Goal: Task Accomplishment & Management: Manage account settings

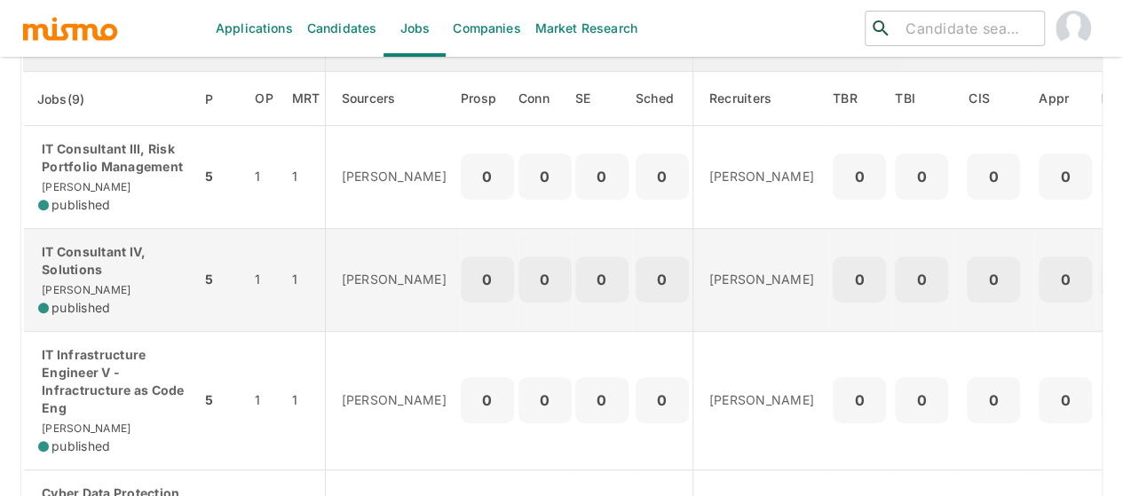
scroll to position [266, 0]
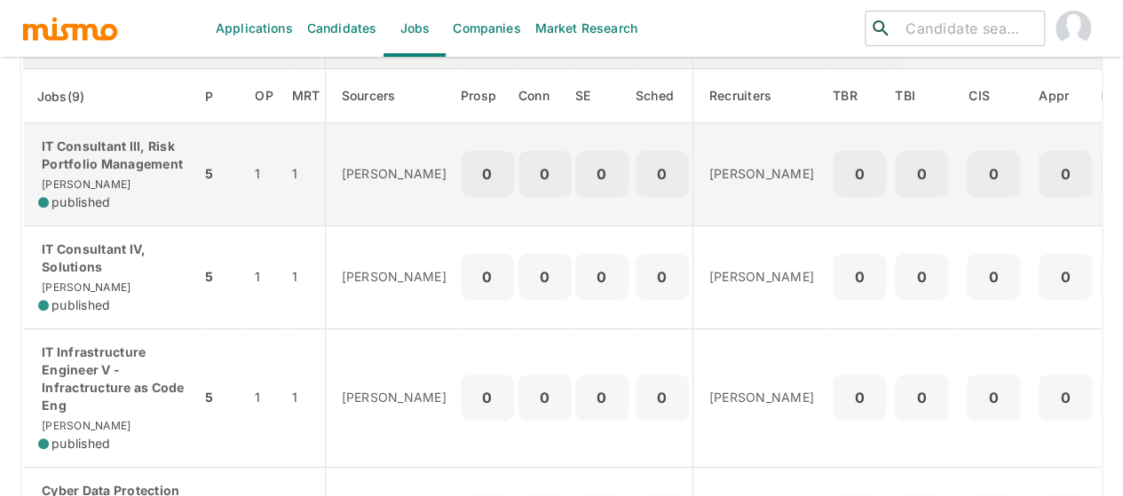
click at [89, 166] on p "IT Consultant III, Risk Portfolio Management" at bounding box center [112, 156] width 148 height 36
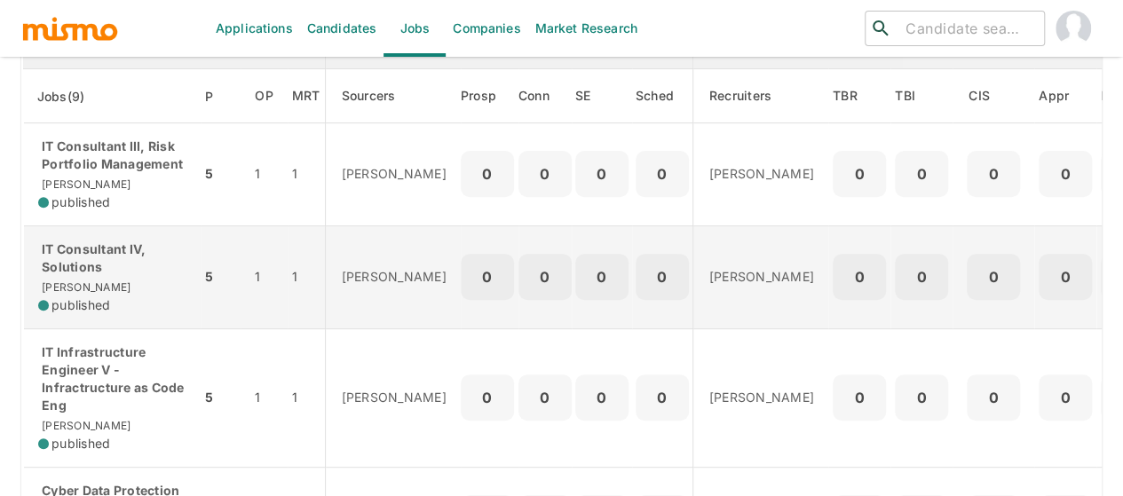
click at [86, 252] on p "IT Consultant IV, Solutions" at bounding box center [112, 259] width 148 height 36
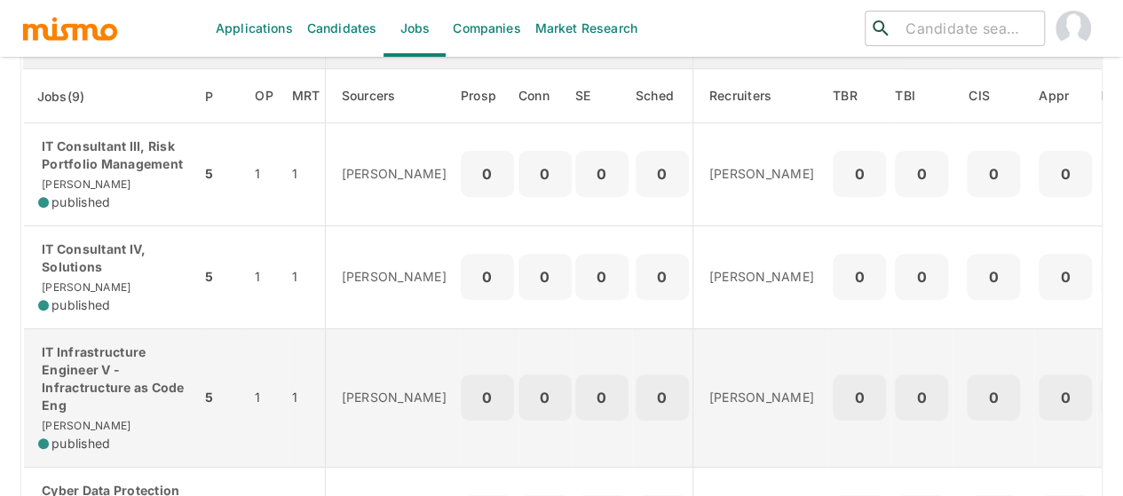
click at [73, 375] on p "IT Infrastructure Engineer V - Infractructure as Code Eng" at bounding box center [112, 379] width 148 height 71
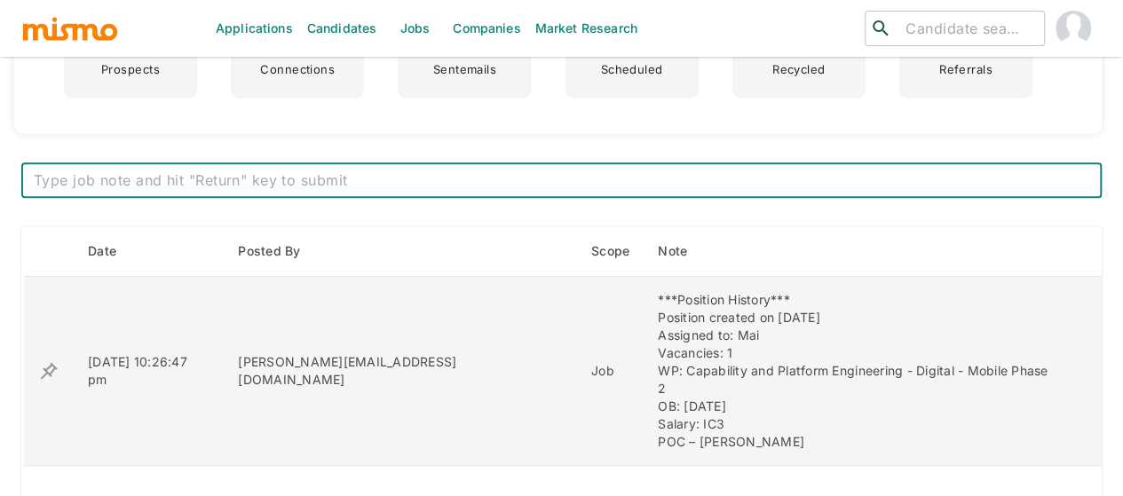
scroll to position [621, 0]
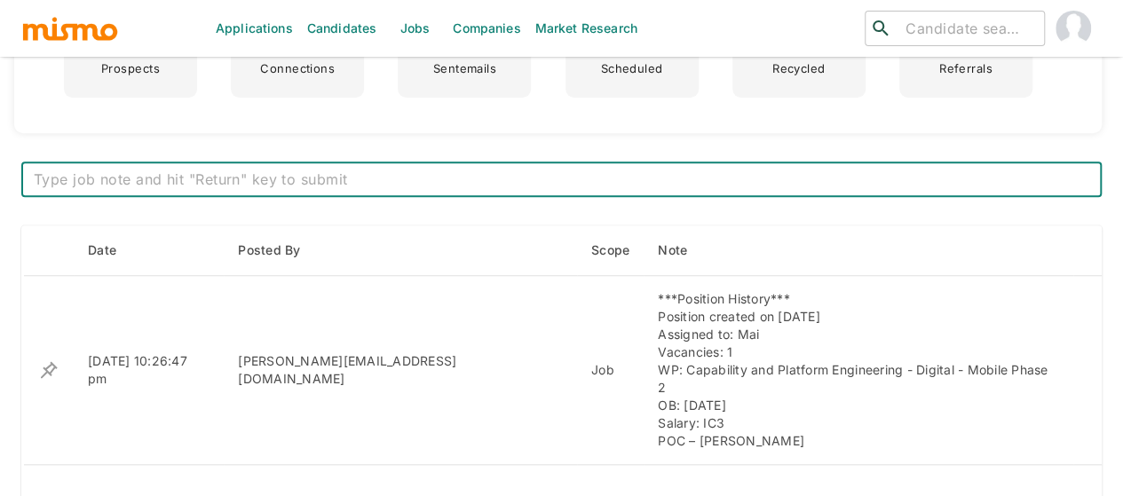
click at [271, 178] on textarea at bounding box center [561, 180] width 1055 height 20
paste textarea "New Position – Official Kickoff: Wednesday, 17th"
type textarea "New Position – Official Kickoff: Wednesday, 17th"
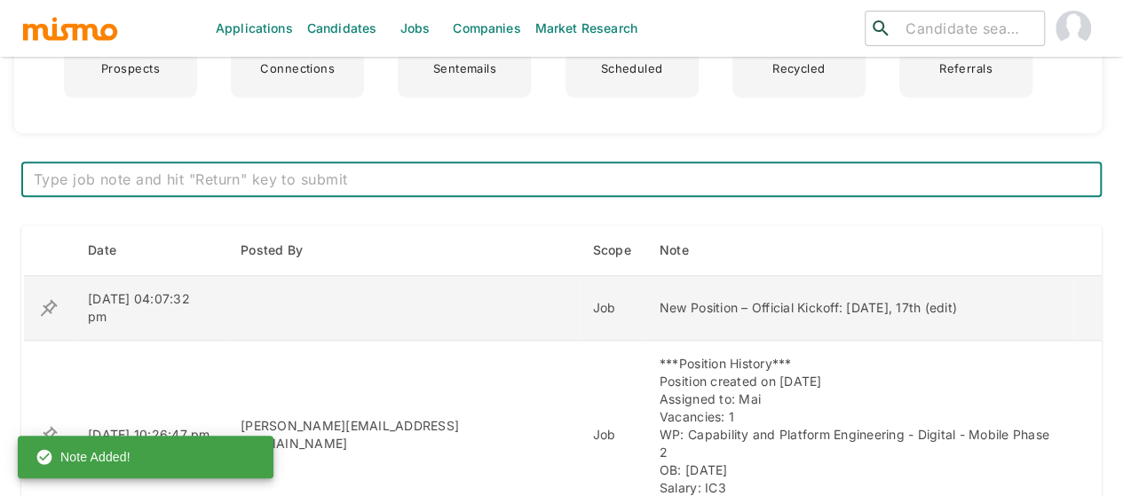
click at [45, 297] on icon "enhanced table" at bounding box center [48, 307] width 21 height 21
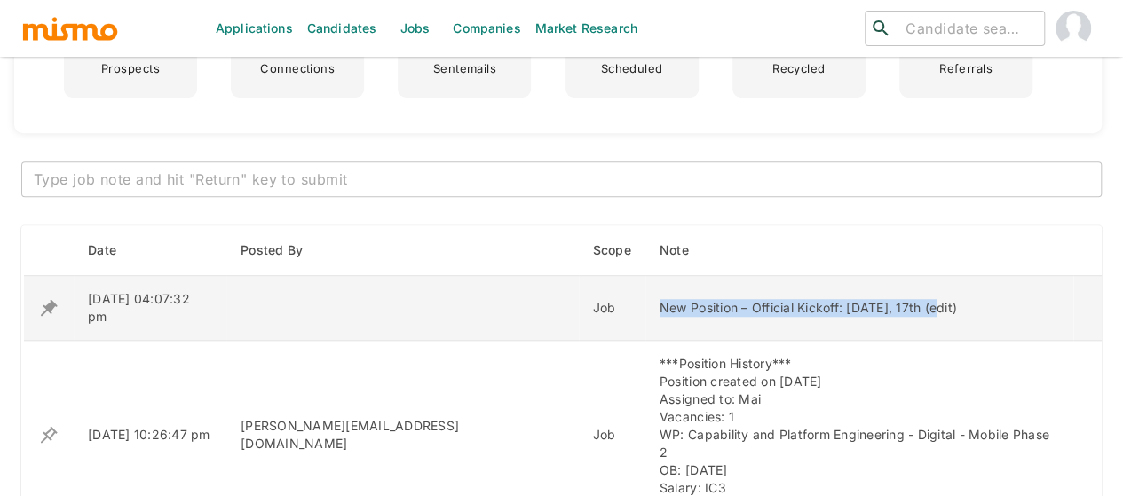
drag, startPoint x: 849, startPoint y: 295, endPoint x: 565, endPoint y: 304, distance: 284.2
click at [659, 302] on div "New Position – Official Kickoff: [DATE], 17th (edit)" at bounding box center [858, 308] width 399 height 18
copy div "New Position – Official Kickoff: [DATE], 17th"
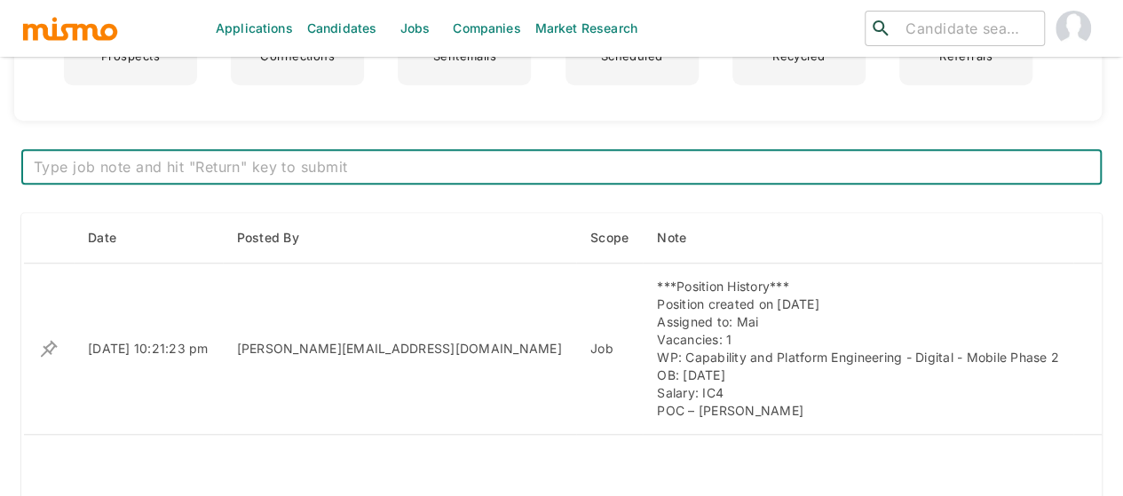
scroll to position [533, 0]
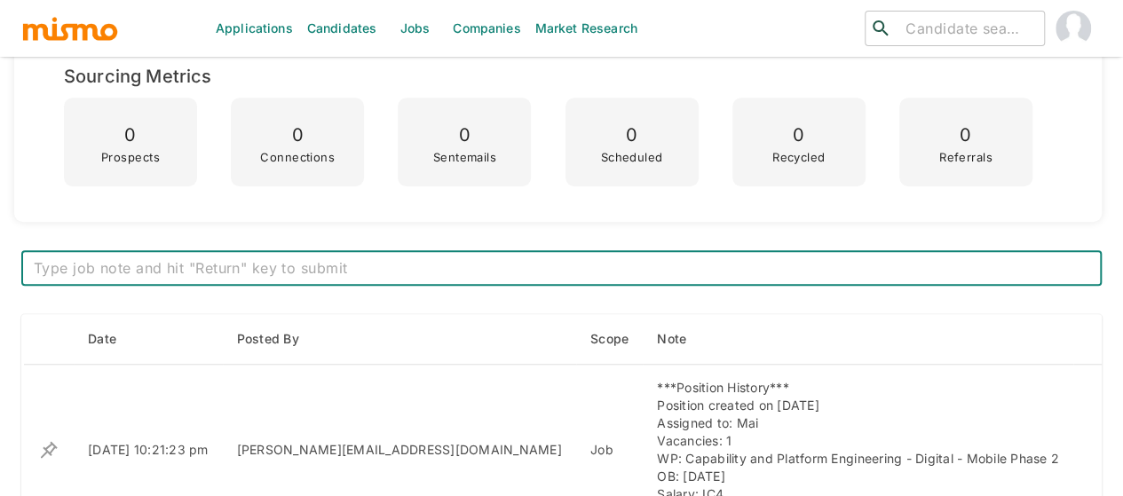
click at [407, 271] on textarea at bounding box center [561, 268] width 1055 height 20
type textarea "New Position – Official Kickoff: [DATE], 17th"
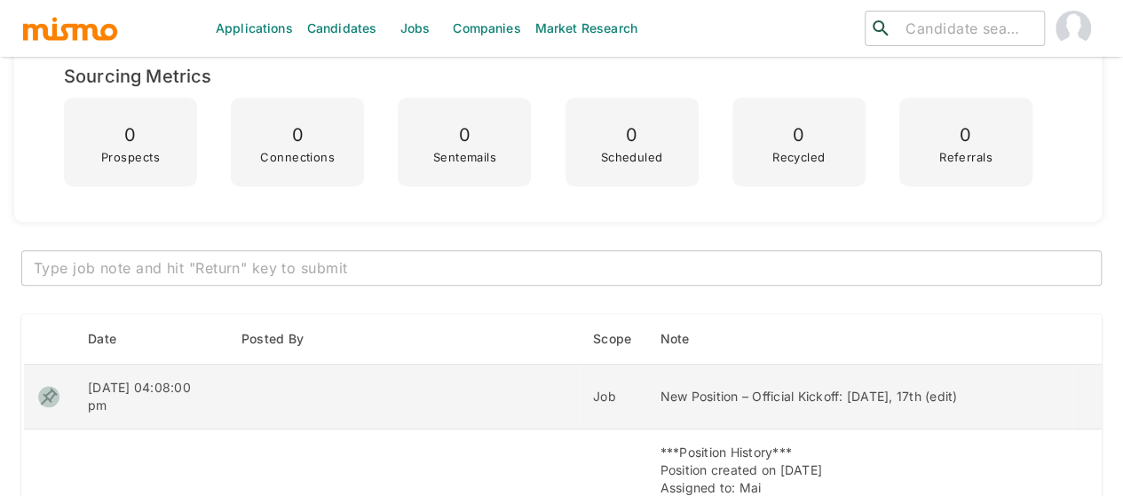
click at [51, 388] on icon "enhanced table" at bounding box center [49, 396] width 17 height 17
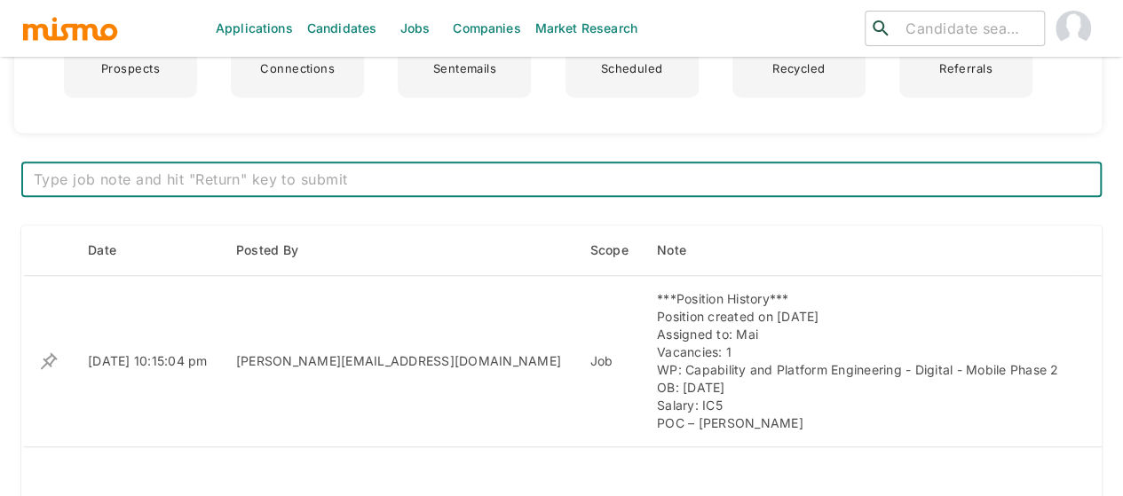
scroll to position [710, 0]
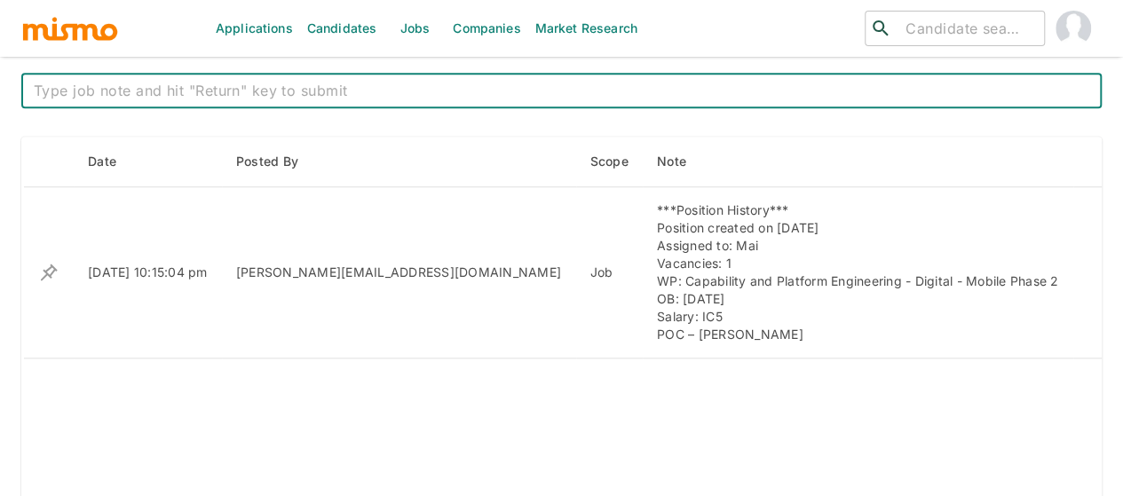
click at [353, 75] on div "x ​" at bounding box center [561, 91] width 1080 height 36
paste textarea "New Position – Official Kickoff: Wednesday, 17th"
type textarea "New Position – Official Kickoff: [DATE], 17th"
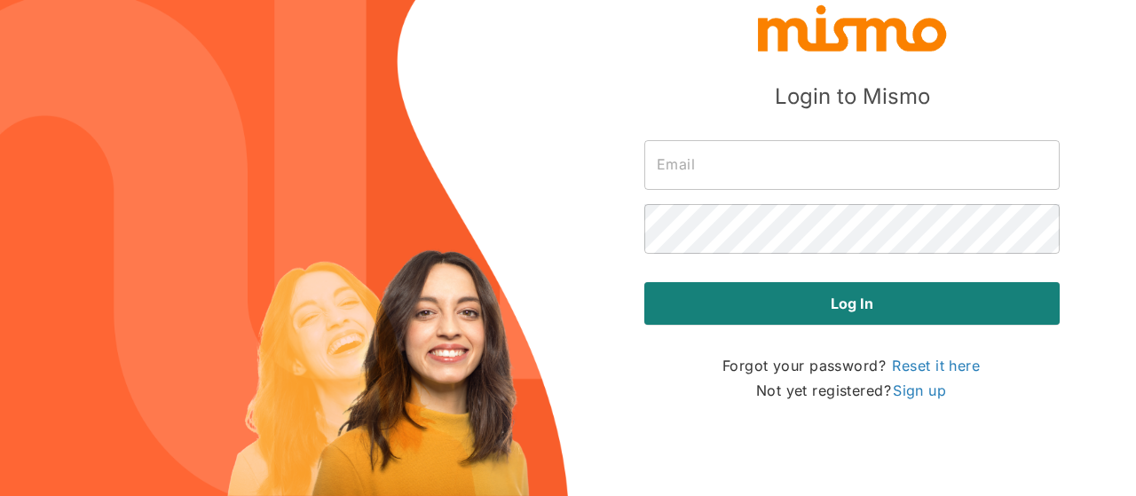
click at [751, 181] on input "text" at bounding box center [851, 165] width 415 height 50
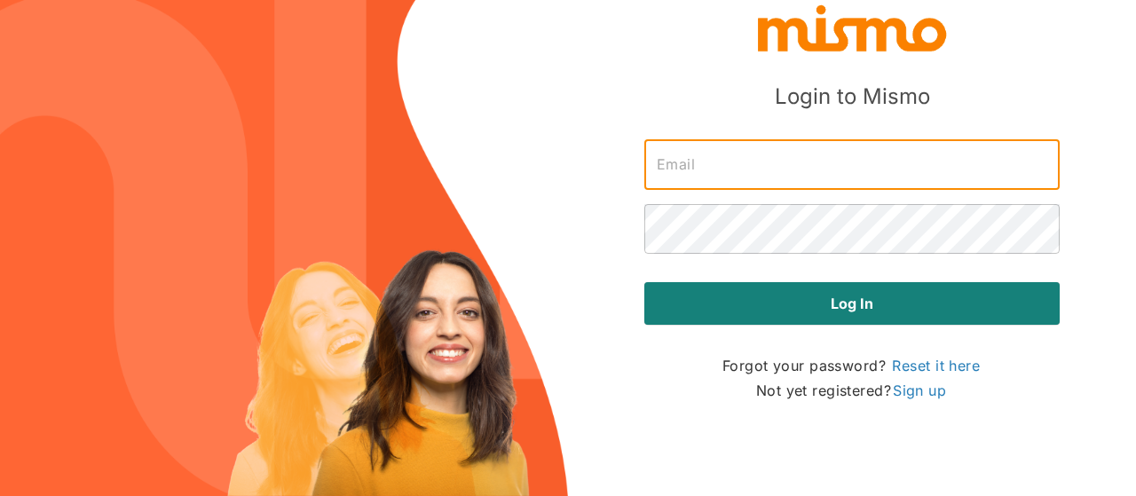
type input "[PERSON_NAME][EMAIL_ADDRESS][DOMAIN_NAME]"
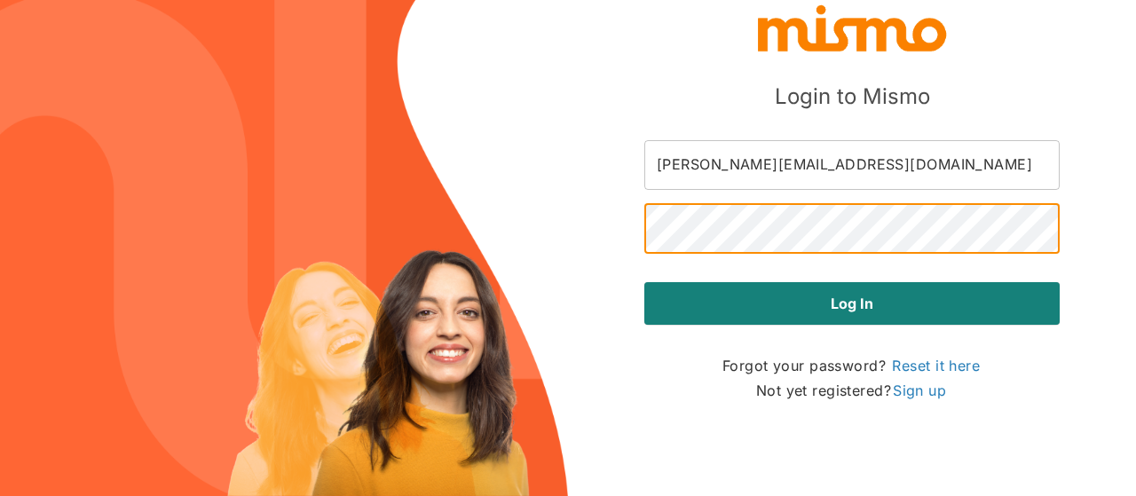
click at [644, 282] on button "Log in" at bounding box center [851, 303] width 415 height 43
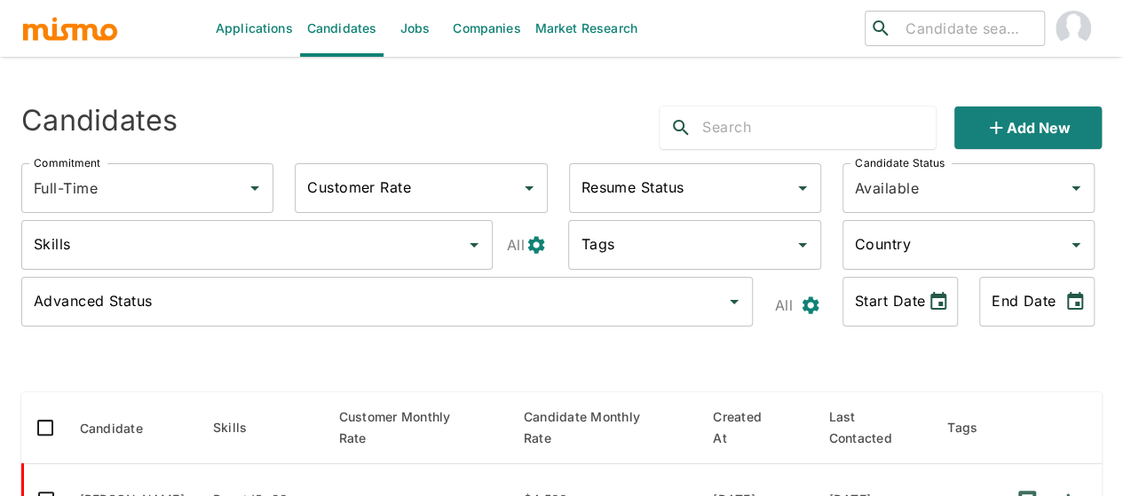
click at [426, 28] on link "Jobs" at bounding box center [414, 28] width 62 height 57
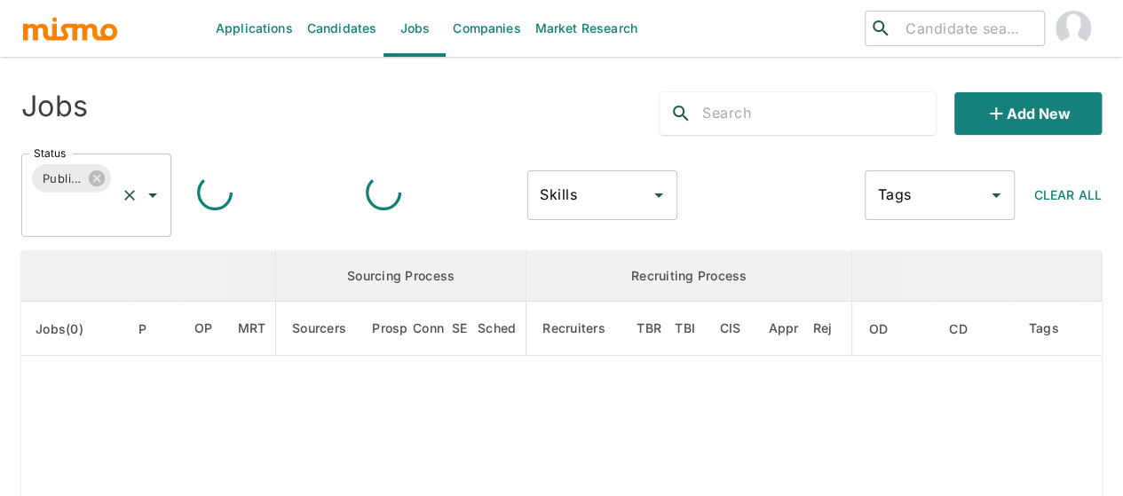
click at [153, 195] on icon "Open" at bounding box center [152, 195] width 9 height 4
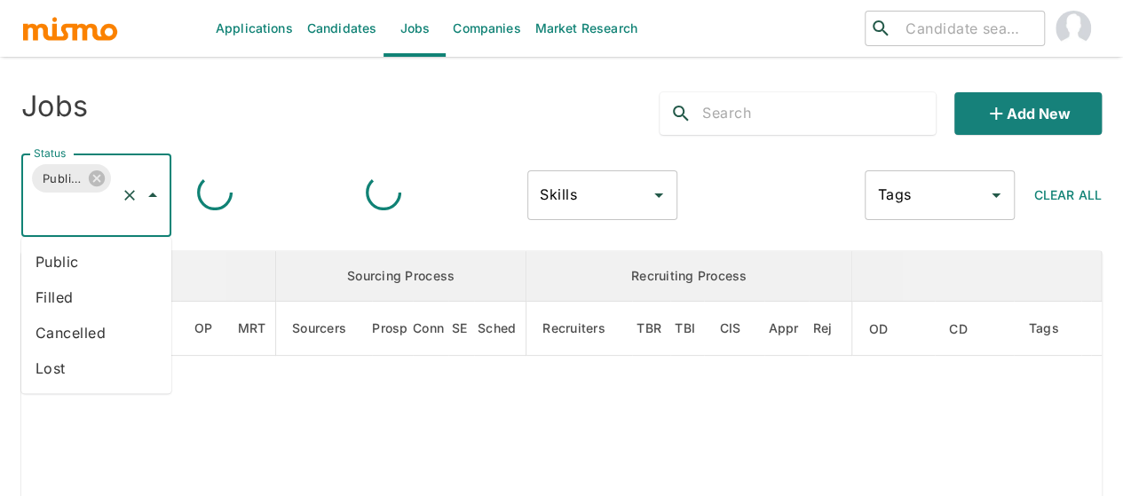
click at [85, 259] on li "Public" at bounding box center [96, 262] width 150 height 36
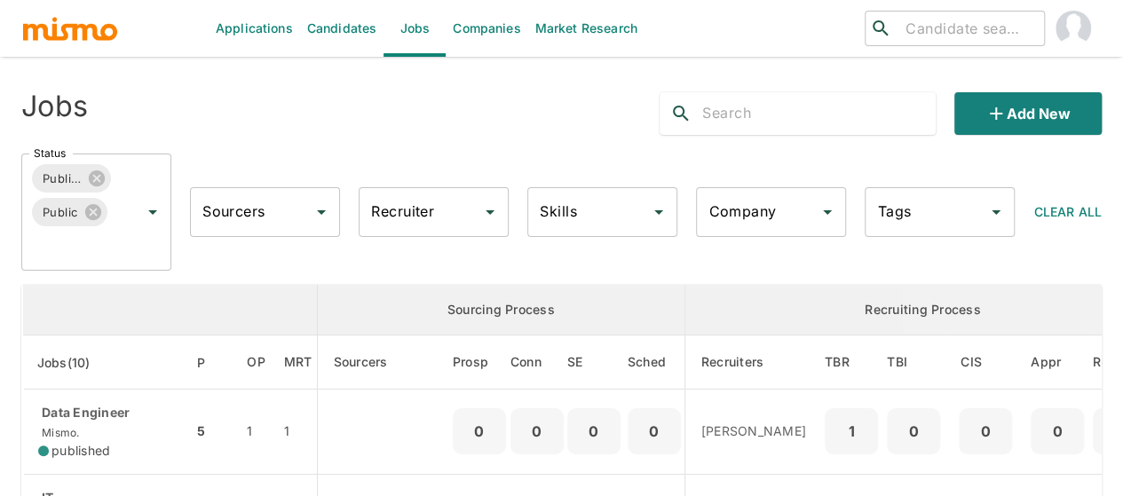
click at [403, 204] on div "Recruiter Recruiter" at bounding box center [434, 212] width 150 height 50
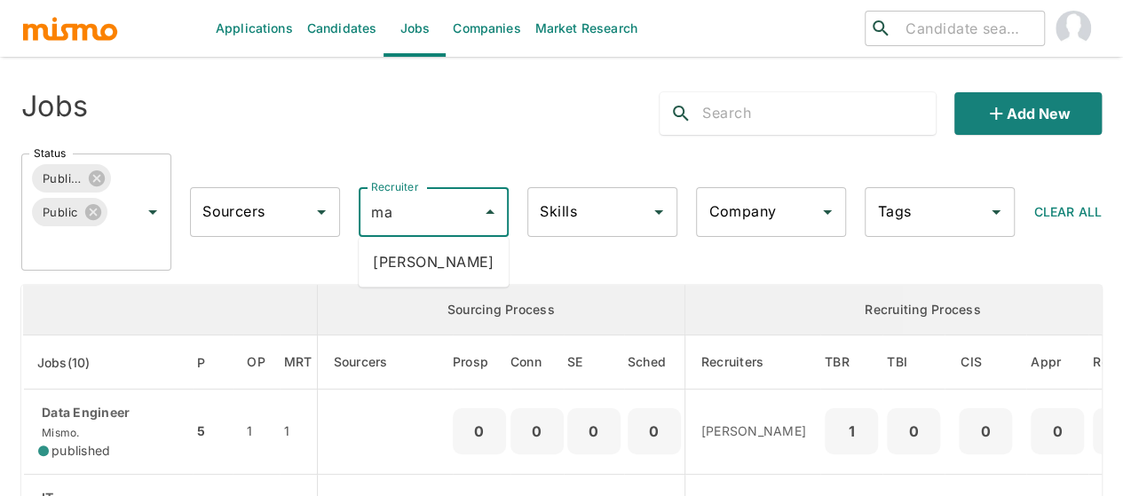
type input "mai"
click at [416, 257] on li "Maia Reyes" at bounding box center [434, 262] width 150 height 36
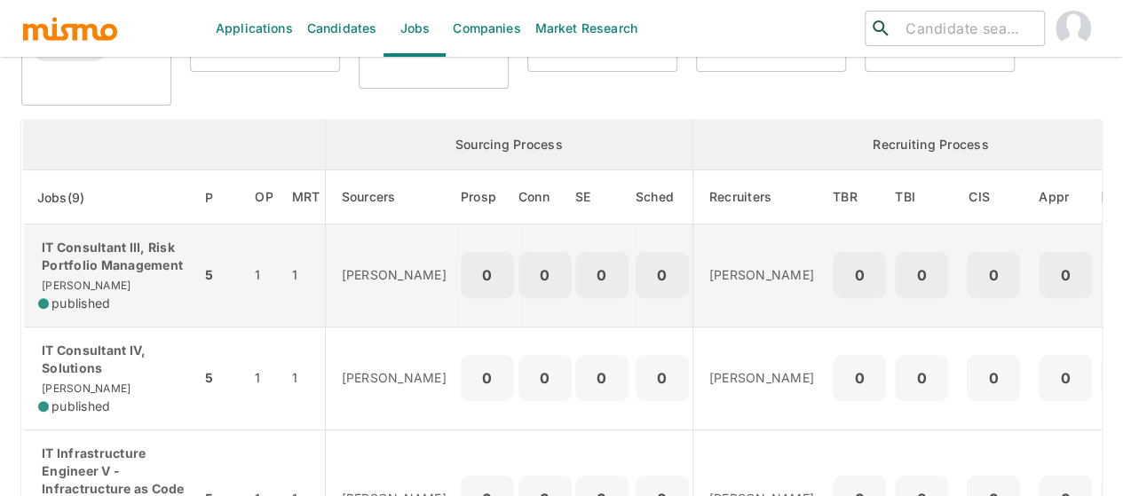
scroll to position [178, 0]
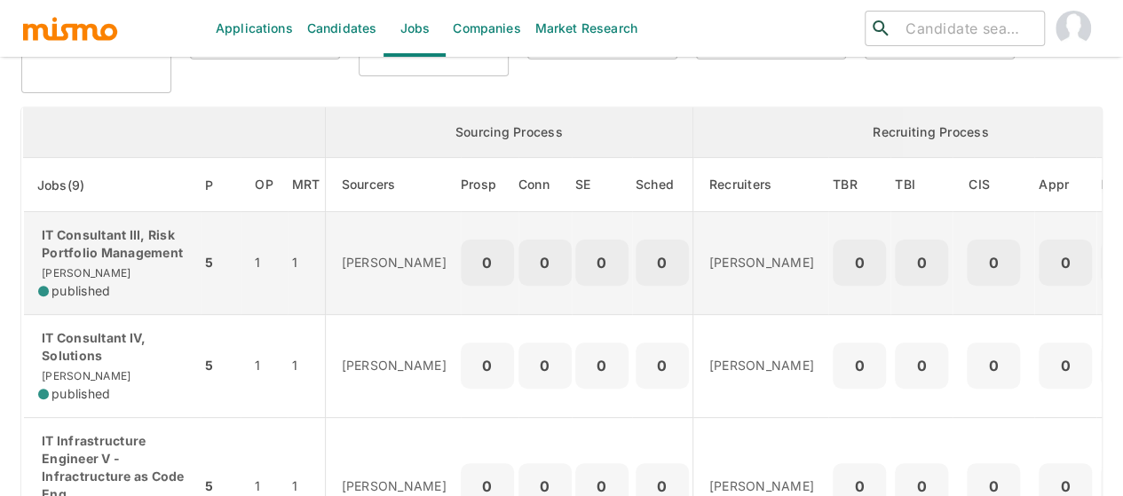
click at [109, 258] on p "IT Consultant III, Risk Portfolio Management" at bounding box center [112, 244] width 148 height 36
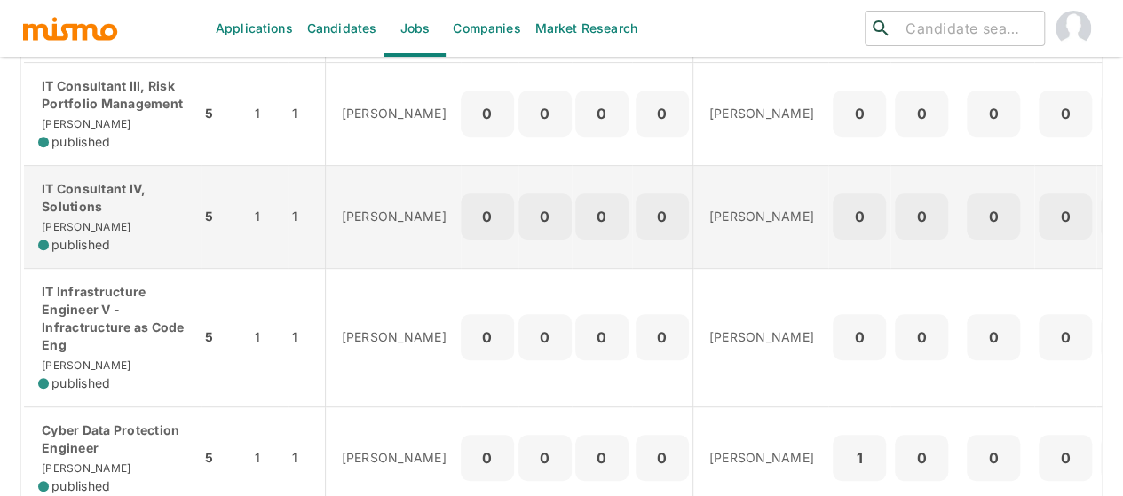
scroll to position [355, 0]
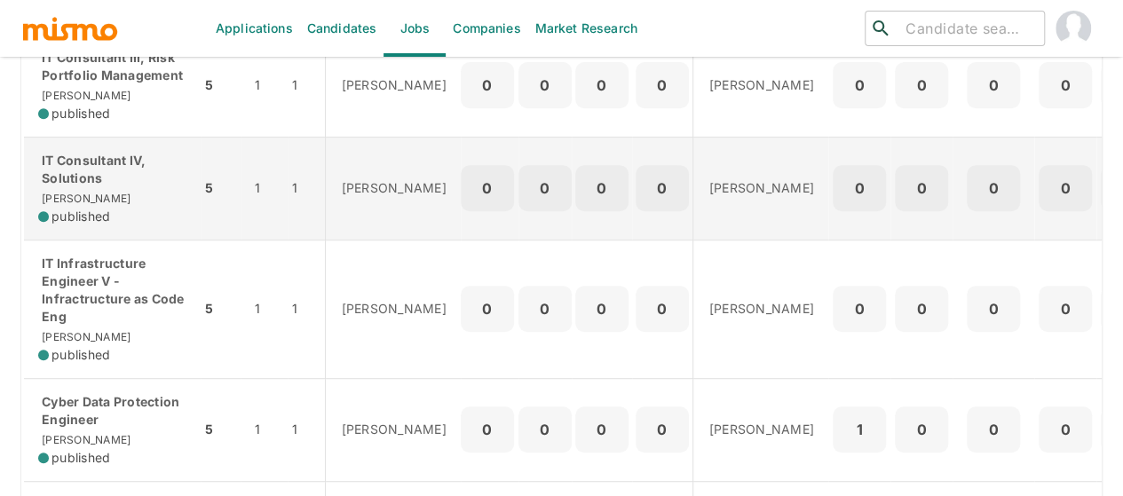
click at [92, 165] on p "IT Consultant IV, Solutions" at bounding box center [112, 170] width 148 height 36
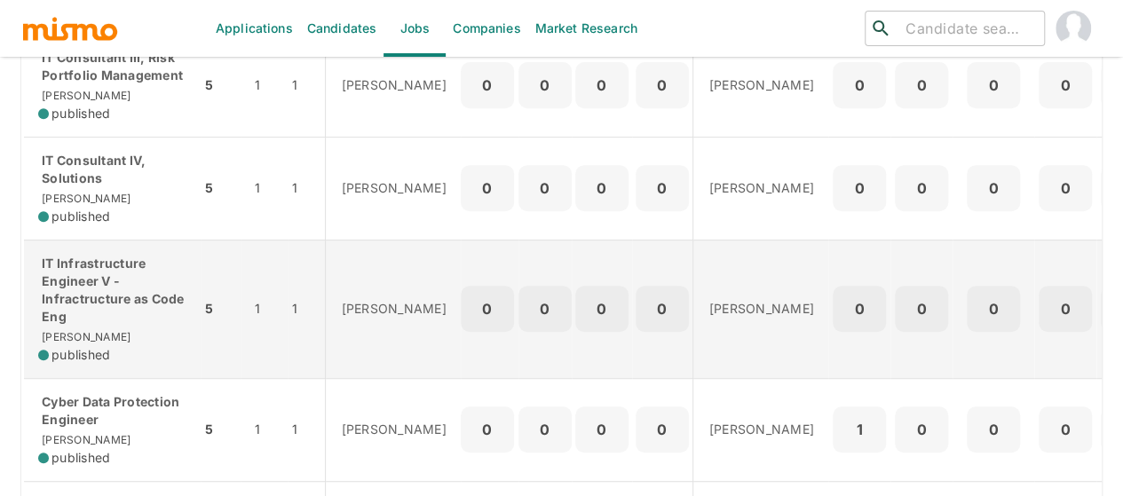
click at [87, 296] on p "IT Infrastructure Engineer V - Infractructure as Code Eng" at bounding box center [112, 290] width 148 height 71
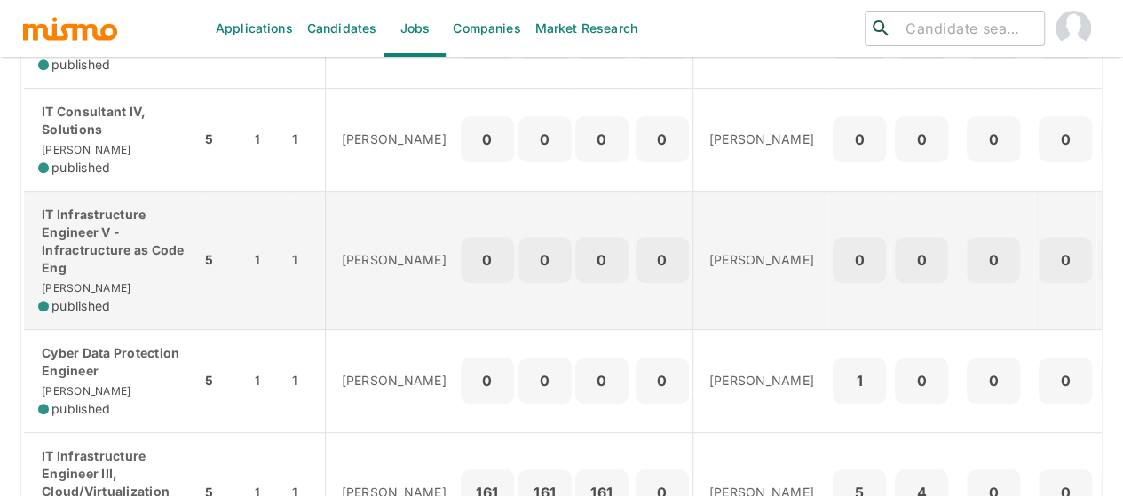
scroll to position [444, 0]
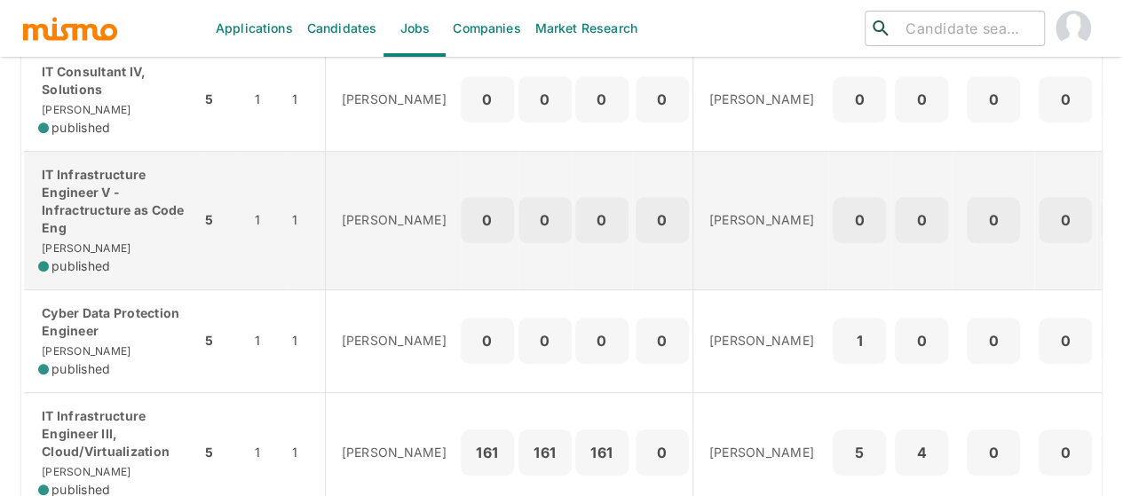
click at [76, 196] on p "IT Infrastructure Engineer V - Infractructure as Code Eng" at bounding box center [112, 201] width 148 height 71
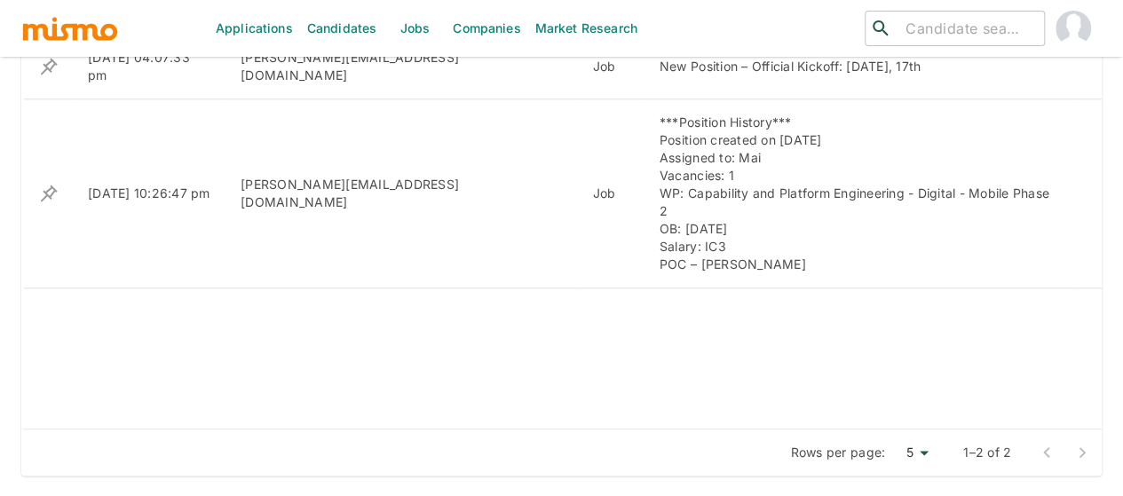
scroll to position [870, 0]
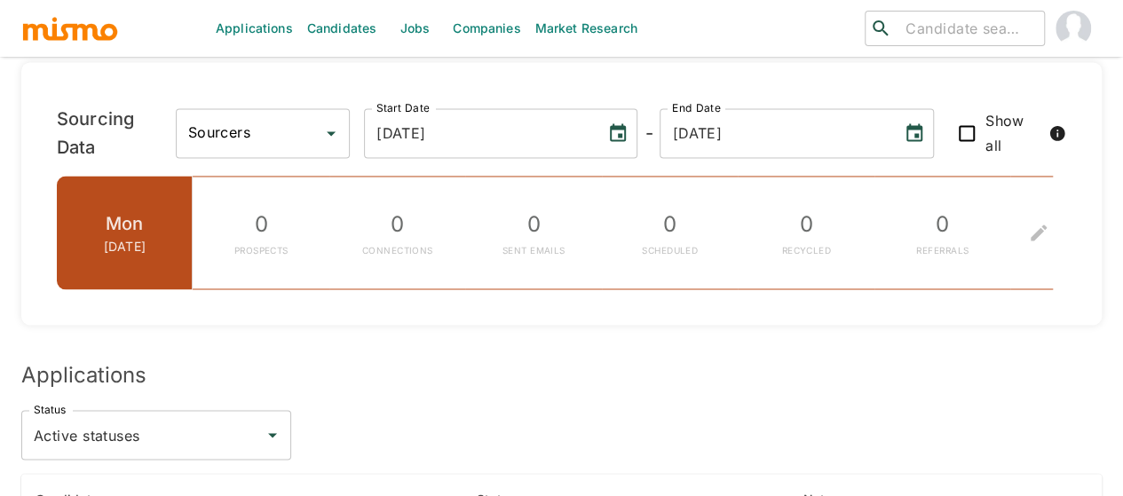
scroll to position [1612, 0]
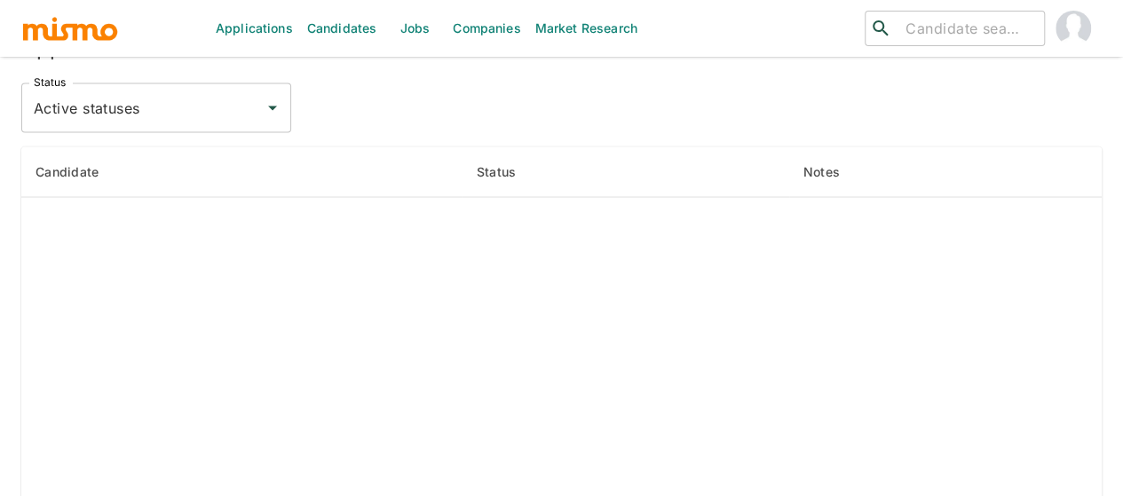
scroll to position [1873, 0]
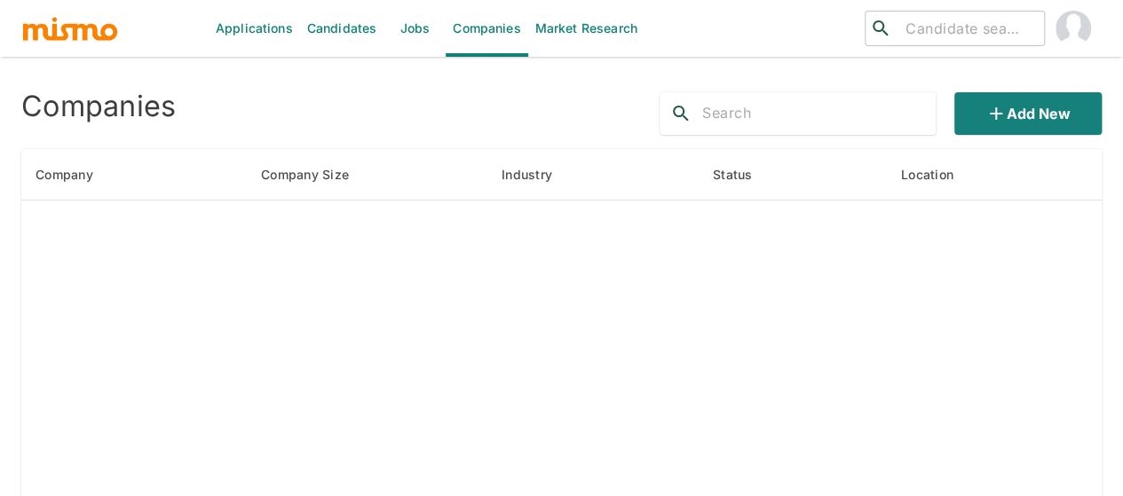
click at [414, 33] on link "Jobs" at bounding box center [414, 28] width 62 height 57
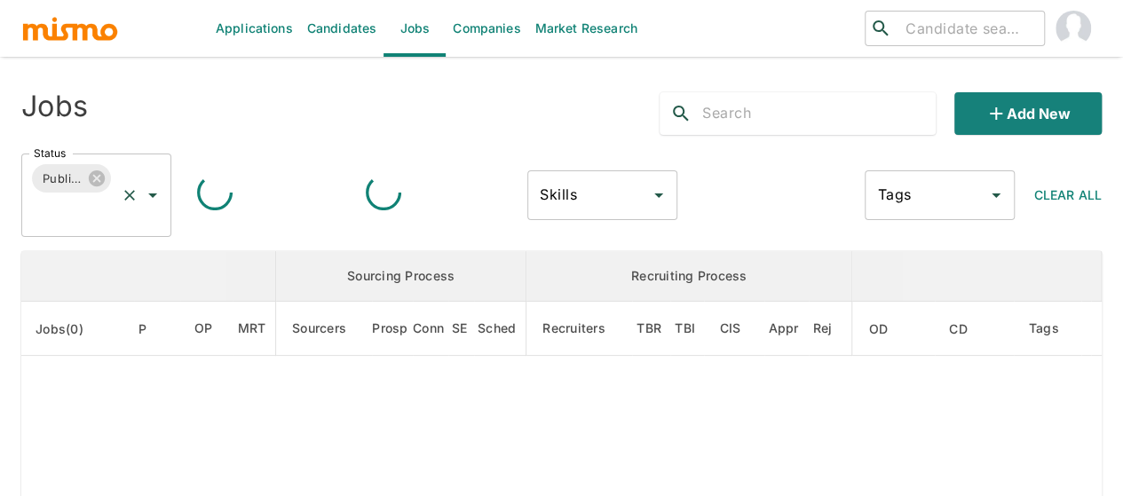
click at [151, 189] on icon "Open" at bounding box center [152, 195] width 21 height 21
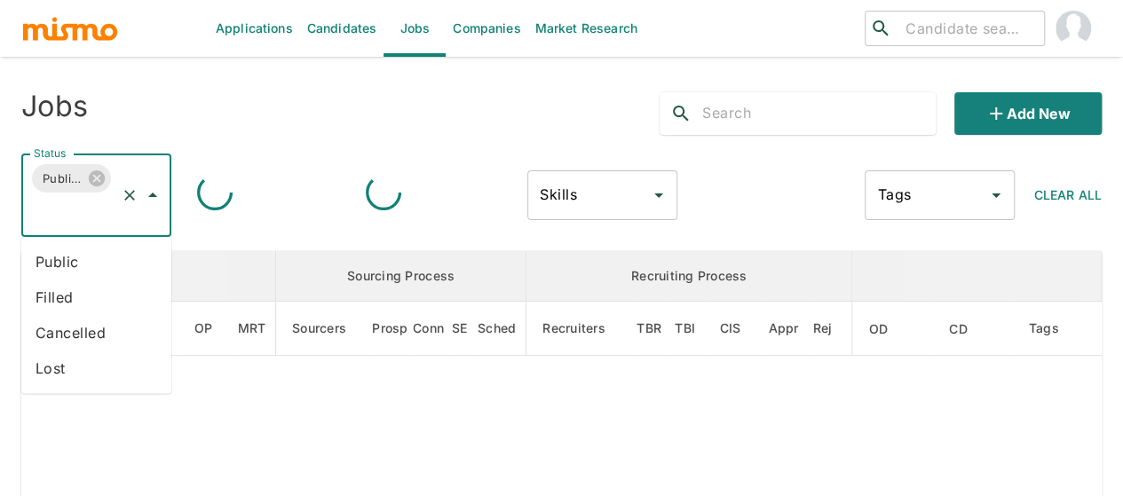
click at [73, 267] on li "Public" at bounding box center [96, 262] width 150 height 36
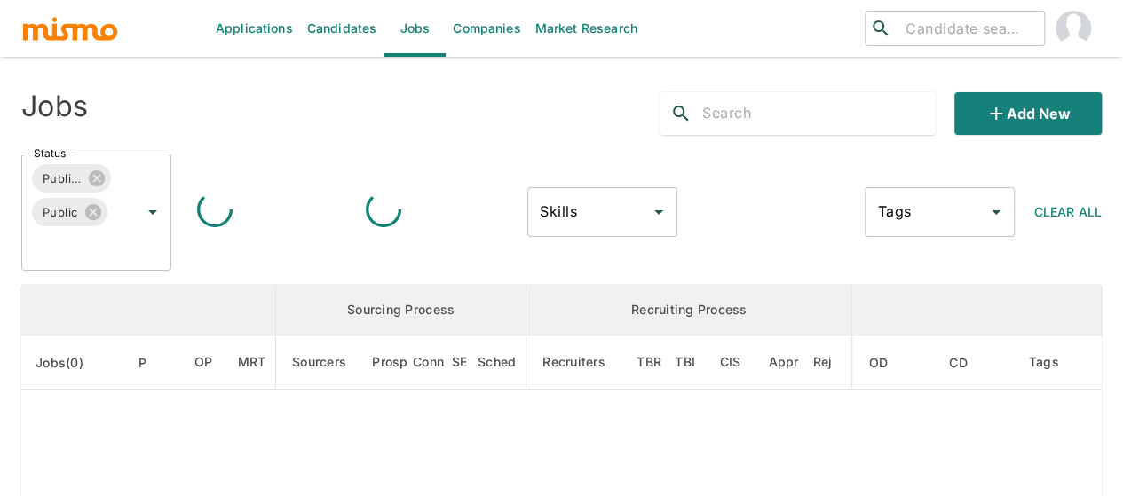
click at [420, 218] on div at bounding box center [434, 213] width 150 height 56
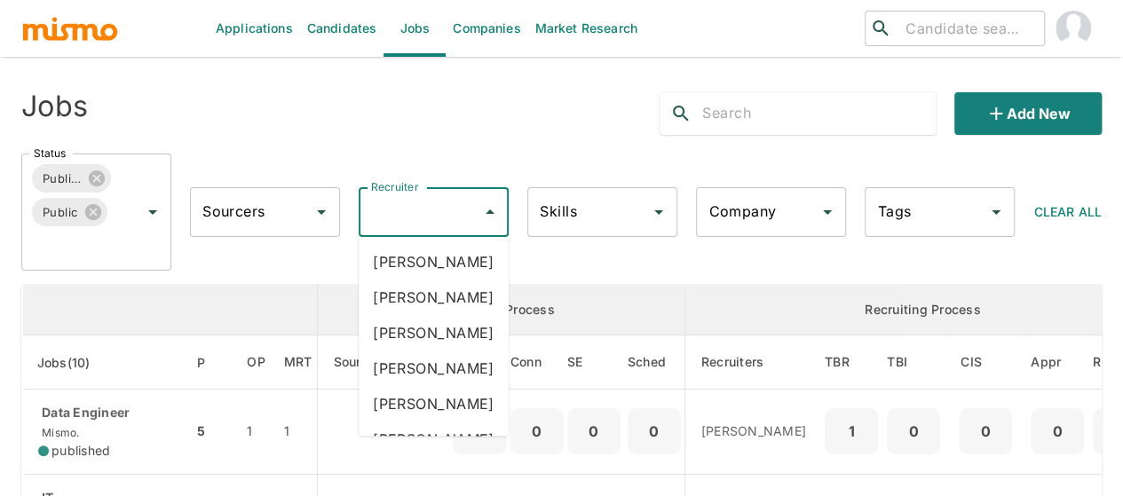
click at [406, 224] on input "Recruiter" at bounding box center [420, 212] width 107 height 34
type input "mai"
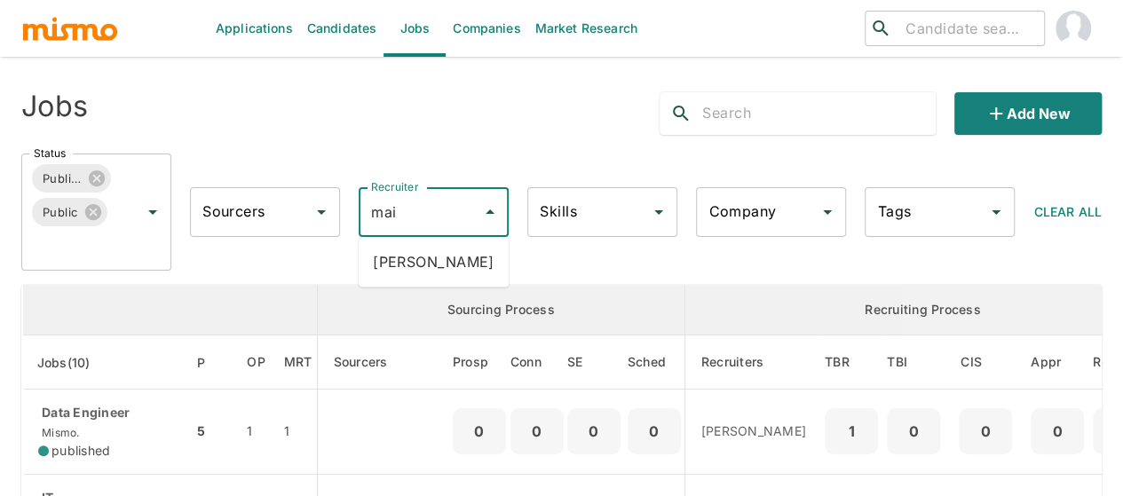
click at [416, 267] on li "Maia Reyes" at bounding box center [434, 262] width 150 height 36
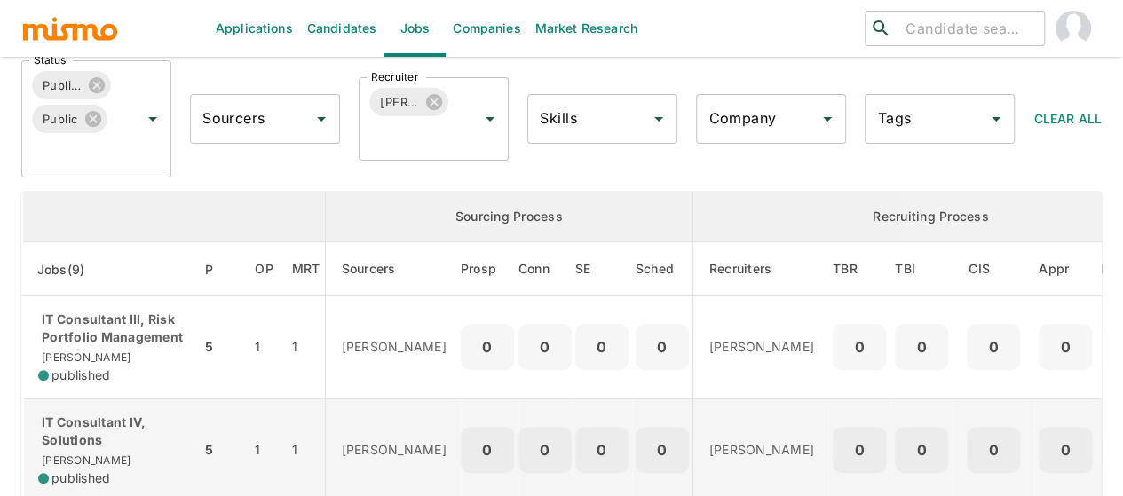
scroll to position [178, 0]
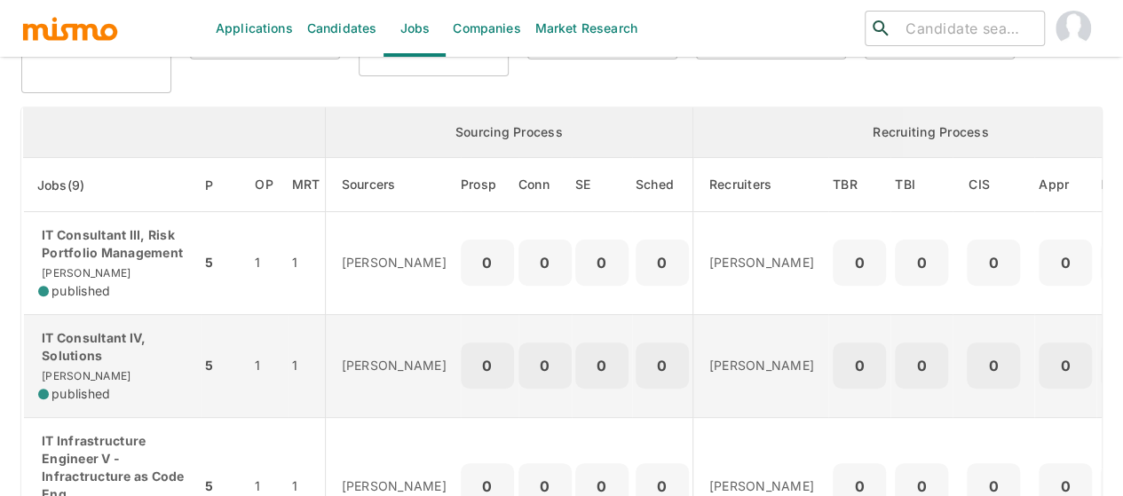
click at [98, 357] on p "IT Consultant IV, Solutions" at bounding box center [112, 347] width 148 height 36
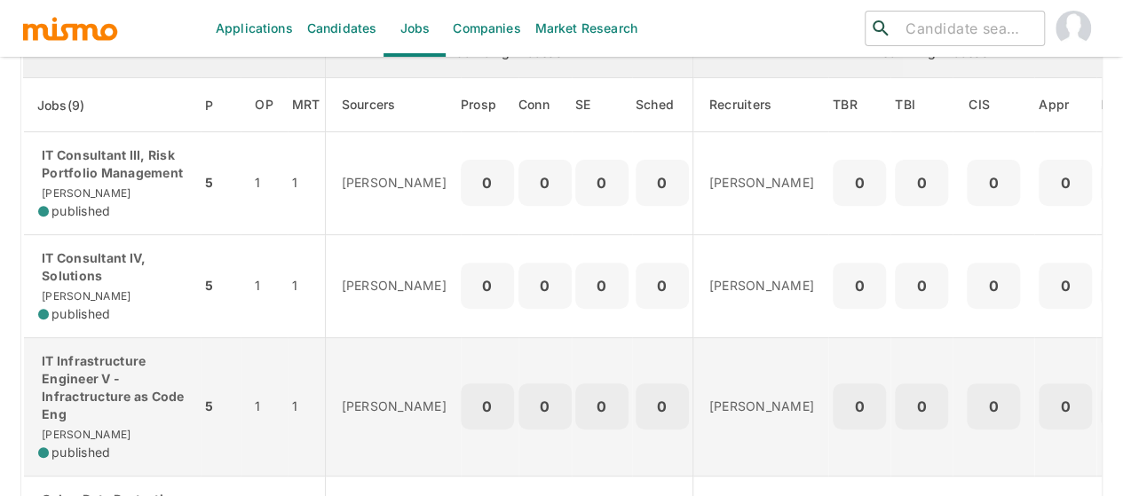
scroll to position [355, 0]
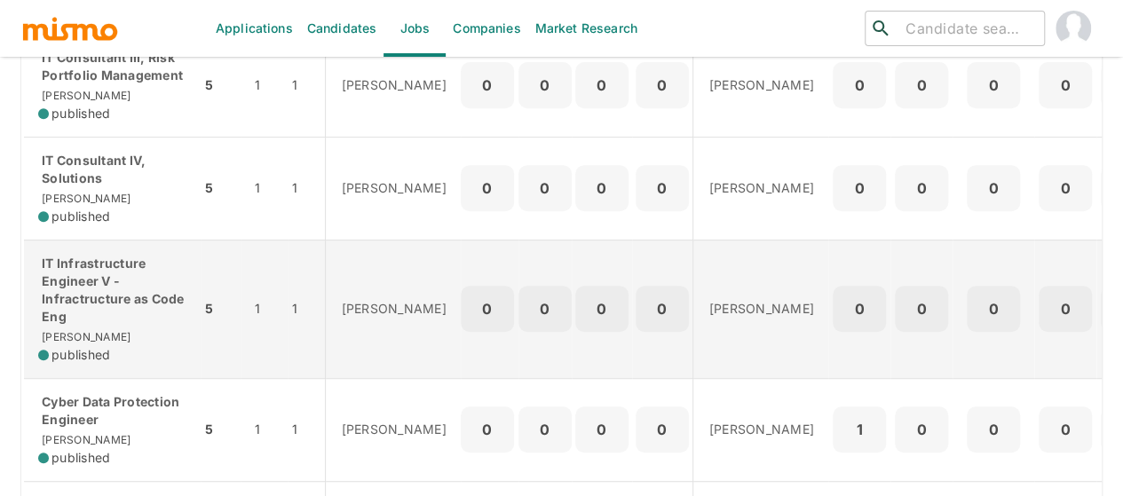
click at [62, 274] on p "IT Infrastructure Engineer V - Infractructure as Code Eng" at bounding box center [112, 290] width 148 height 71
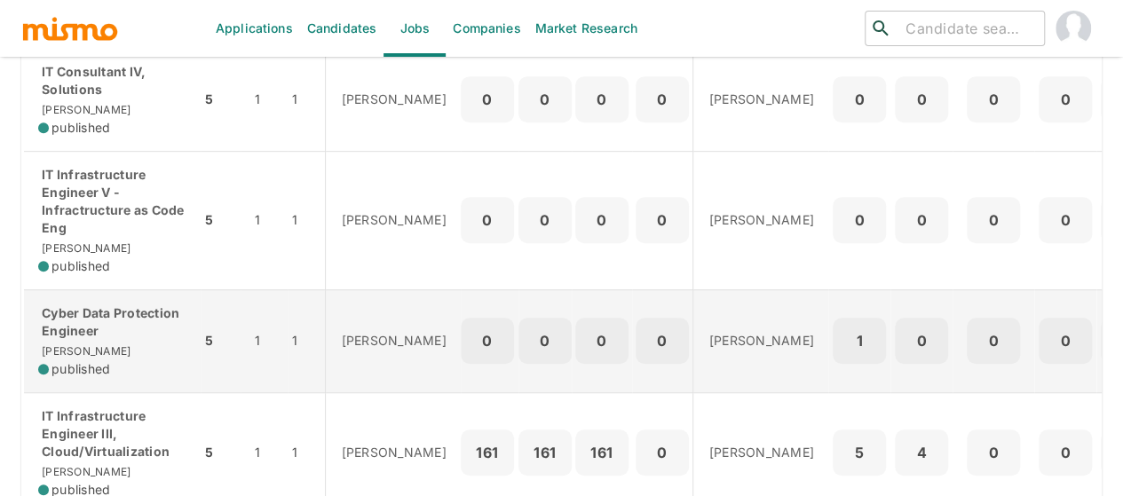
click at [106, 312] on p "Cyber Data Protection Engineer" at bounding box center [112, 322] width 148 height 36
click at [91, 329] on p "Cyber Data Protection Engineer" at bounding box center [112, 322] width 148 height 36
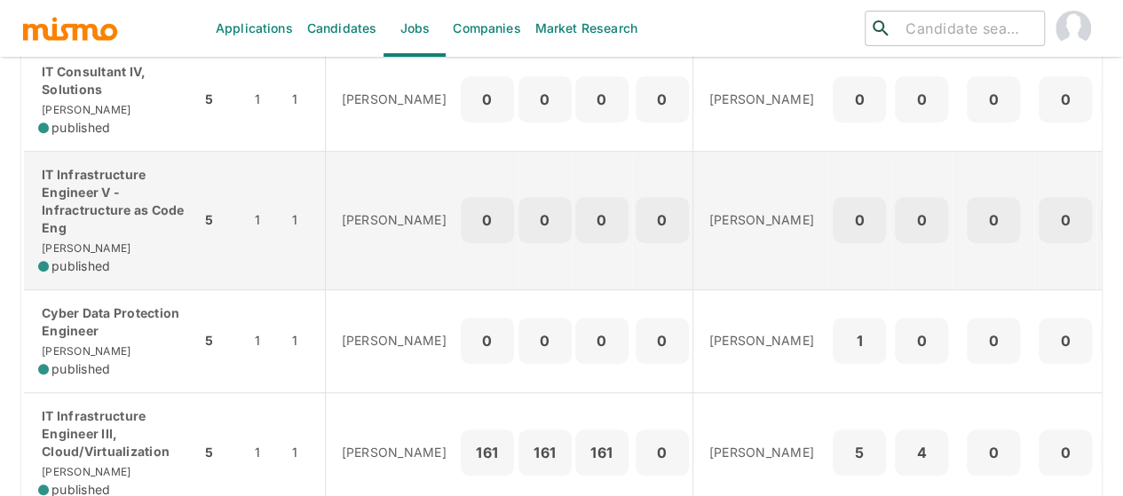
click at [99, 198] on p "IT Infrastructure Engineer V - Infractructure as Code Eng" at bounding box center [112, 201] width 148 height 71
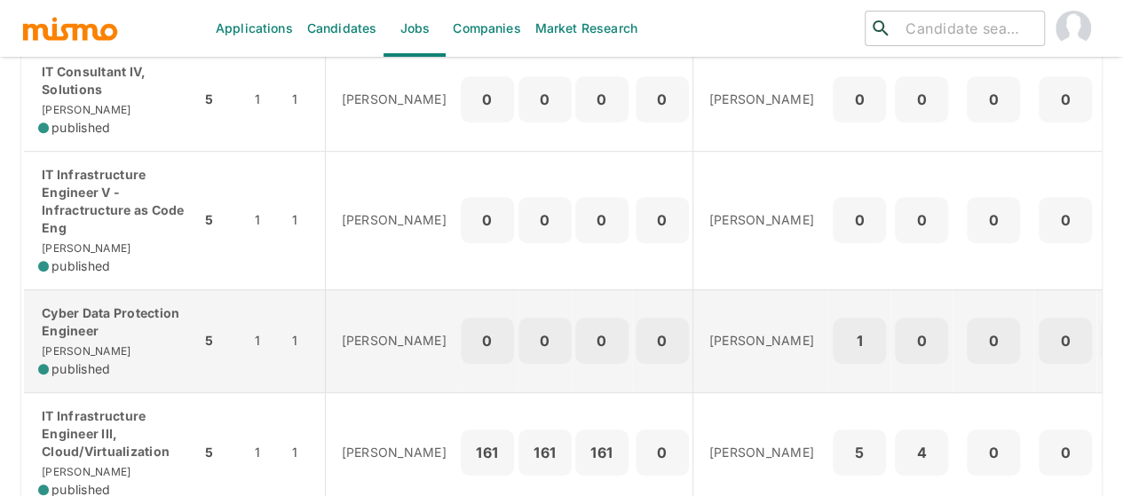
click at [67, 336] on div "Cyber Data Protection Engineer Kaiser published" at bounding box center [112, 341] width 148 height 74
click at [90, 321] on p "Cyber Data Protection Engineer" at bounding box center [112, 322] width 148 height 36
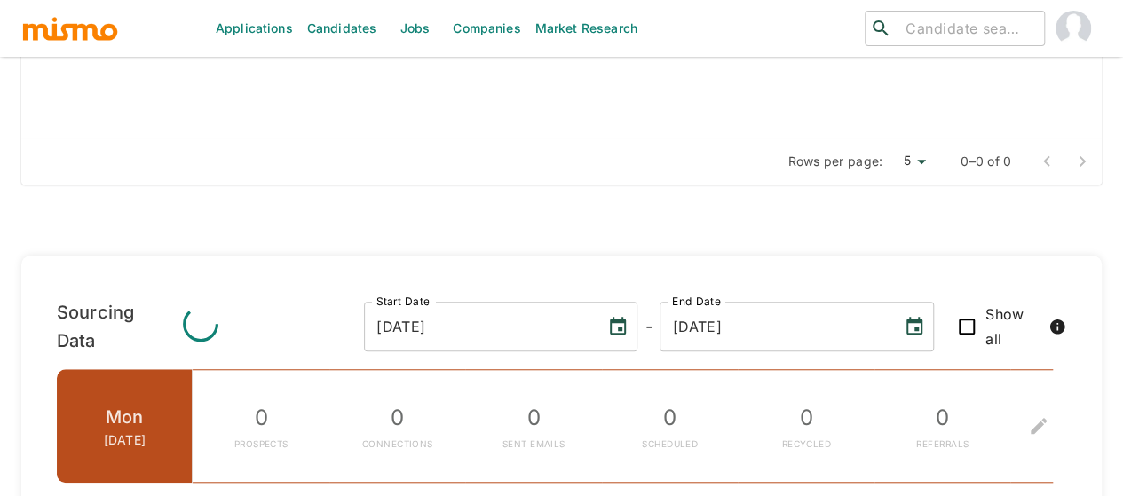
scroll to position [763, 0]
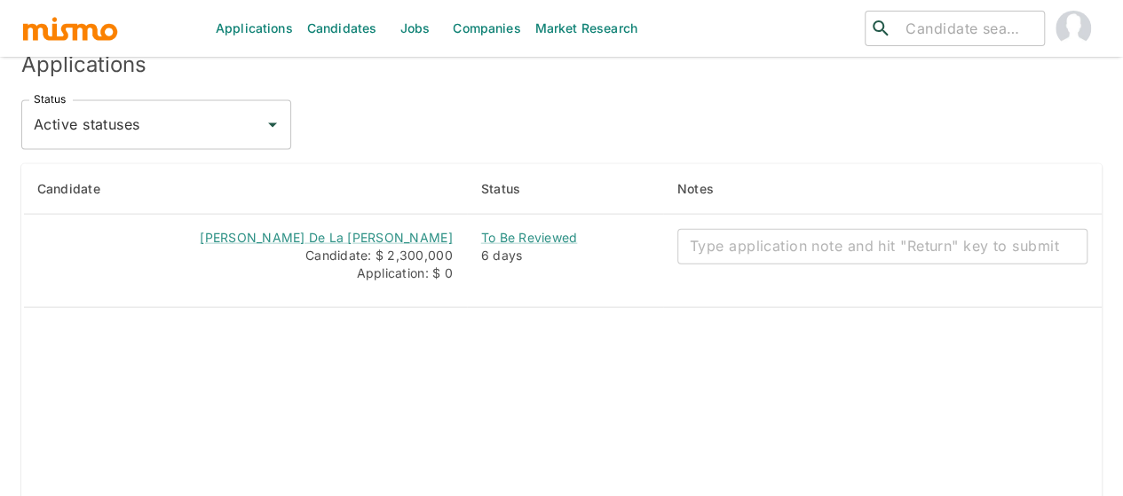
scroll to position [1841, 0]
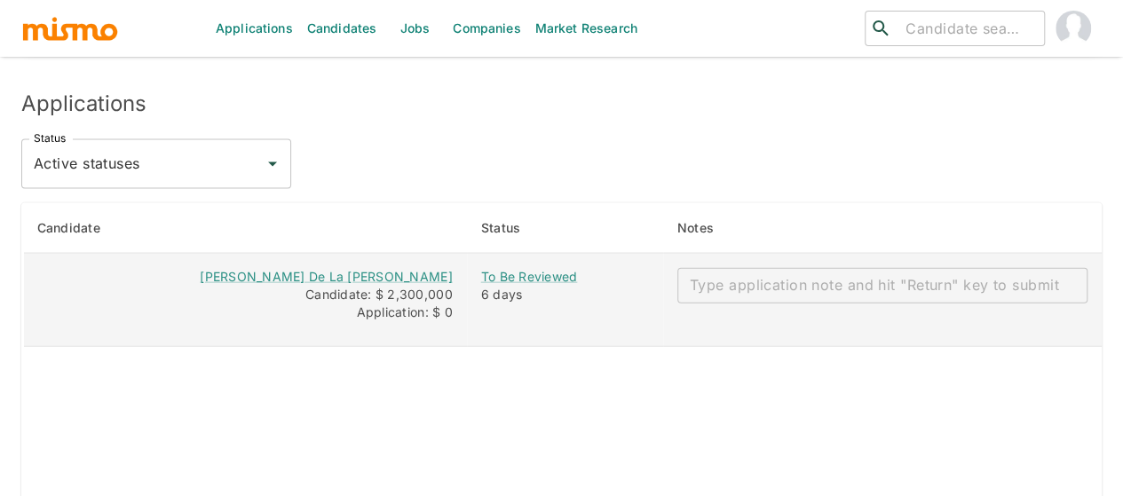
click at [748, 275] on textarea "enhanced table" at bounding box center [882, 285] width 385 height 20
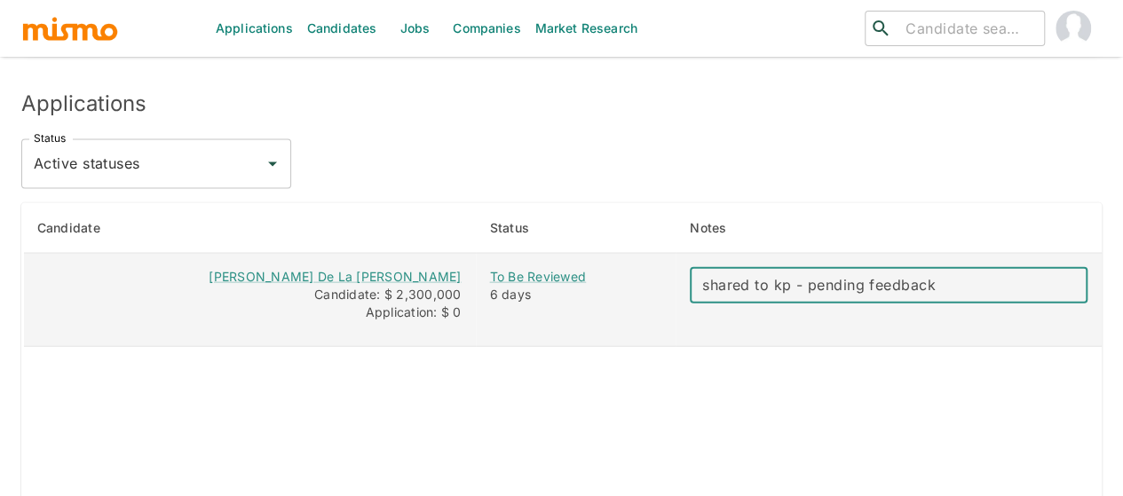
click at [728, 275] on textarea "shared to kp - pending feedback" at bounding box center [888, 285] width 373 height 20
drag, startPoint x: 809, startPoint y: 210, endPoint x: 796, endPoint y: 211, distance: 13.3
click at [796, 275] on textarea "Shared to kp - pending feedback" at bounding box center [888, 285] width 373 height 20
type textarea "Shared to KP - pending feedback"
drag, startPoint x: 983, startPoint y: 212, endPoint x: 718, endPoint y: 209, distance: 265.4
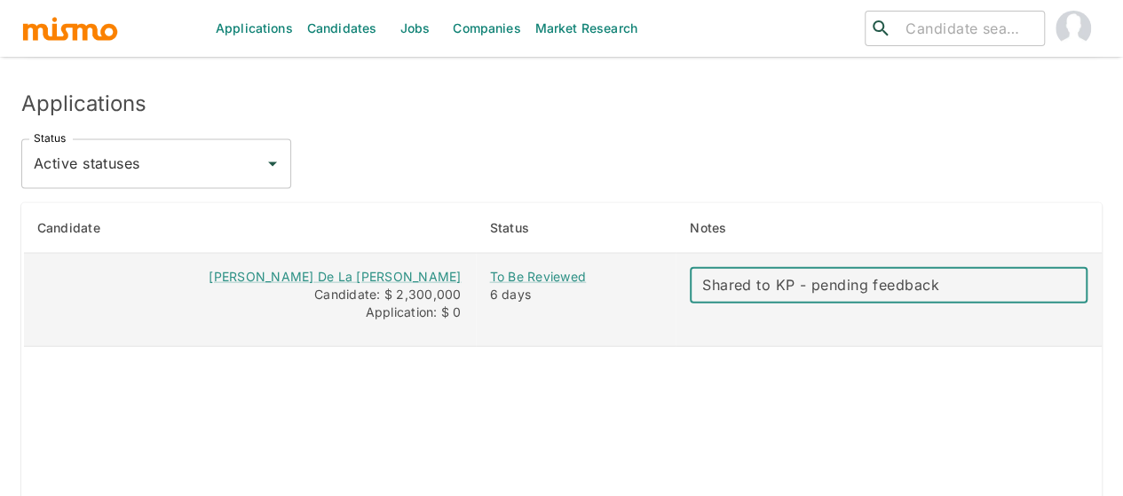
click at [718, 268] on div "Shared to KP - pending feedback x ​" at bounding box center [889, 286] width 398 height 36
click at [918, 275] on textarea "Shared to KP - pending feedback" at bounding box center [888, 285] width 373 height 20
click at [974, 275] on textarea "Shared to KP - pending feedback" at bounding box center [888, 285] width 373 height 20
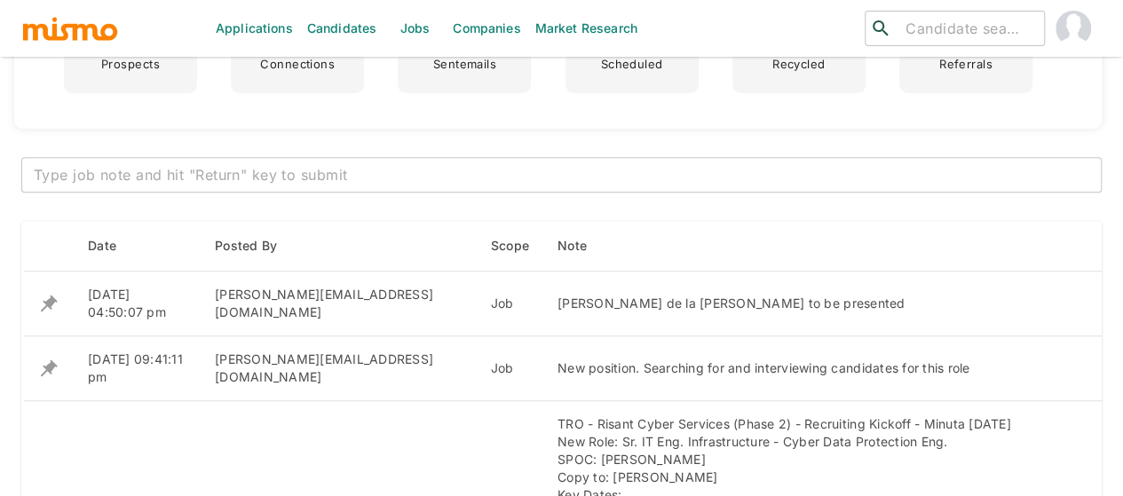
scroll to position [598, 0]
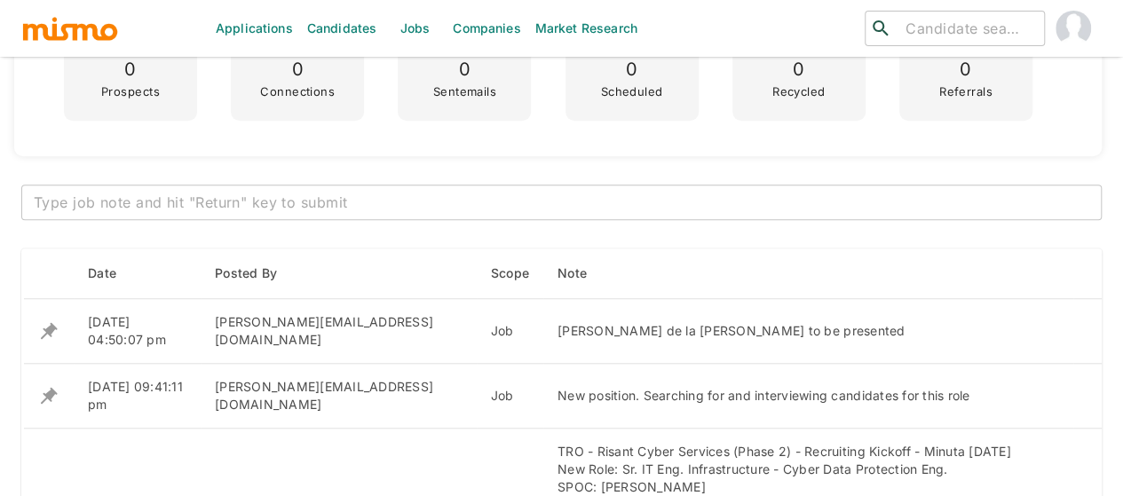
click at [351, 202] on textarea at bounding box center [561, 203] width 1055 height 20
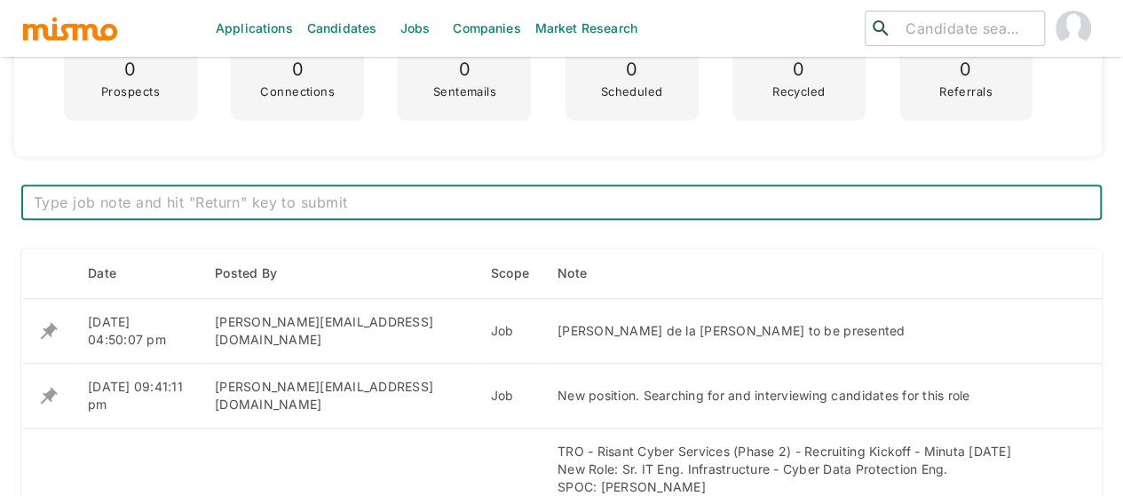
paste textarea "Shared to KP - pending feedback"
click at [36, 199] on textarea "Shared to KP - pending feedback" at bounding box center [561, 203] width 1055 height 20
type textarea "Olger Brenes: Shared to KP - pending feedback"
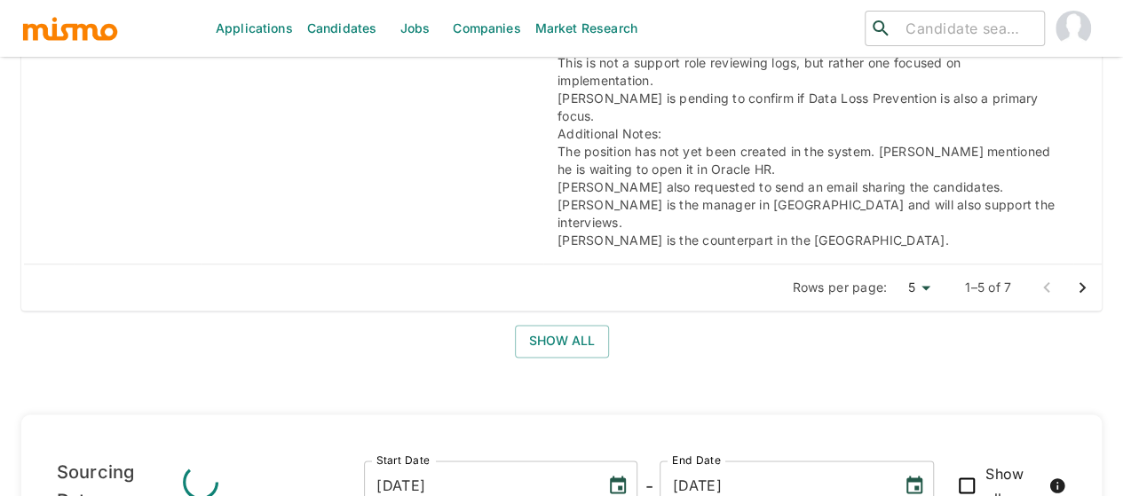
scroll to position [1220, 0]
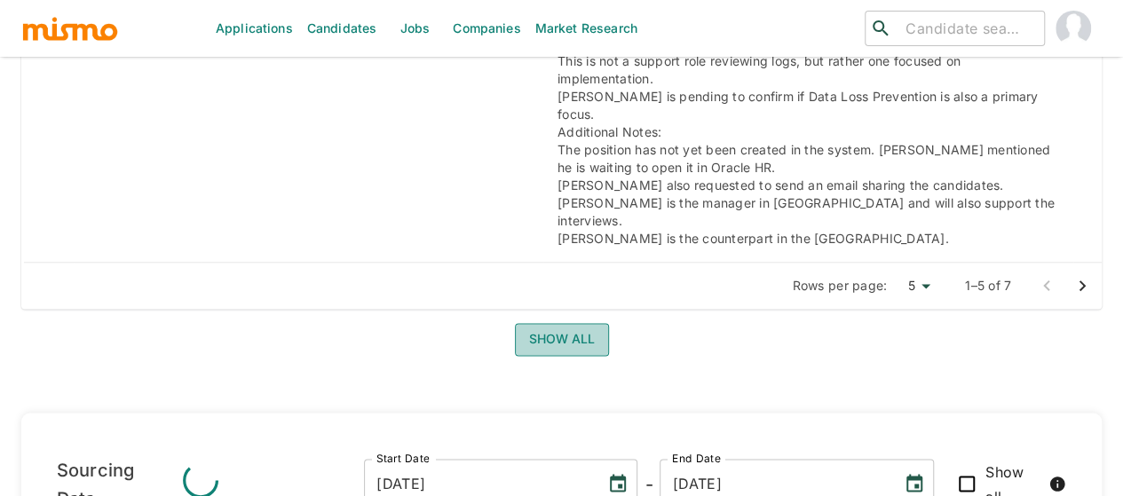
click at [540, 323] on button "Show all" at bounding box center [562, 339] width 94 height 33
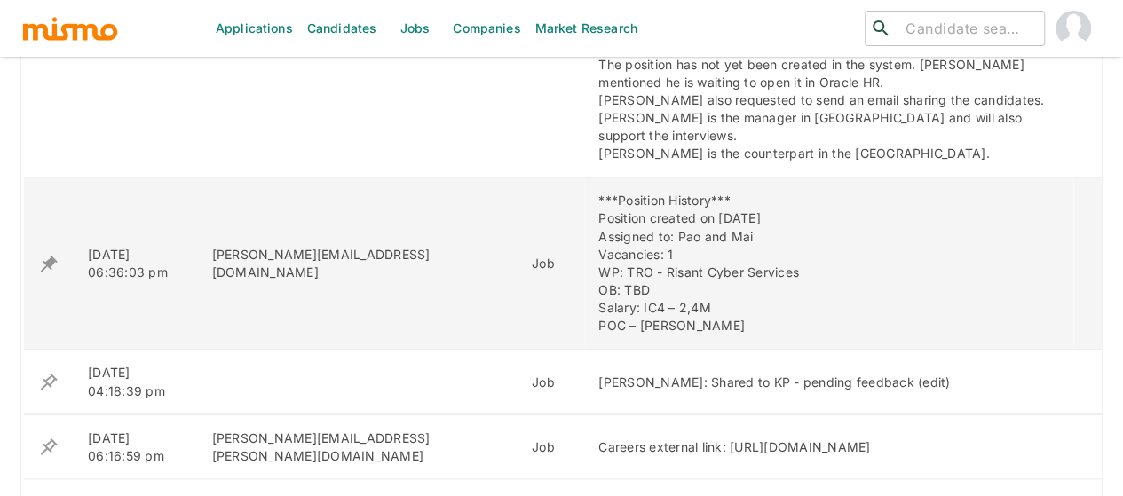
scroll to position [1308, 0]
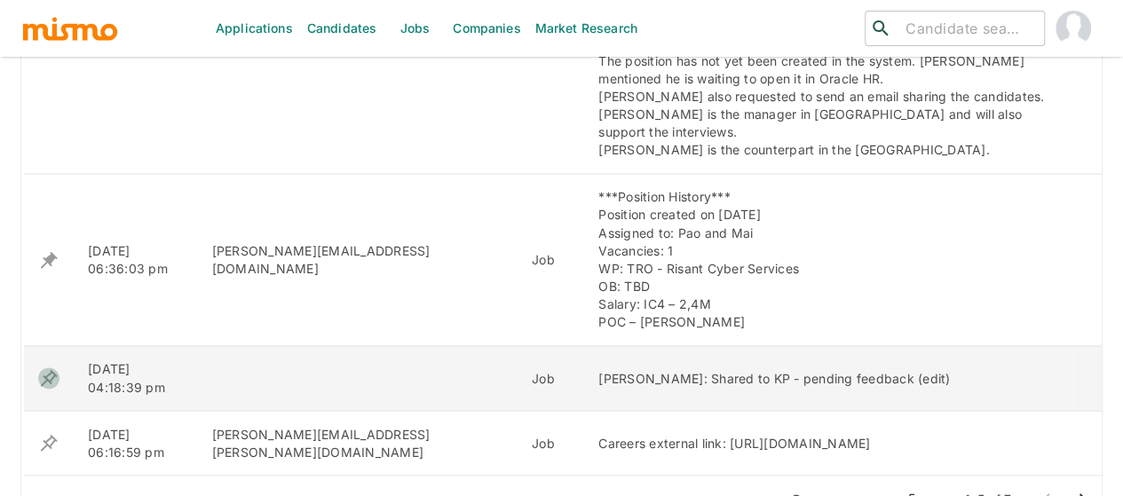
click at [44, 369] on icon "enhanced table" at bounding box center [49, 377] width 17 height 17
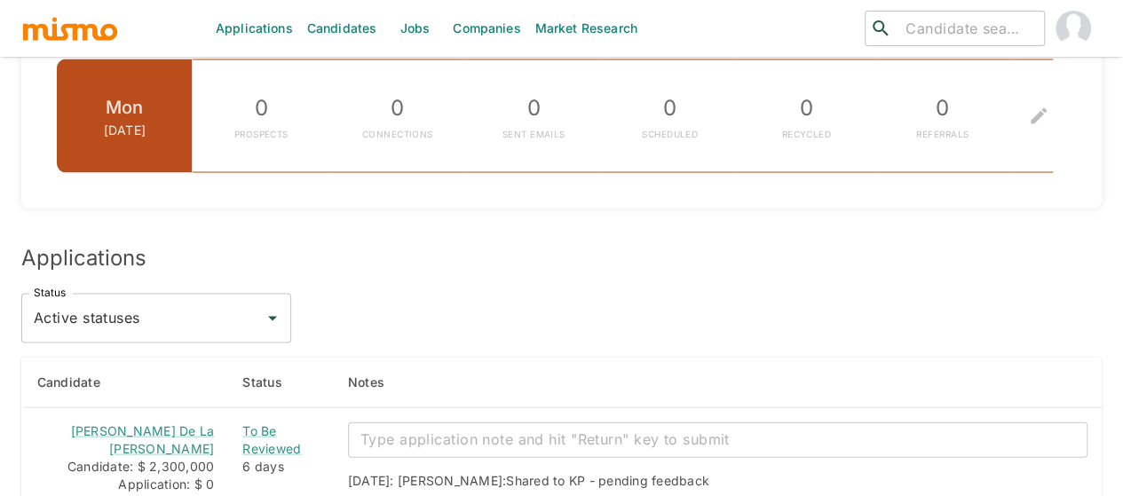
scroll to position [1331, 0]
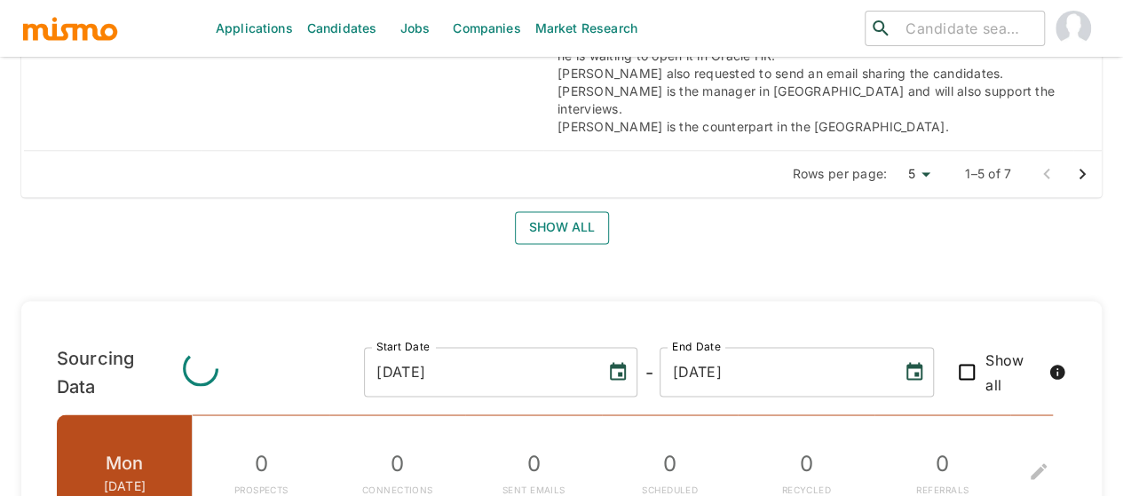
click at [561, 211] on button "Show all" at bounding box center [562, 227] width 94 height 33
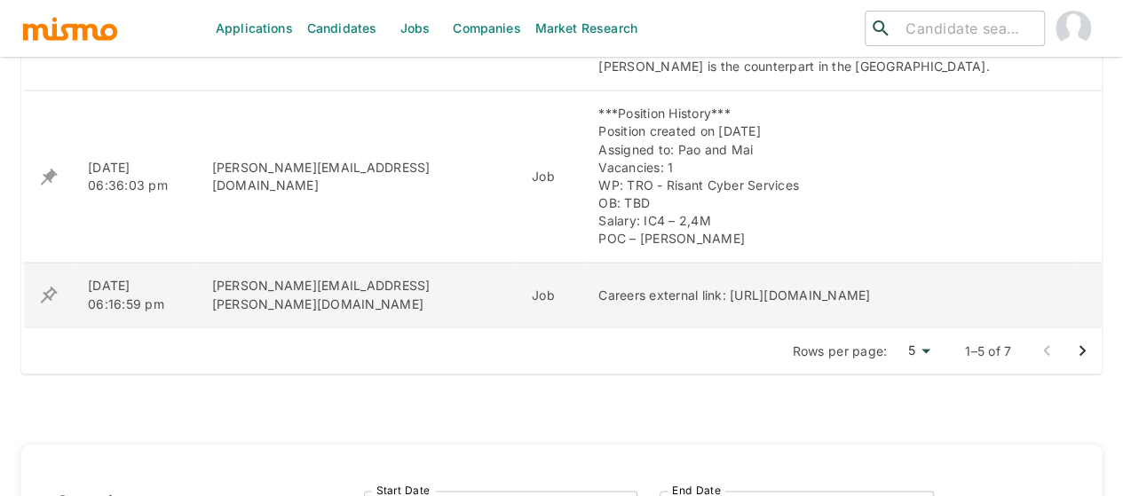
scroll to position [1420, 0]
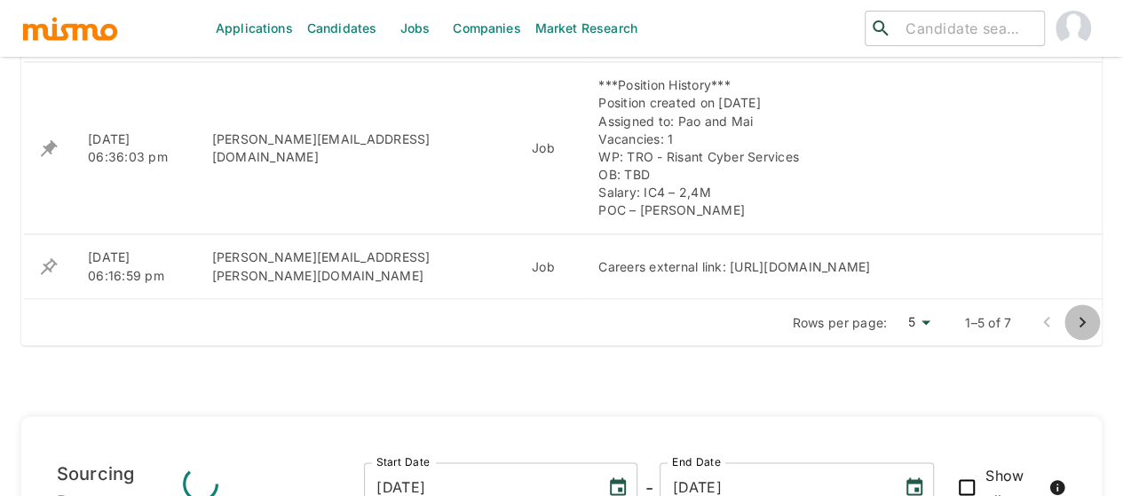
click at [1085, 312] on icon "Go to next page" at bounding box center [1081, 322] width 21 height 21
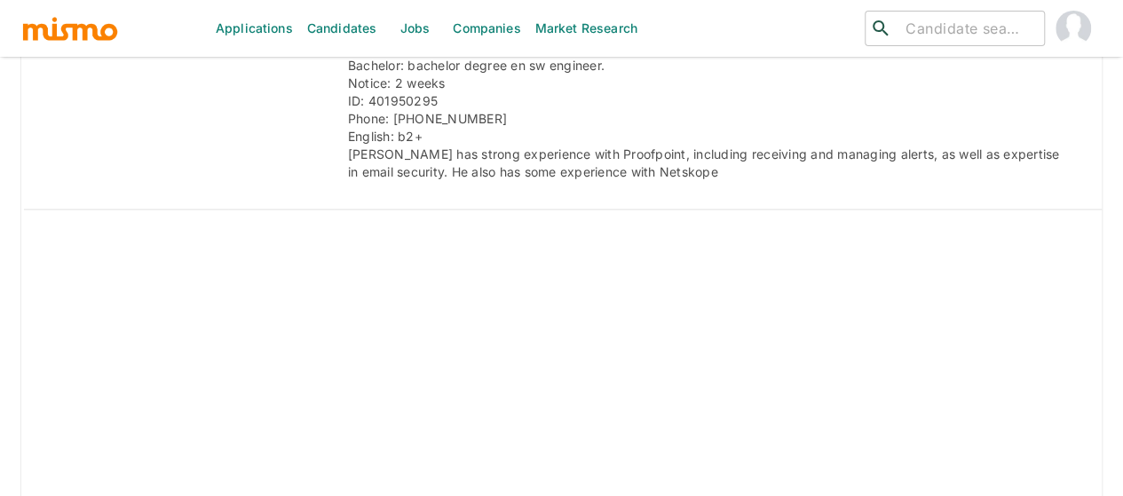
scroll to position [1598, 0]
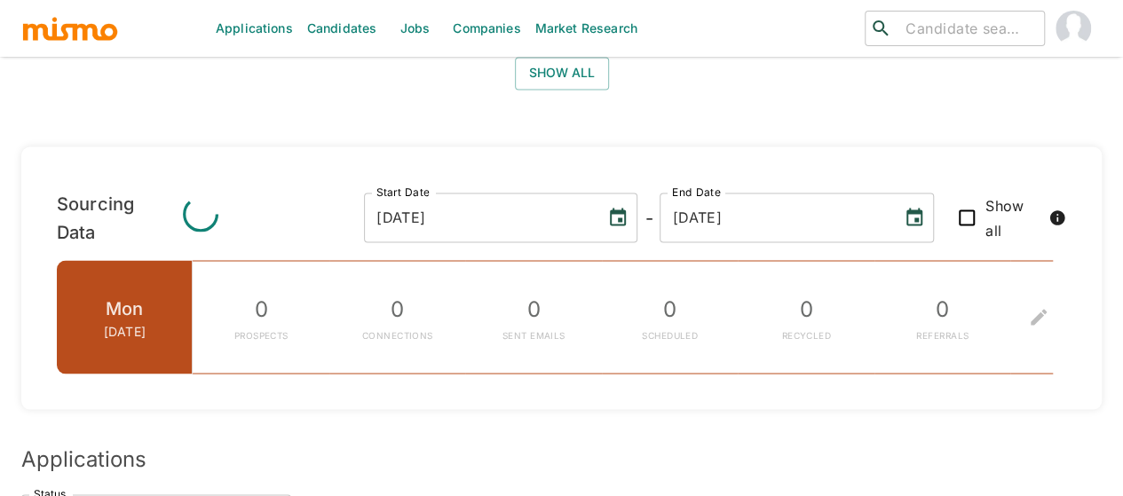
scroll to position [1308, 0]
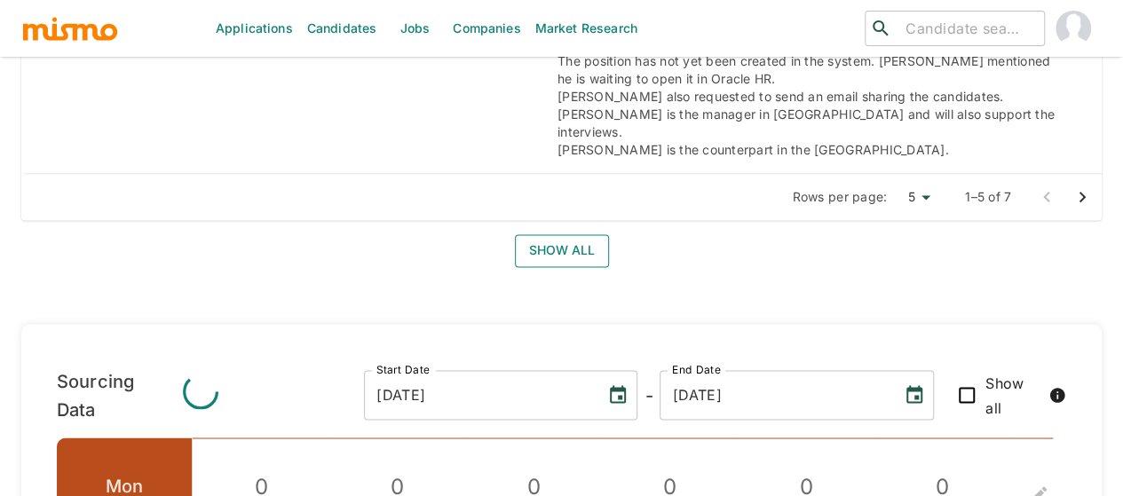
click at [563, 234] on button "Show all" at bounding box center [562, 250] width 94 height 33
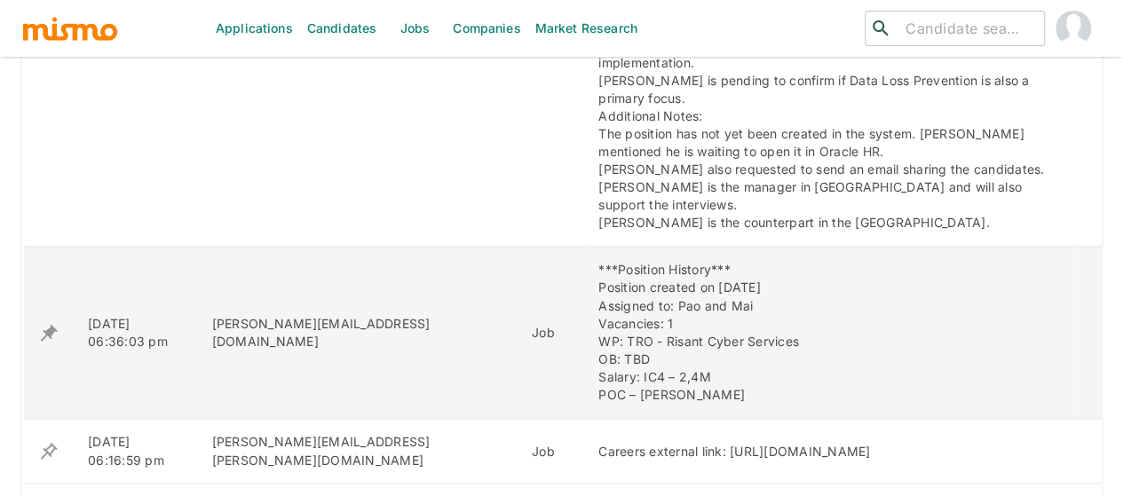
scroll to position [1397, 0]
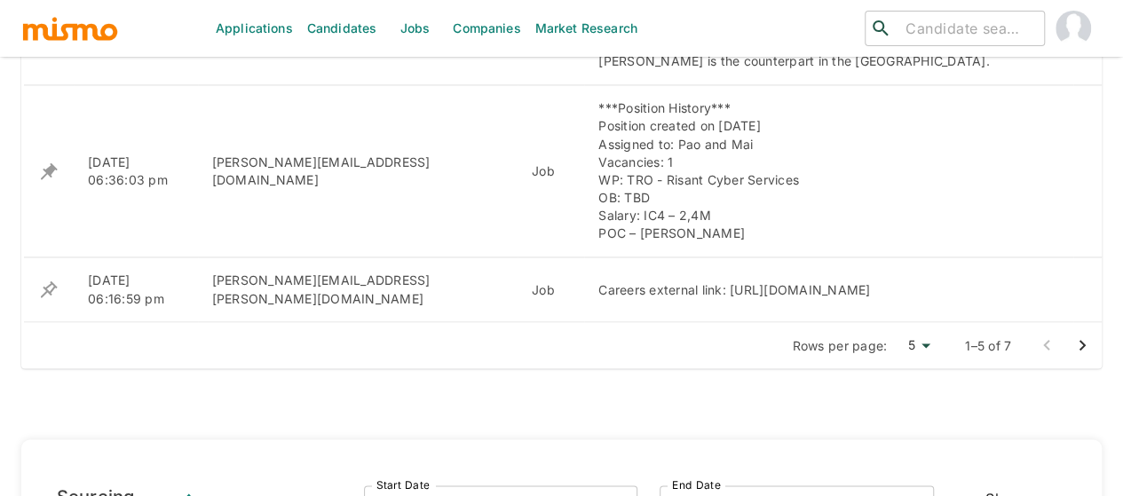
click at [1079, 335] on icon "Go to next page" at bounding box center [1081, 345] width 21 height 21
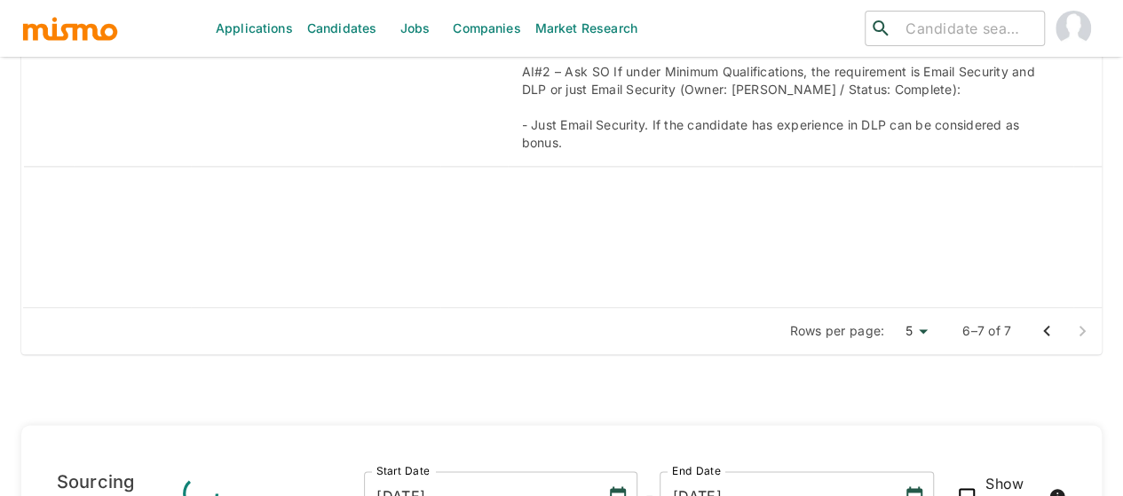
scroll to position [1065, 0]
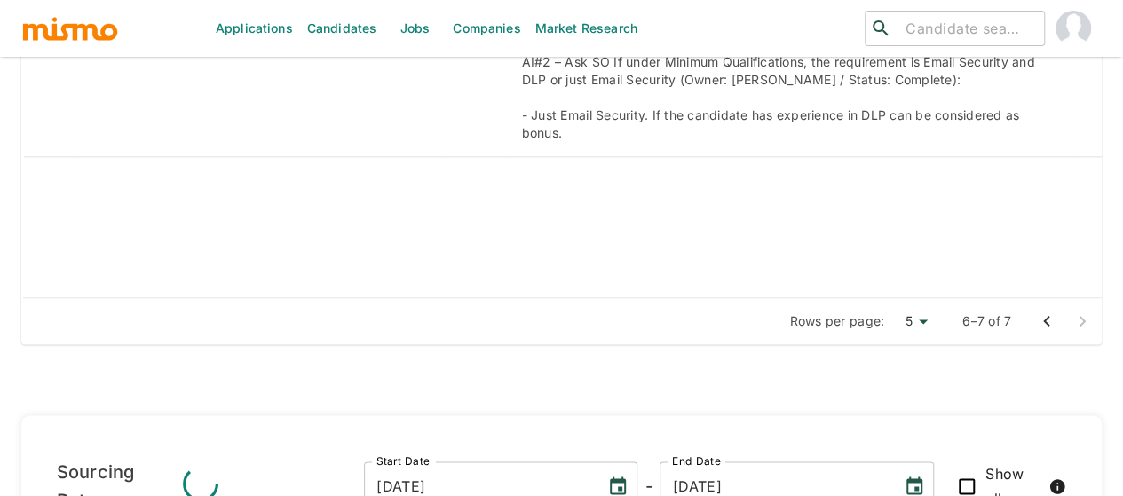
click at [1041, 311] on icon "Go to previous page" at bounding box center [1046, 321] width 21 height 21
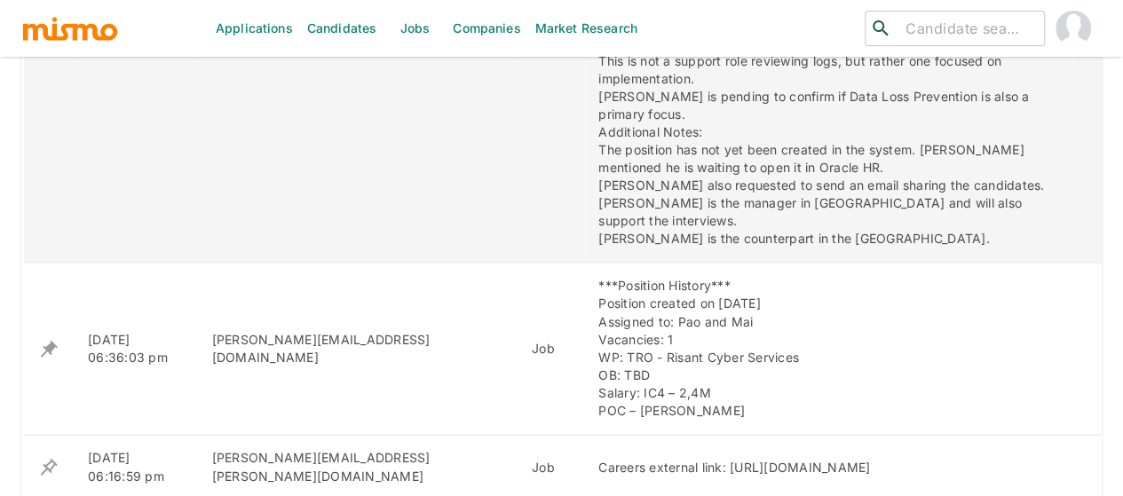
scroll to position [1331, 0]
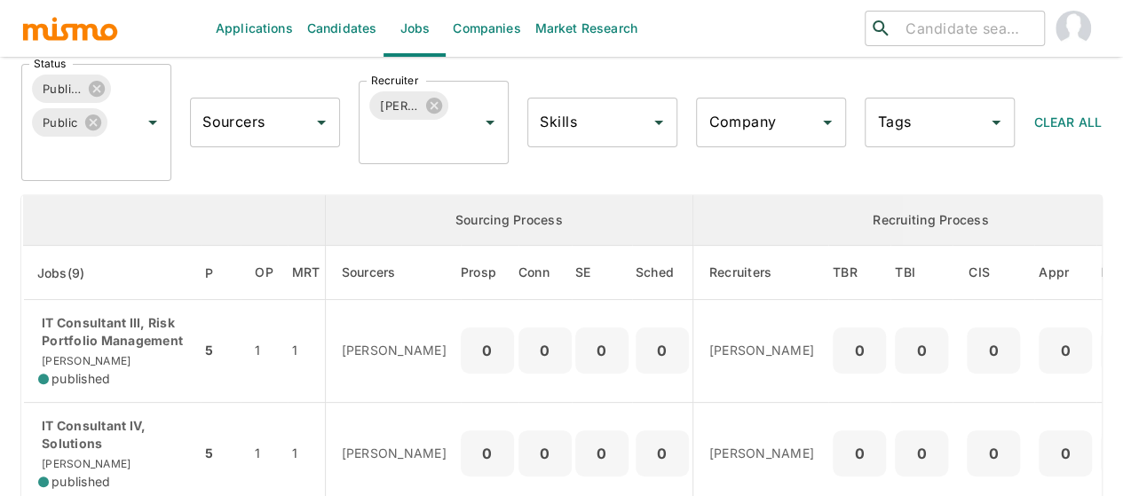
scroll to position [266, 0]
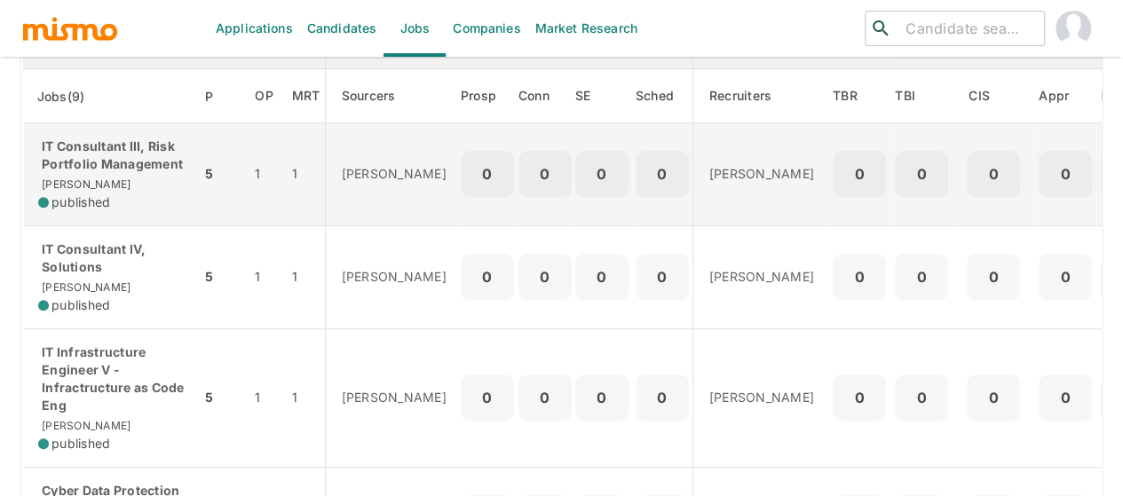
click at [103, 169] on p "IT Consultant III, Risk Portfolio Management" at bounding box center [112, 156] width 148 height 36
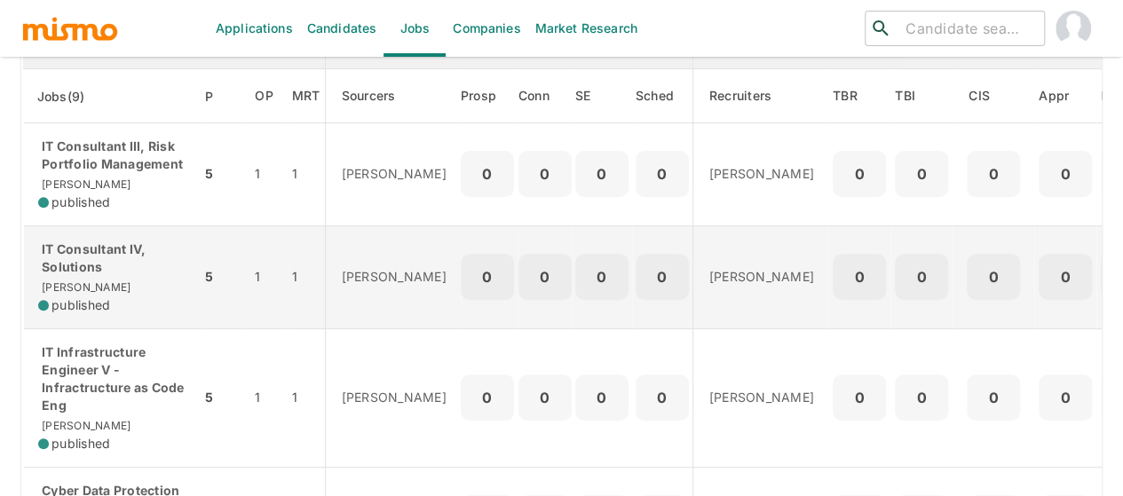
click at [109, 268] on p "IT Consultant IV, Solutions" at bounding box center [112, 259] width 148 height 36
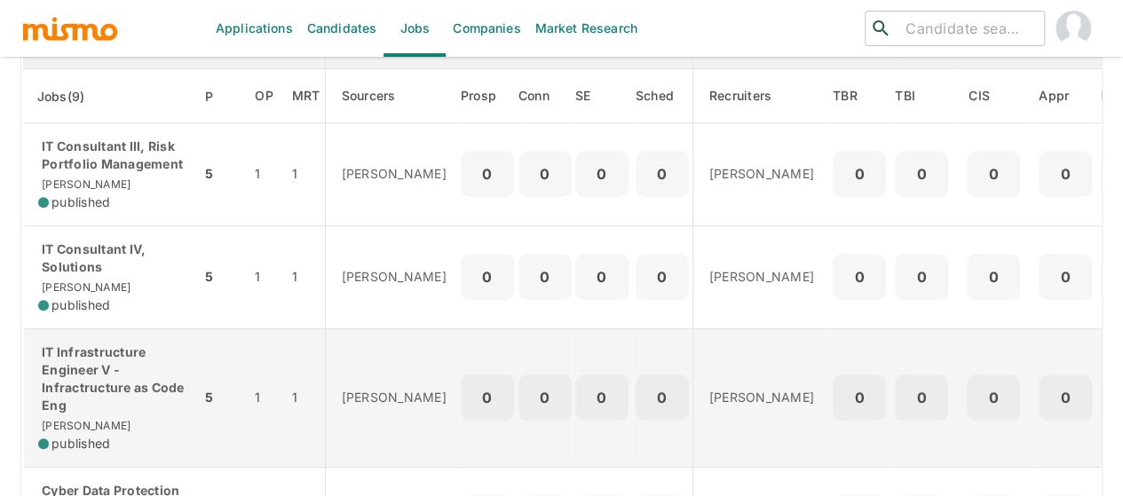
scroll to position [444, 0]
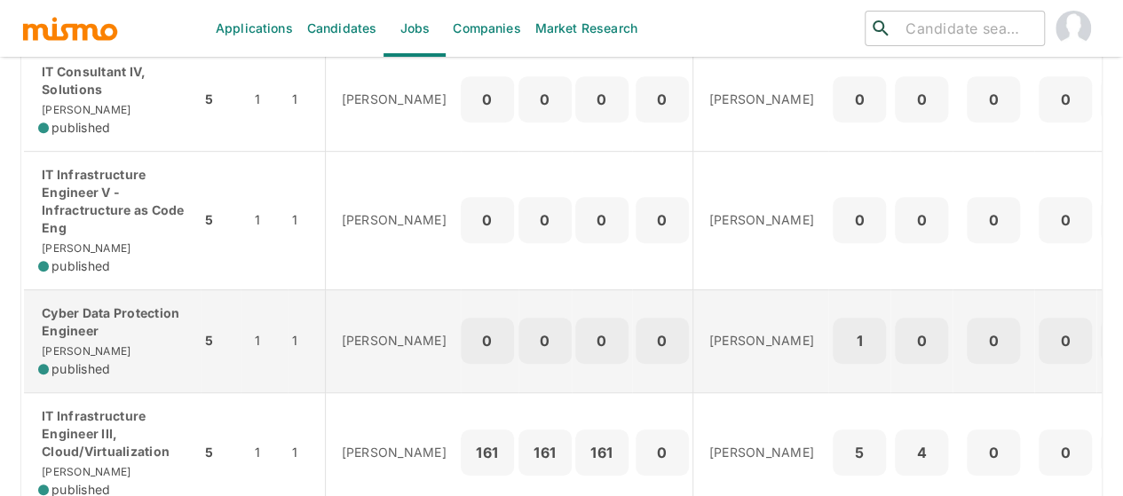
click at [102, 324] on p "Cyber Data Protection Engineer" at bounding box center [112, 322] width 148 height 36
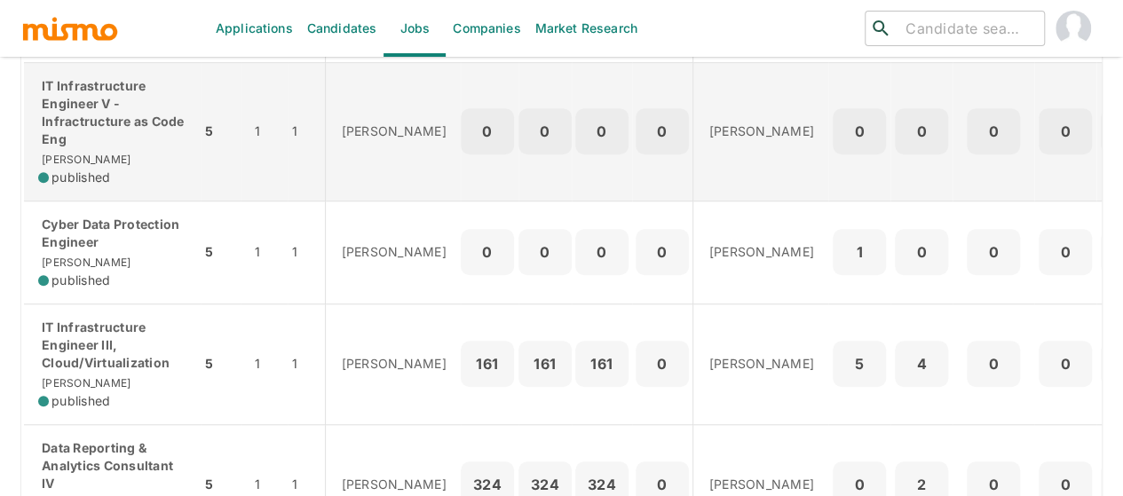
scroll to position [621, 0]
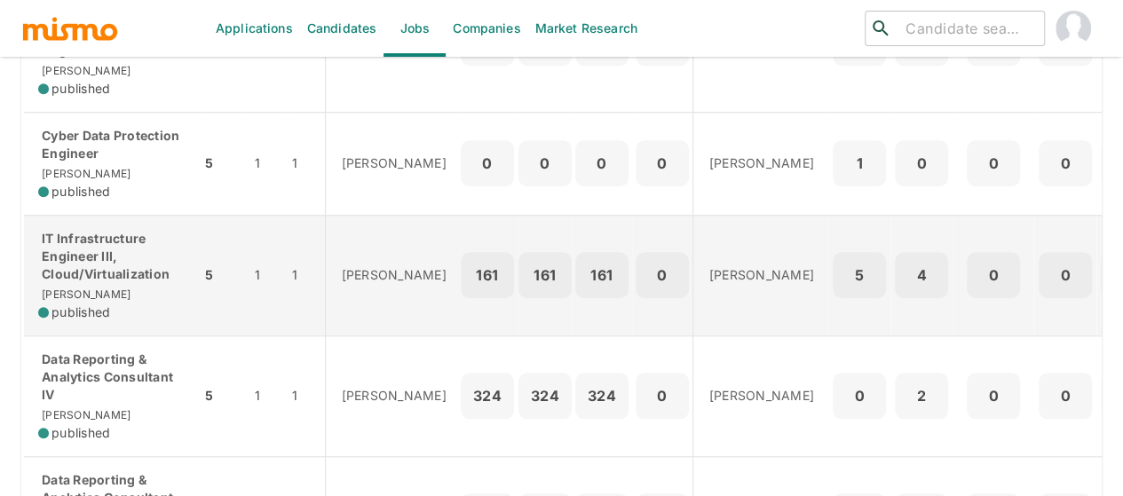
click at [103, 260] on p "IT Infrastructure Engineer III, Cloud/Virtualization" at bounding box center [112, 256] width 148 height 53
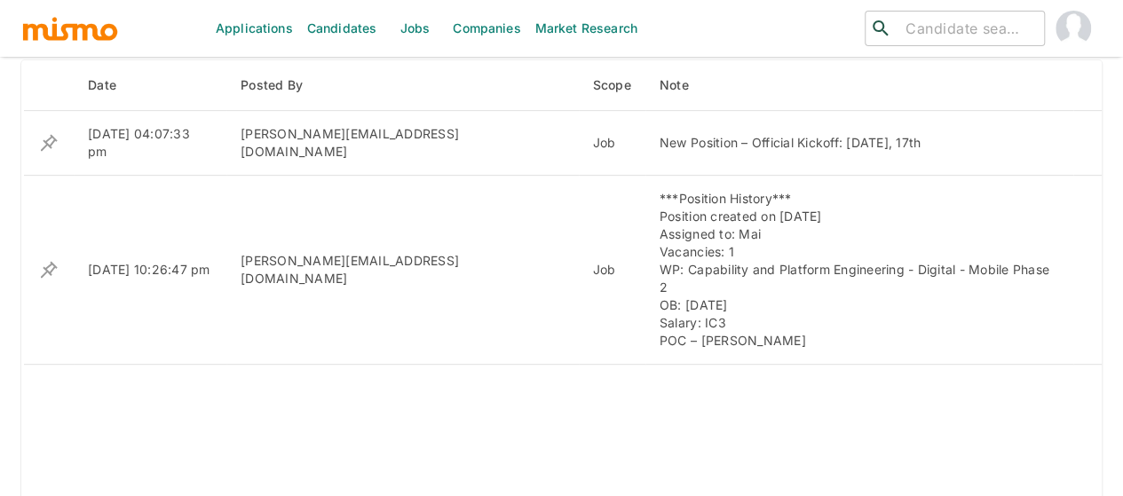
scroll to position [178, 0]
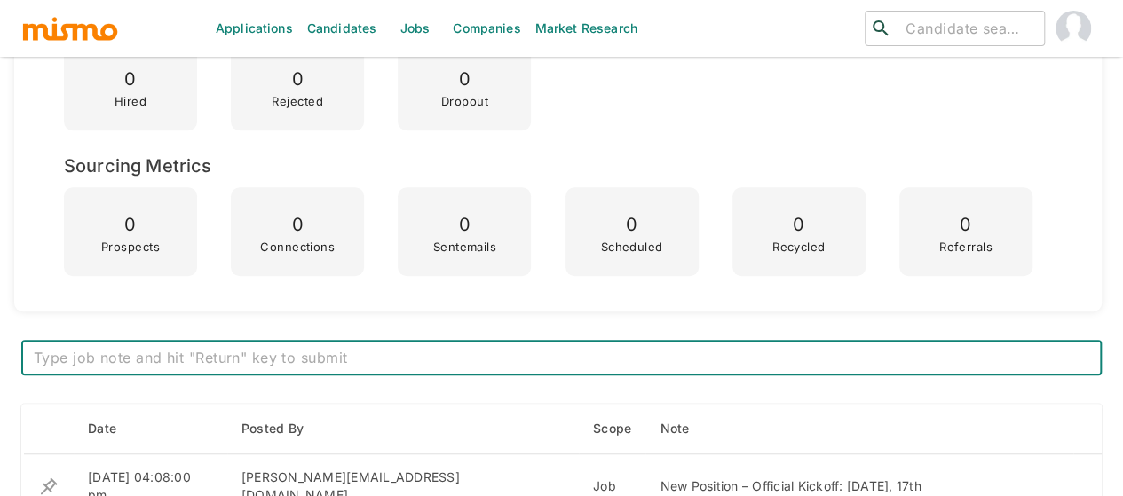
scroll to position [621, 0]
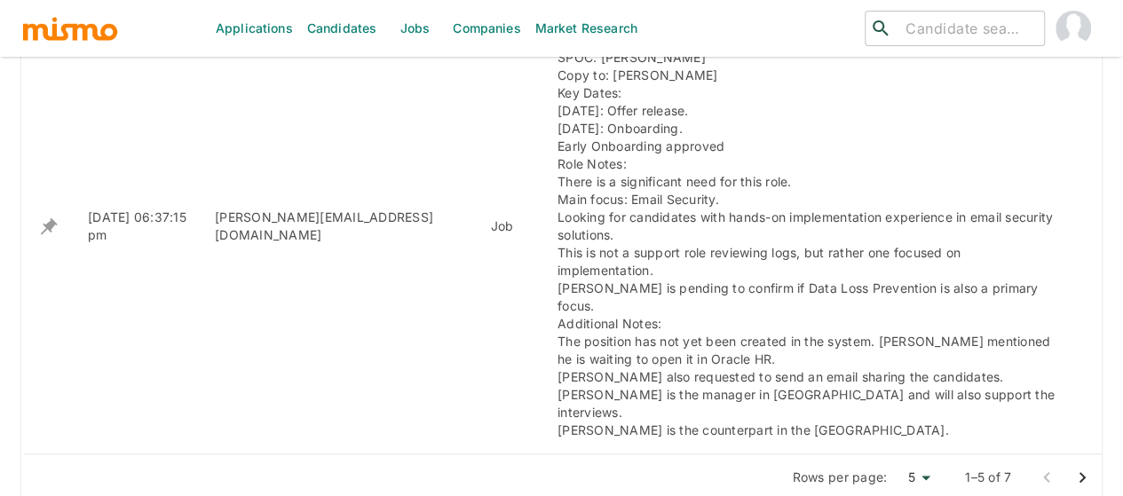
scroll to position [1065, 0]
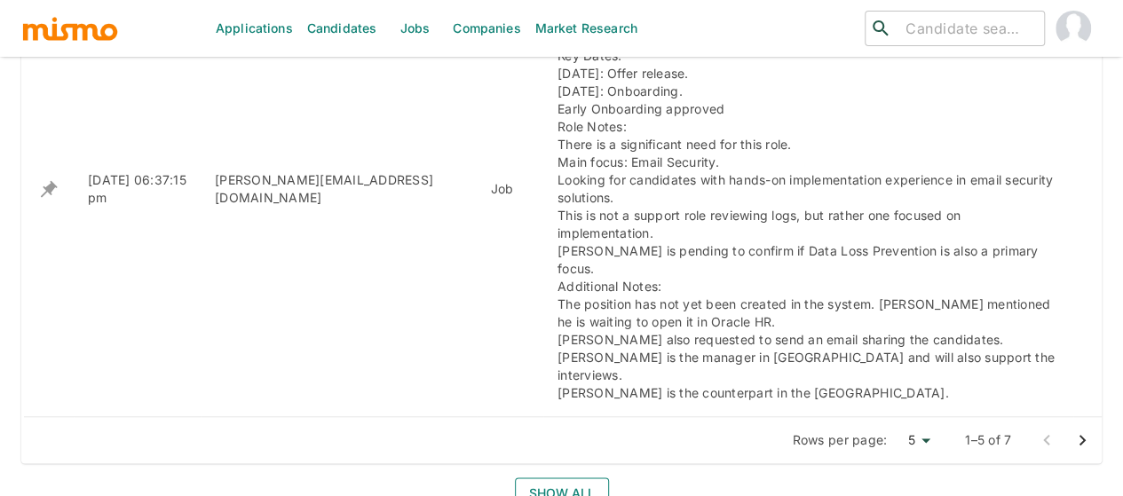
click at [572, 478] on button "Show all" at bounding box center [562, 494] width 94 height 33
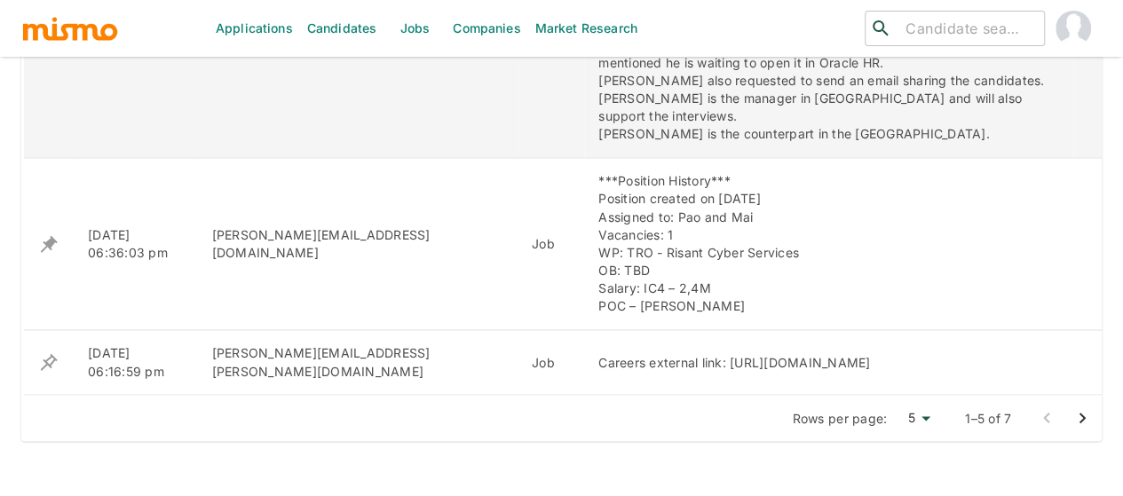
scroll to position [1331, 0]
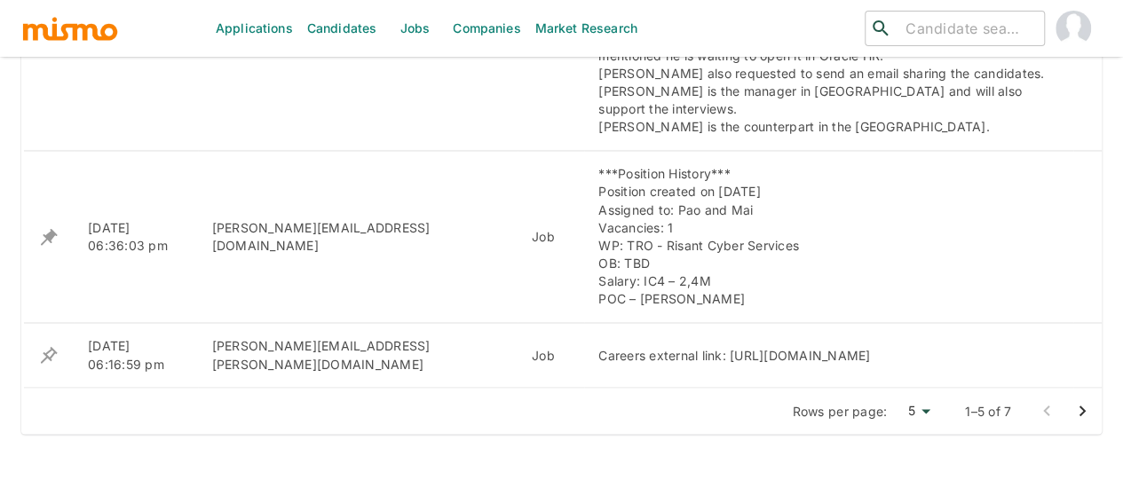
click at [1085, 400] on icon "Go to next page" at bounding box center [1081, 410] width 21 height 21
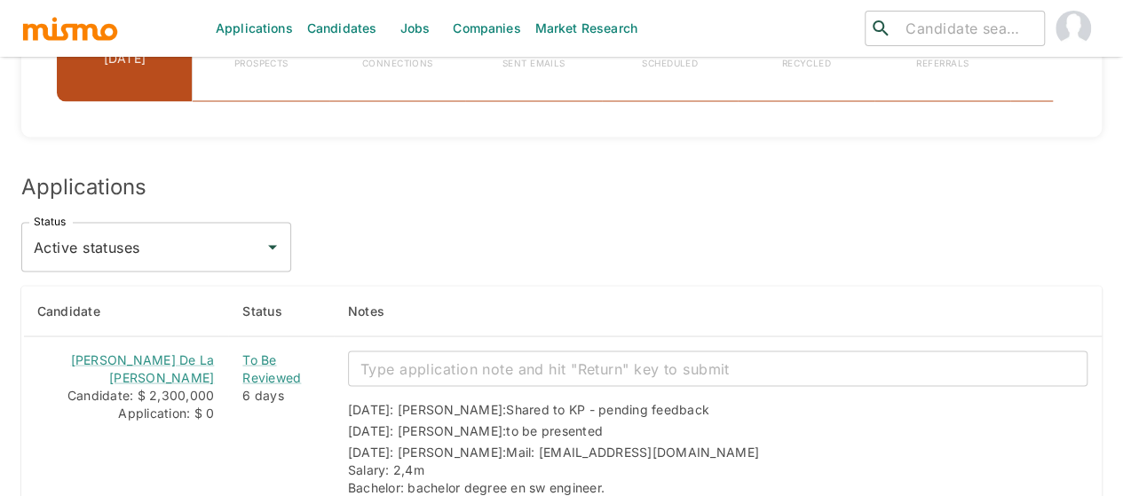
scroll to position [1686, 0]
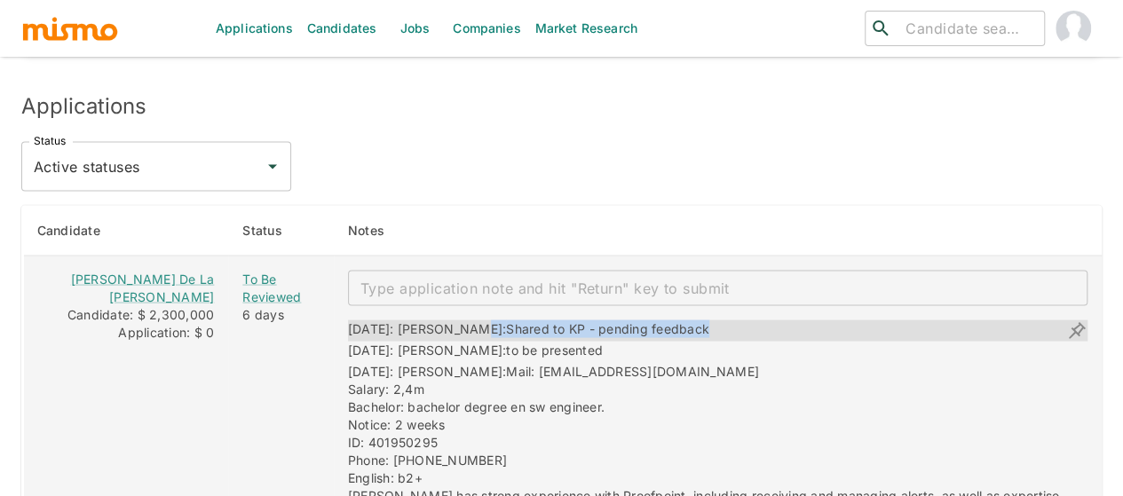
drag, startPoint x: 669, startPoint y: 286, endPoint x: 458, endPoint y: 283, distance: 211.3
click at [458, 320] on div "09/15/2025: Kaiser: Shared to KP - pending feedback" at bounding box center [717, 330] width 739 height 21
copy div "Shared to KP - pending feedback"
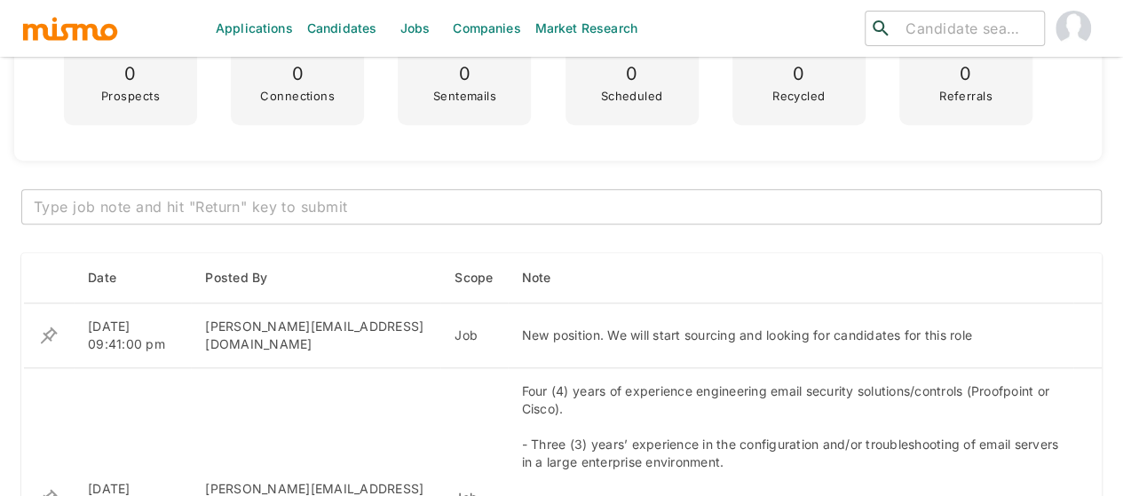
scroll to position [533, 0]
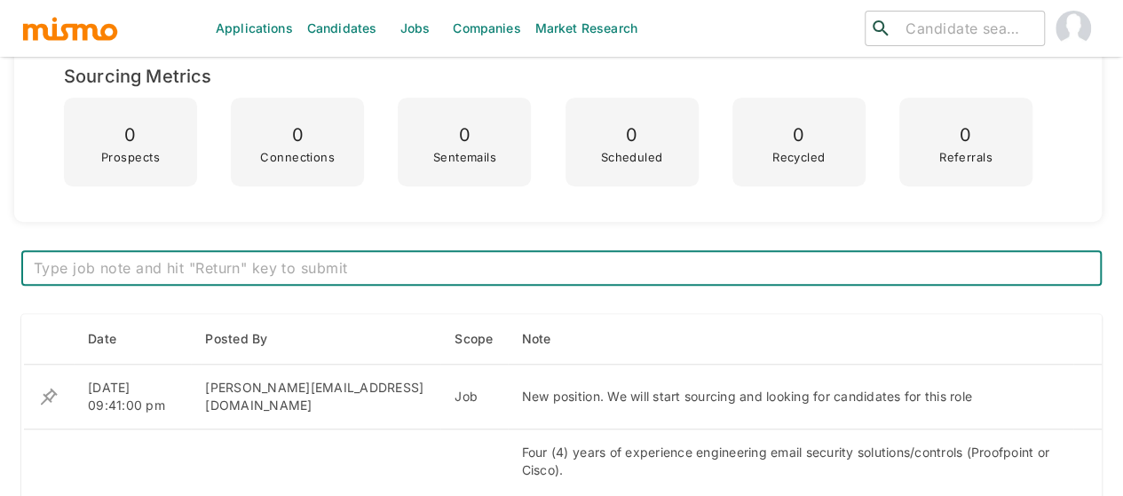
click at [332, 270] on textarea at bounding box center [561, 268] width 1055 height 20
paste textarea "Shared to KP - pending feedback"
type textarea "Olger Brenes: Shared to KP - pending feedback"
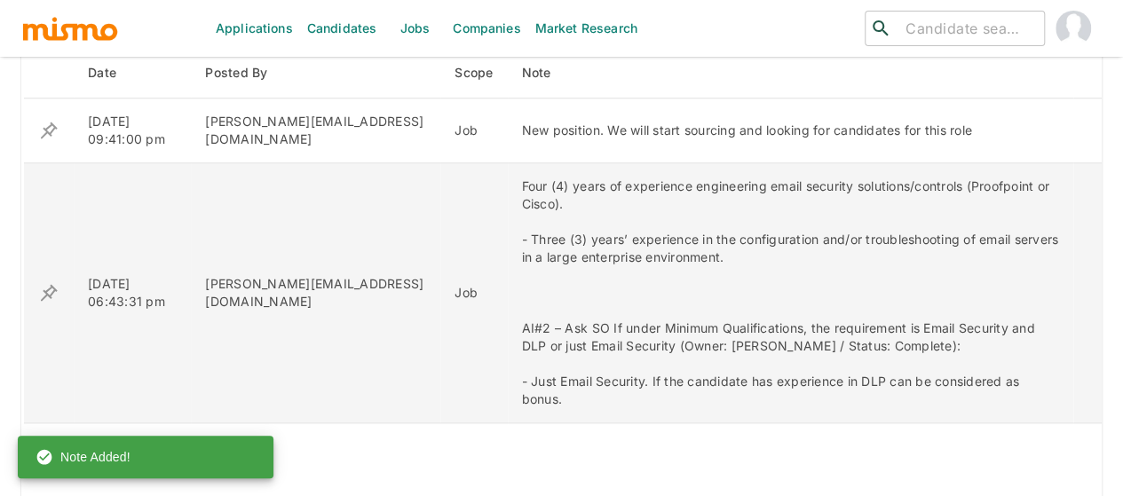
scroll to position [1154, 0]
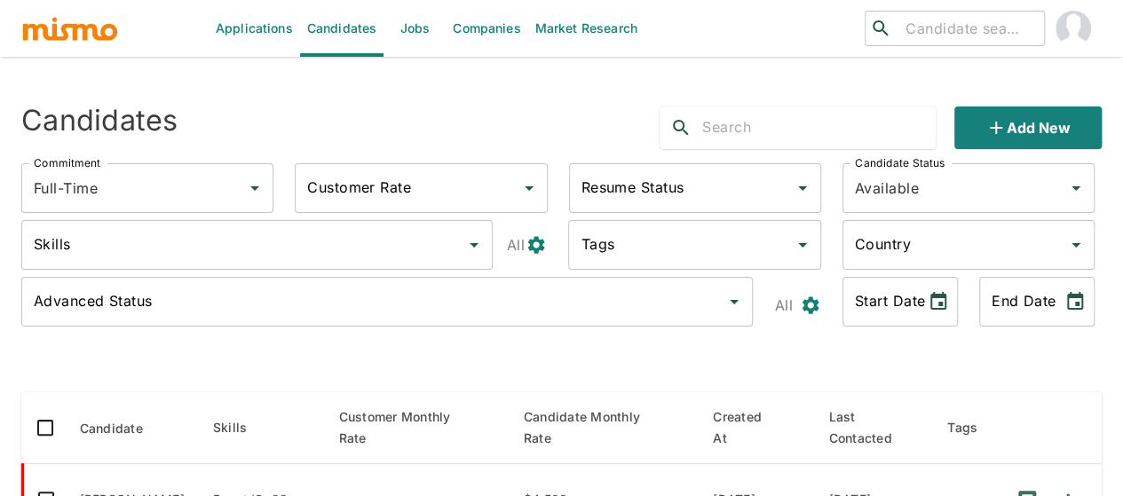
click at [426, 33] on link "Jobs" at bounding box center [414, 28] width 62 height 57
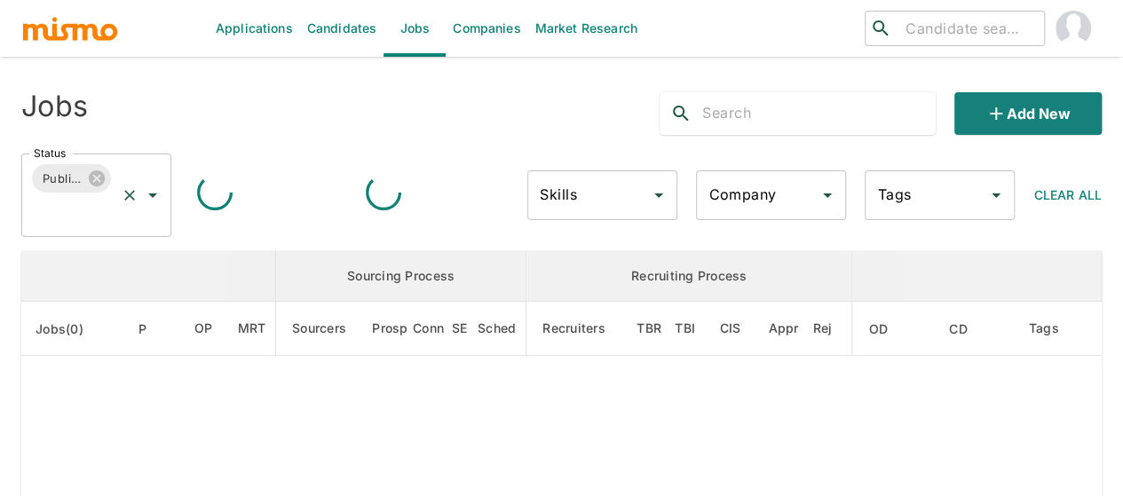
click at [156, 194] on icon "Open" at bounding box center [152, 195] width 21 height 21
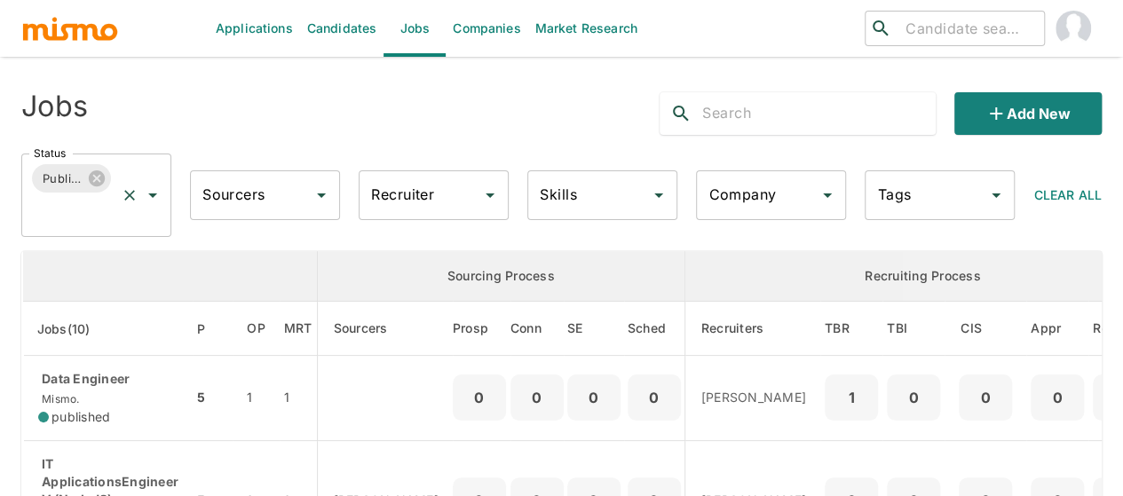
click at [154, 193] on icon "Open" at bounding box center [152, 195] width 21 height 21
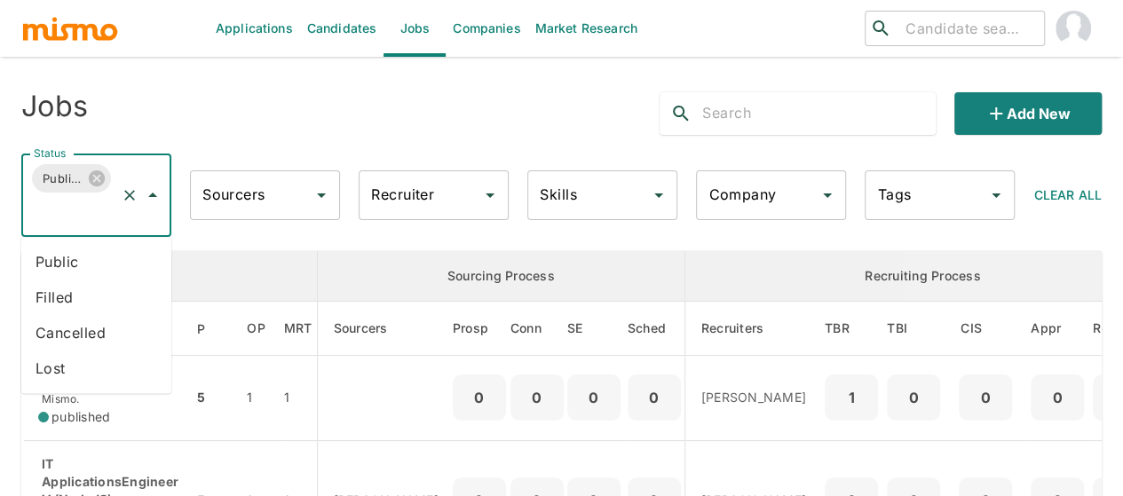
click at [87, 258] on li "Public" at bounding box center [96, 262] width 150 height 36
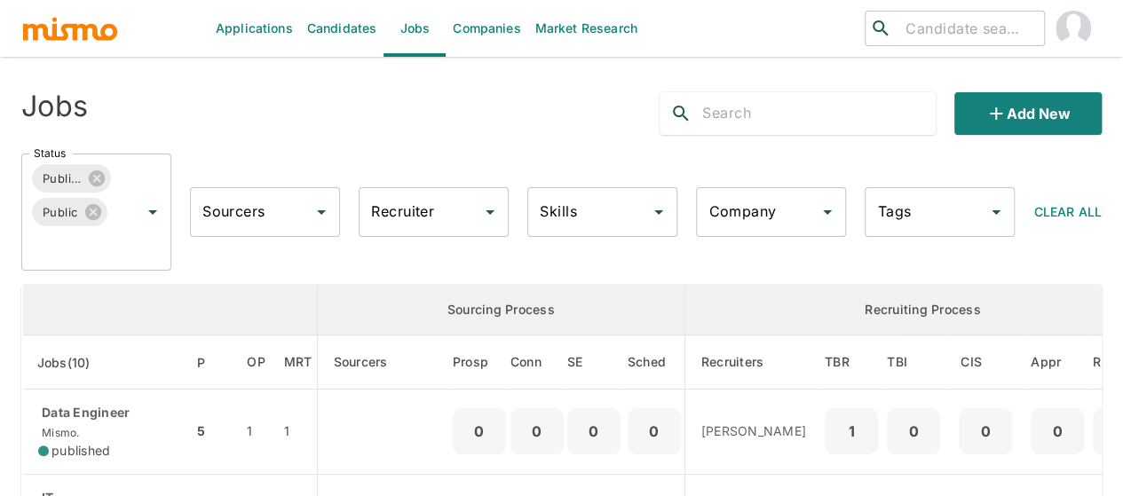
click at [432, 210] on input "Recruiter" at bounding box center [420, 212] width 107 height 34
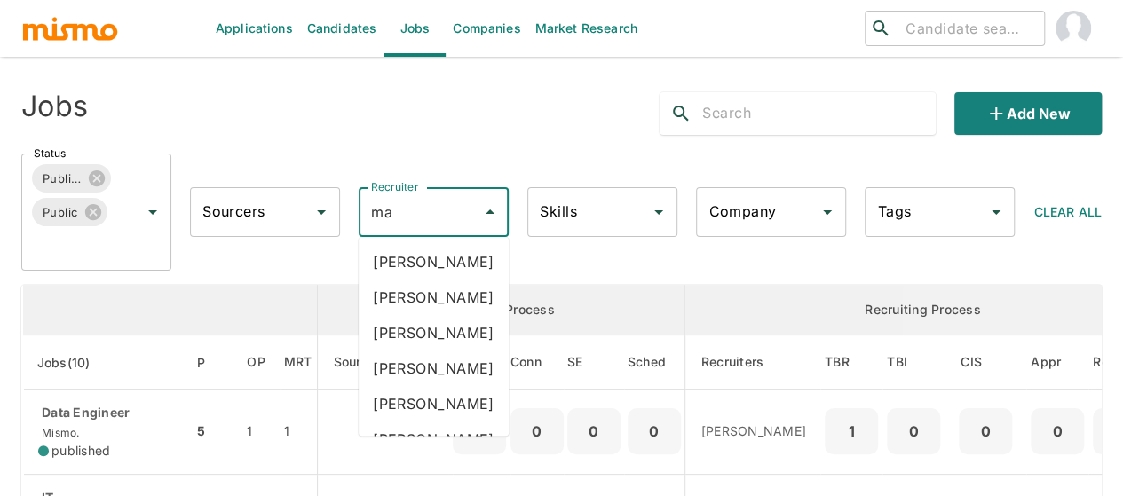
type input "mai"
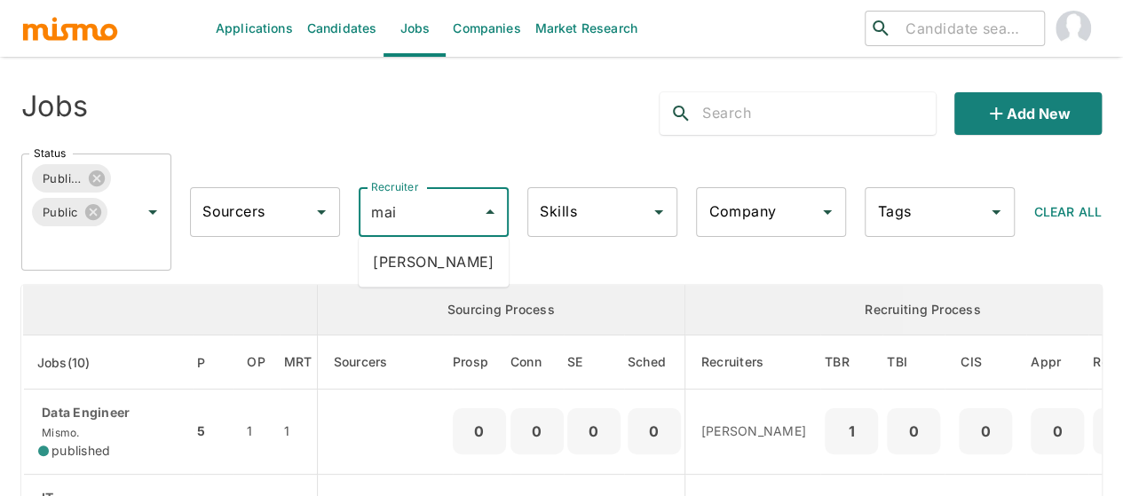
click at [433, 263] on li "Maia Reyes" at bounding box center [434, 262] width 150 height 36
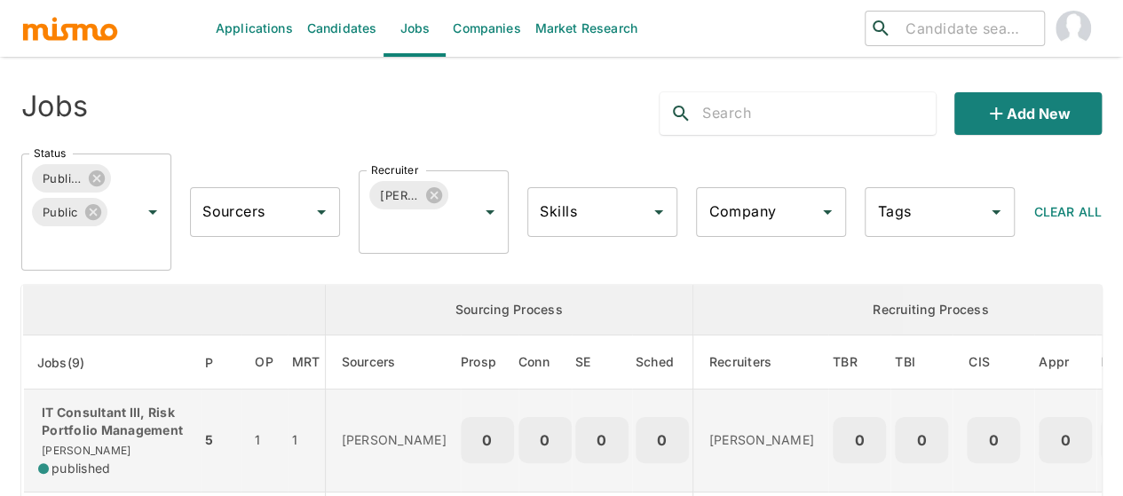
click at [52, 420] on p "IT Consultant III, Risk Portfolio Management" at bounding box center [112, 422] width 148 height 36
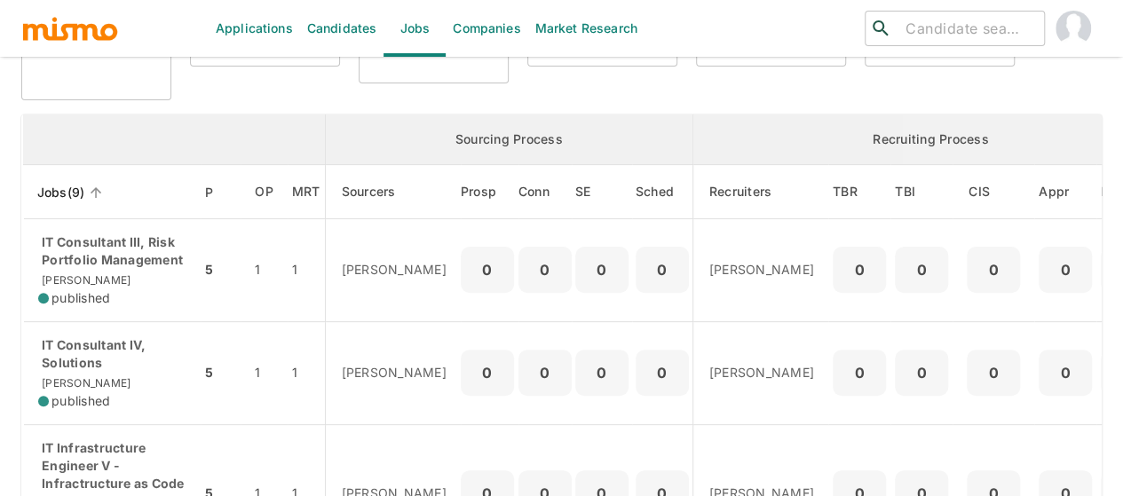
scroll to position [178, 0]
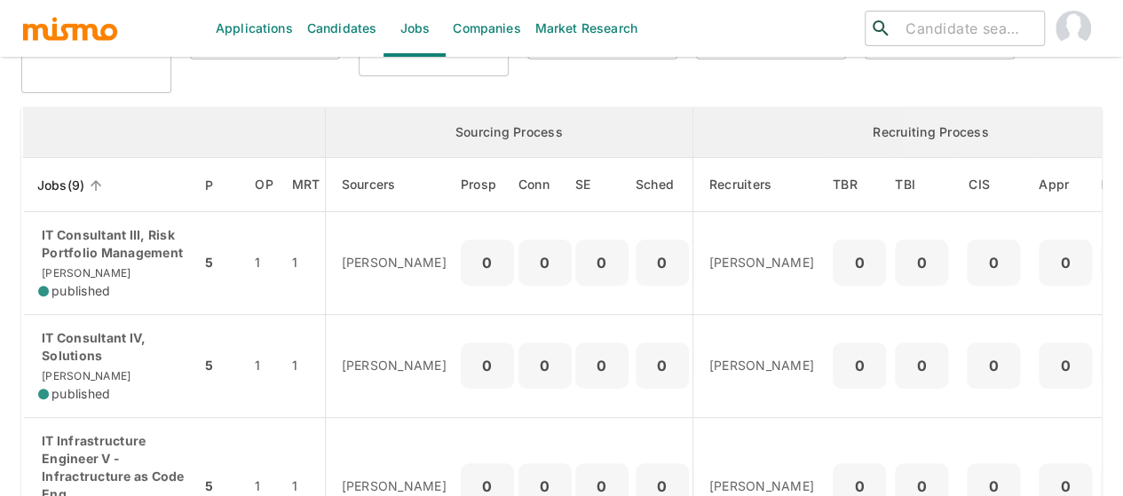
click at [81, 361] on p "IT Consultant IV, Solutions" at bounding box center [112, 347] width 148 height 36
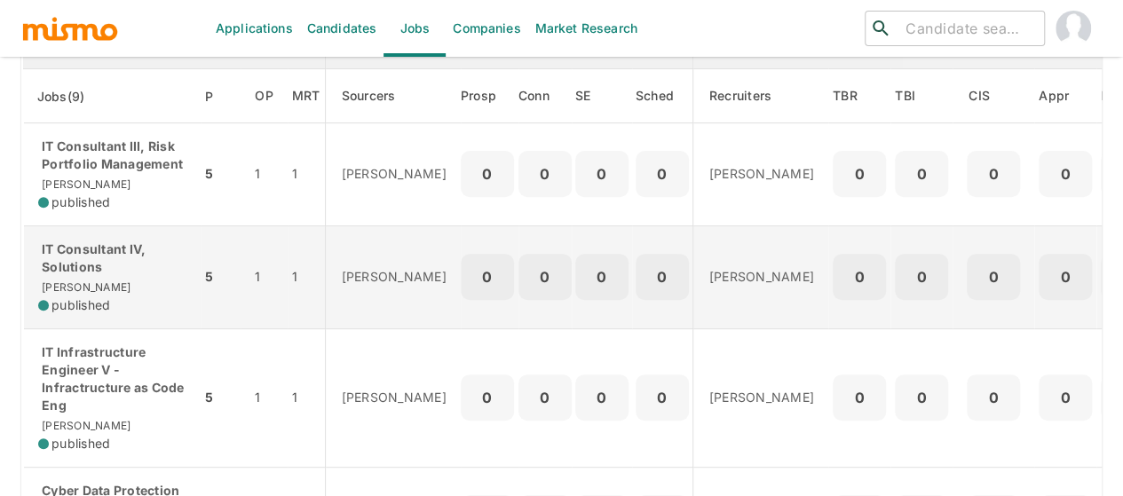
scroll to position [355, 0]
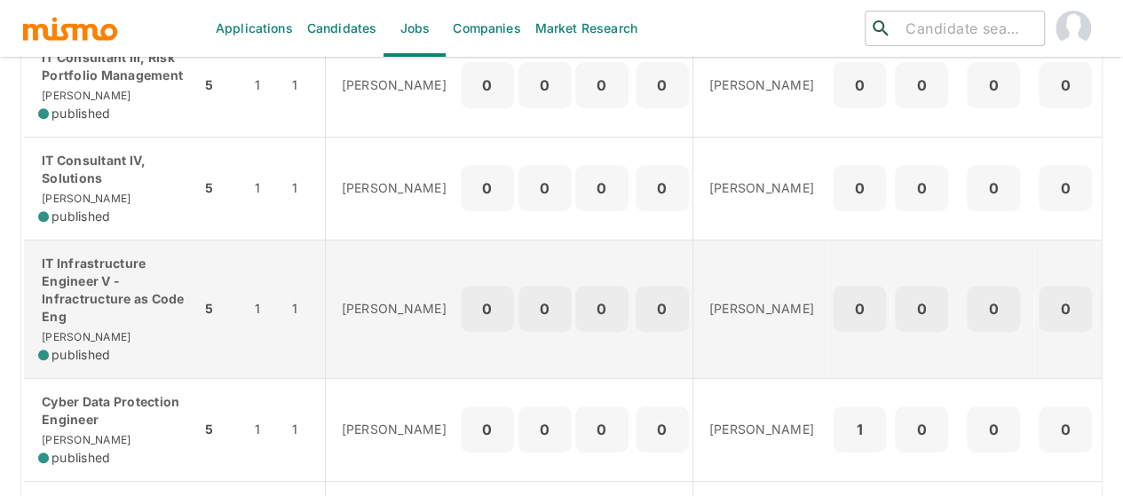
click at [111, 282] on p "IT Infrastructure Engineer V - Infractructure as Code Eng" at bounding box center [112, 290] width 148 height 71
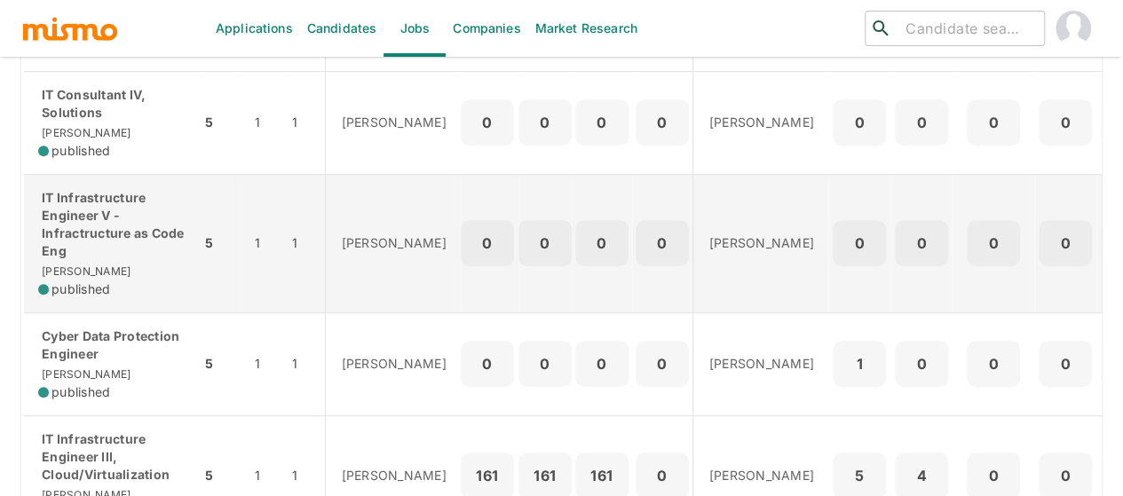
scroll to position [444, 0]
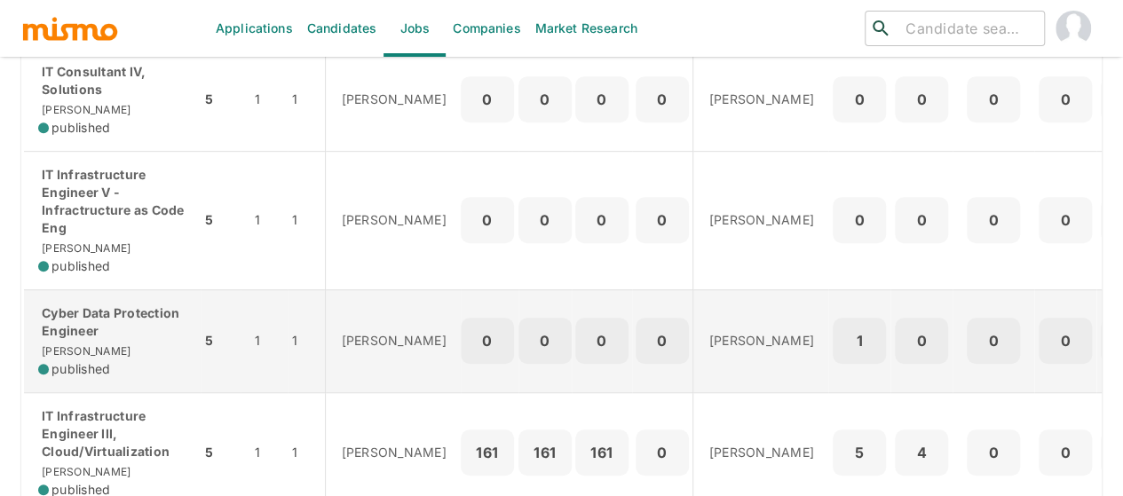
click at [94, 309] on p "Cyber Data Protection Engineer" at bounding box center [112, 322] width 148 height 36
click at [59, 360] on span "published" at bounding box center [80, 369] width 59 height 18
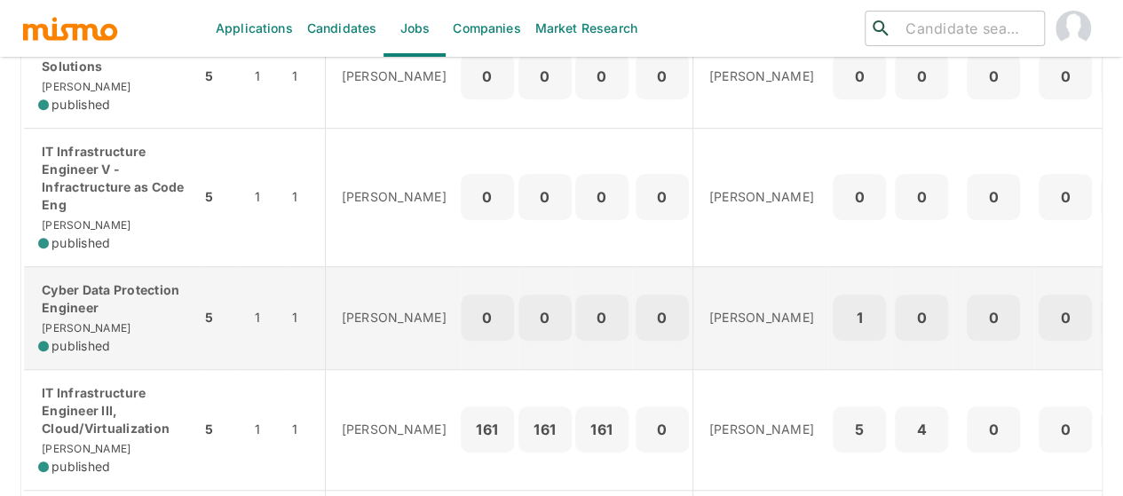
scroll to position [533, 0]
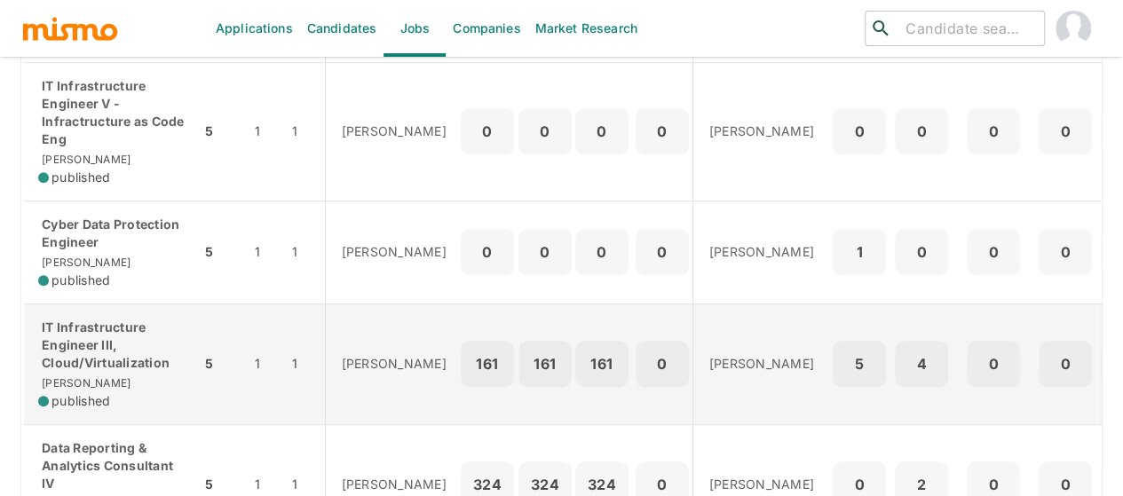
click at [101, 342] on p "IT Infrastructure Engineer III, Cloud/Virtualization" at bounding box center [112, 345] width 148 height 53
click at [71, 354] on p "IT Infrastructure Engineer III, Cloud/Virtualization" at bounding box center [112, 345] width 148 height 53
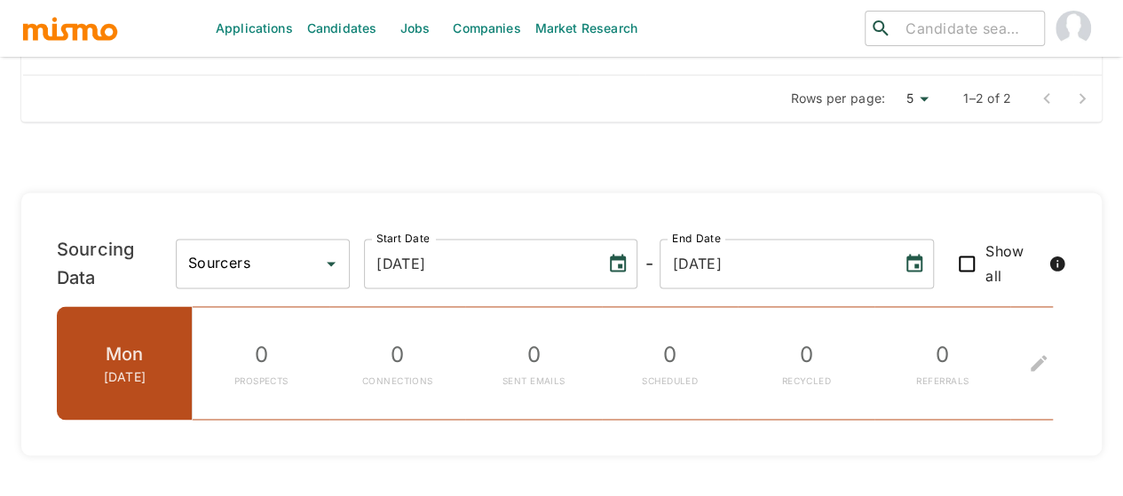
scroll to position [1331, 0]
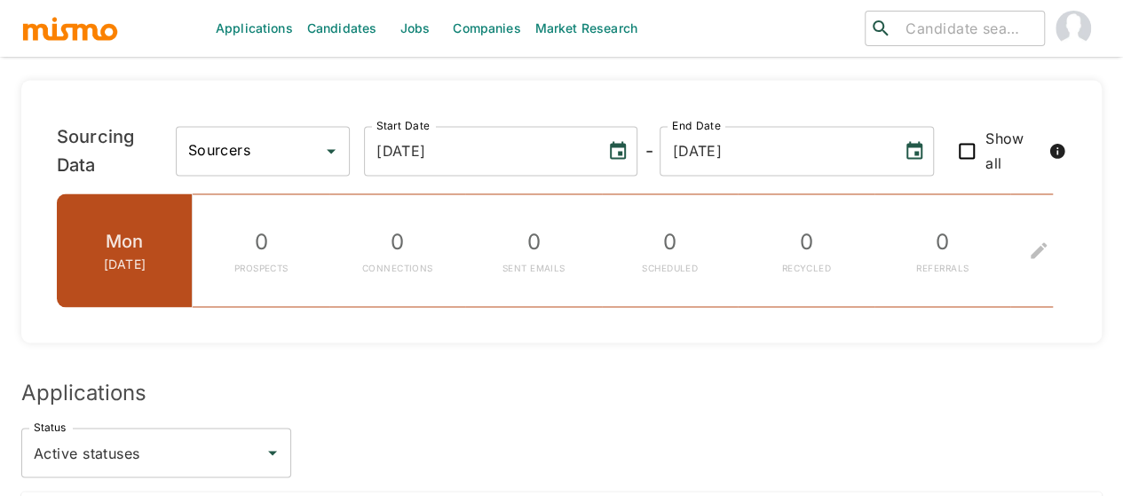
scroll to position [1509, 0]
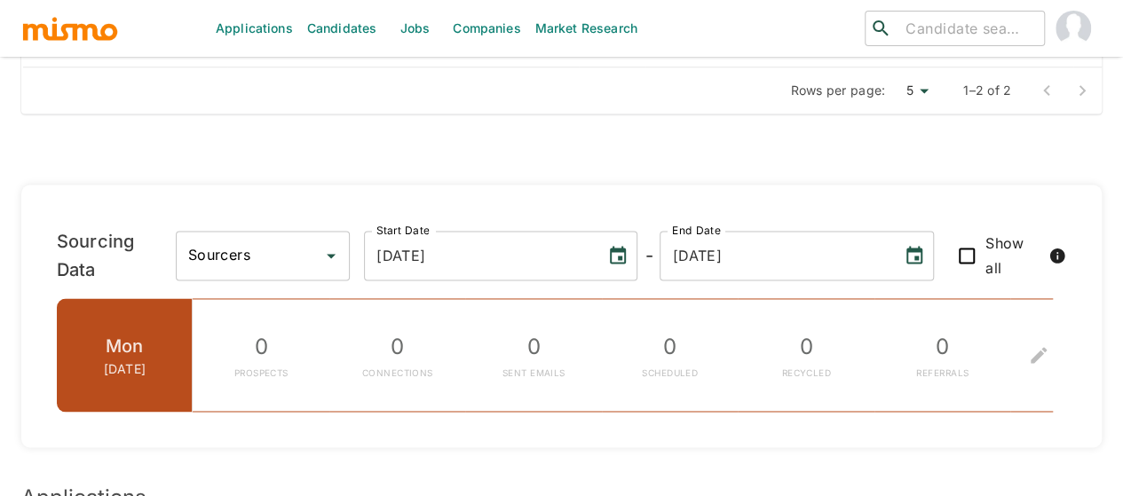
scroll to position [1331, 0]
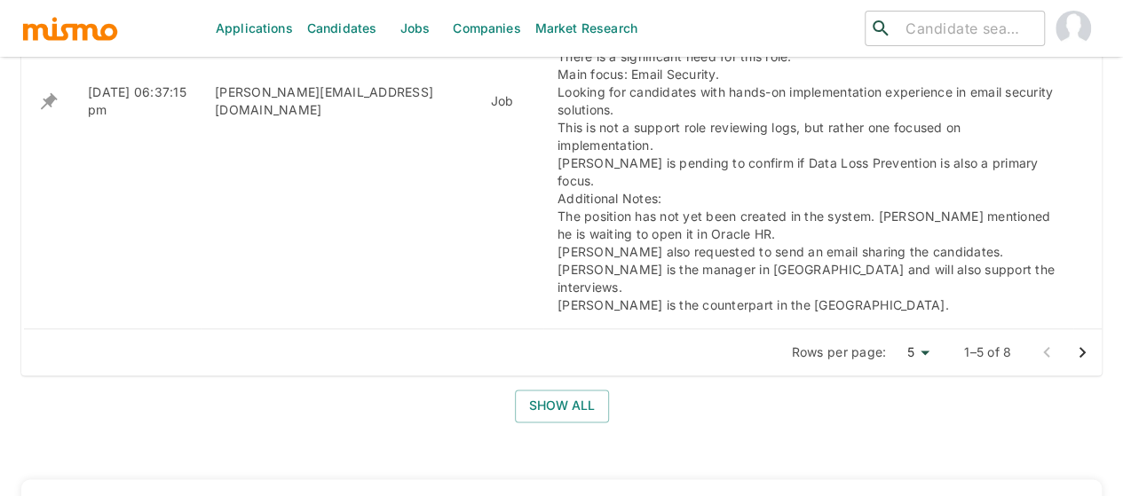
scroll to position [1154, 0]
click at [557, 389] on button "Show all" at bounding box center [562, 405] width 94 height 33
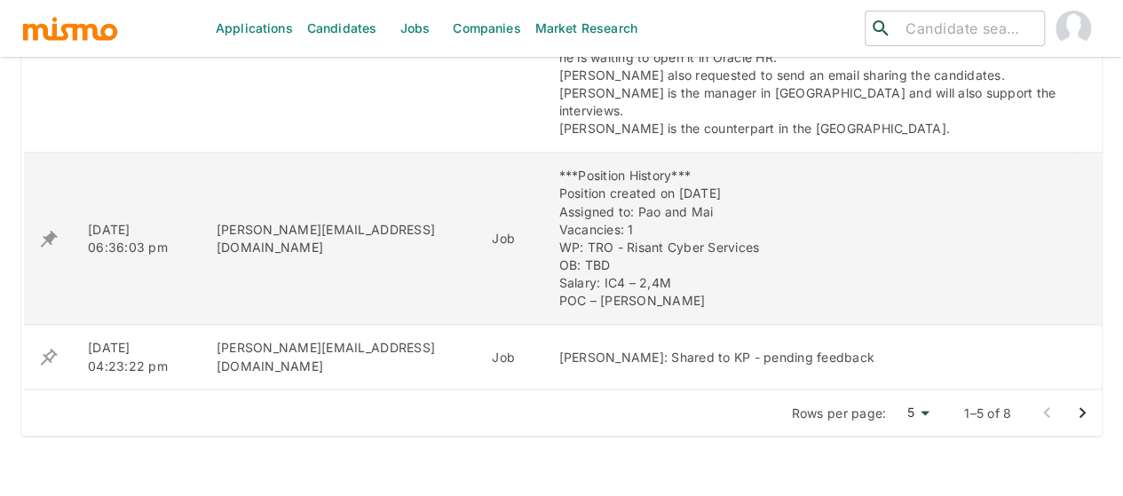
scroll to position [1331, 0]
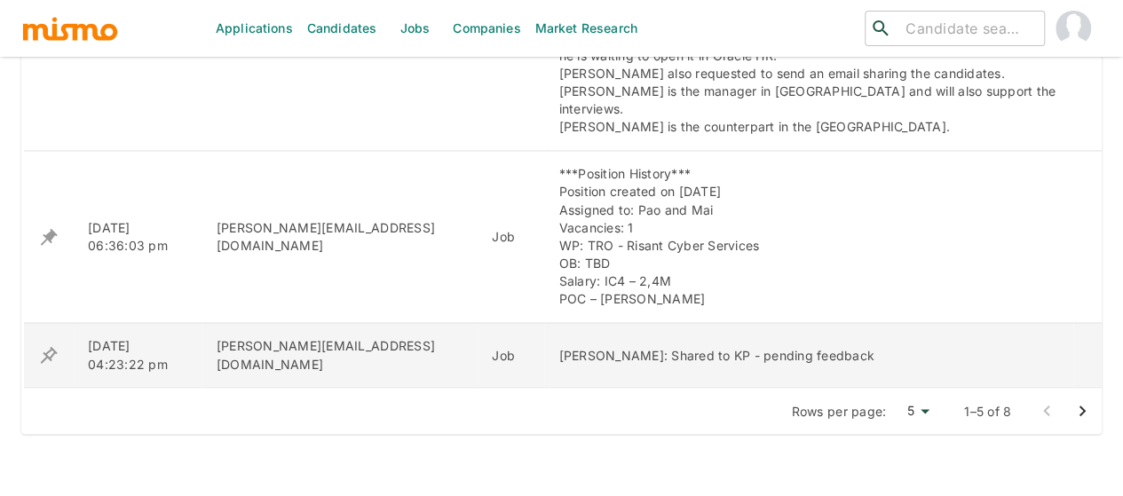
click at [42, 344] on icon "enhanced table" at bounding box center [48, 354] width 21 height 21
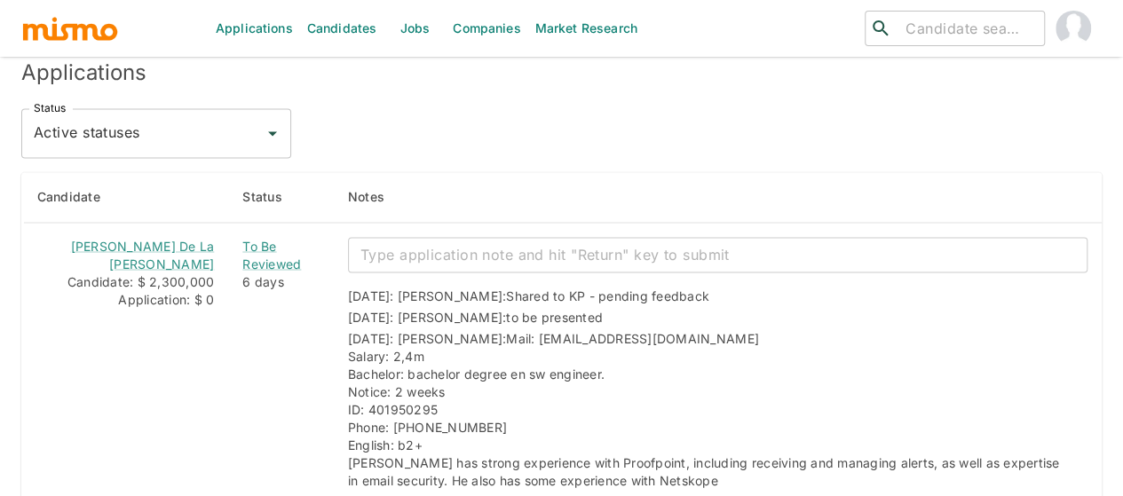
scroll to position [1509, 0]
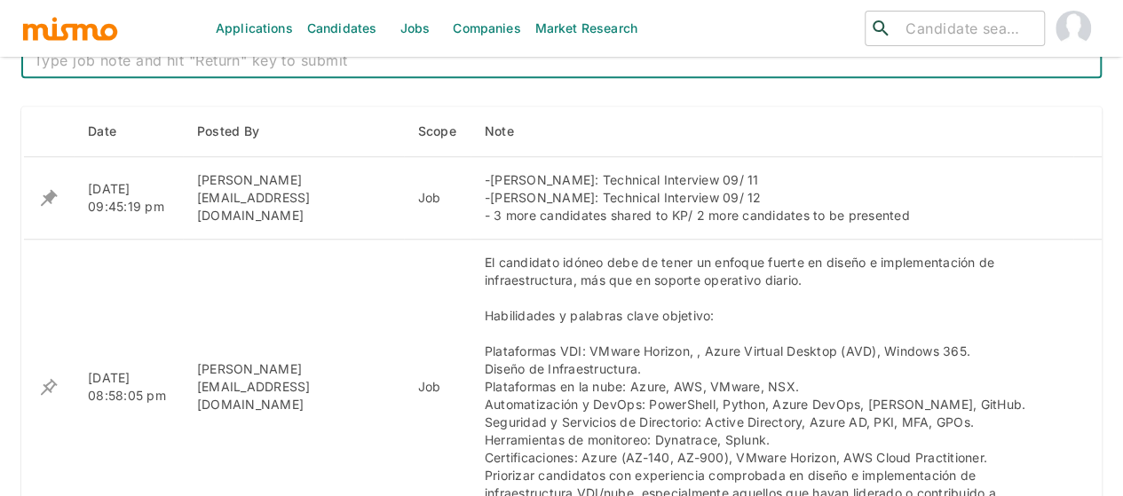
scroll to position [728, 0]
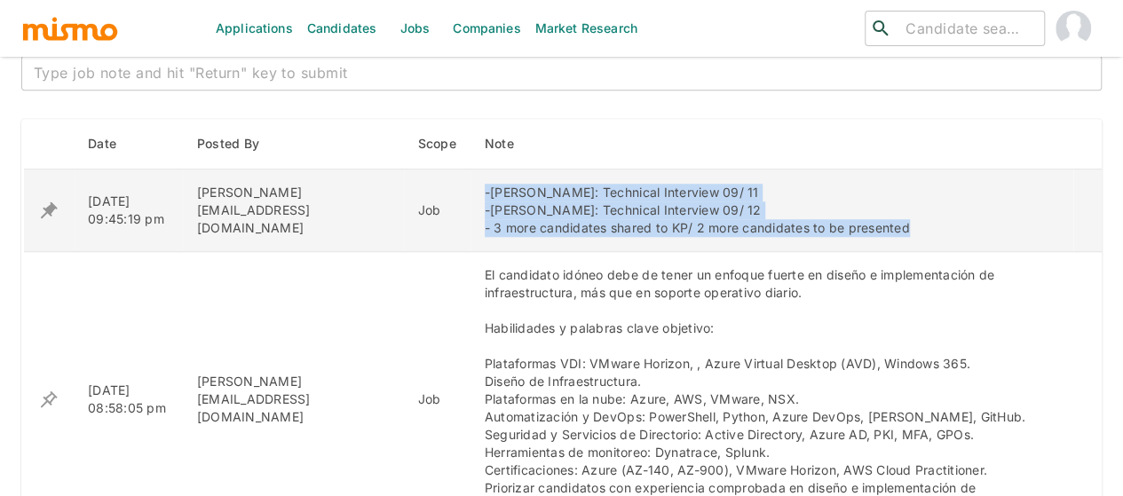
drag, startPoint x: 863, startPoint y: 225, endPoint x: 442, endPoint y: 196, distance: 421.7
click at [470, 194] on td "-Charles Rojas: Technical Interview 09/ 11 -Windsor Gomez: Technical Interview …" at bounding box center [771, 211] width 603 height 83
copy div "-Charles Rojas: Technical Interview 09/ 11 -Windsor Gomez: Technical Interview …"
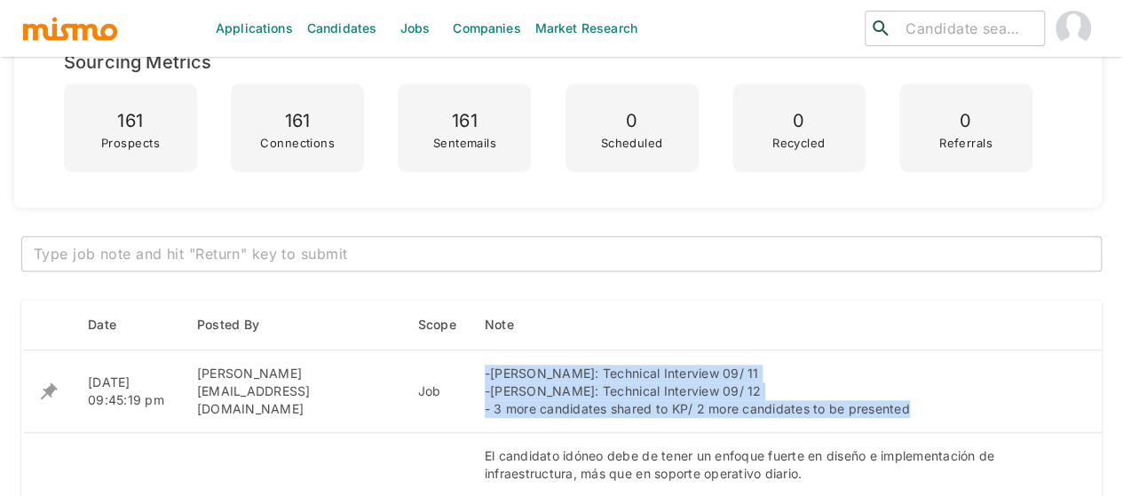
scroll to position [621, 0]
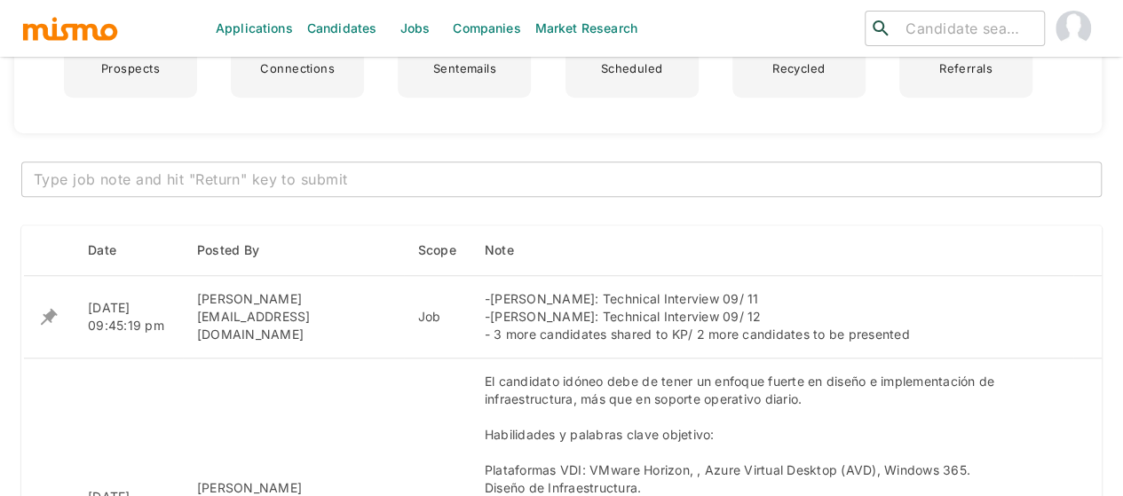
click at [343, 178] on textarea at bounding box center [561, 180] width 1055 height 20
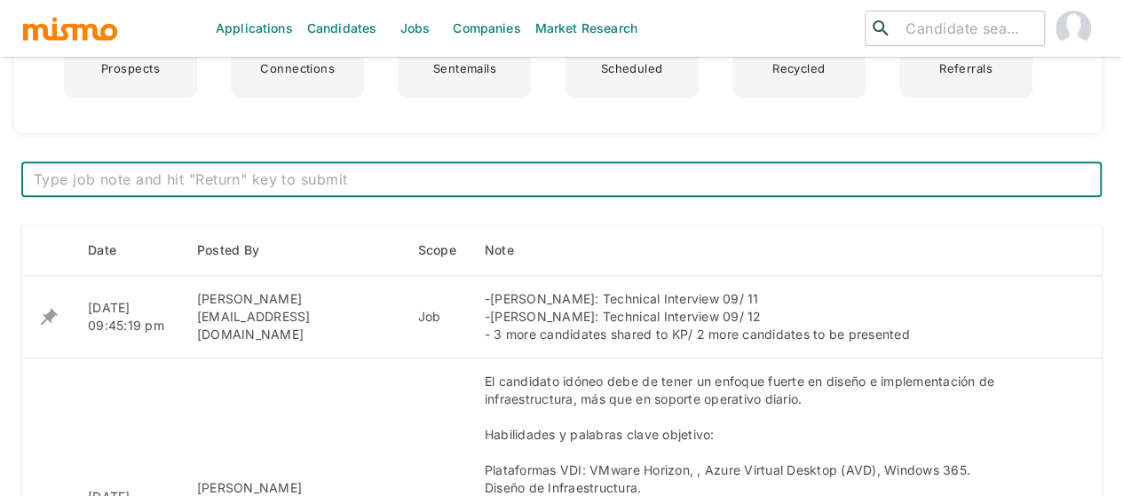
paste textarea "-Charles Rojas and Windsor Gomez: Technical Interview – Pending feedback -Kevin…"
type textarea "-Charles Rojas and Windsor Gomez: Technical Interview – Pending feedback -Kevin…"
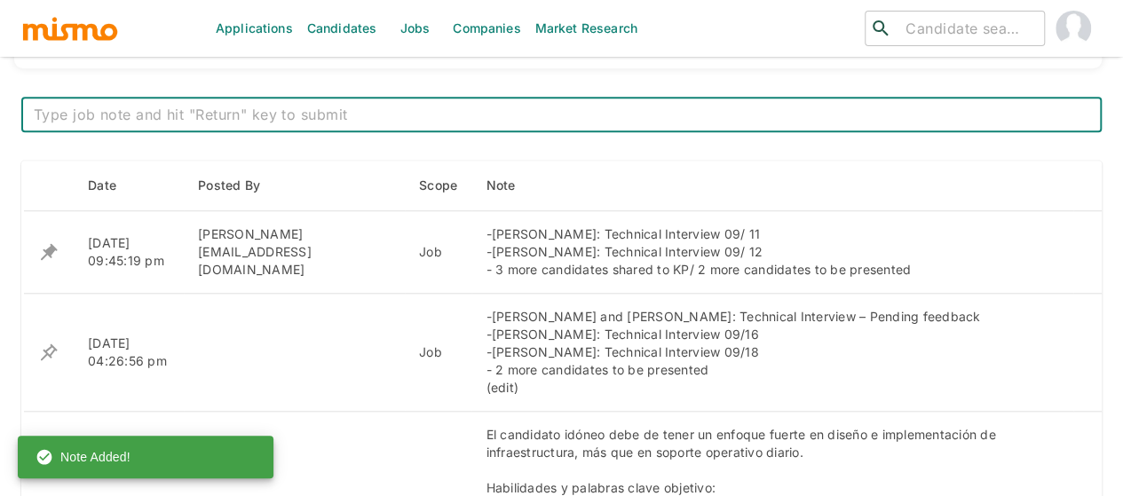
scroll to position [710, 0]
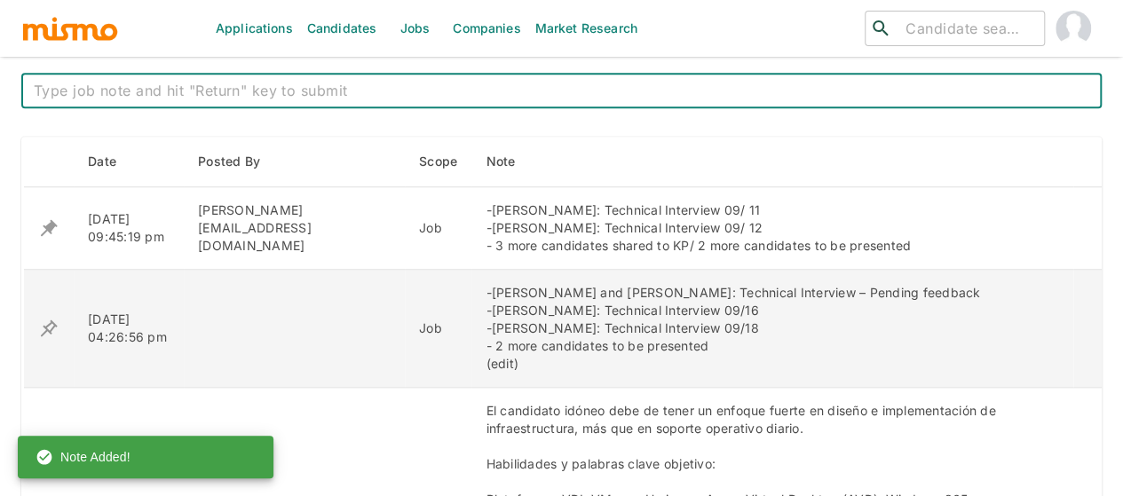
click at [53, 324] on icon "enhanced table" at bounding box center [49, 328] width 17 height 17
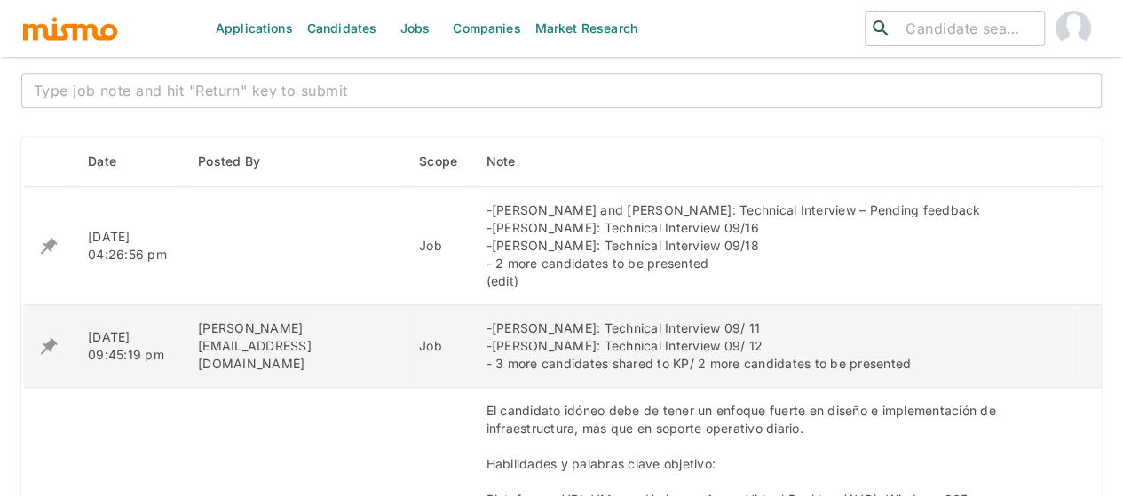
click at [41, 347] on icon "enhanced table" at bounding box center [48, 346] width 21 height 21
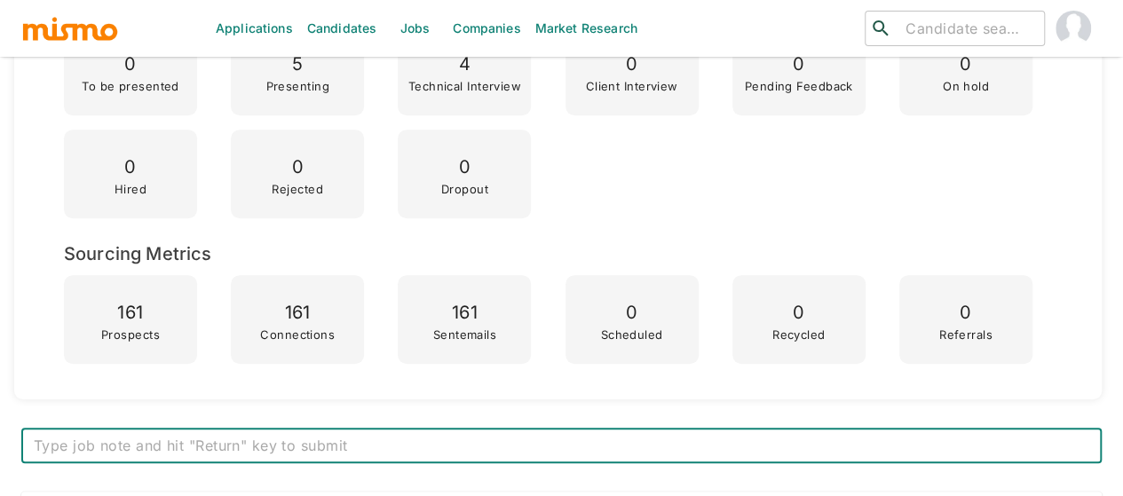
scroll to position [817, 0]
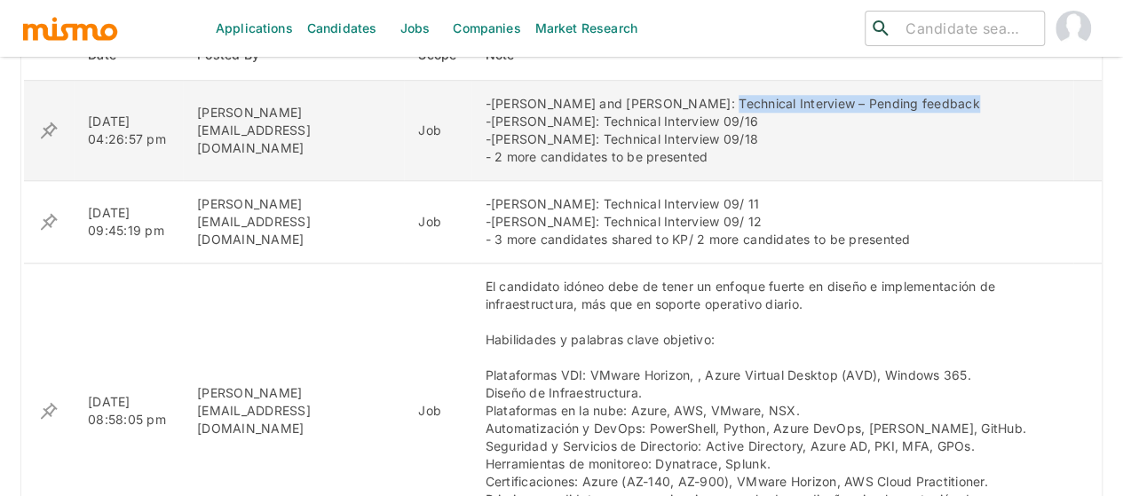
drag, startPoint x: 871, startPoint y: 95, endPoint x: 657, endPoint y: 91, distance: 213.9
click at [657, 91] on td "-Charles Rojas and Windsor Gomez: Technical Interview – Pending feedback -Kevin…" at bounding box center [772, 131] width 602 height 100
copy div "Technical Interview – Pending feedback"
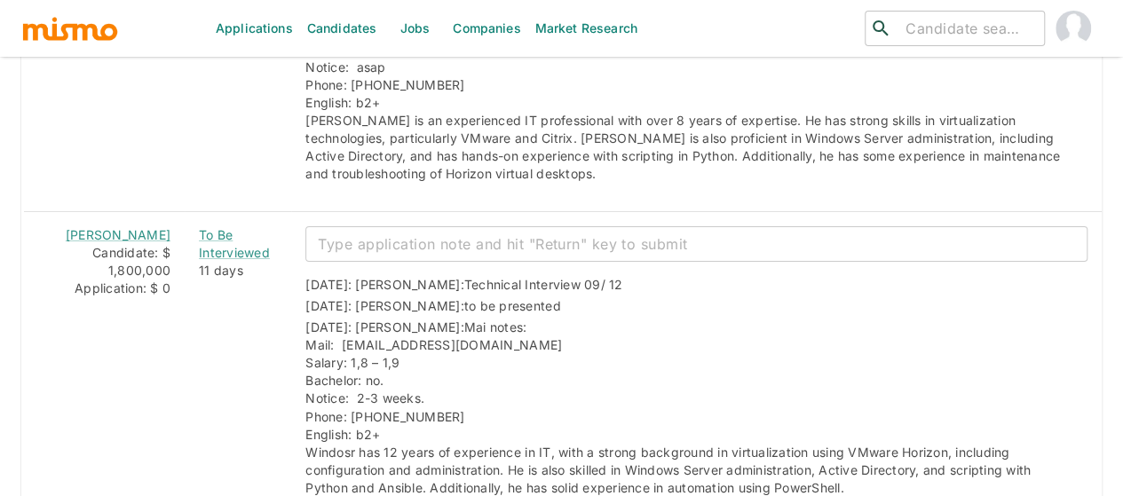
scroll to position [3036, 0]
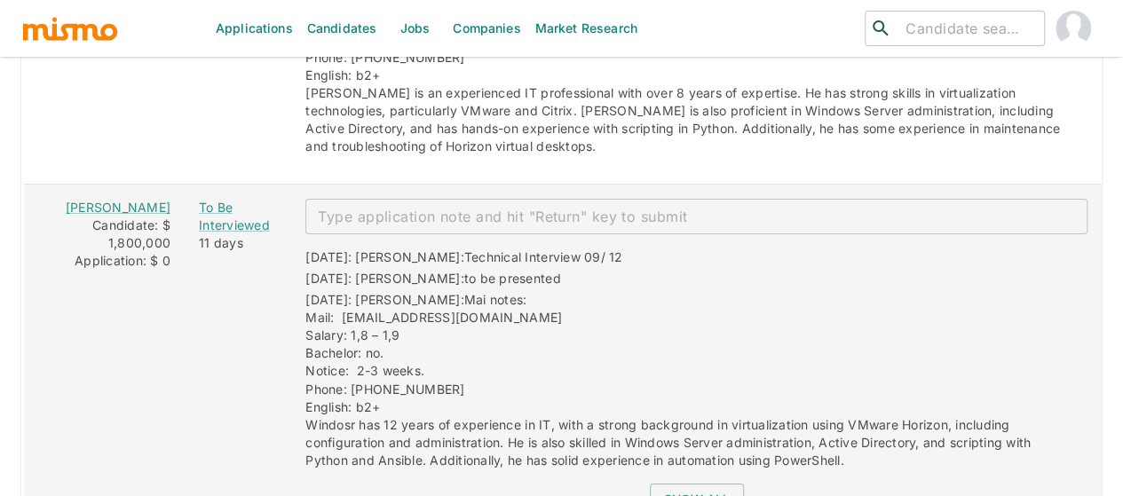
click at [408, 207] on textarea "enhanced table" at bounding box center [696, 217] width 757 height 20
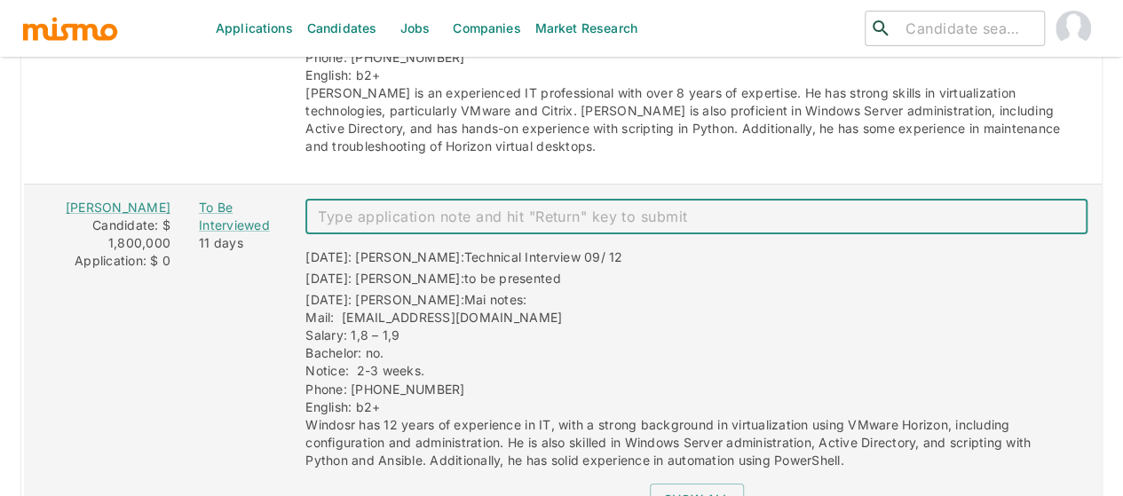
paste textarea "Technical Interview – Pending feedback"
type textarea "Technical Interview – Pending feedback"
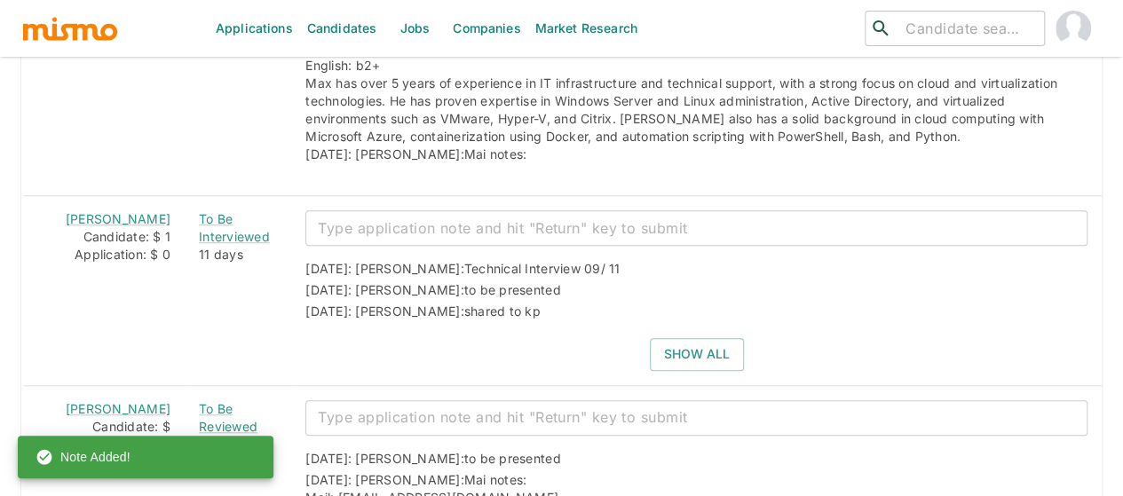
scroll to position [3923, 0]
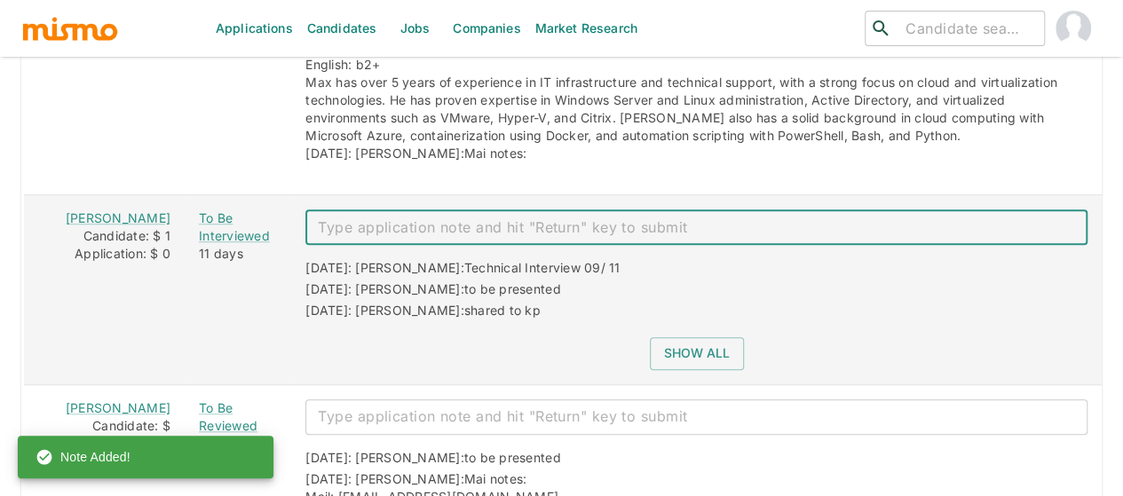
click at [355, 217] on textarea "enhanced table" at bounding box center [696, 227] width 757 height 20
paste textarea "Technical Interview – Pending feedback"
type textarea "Technical Interview – Pending feedback"
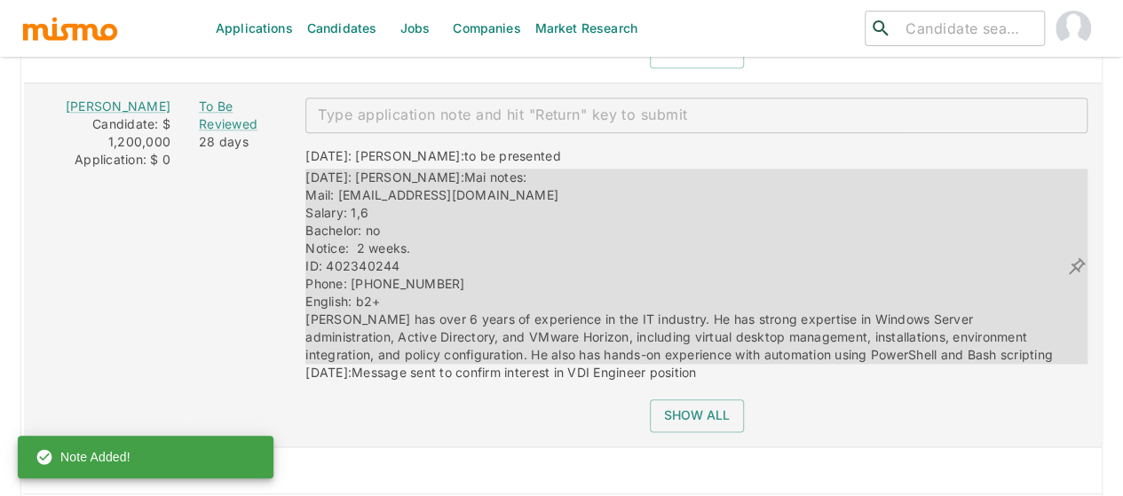
scroll to position [4257, 0]
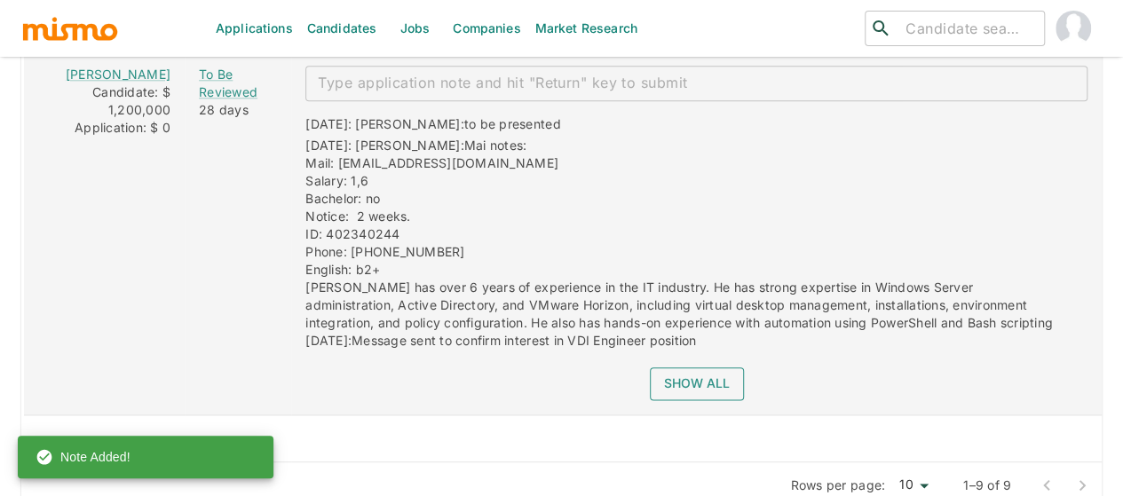
click at [665, 367] on button "Show all" at bounding box center [697, 383] width 94 height 33
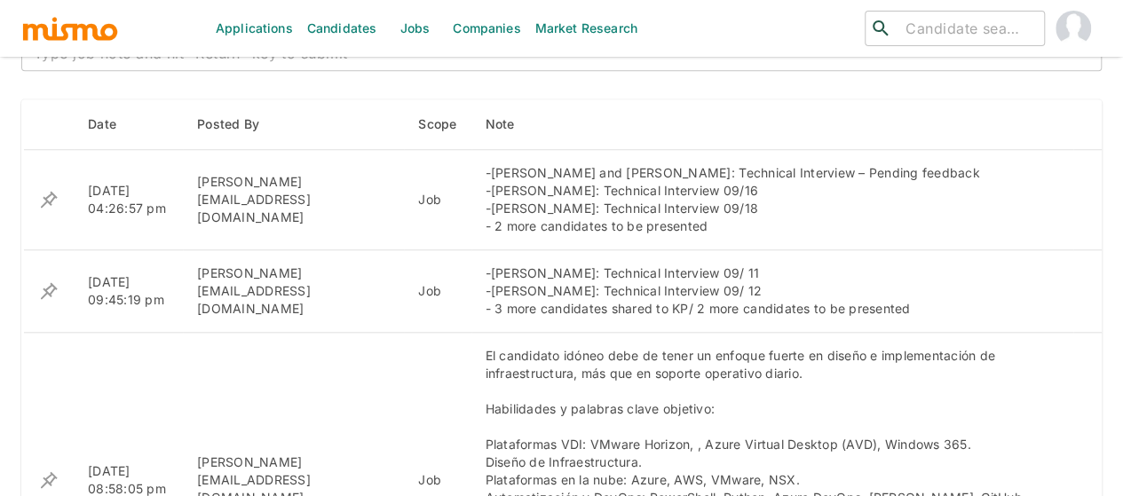
scroll to position [661, 0]
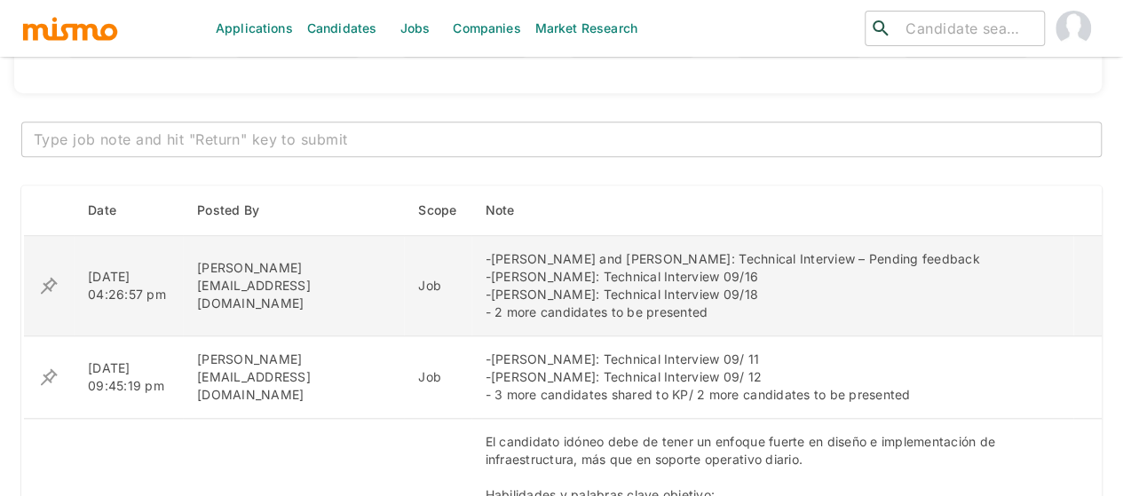
drag, startPoint x: 732, startPoint y: 295, endPoint x: 571, endPoint y: 294, distance: 161.5
click at [571, 294] on div "-Charles Rojas and Windsor Gomez: Technical Interview – Pending feedback -Kevin…" at bounding box center [772, 285] width 573 height 71
copy div "Technical Interview 09/18"
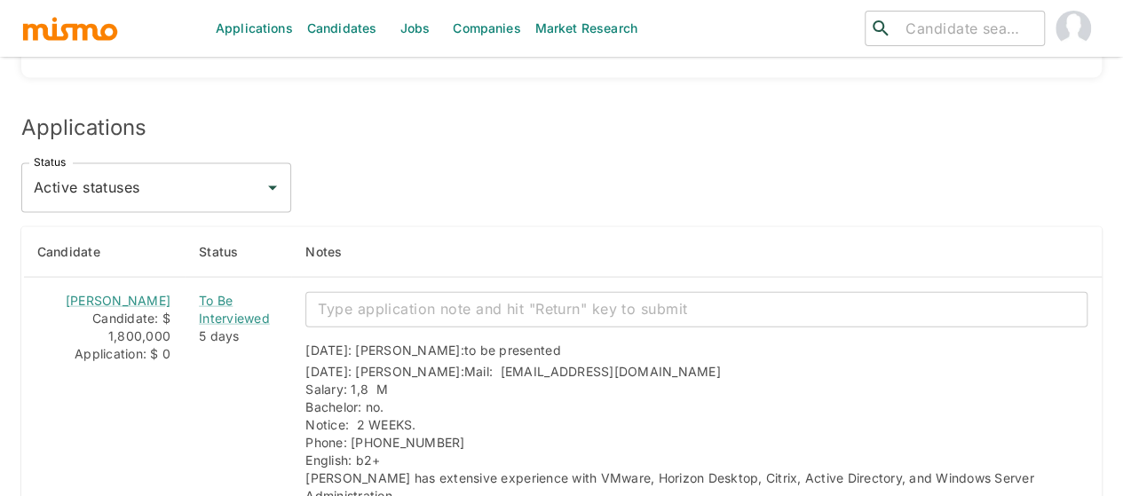
scroll to position [1904, 0]
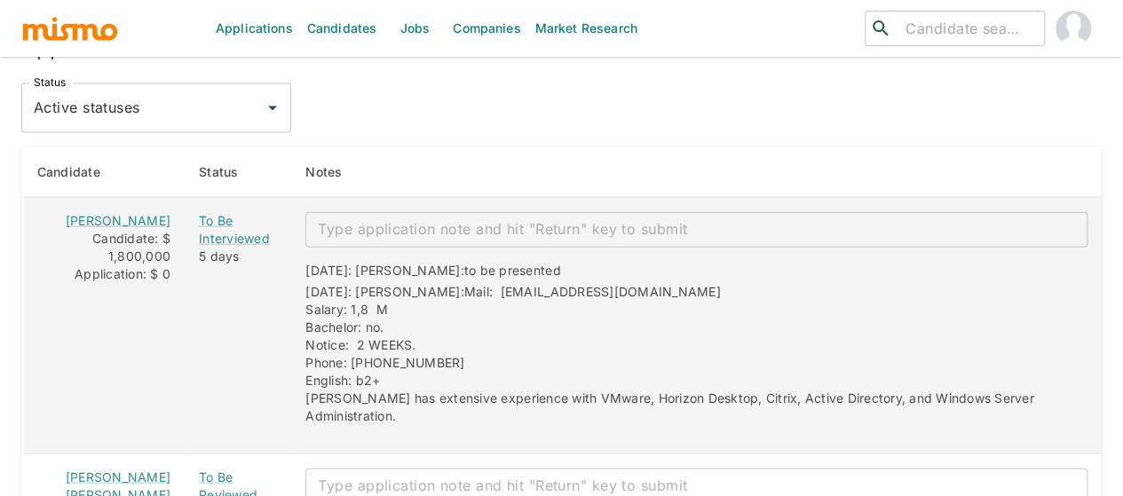
click at [311, 230] on div "x ​" at bounding box center [696, 230] width 782 height 36
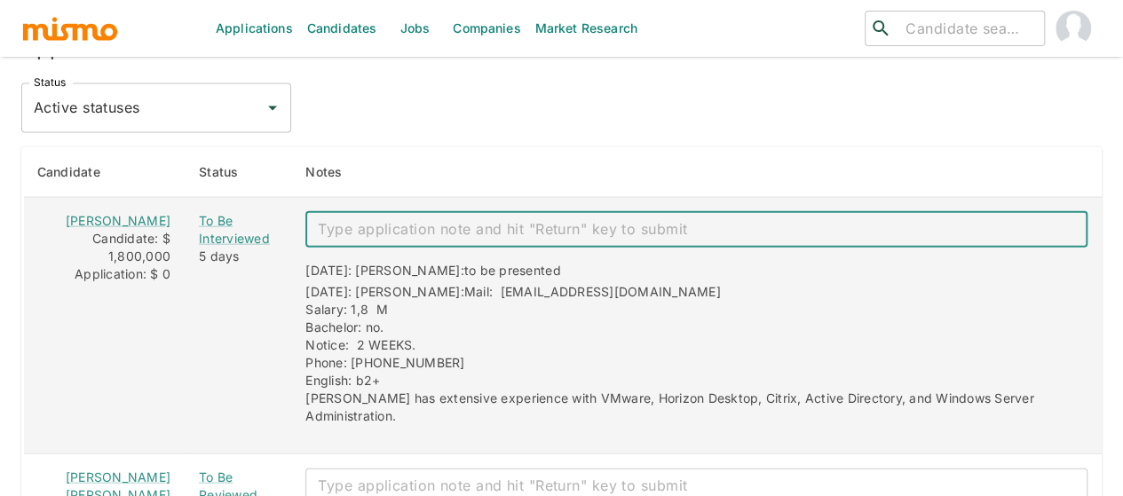
paste textarea "Technical Interview 09/18"
type textarea "Technical Interview 09/18"
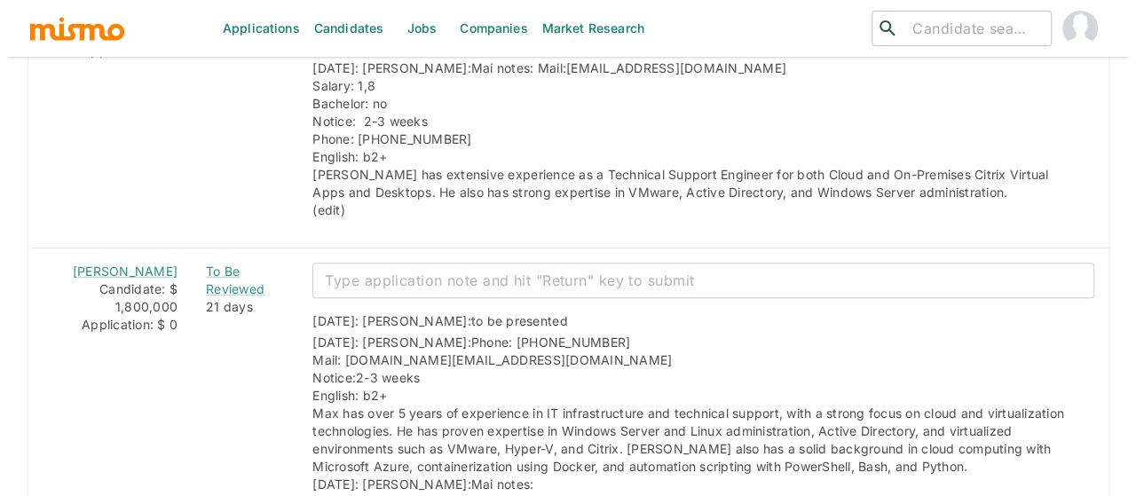
scroll to position [3590, 0]
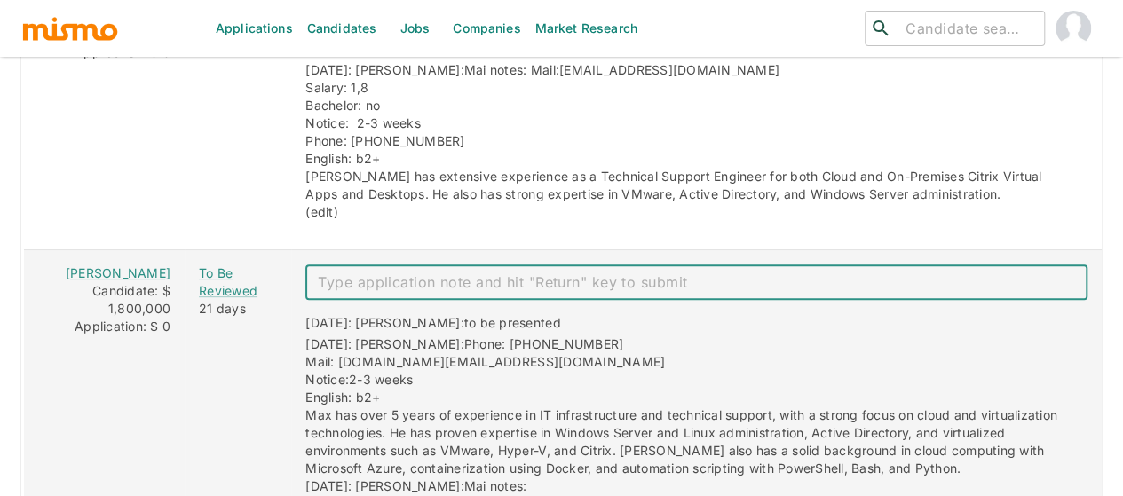
click at [332, 272] on textarea "enhanced table" at bounding box center [696, 282] width 757 height 20
type textarea "rejected"
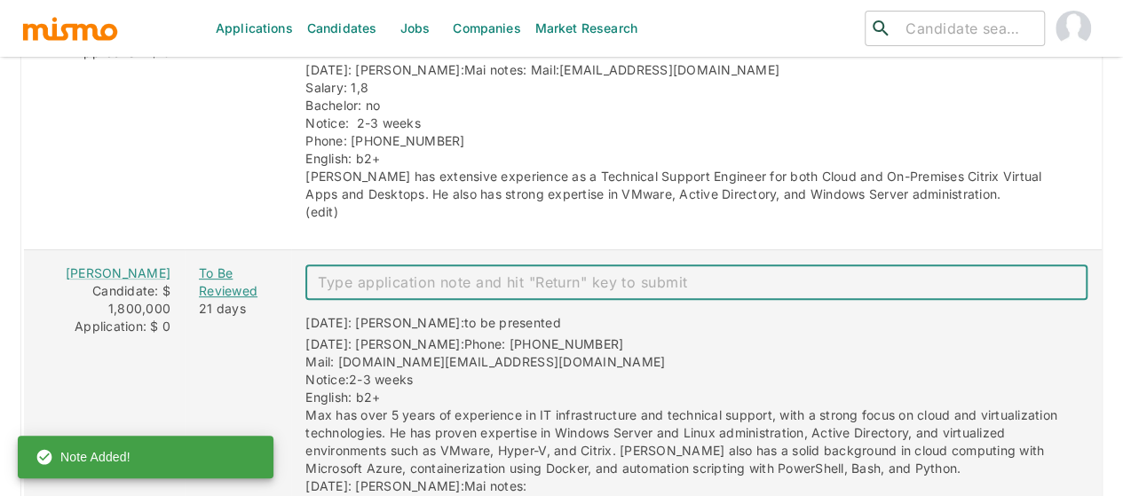
click at [214, 265] on div "To Be Reviewed" at bounding box center [238, 283] width 78 height 36
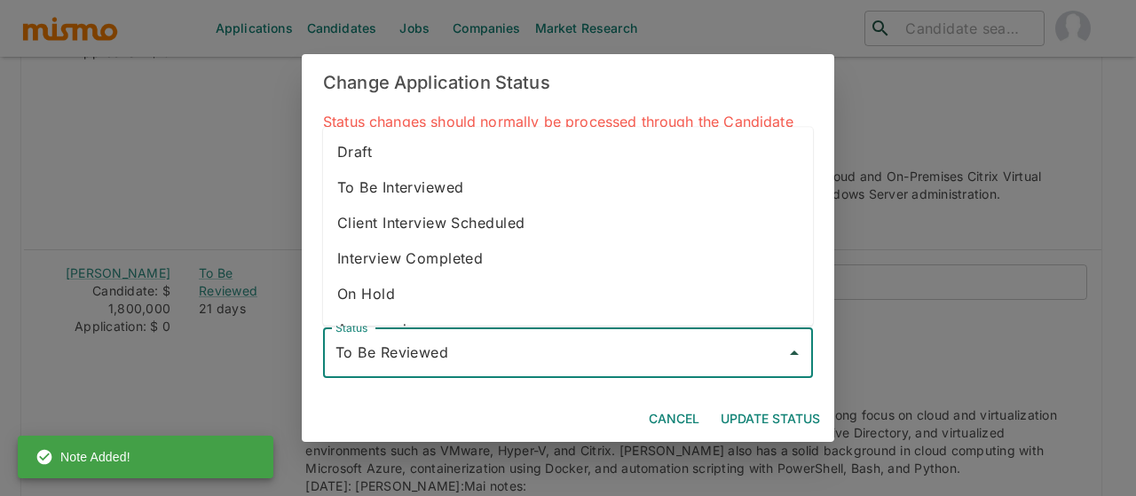
click at [364, 365] on input "To Be Reviewed" at bounding box center [554, 353] width 447 height 34
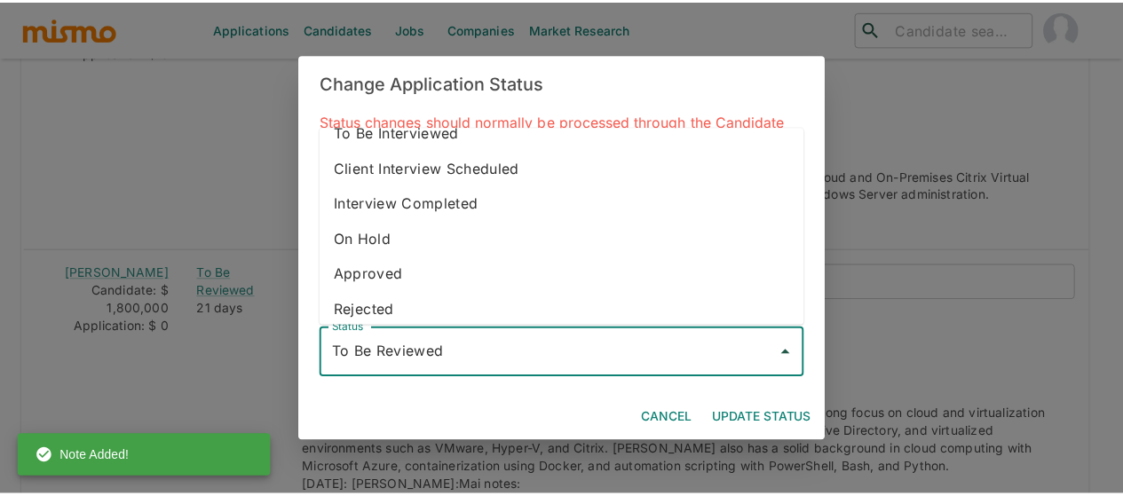
scroll to position [99, 0]
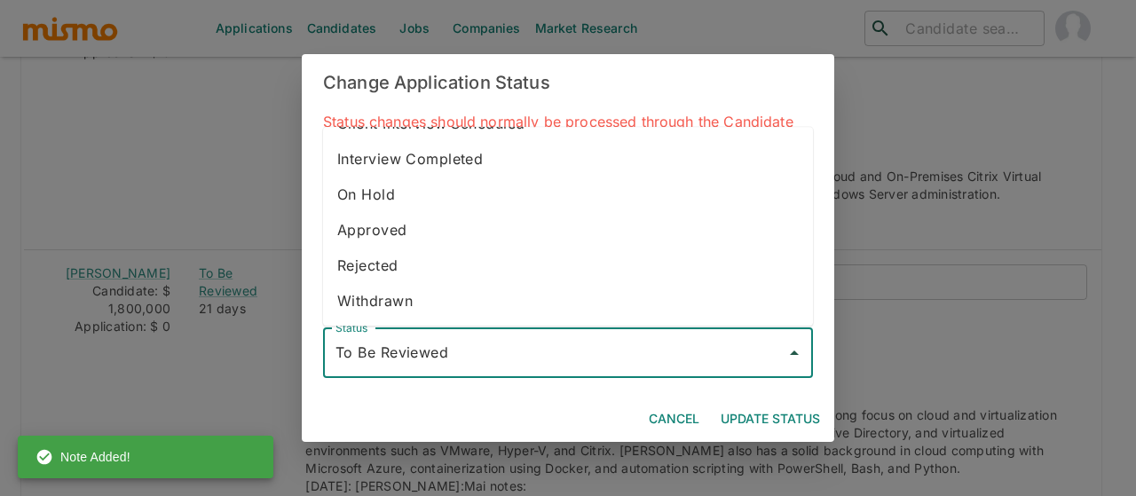
click at [392, 265] on li "Rejected" at bounding box center [568, 267] width 490 height 36
type input "Rejected"
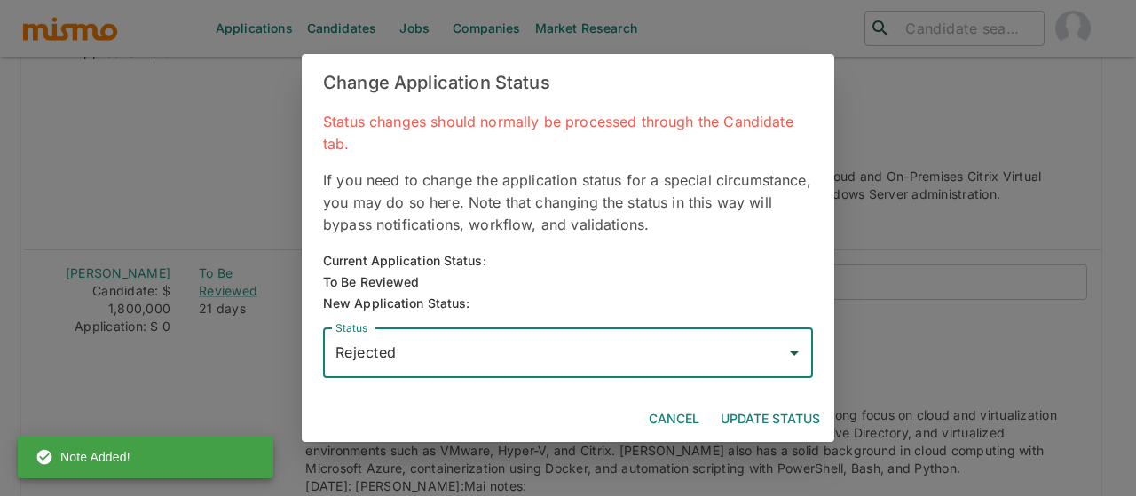
click at [772, 418] on button "Update Status" at bounding box center [771, 419] width 114 height 33
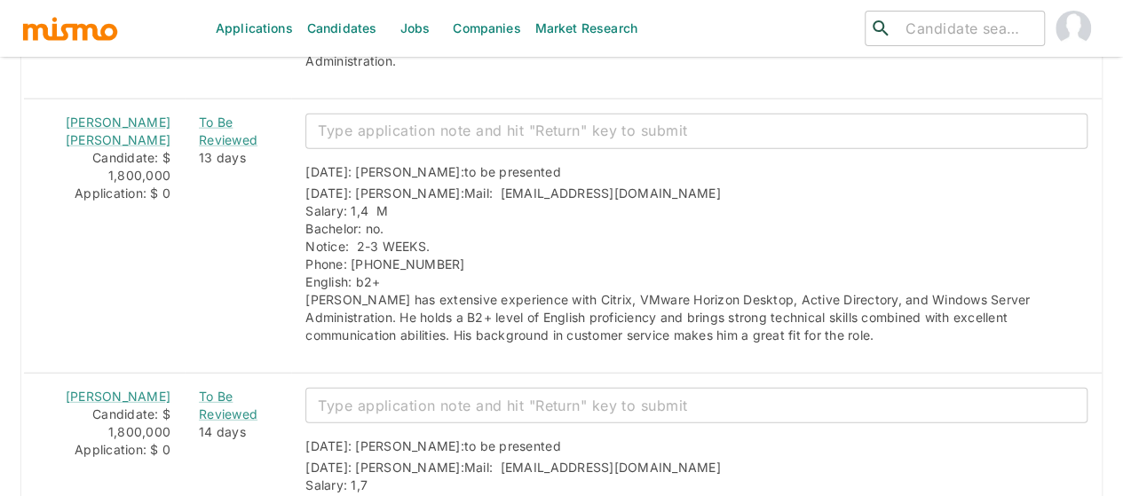
scroll to position [2170, 0]
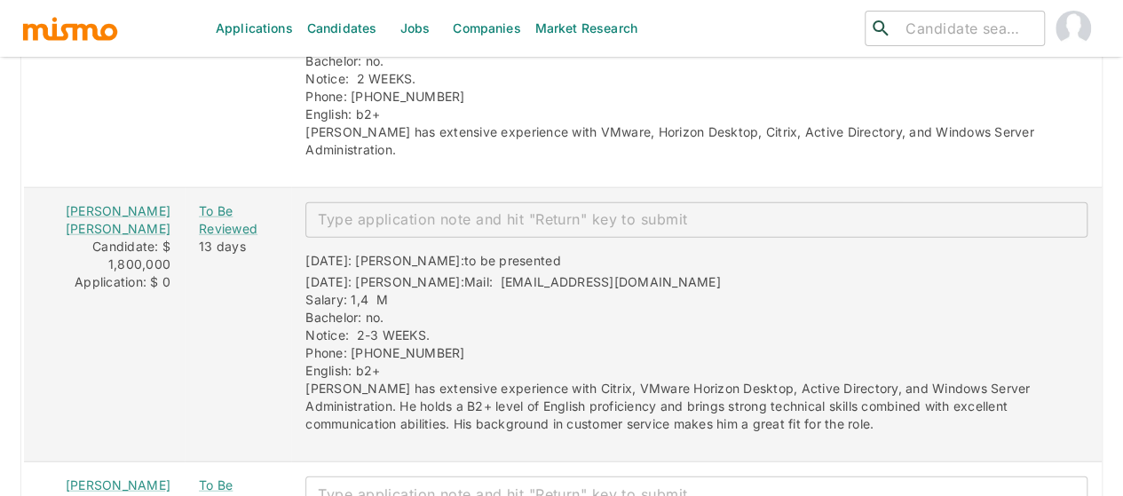
click at [327, 209] on textarea "enhanced table" at bounding box center [696, 219] width 757 height 20
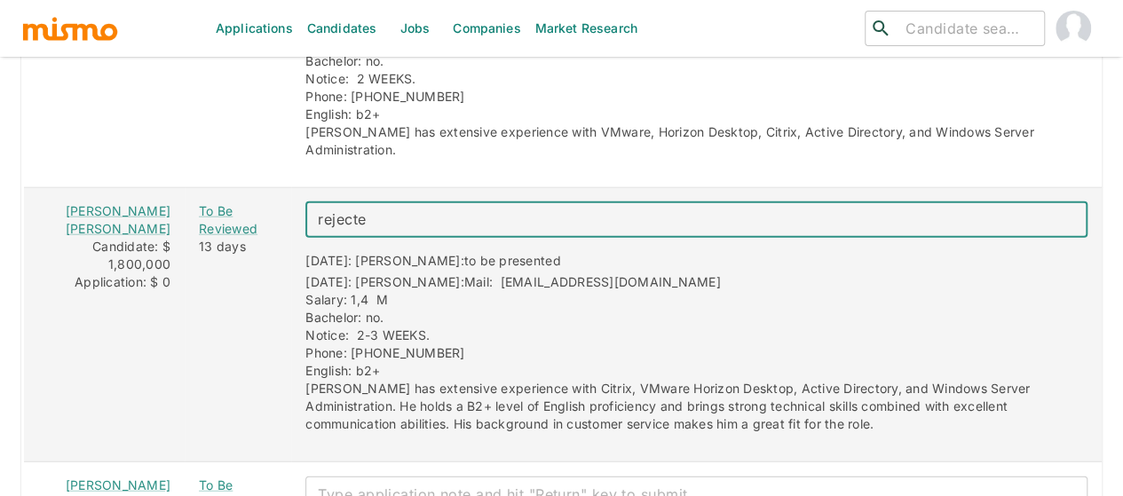
type textarea "rejected"
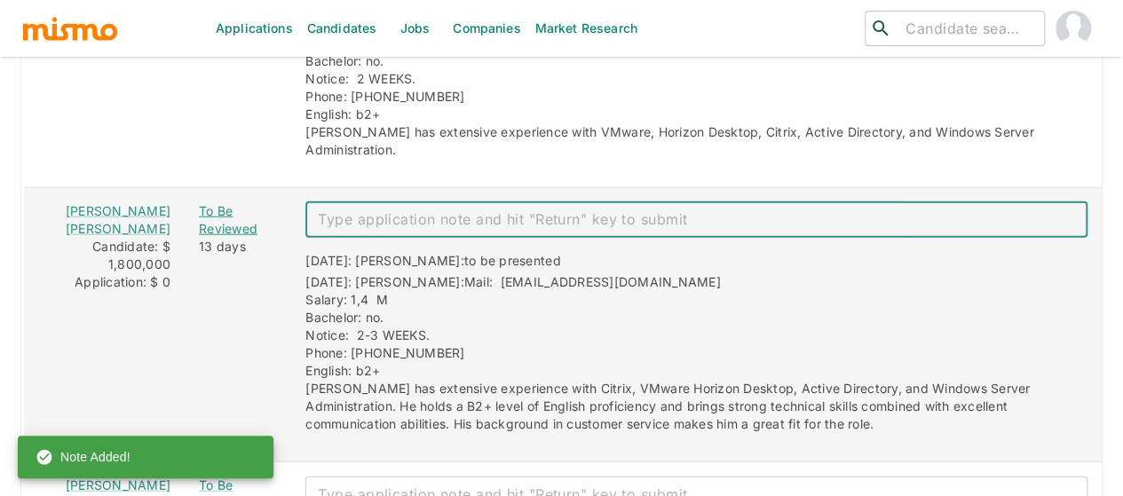
click at [211, 203] on div "To Be Reviewed" at bounding box center [238, 220] width 78 height 36
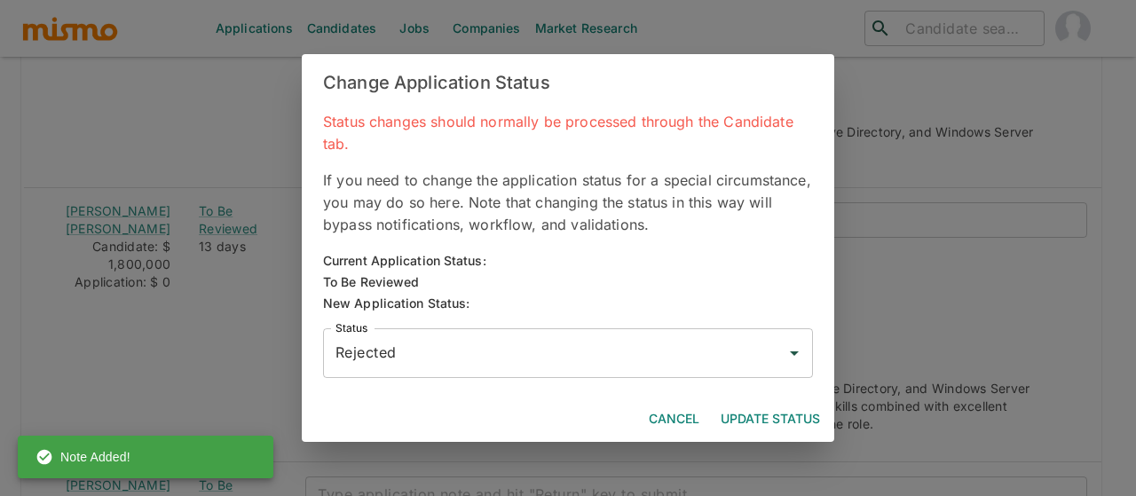
click at [779, 418] on button "Update Status" at bounding box center [771, 419] width 114 height 33
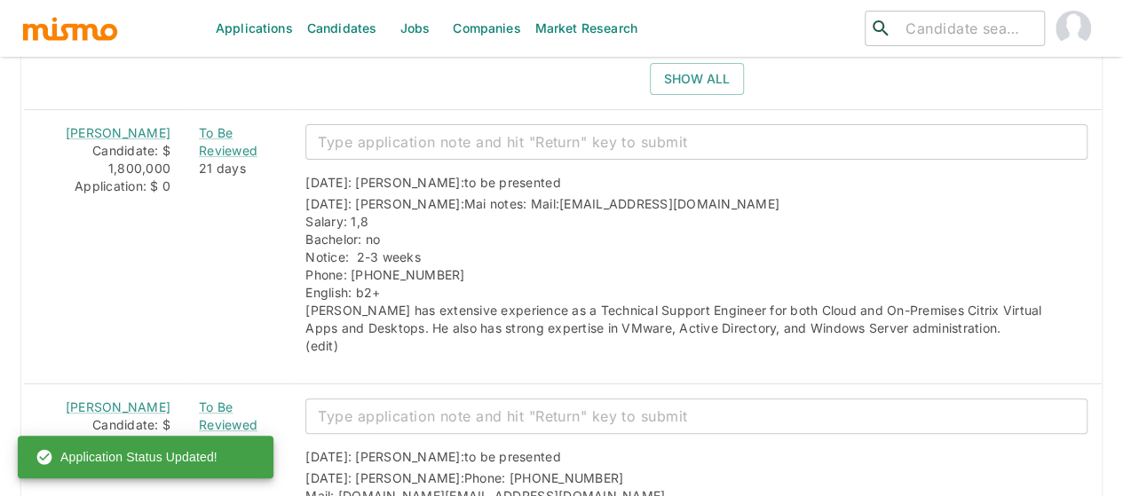
scroll to position [3590, 0]
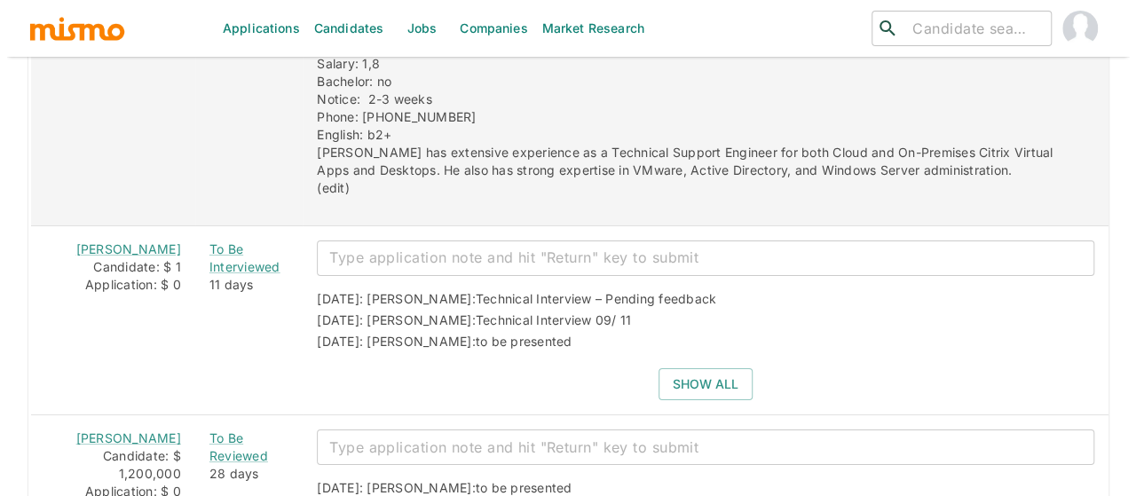
scroll to position [3383, 0]
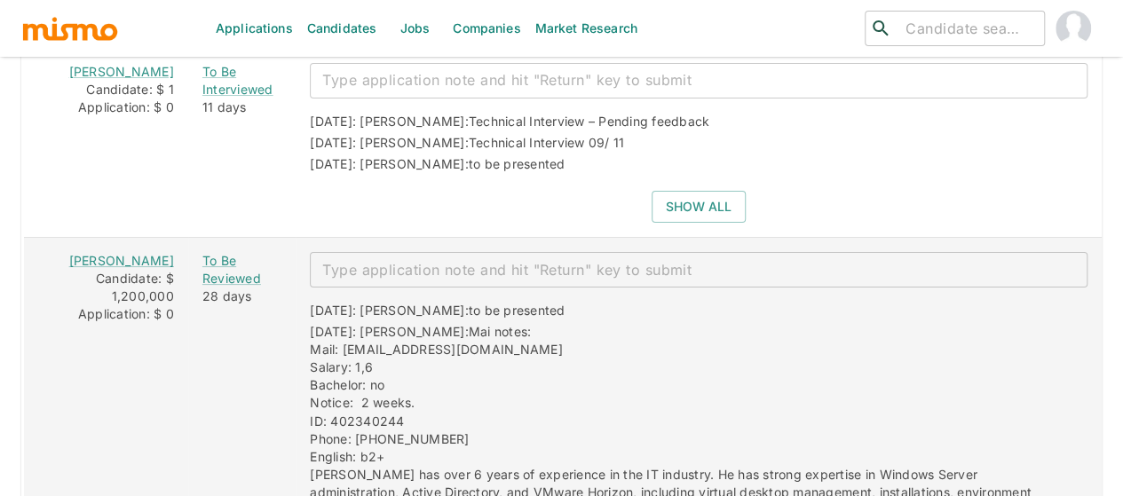
click at [337, 260] on textarea "enhanced table" at bounding box center [698, 270] width 753 height 20
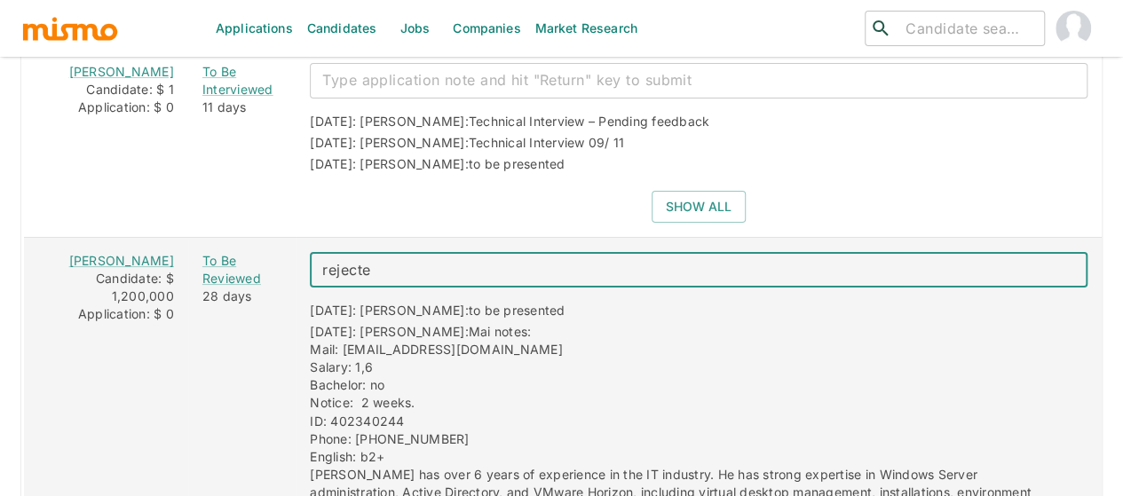
type textarea "rejected"
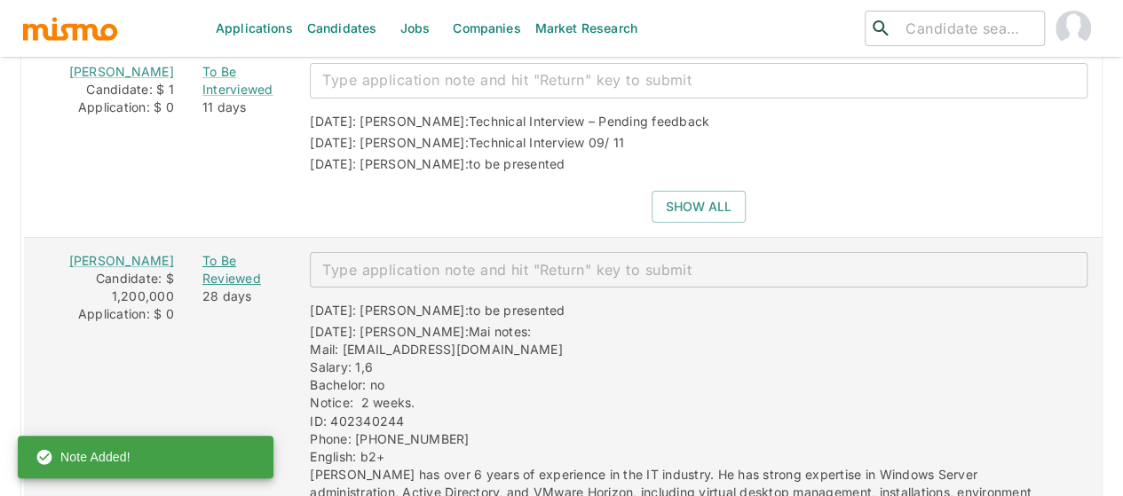
click at [220, 271] on div "To Be Reviewed" at bounding box center [241, 270] width 79 height 36
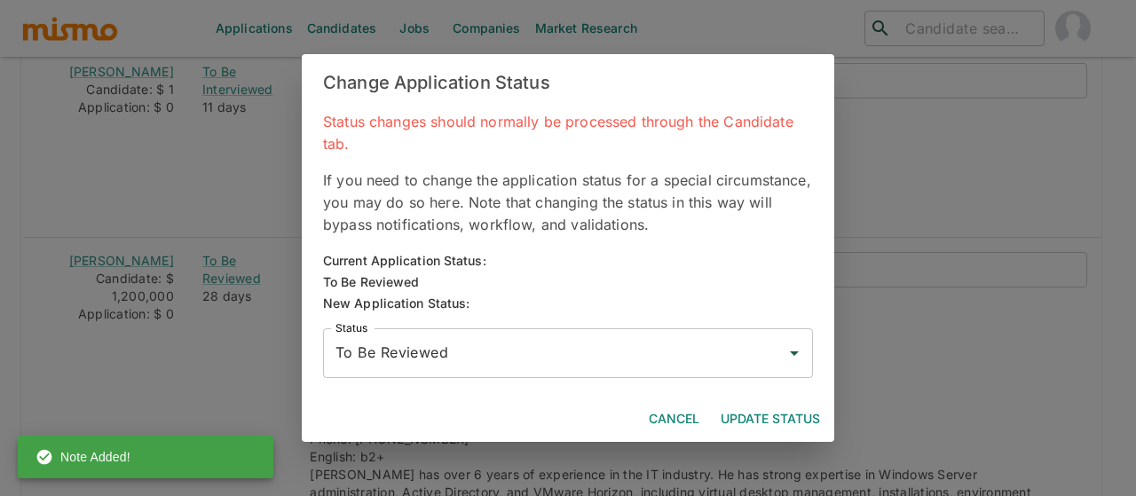
click at [499, 356] on input "To Be Reviewed" at bounding box center [554, 353] width 447 height 34
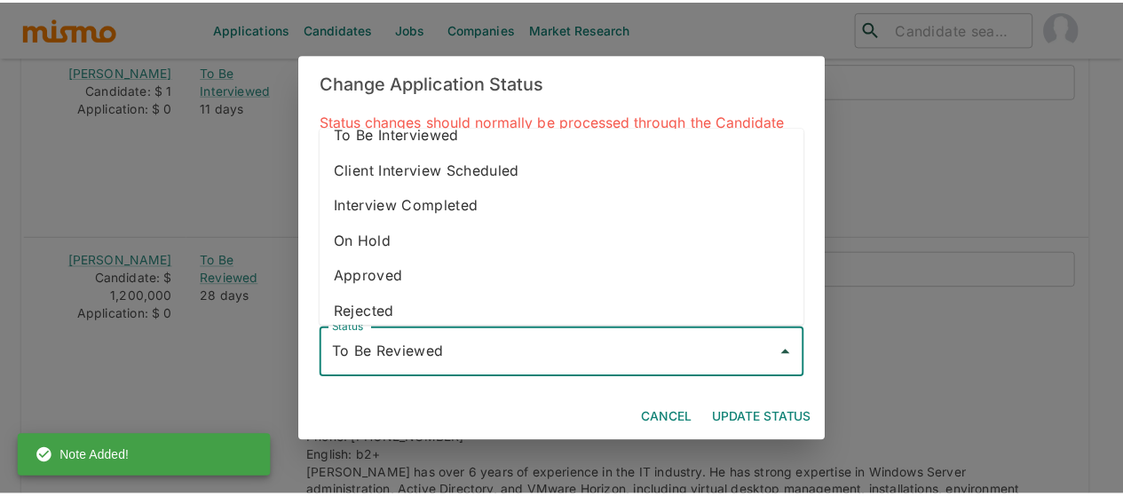
scroll to position [99, 0]
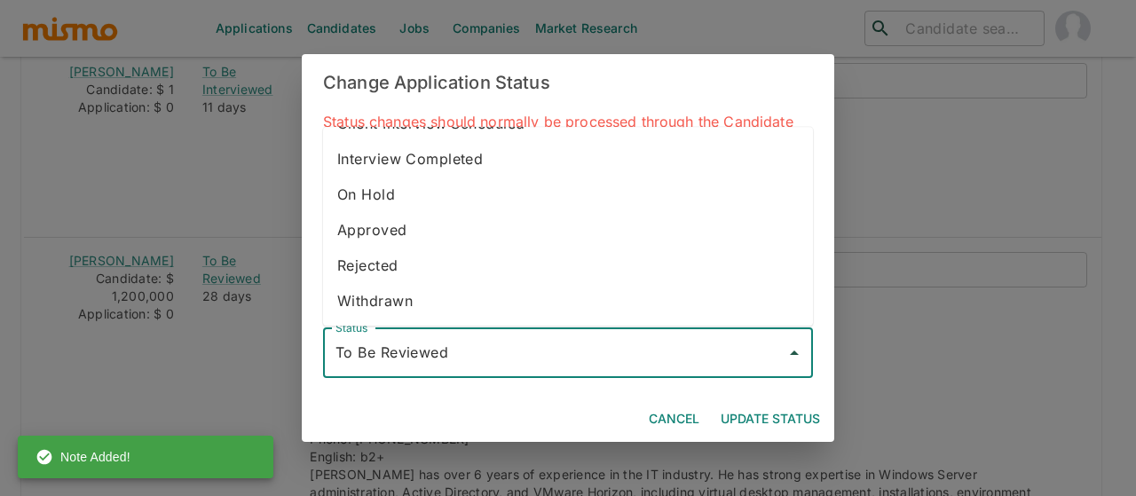
click at [394, 262] on li "Rejected" at bounding box center [568, 267] width 490 height 36
type input "Rejected"
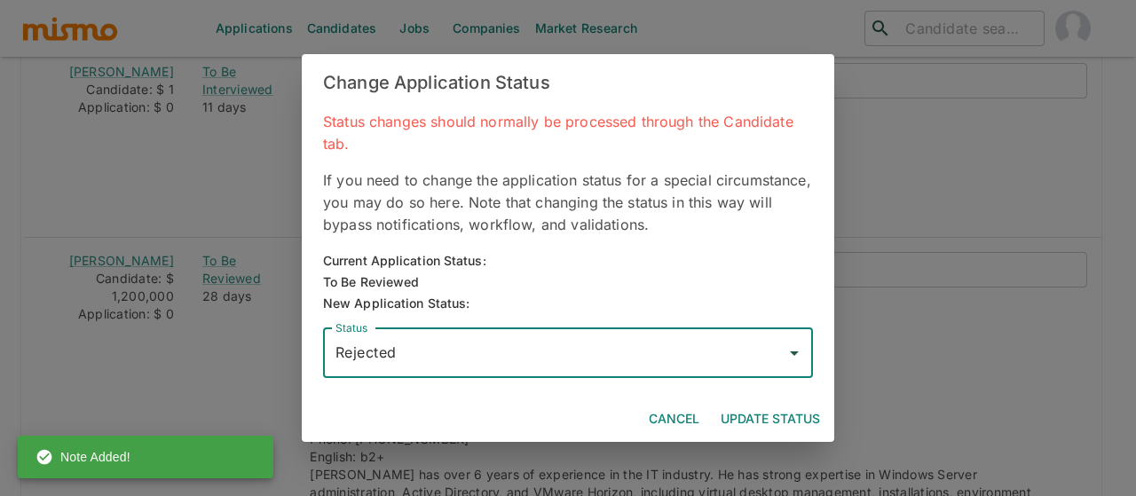
click at [750, 416] on button "Update Status" at bounding box center [771, 419] width 114 height 33
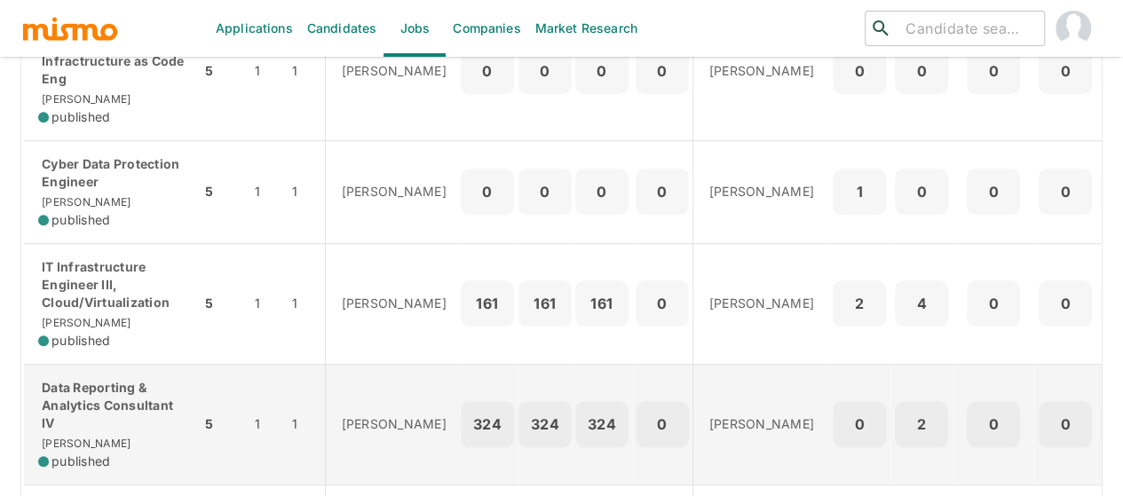
scroll to position [621, 0]
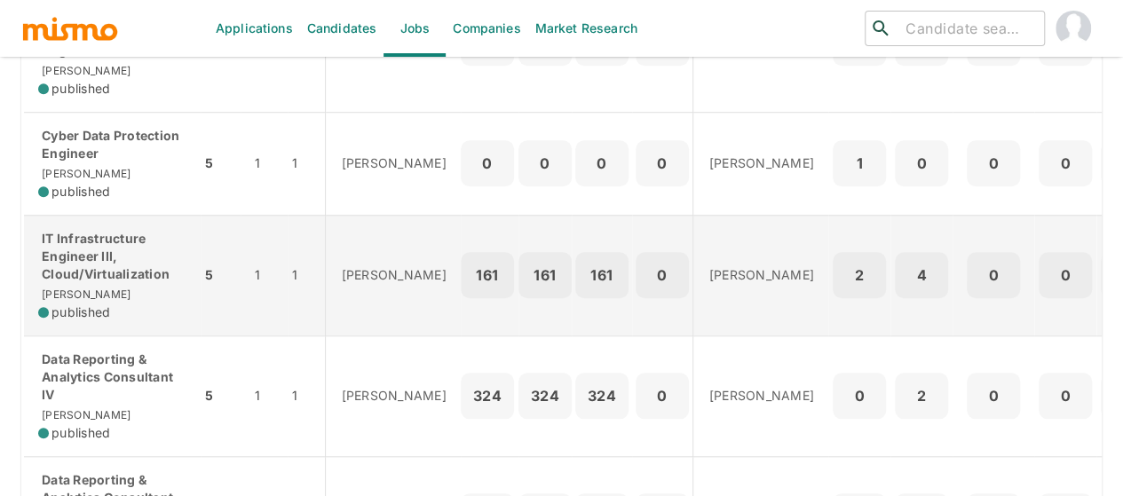
click at [103, 244] on p "IT Infrastructure Engineer III, Cloud/Virtualization" at bounding box center [112, 256] width 148 height 53
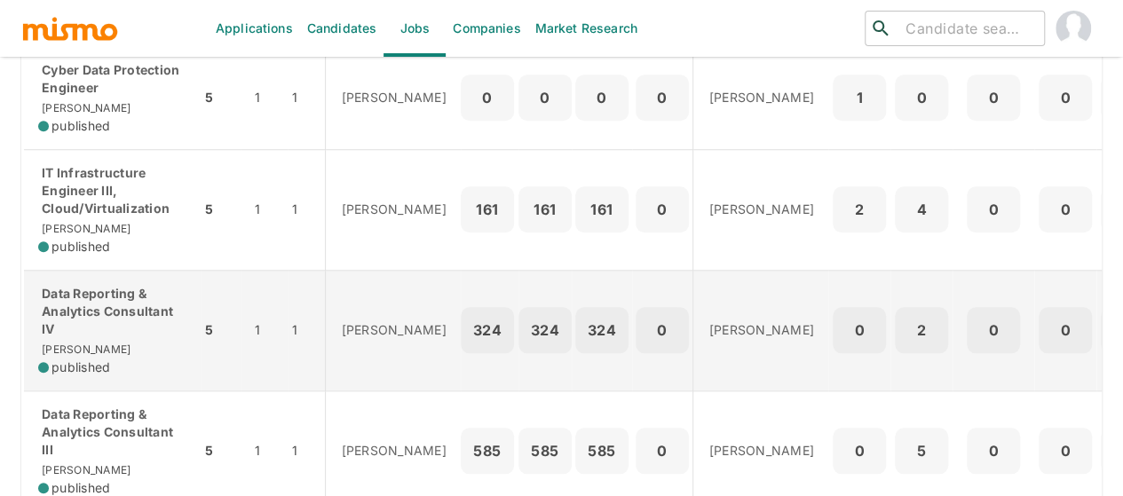
scroll to position [710, 0]
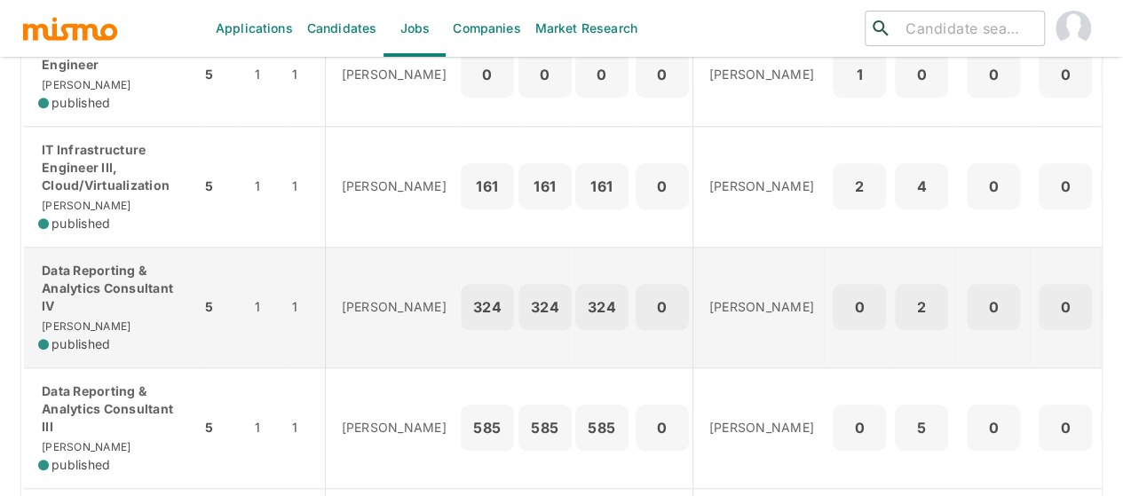
click at [105, 318] on div "Data Reporting & Analytics Consultant IV [PERSON_NAME] published" at bounding box center [112, 307] width 148 height 91
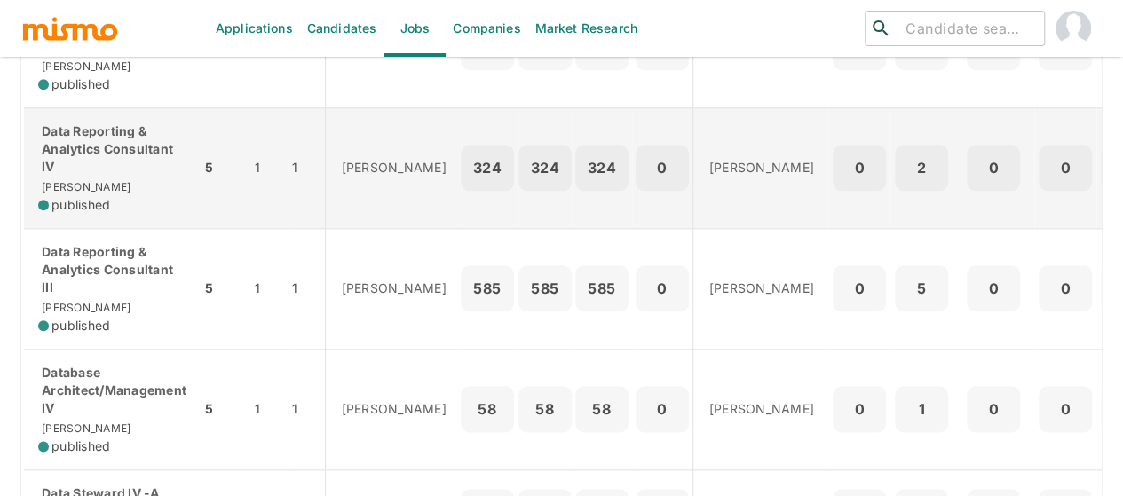
scroll to position [888, 0]
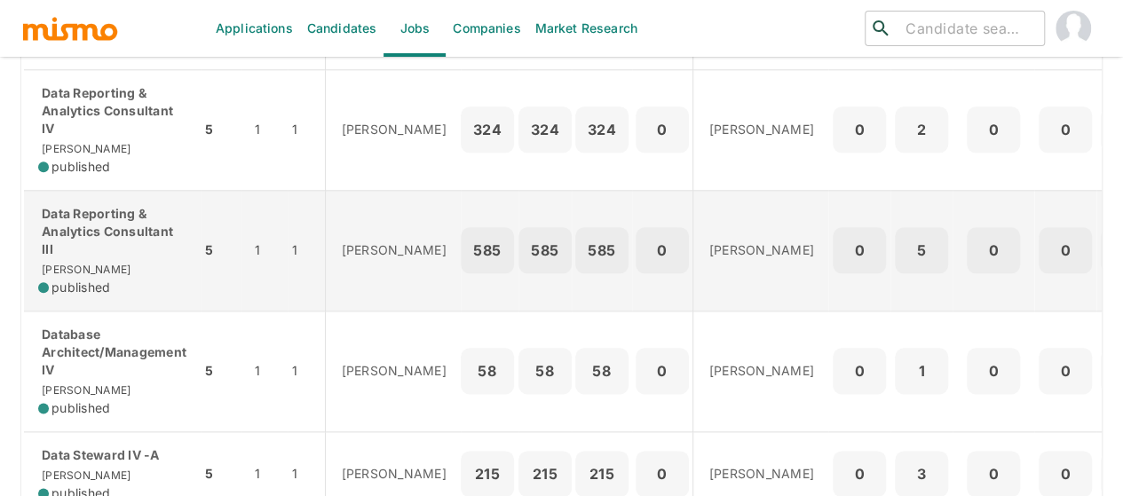
click at [86, 219] on p "Data Reporting & Analytics Consultant III" at bounding box center [112, 231] width 148 height 53
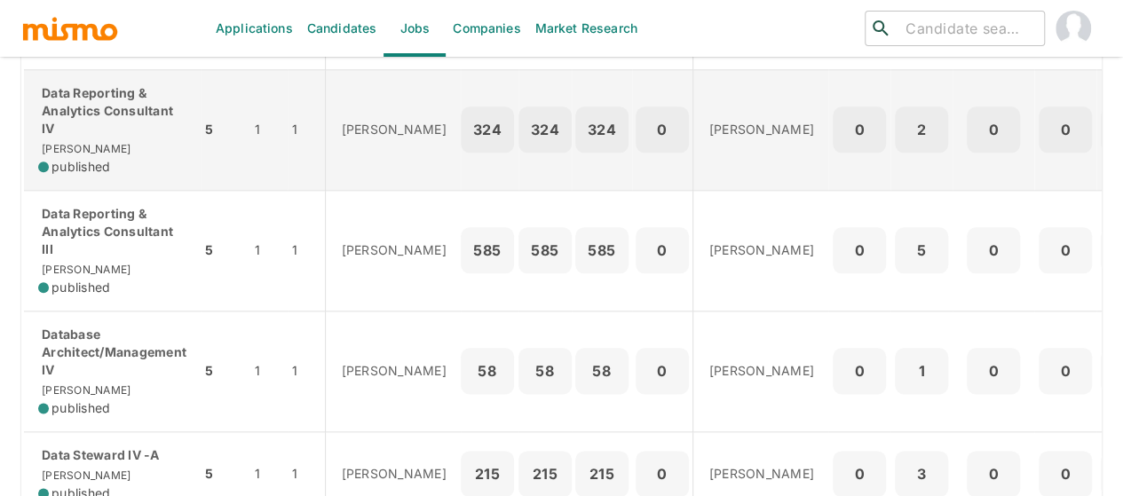
click at [73, 120] on p "Data Reporting & Analytics Consultant IV" at bounding box center [112, 110] width 148 height 53
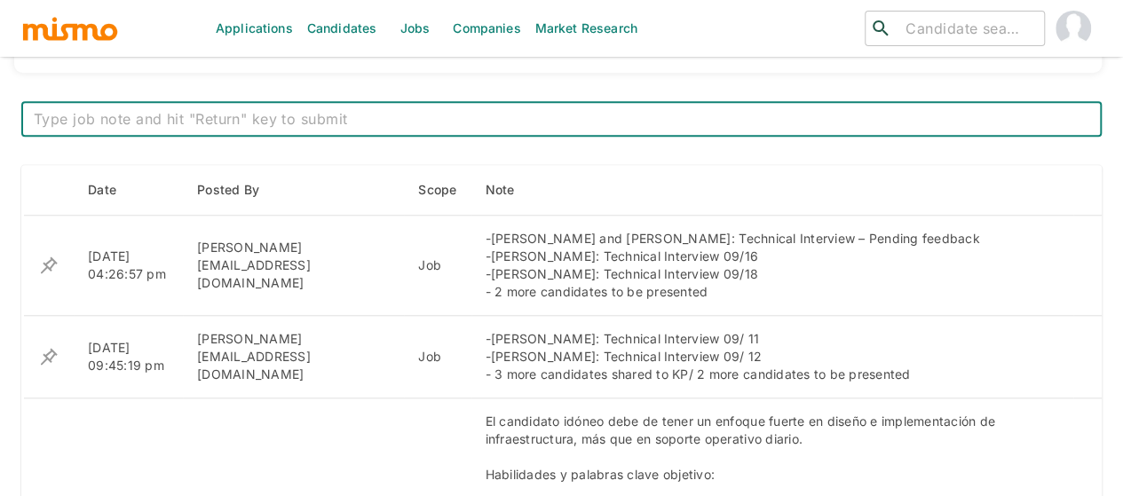
scroll to position [704, 0]
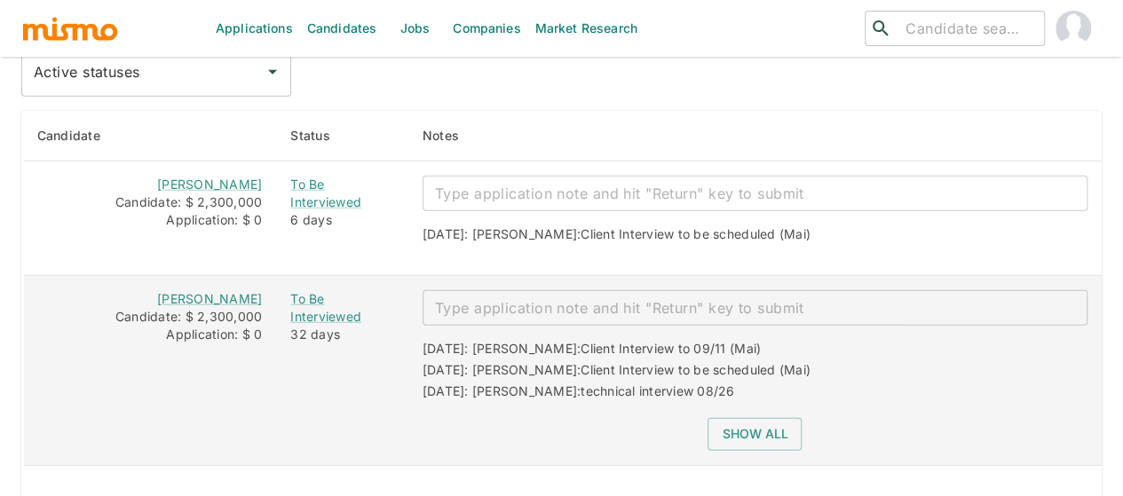
scroll to position [2308, 0]
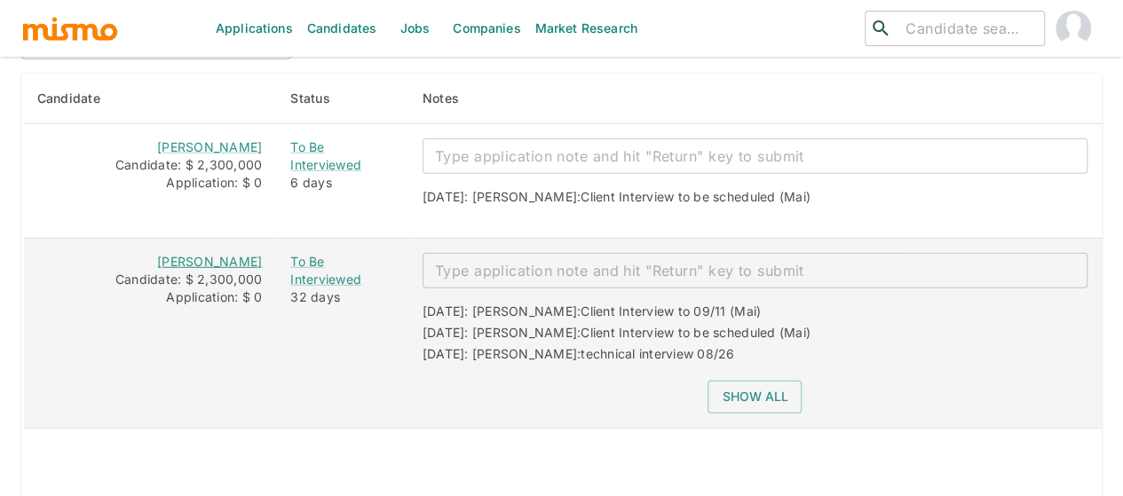
click at [227, 254] on link "[PERSON_NAME]" at bounding box center [209, 261] width 105 height 15
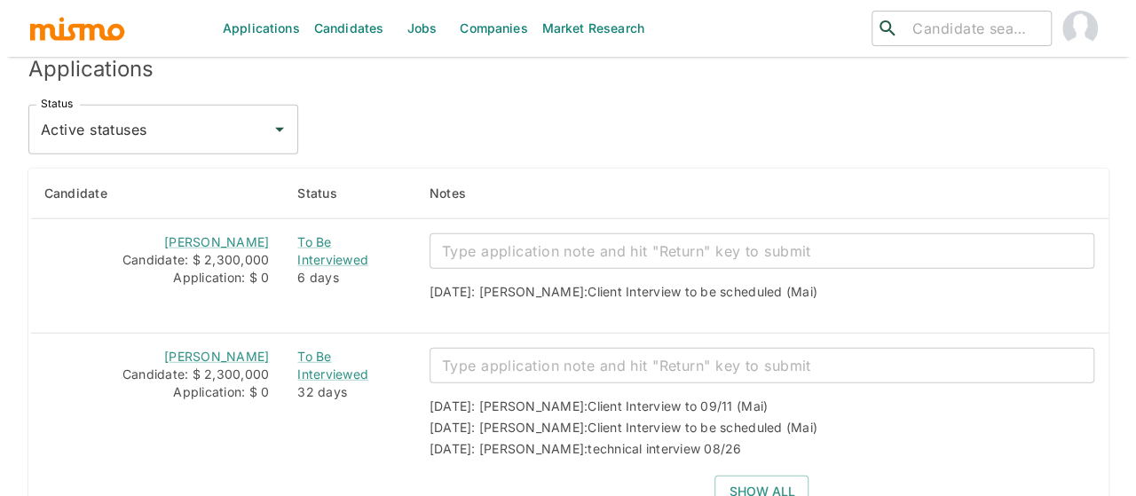
scroll to position [2192, 0]
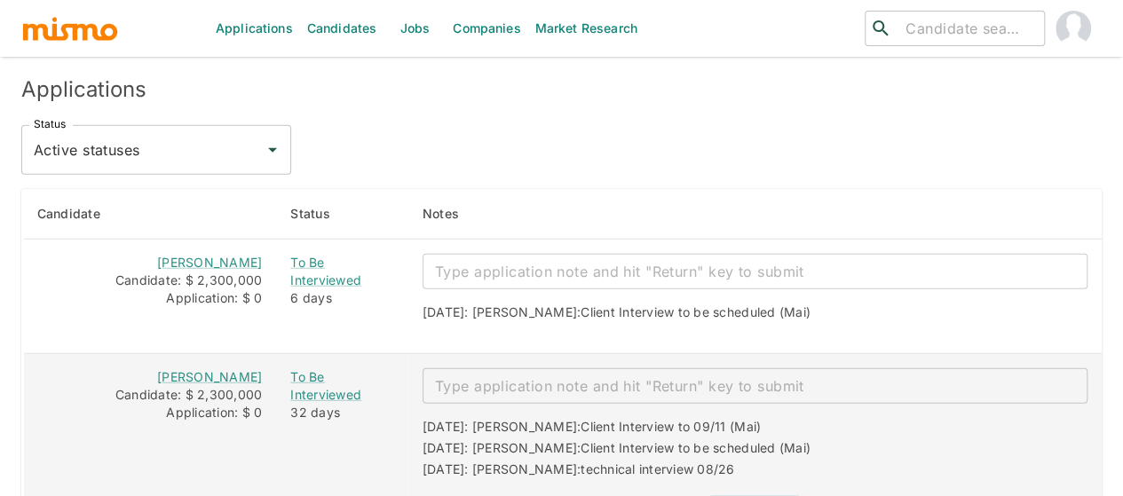
click at [499, 376] on textarea "enhanced table" at bounding box center [755, 386] width 640 height 20
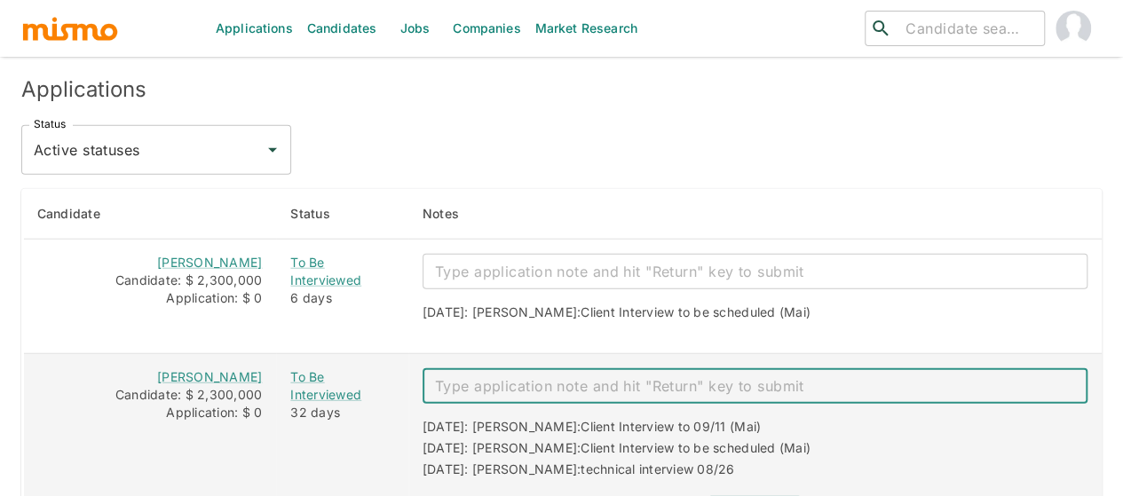
paste textarea "to be offer- Salary expectations exceed the IC3 level"
click at [517, 376] on textarea "to be offer- Salary expectations exceed the IC3 level" at bounding box center [755, 386] width 640 height 20
click at [520, 376] on textarea "to be offer- Salary expectations exceed the IC3 level" at bounding box center [755, 386] width 640 height 20
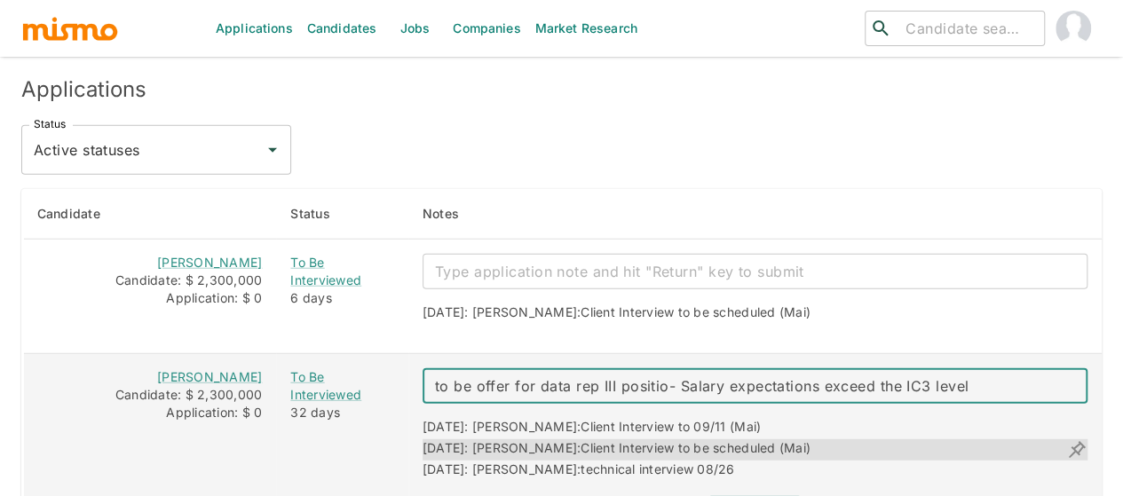
type textarea "to be offer for data rep III position- Salary expectations exceed the IC3 level"
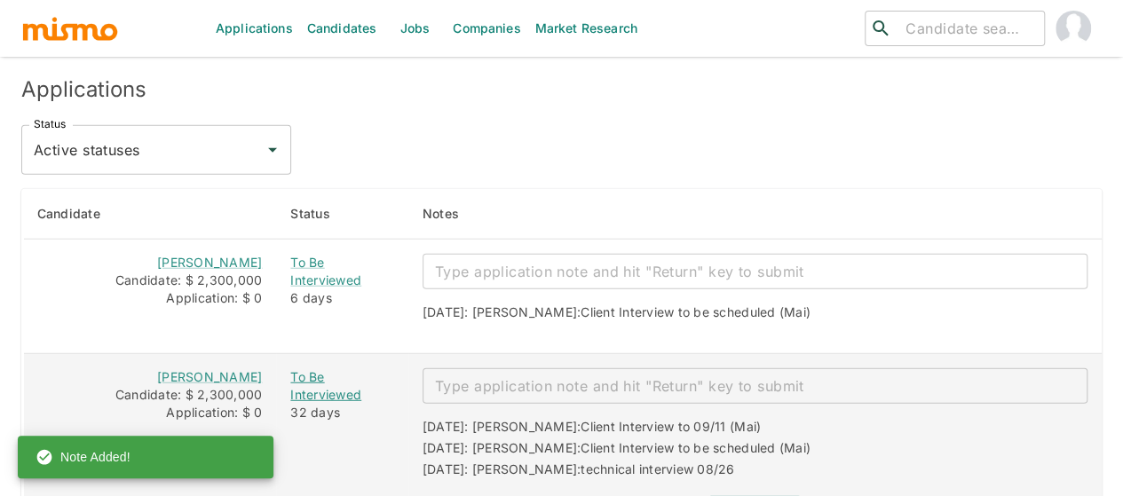
click at [329, 368] on div "To Be Interviewed" at bounding box center [341, 386] width 103 height 36
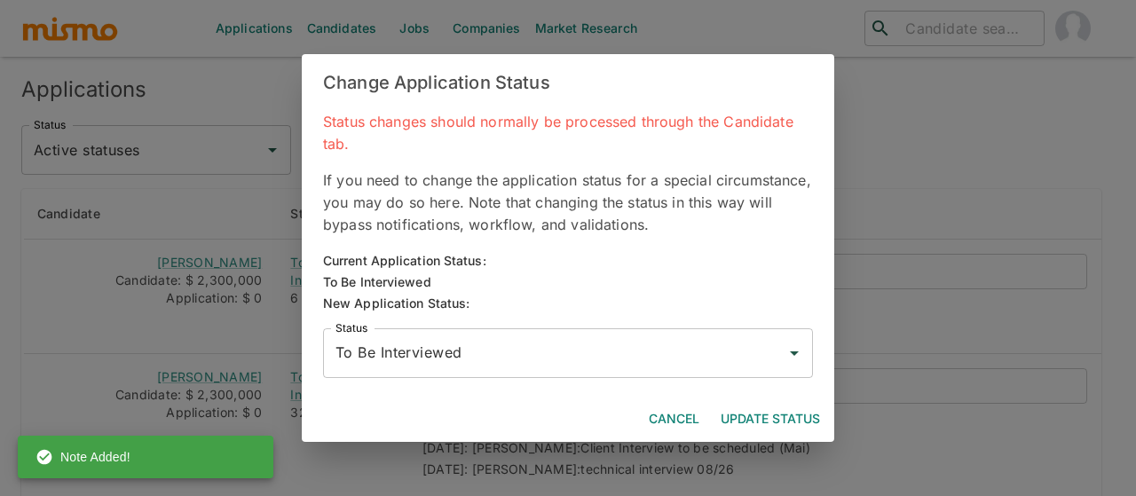
click at [420, 347] on input "To Be Interviewed" at bounding box center [554, 353] width 447 height 34
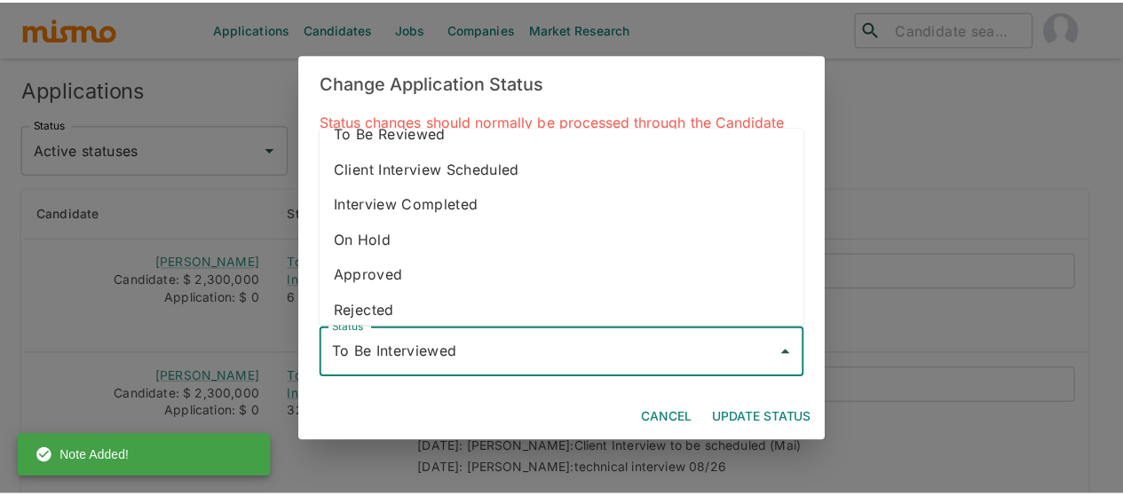
scroll to position [99, 0]
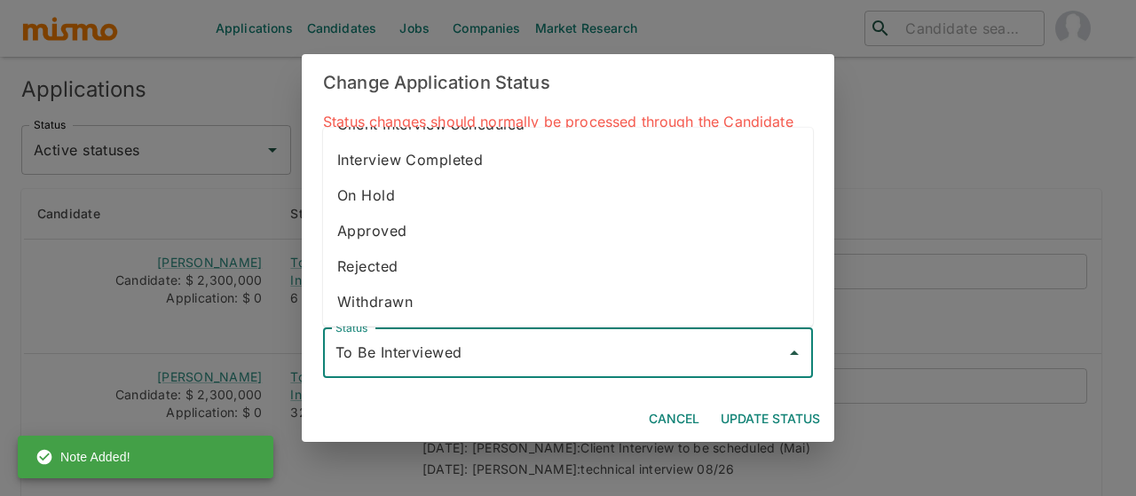
drag, startPoint x: 410, startPoint y: 271, endPoint x: 436, endPoint y: 272, distance: 25.8
click at [410, 270] on li "Rejected" at bounding box center [568, 267] width 490 height 36
type input "Rejected"
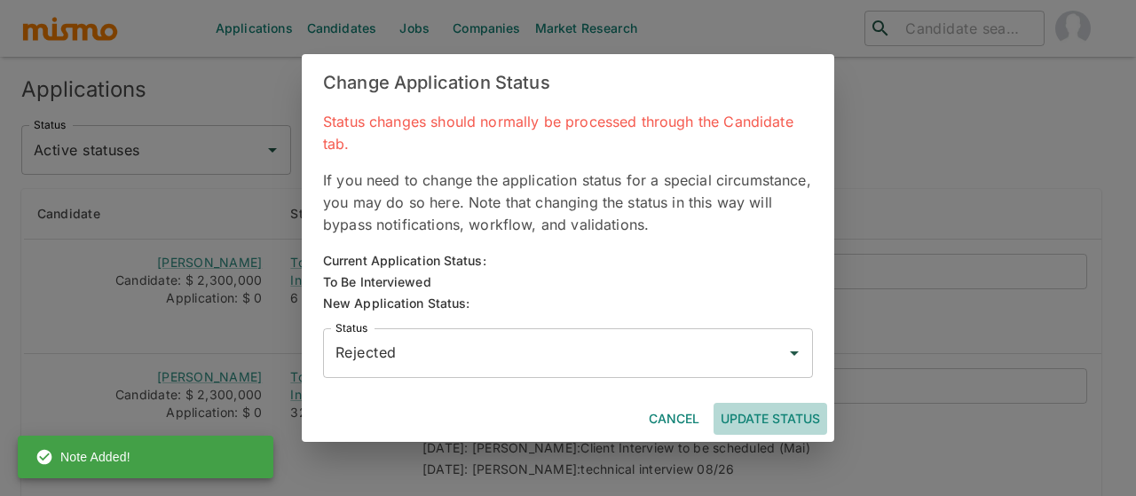
click at [735, 412] on button "Update Status" at bounding box center [771, 419] width 114 height 33
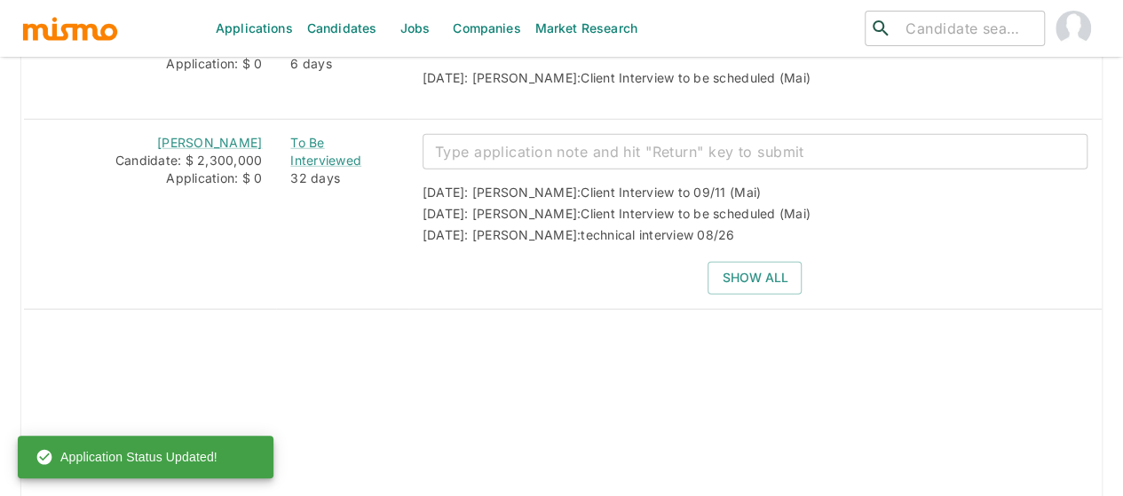
scroll to position [2370, 0]
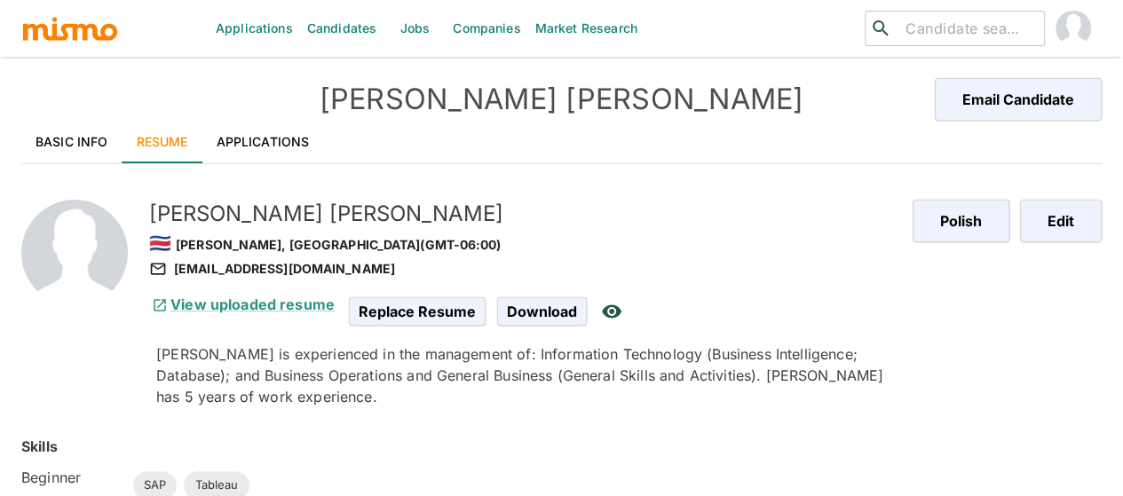
click at [264, 146] on link "Applications" at bounding box center [263, 142] width 122 height 43
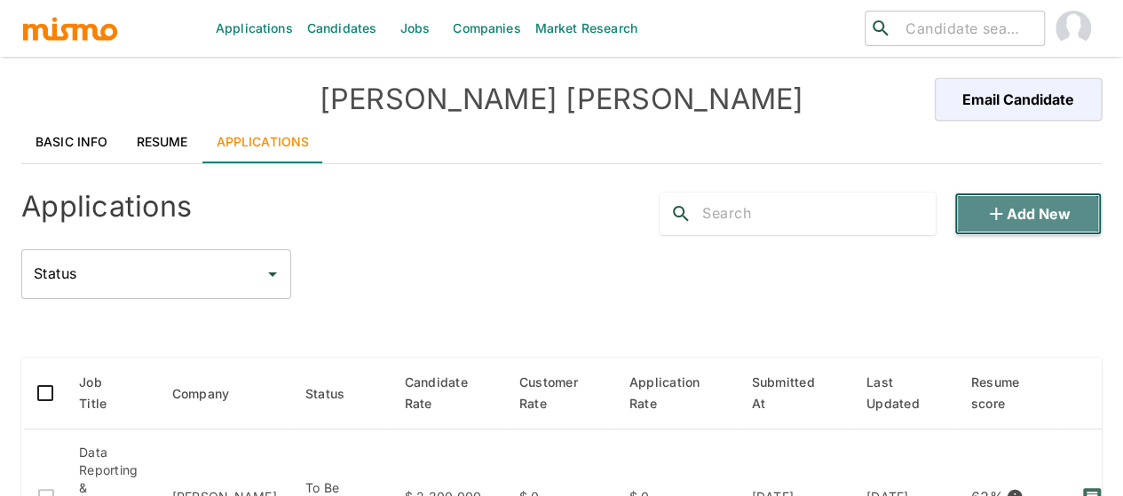
click at [1001, 221] on icon "button" at bounding box center [995, 213] width 21 height 21
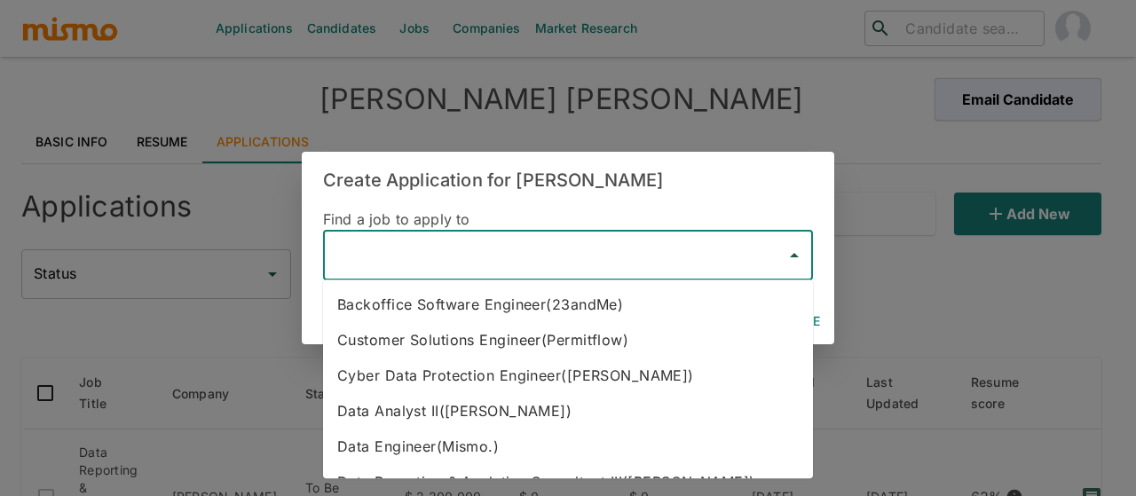
click at [423, 252] on input "text" at bounding box center [554, 256] width 447 height 34
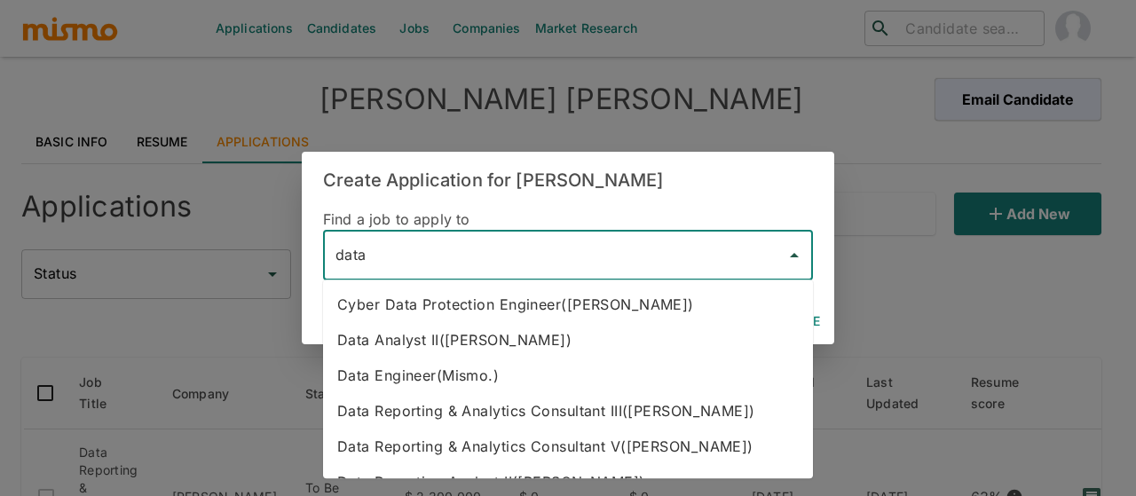
click at [497, 415] on li "Data Reporting & Analytics Consultant III([PERSON_NAME])" at bounding box center [568, 411] width 490 height 36
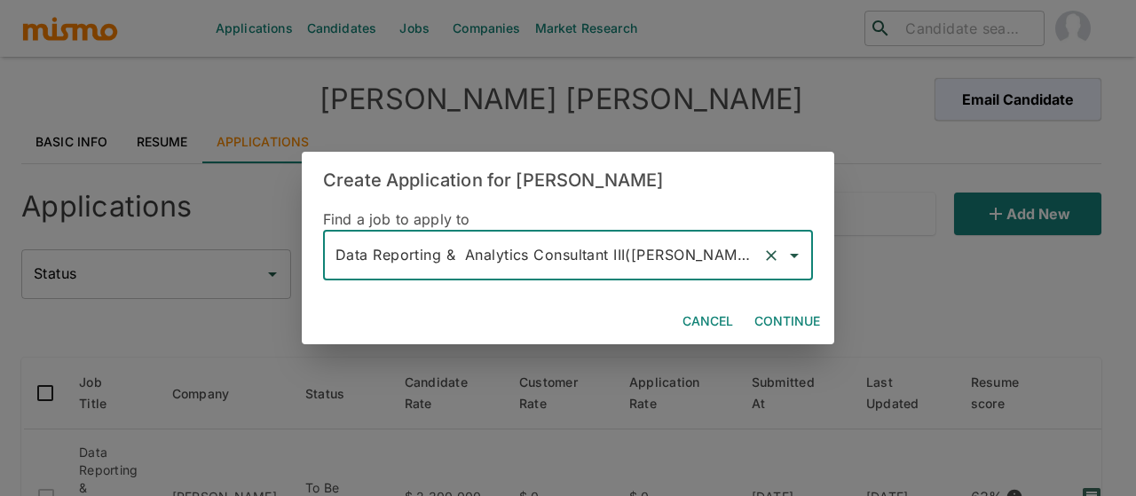
type input "Data Reporting & Analytics Consultant III([PERSON_NAME])"
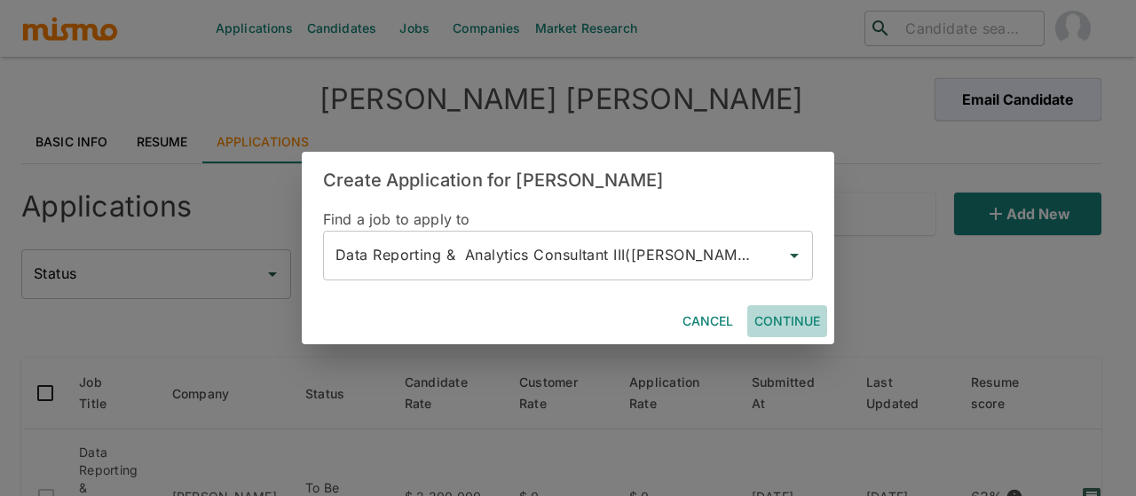
click at [779, 317] on button "Continue" at bounding box center [787, 321] width 80 height 33
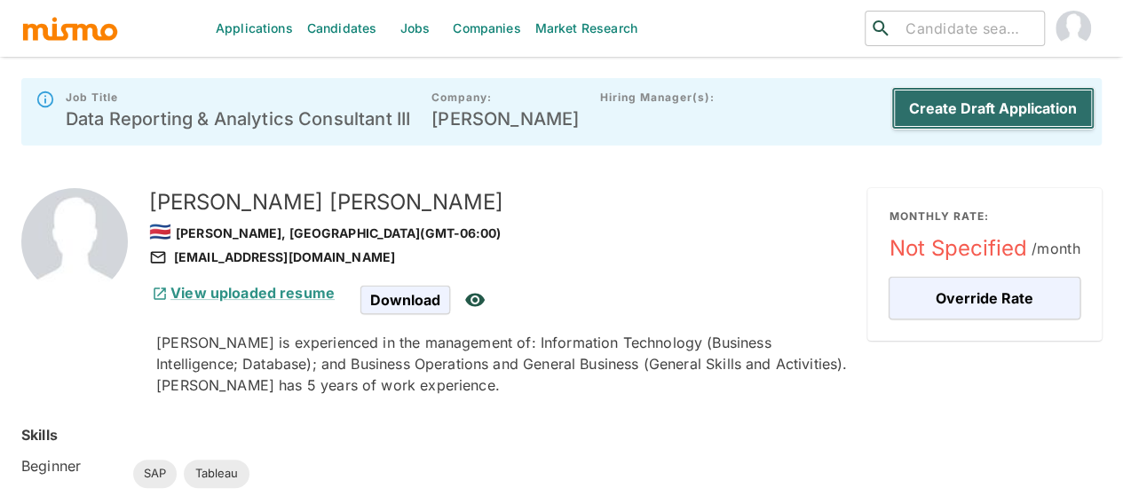
click at [953, 102] on button "Create Draft Application" at bounding box center [992, 108] width 203 height 43
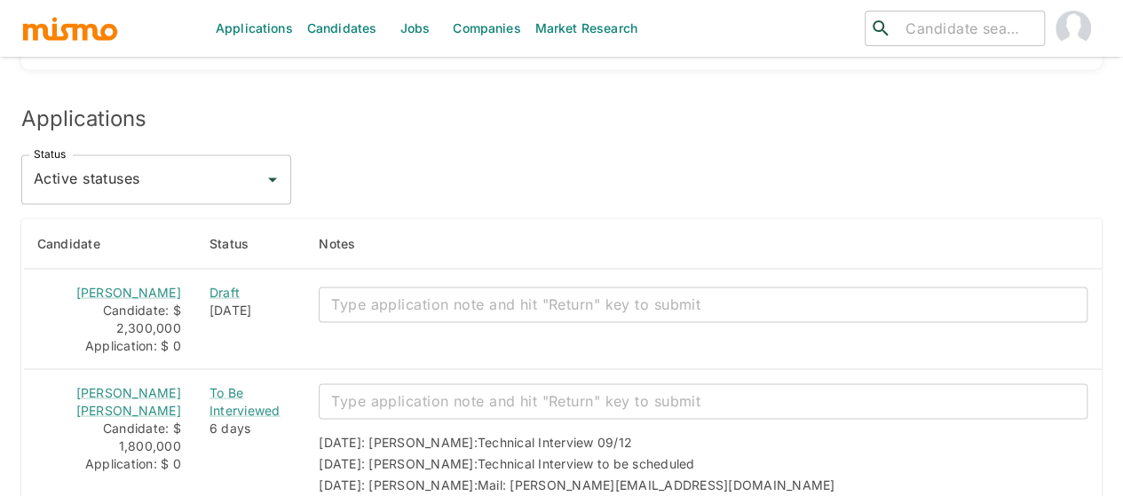
scroll to position [1598, 0]
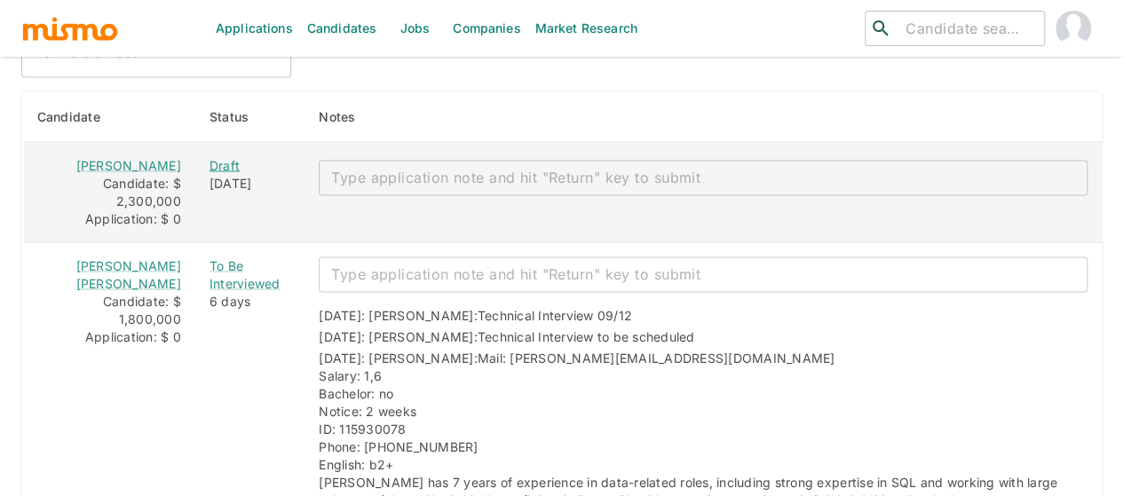
click at [209, 156] on div "Draft" at bounding box center [249, 165] width 81 height 18
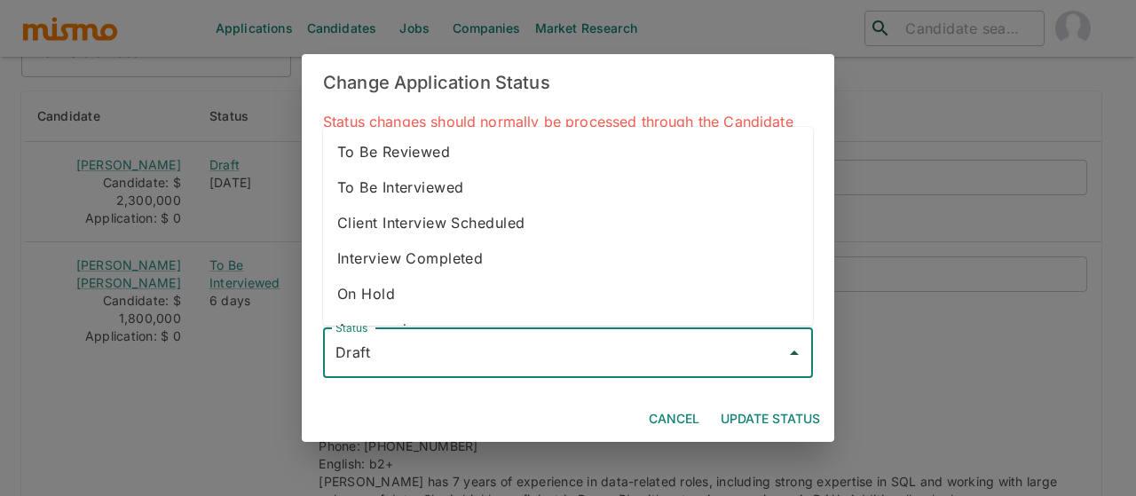
click at [364, 361] on input "Draft" at bounding box center [554, 353] width 447 height 34
click at [408, 189] on li "To Be Interviewed" at bounding box center [568, 188] width 490 height 36
type input "To Be Interviewed"
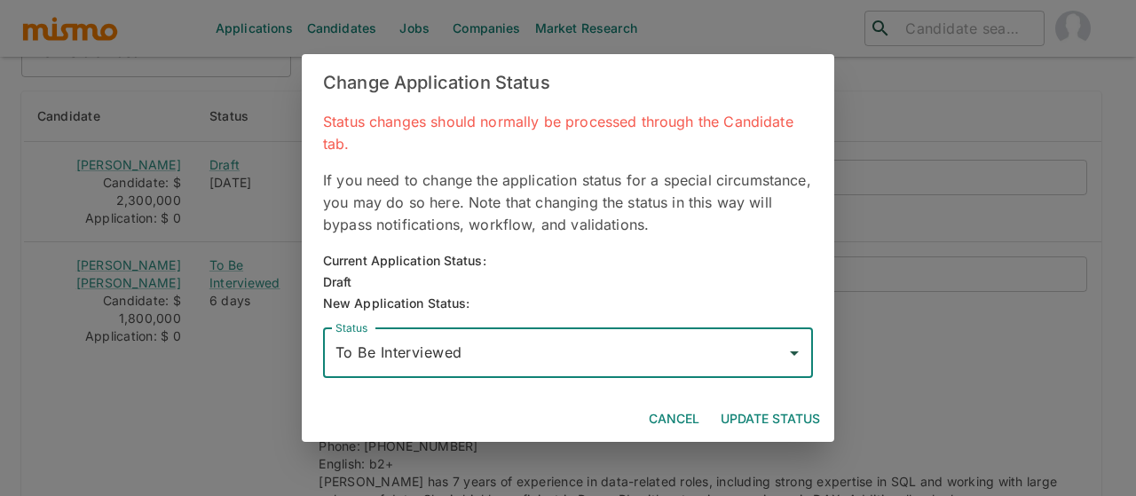
click at [763, 418] on button "Update Status" at bounding box center [771, 419] width 114 height 33
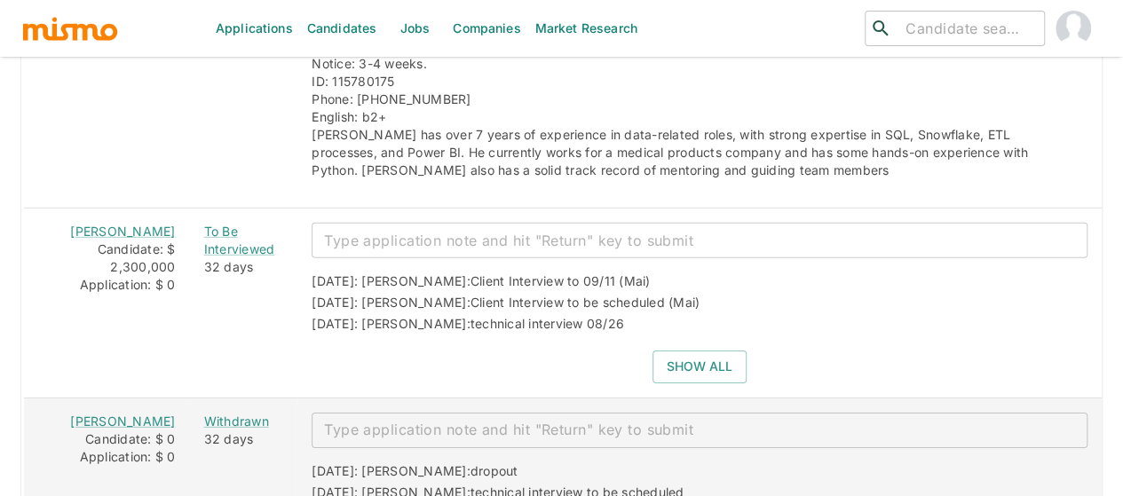
scroll to position [2663, 0]
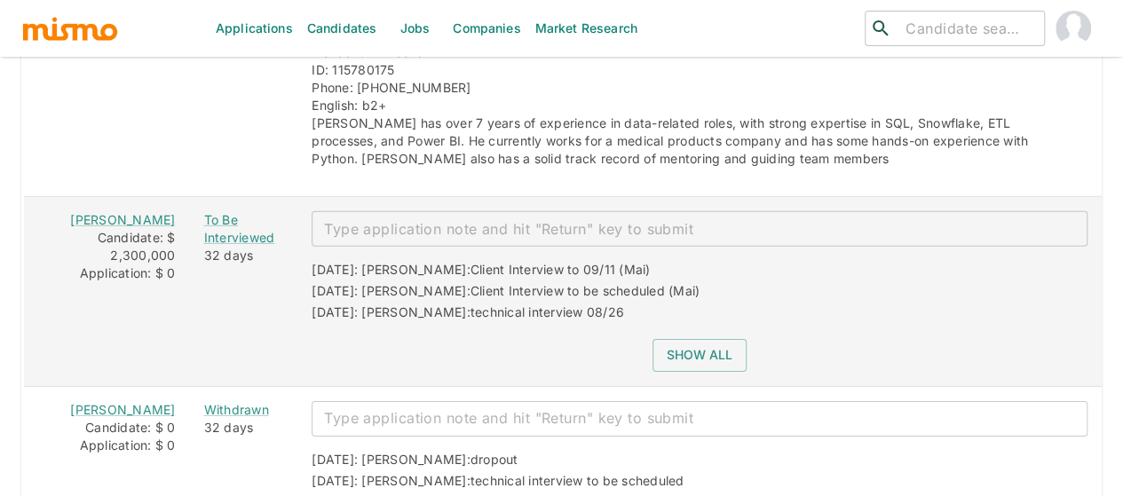
click at [376, 219] on textarea "enhanced table" at bounding box center [699, 229] width 751 height 20
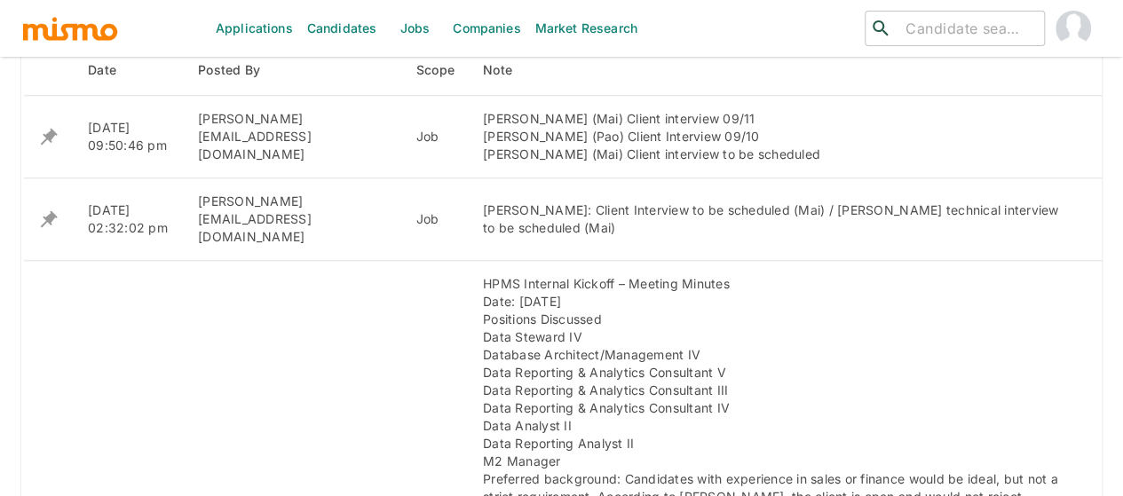
scroll to position [799, 0]
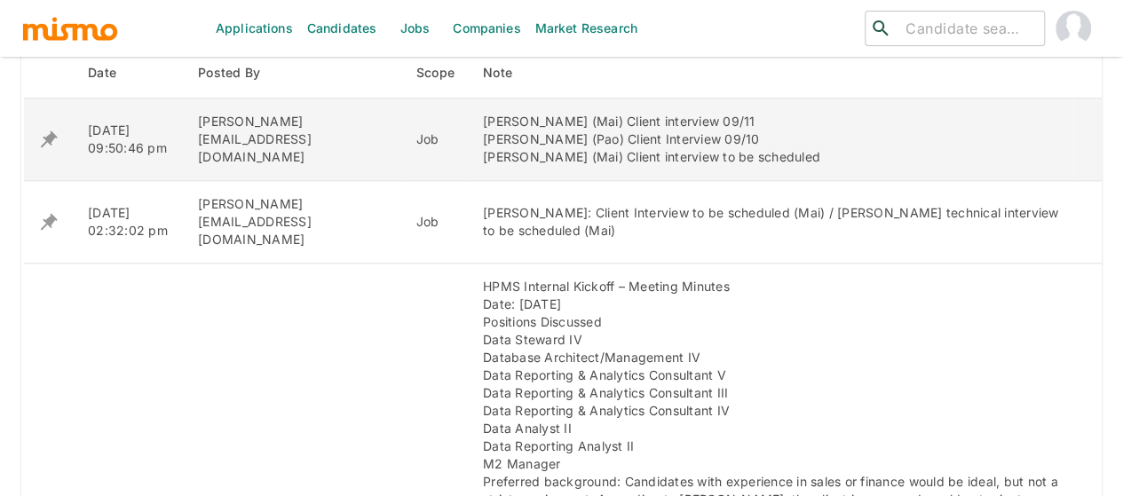
drag, startPoint x: 756, startPoint y: 154, endPoint x: 423, endPoint y: 160, distance: 332.9
click at [469, 160] on td "Manuel Miranda (Mai) Client interview 09/11 Sigifredo Castro (Pao) Client Inter…" at bounding box center [771, 140] width 604 height 83
copy div "Fabian Herrera (Mai) Client interview to be scheduled"
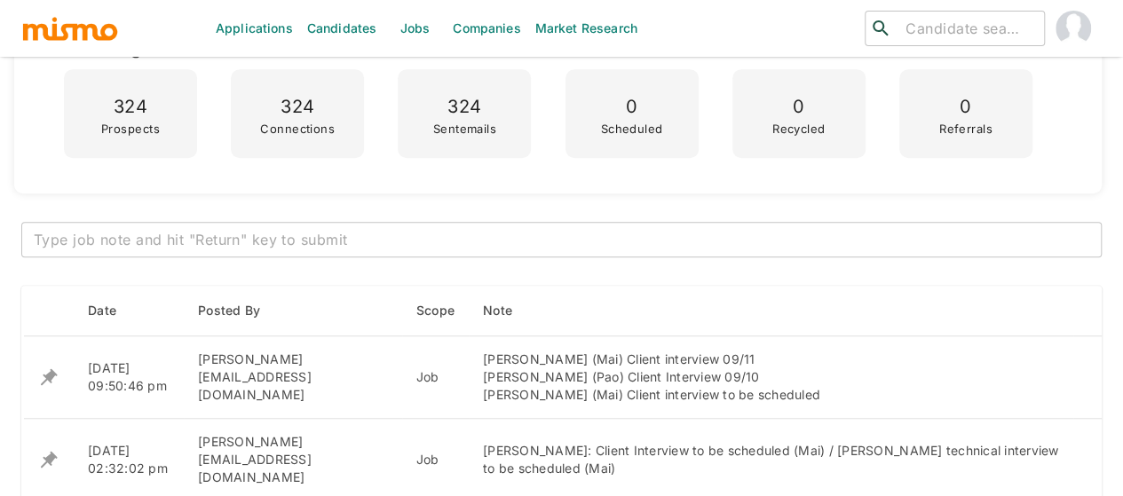
scroll to position [710, 0]
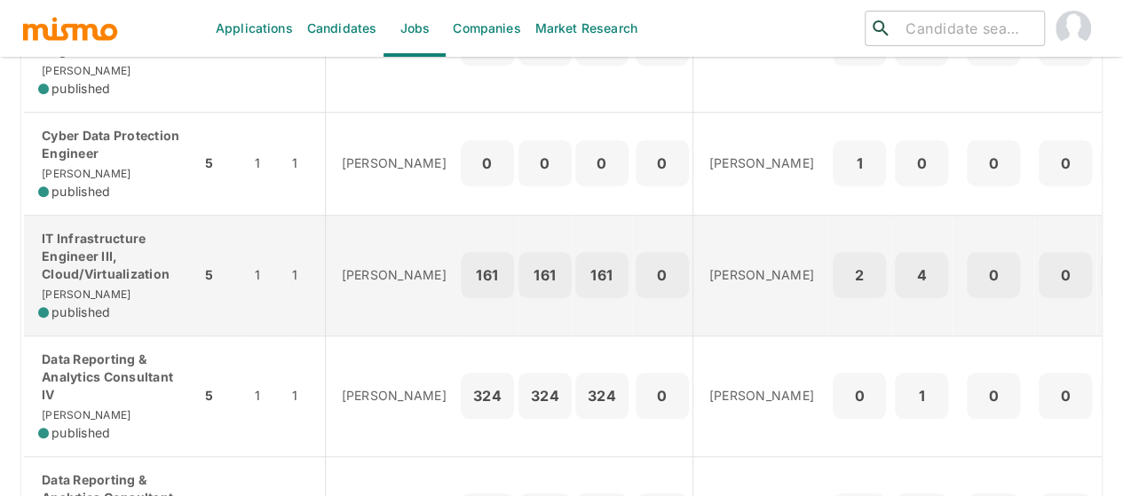
scroll to position [799, 0]
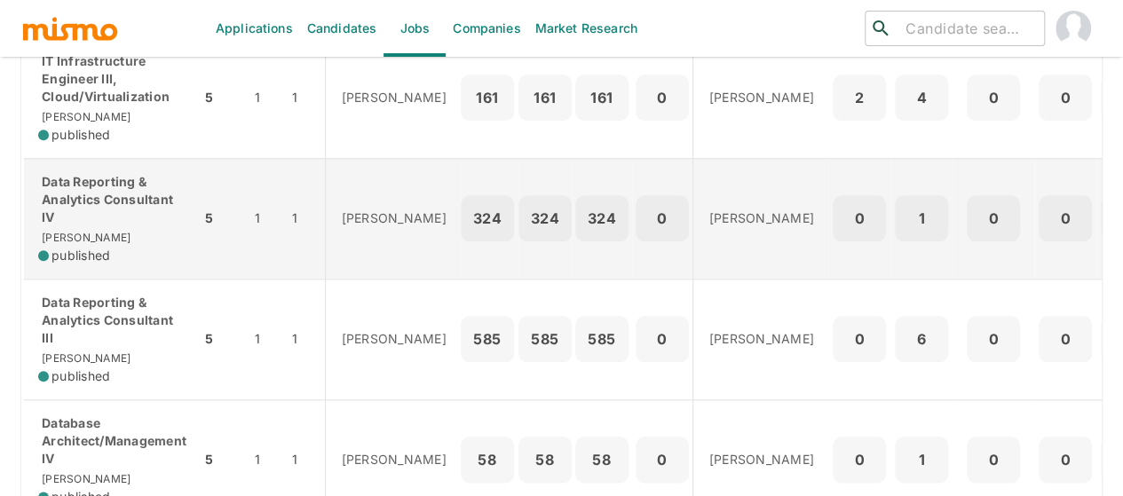
click at [99, 219] on p "Data Reporting & Analytics Consultant IV" at bounding box center [112, 199] width 148 height 53
click at [92, 217] on p "Data Reporting & Analytics Consultant IV" at bounding box center [112, 199] width 148 height 53
click at [115, 203] on p "Data Reporting & Analytics Consultant IV" at bounding box center [112, 199] width 148 height 53
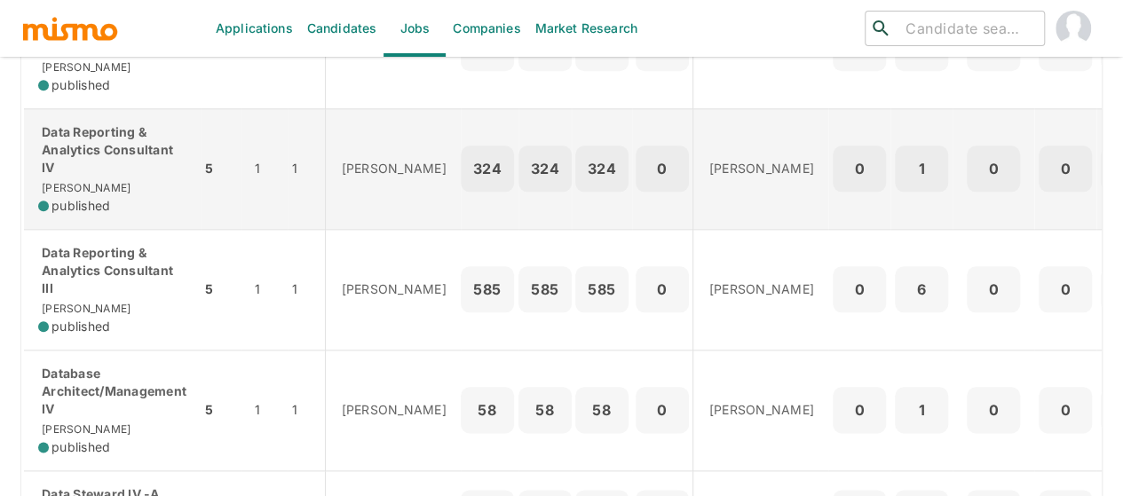
scroll to position [888, 0]
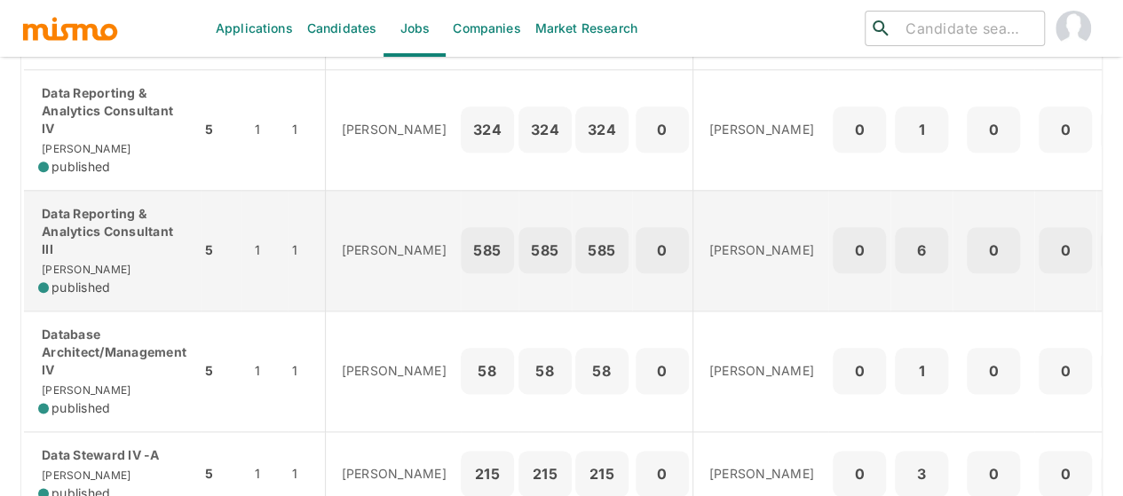
click at [97, 232] on p "Data Reporting & Analytics Consultant III" at bounding box center [112, 231] width 148 height 53
click at [66, 233] on p "Data Reporting & Analytics Consultant III" at bounding box center [112, 231] width 148 height 53
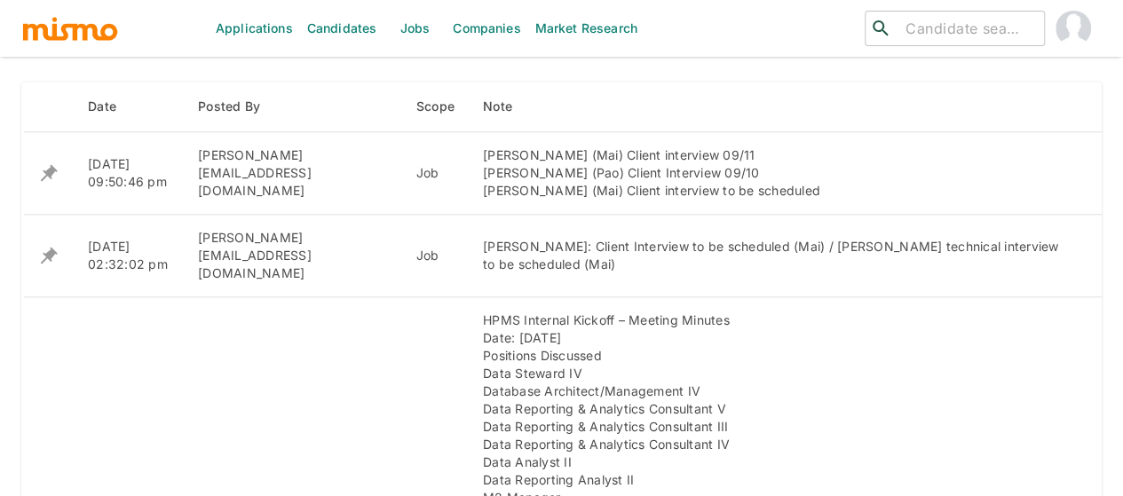
scroll to position [728, 0]
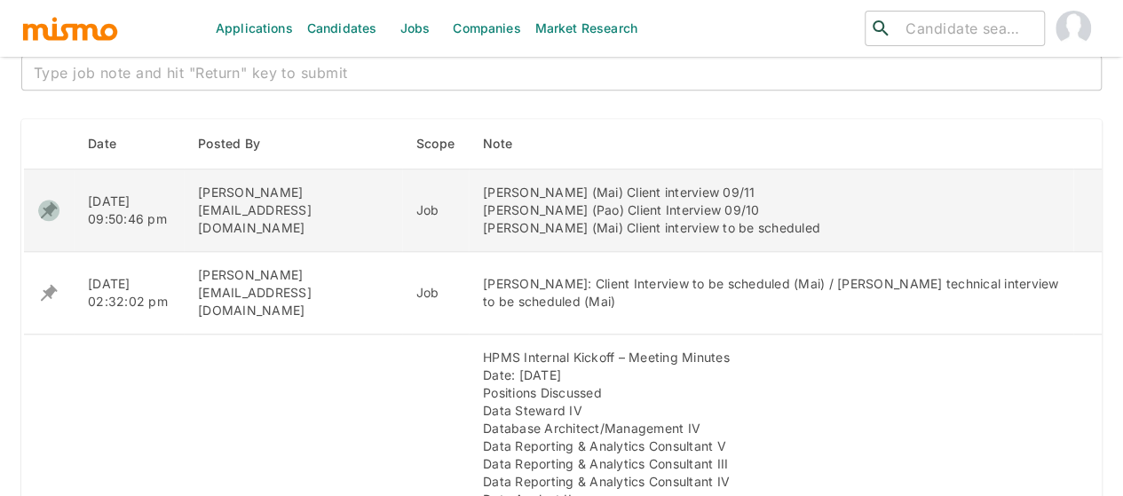
click at [53, 209] on icon "enhanced table" at bounding box center [49, 210] width 17 height 17
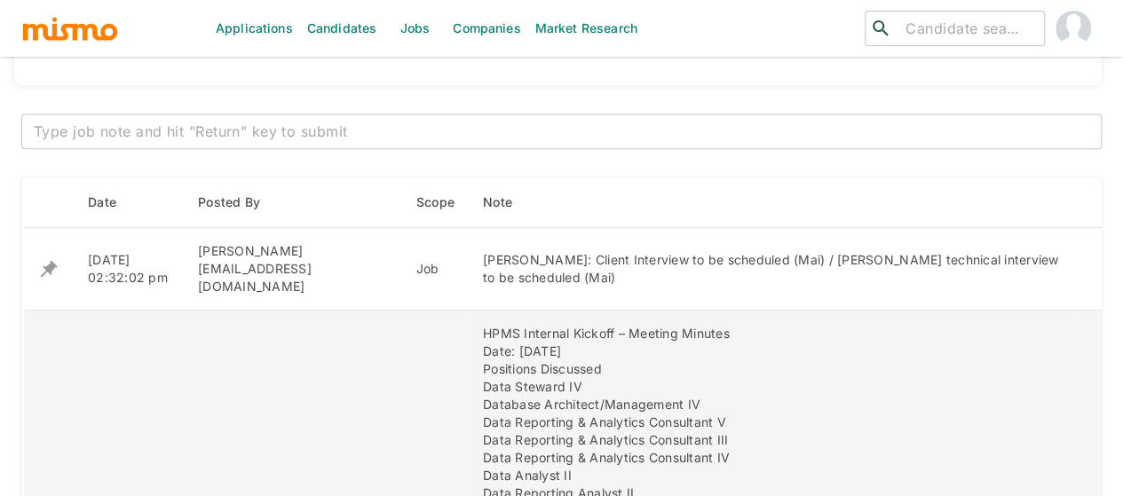
scroll to position [550, 0]
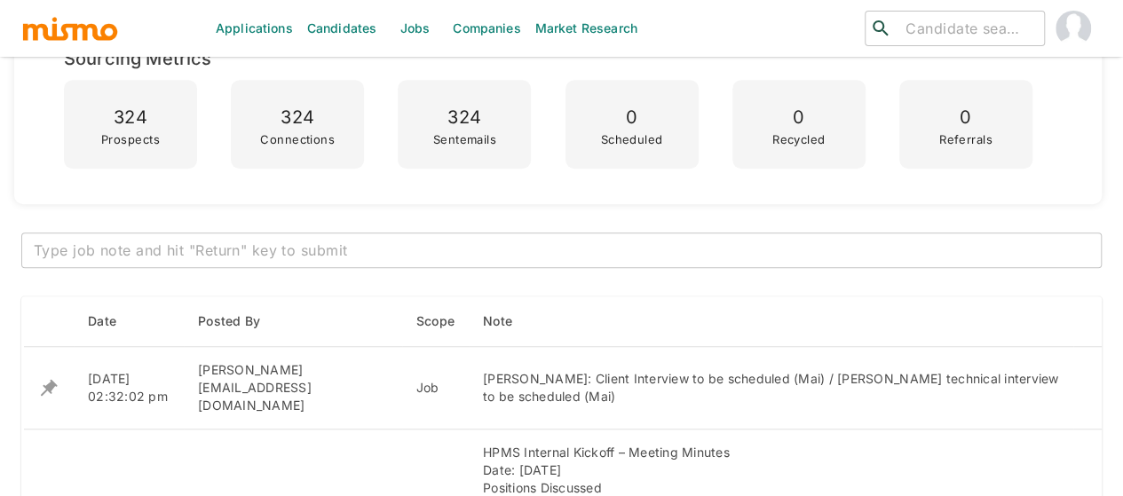
click at [183, 244] on textarea at bounding box center [561, 251] width 1055 height 20
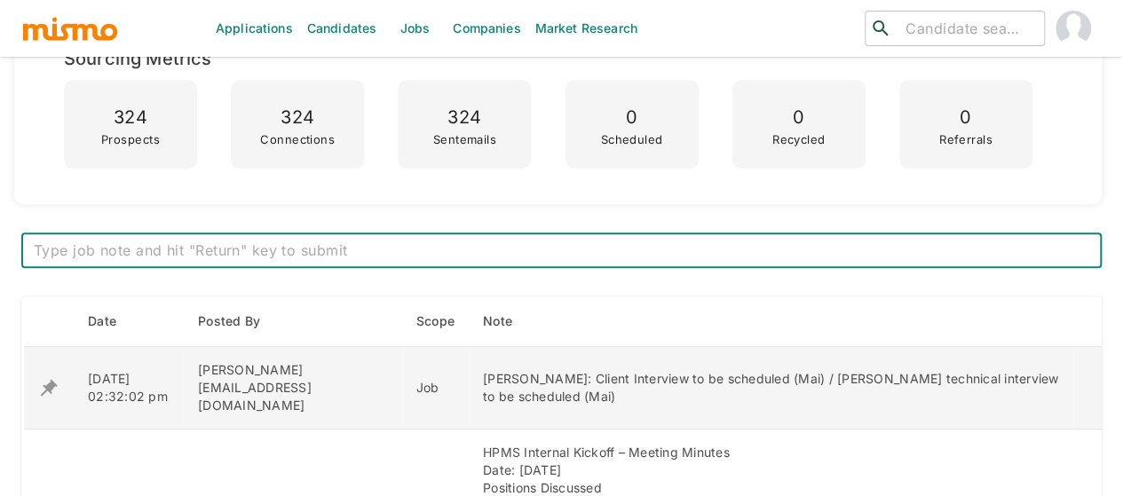
click at [45, 377] on icon "enhanced table" at bounding box center [48, 387] width 21 height 21
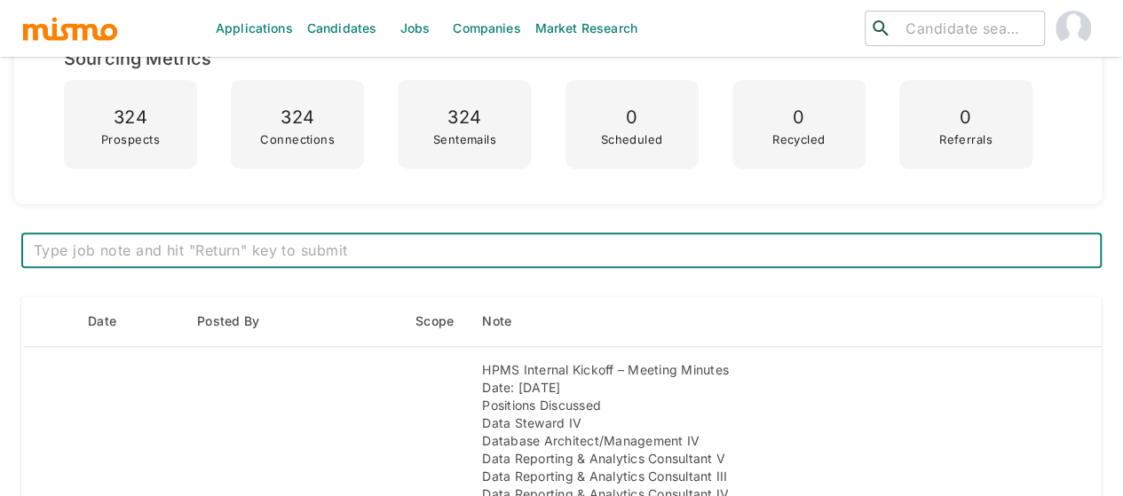
click at [70, 255] on textarea at bounding box center [561, 251] width 1055 height 20
paste textarea "[PERSON_NAME] (Mai) Client interview to be scheduled"
type textarea "[PERSON_NAME] (Mai) Client interview to be scheduled"
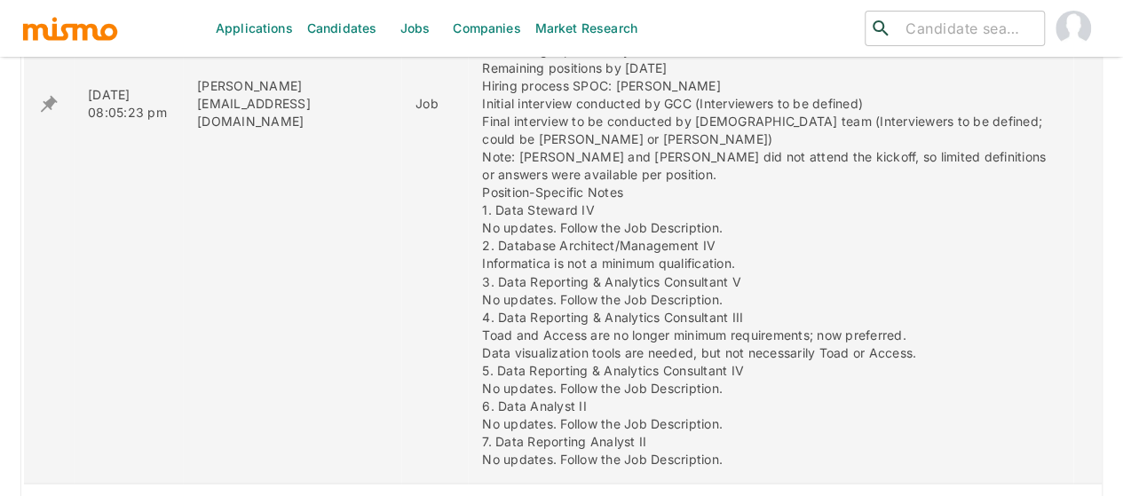
scroll to position [1527, 0]
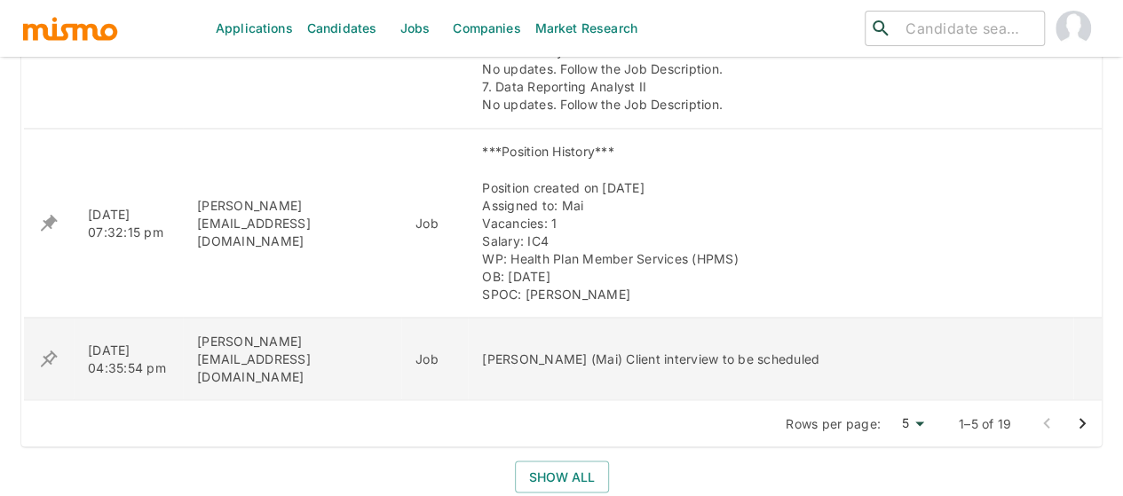
click at [47, 348] on icon "enhanced table" at bounding box center [48, 358] width 21 height 21
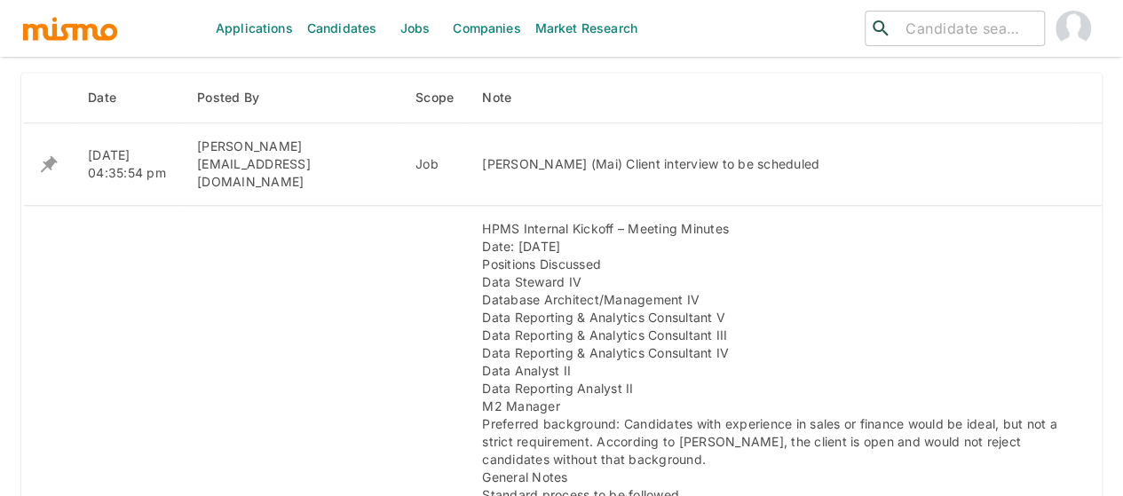
scroll to position [738, 0]
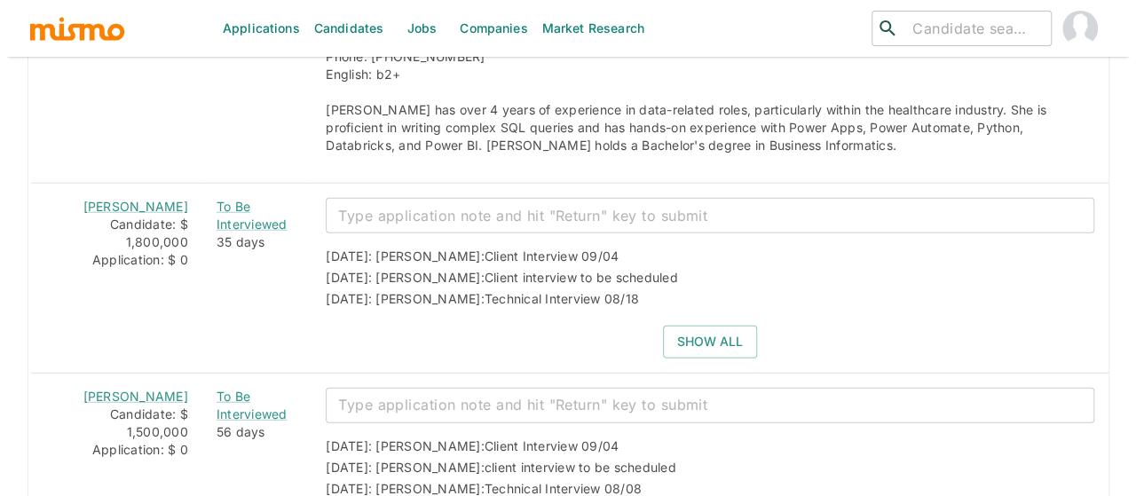
scroll to position [2308, 0]
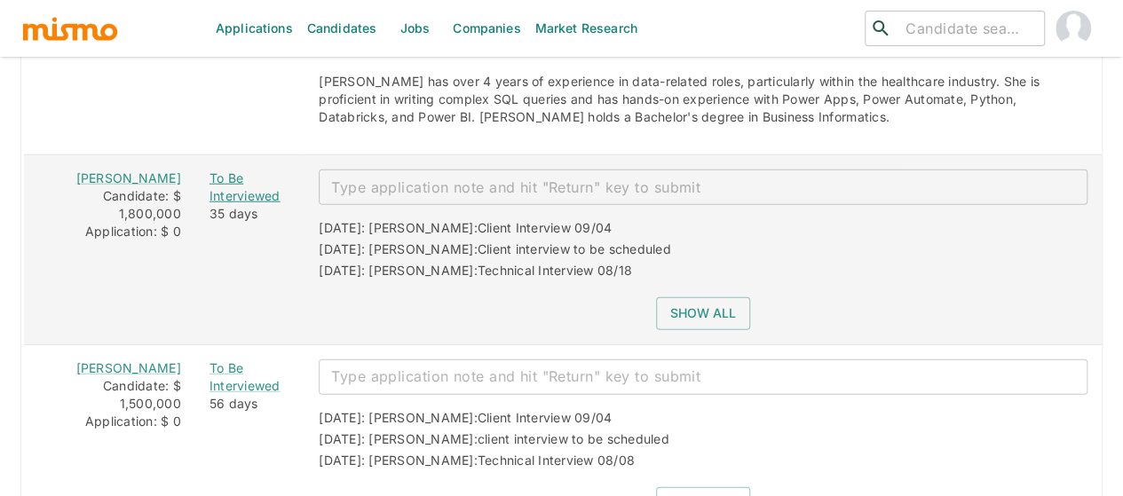
click at [209, 170] on div "To Be Interviewed" at bounding box center [249, 188] width 81 height 36
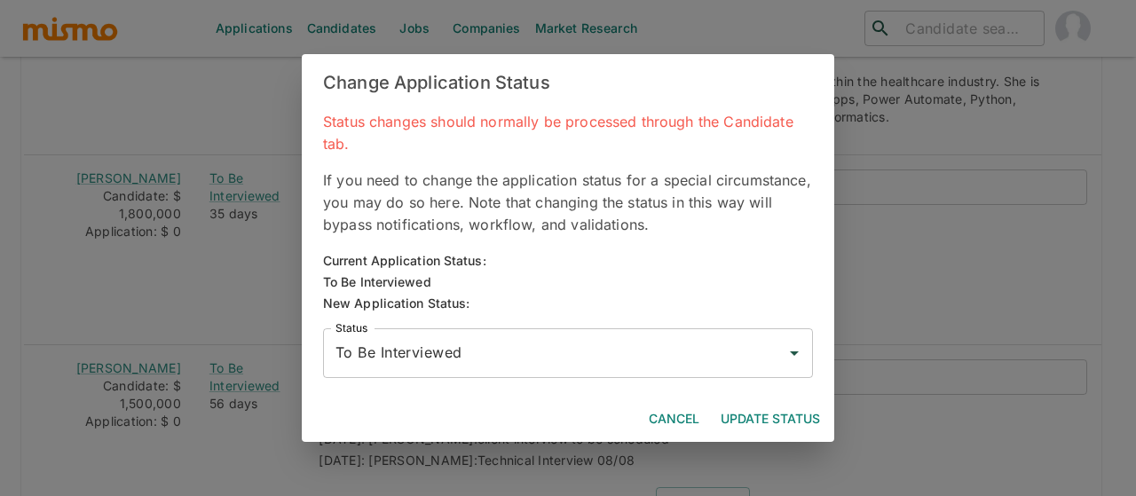
click at [371, 347] on input "To Be Interviewed" at bounding box center [554, 353] width 447 height 34
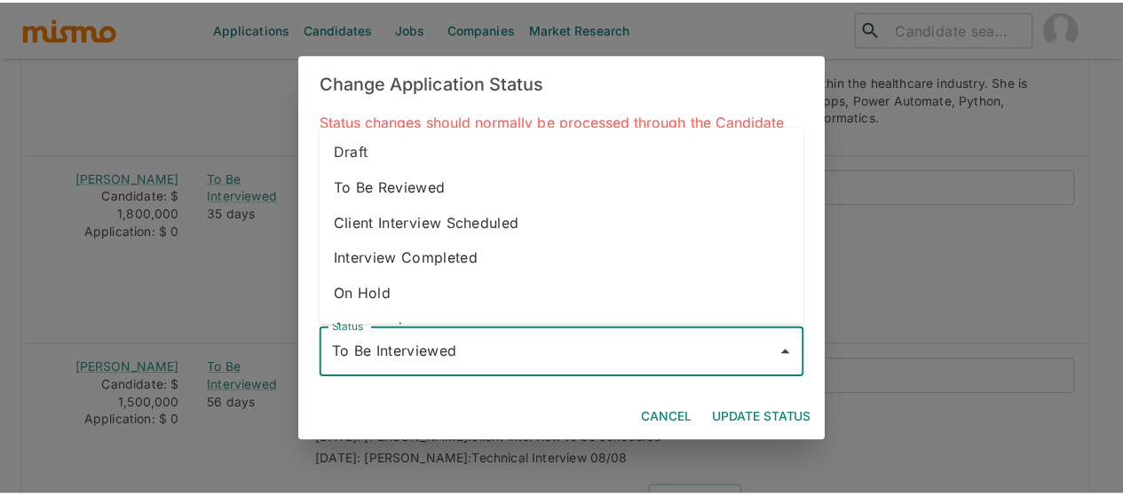
scroll to position [99, 0]
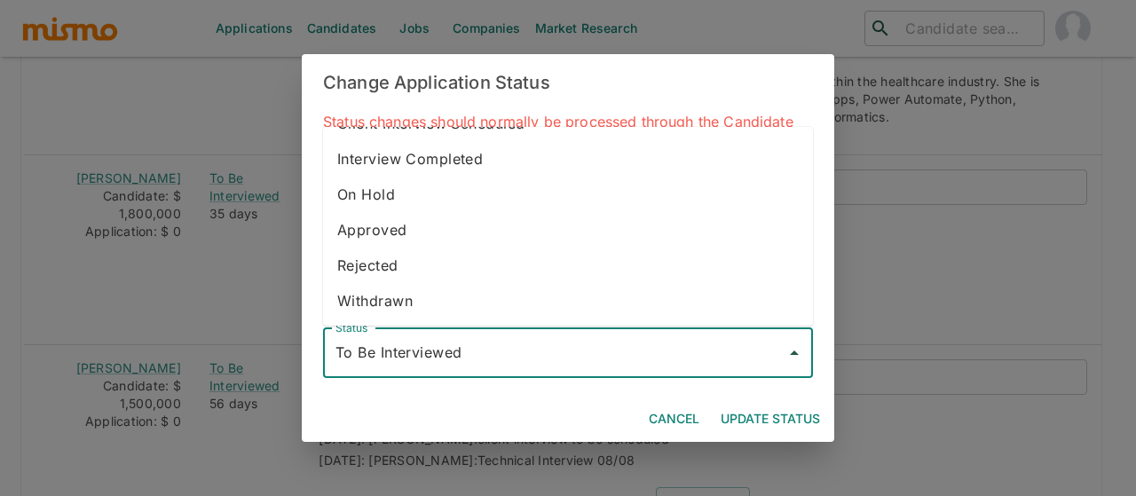
click at [399, 313] on li "Withdrawn" at bounding box center [568, 301] width 490 height 36
type input "Withdrawn"
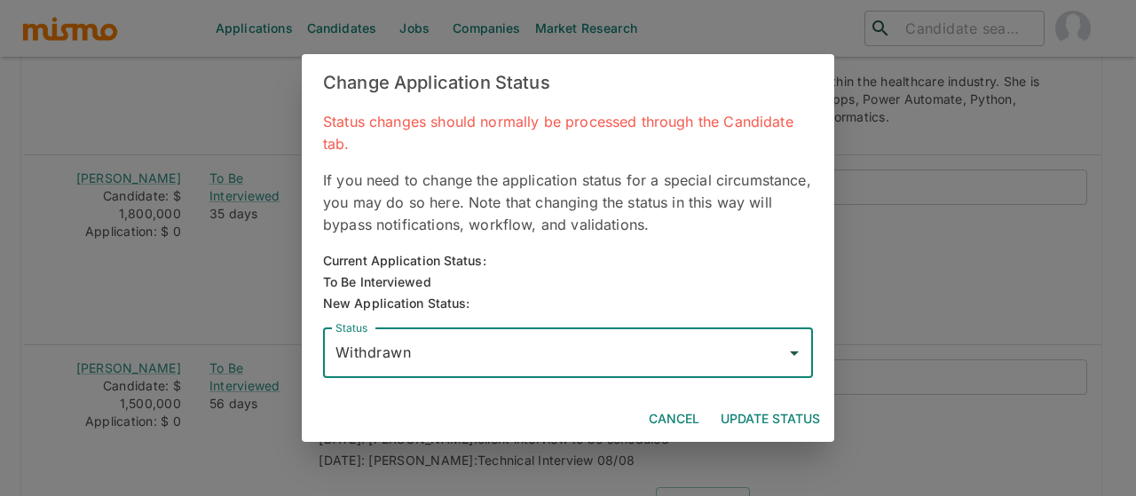
click at [762, 415] on button "Update Status" at bounding box center [771, 419] width 114 height 33
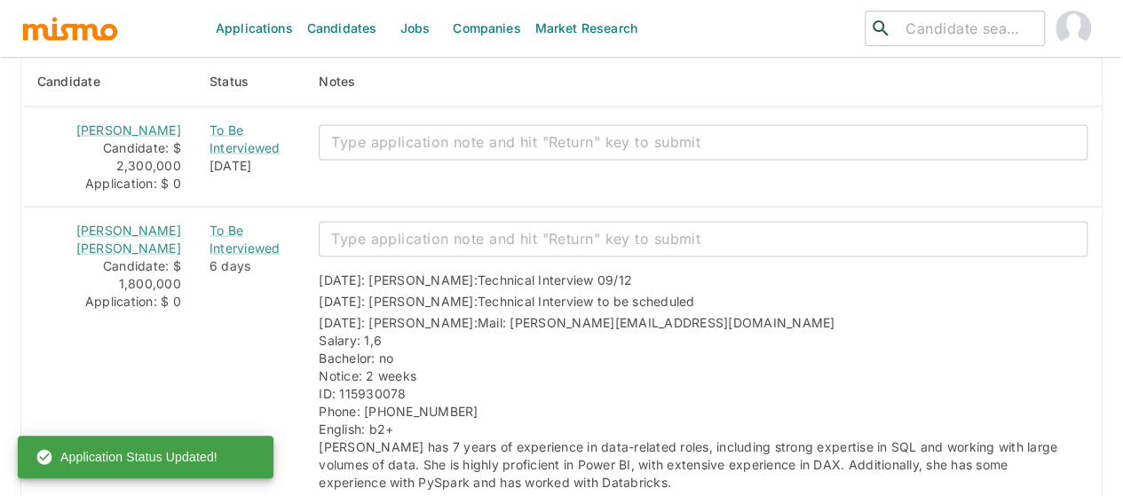
scroll to position [1606, 0]
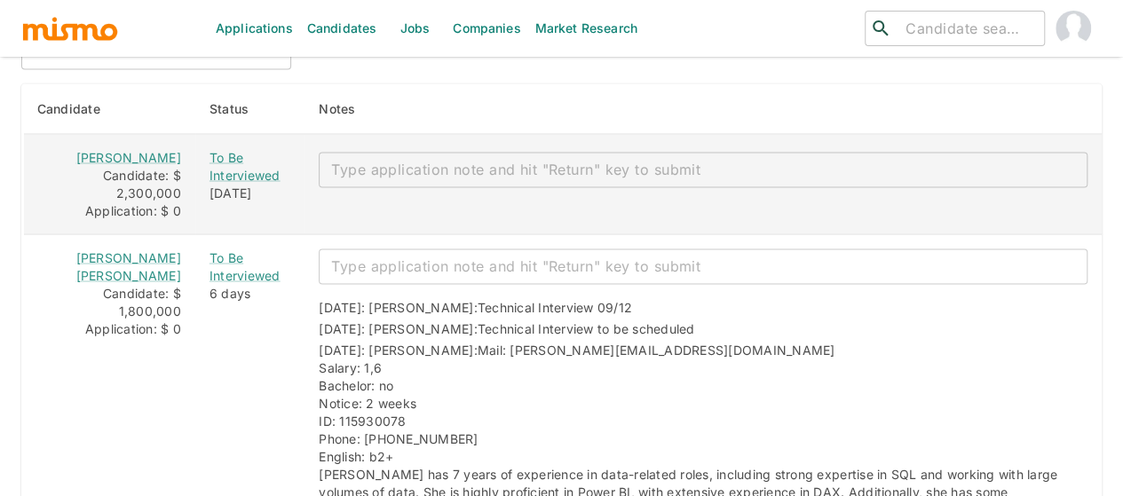
click at [364, 159] on textarea "enhanced table" at bounding box center [703, 169] width 744 height 20
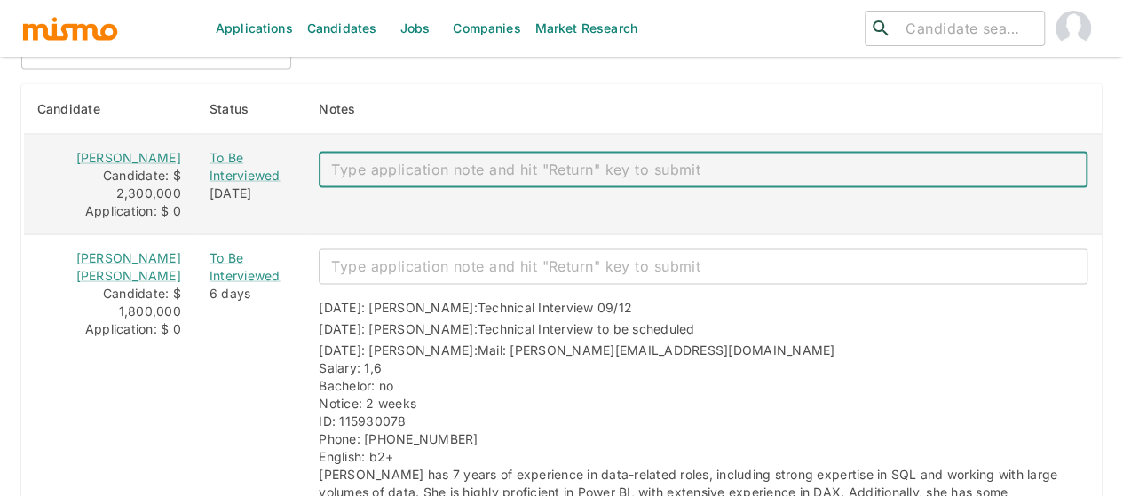
paste textarea "to be offer- Salary expectations exceed the IC3 level"
type textarea "to be offer- Salary expectations exceed the IC3 level"
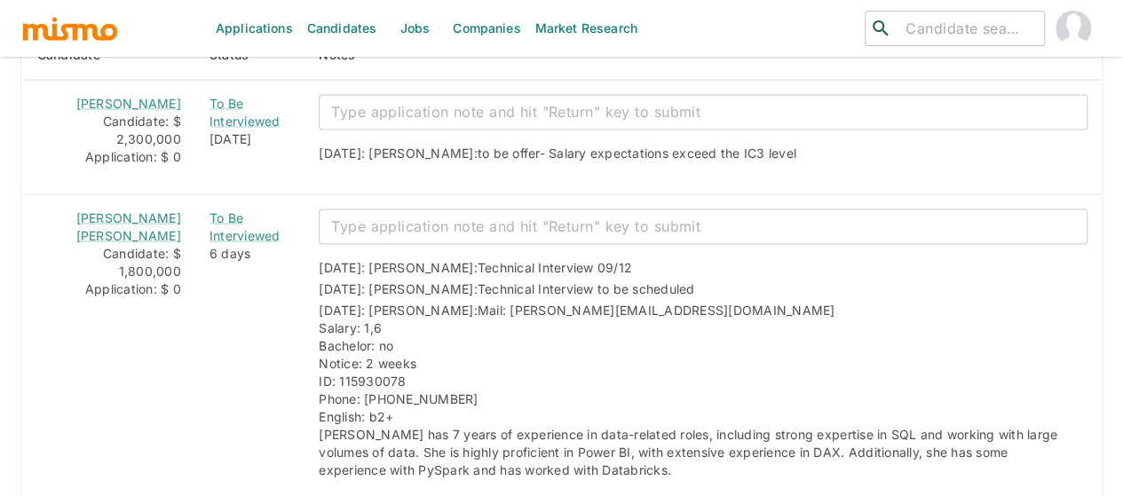
scroll to position [1686, 0]
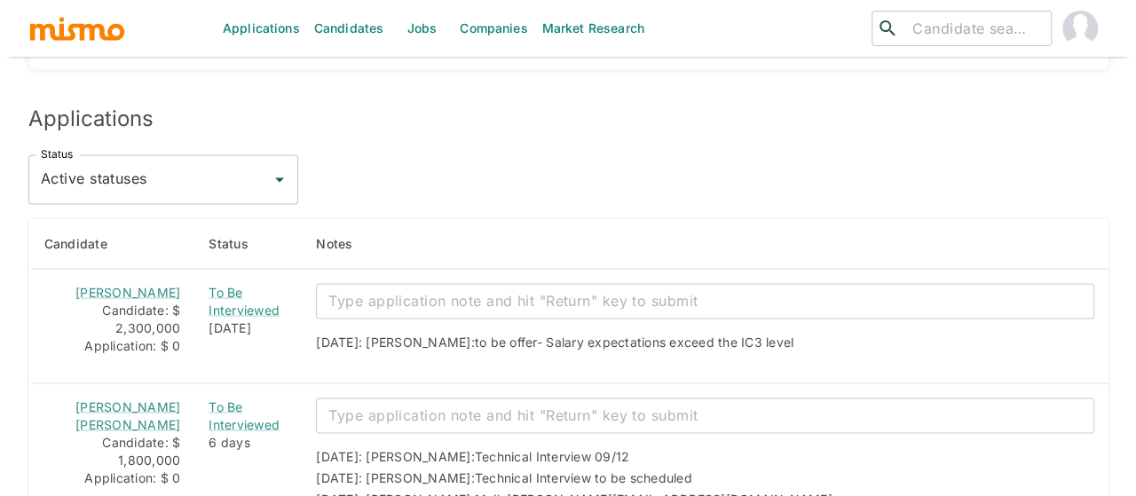
scroll to position [1686, 0]
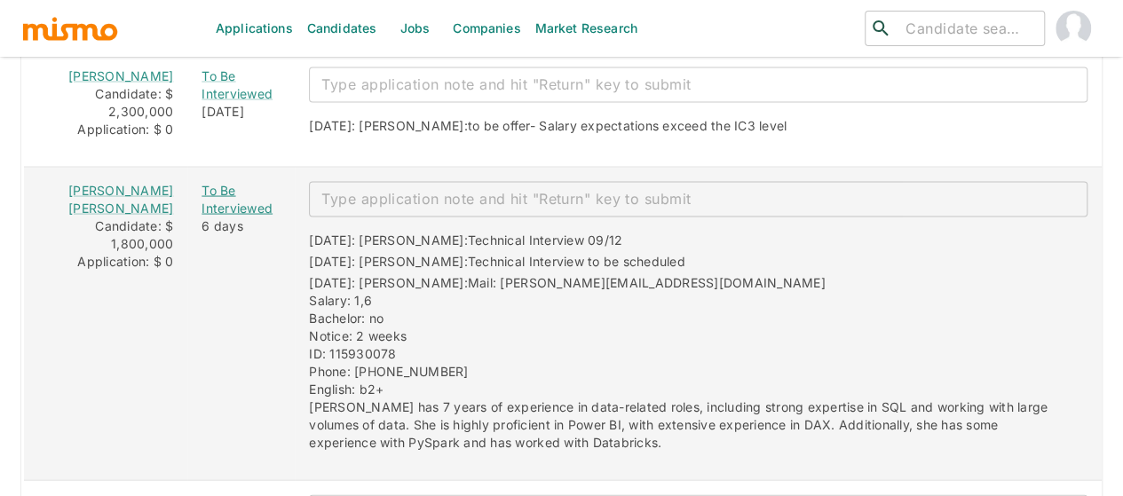
click at [215, 182] on div "To Be Interviewed" at bounding box center [240, 200] width 79 height 36
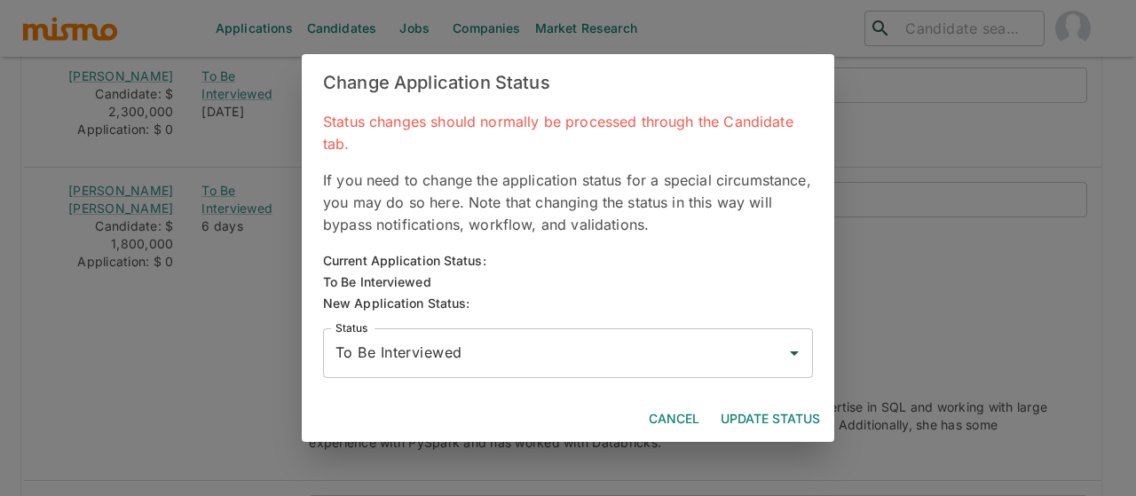
click at [390, 340] on input "To Be Interviewed" at bounding box center [554, 353] width 447 height 34
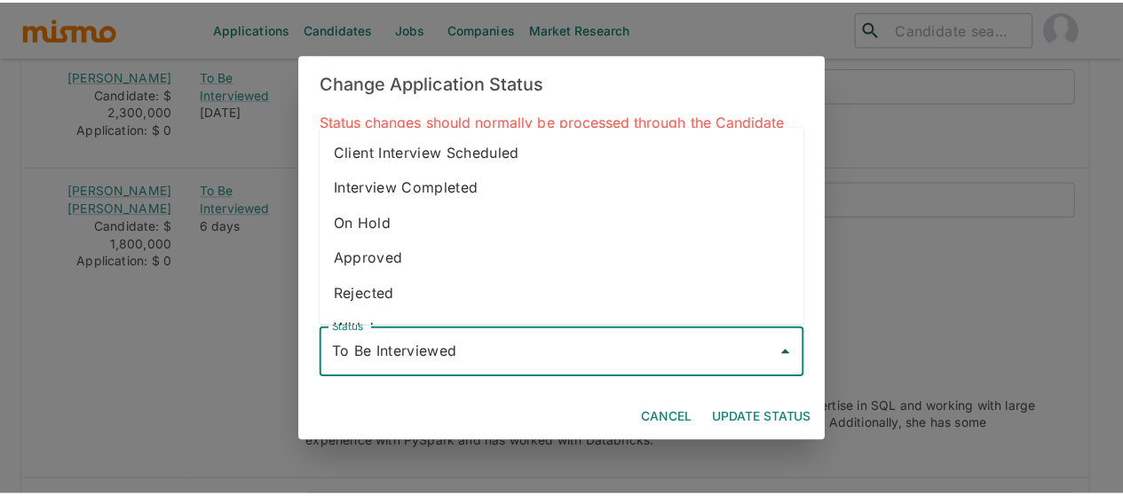
scroll to position [99, 0]
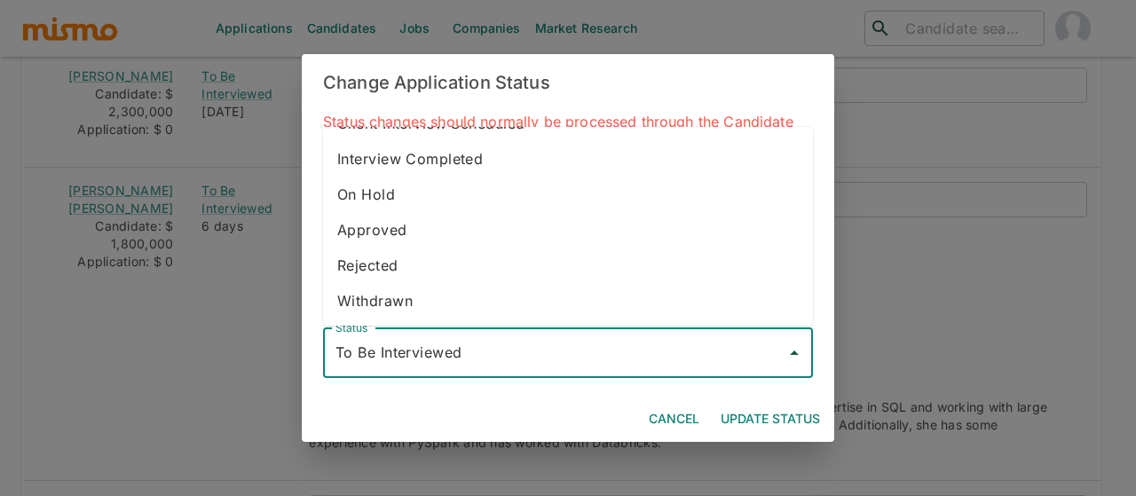
click at [417, 292] on li "Withdrawn" at bounding box center [568, 301] width 490 height 36
type input "Withdrawn"
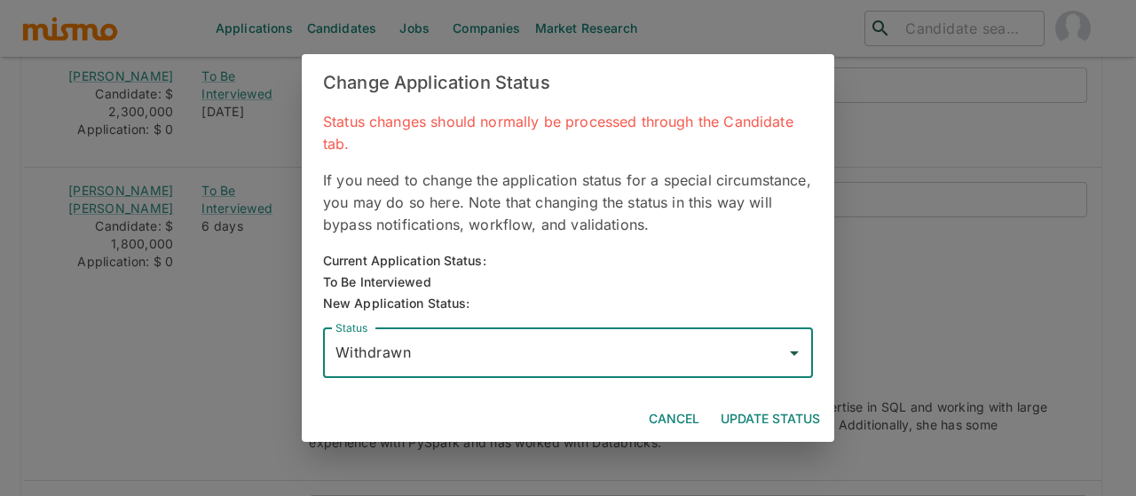
click at [770, 415] on button "Update Status" at bounding box center [771, 419] width 114 height 33
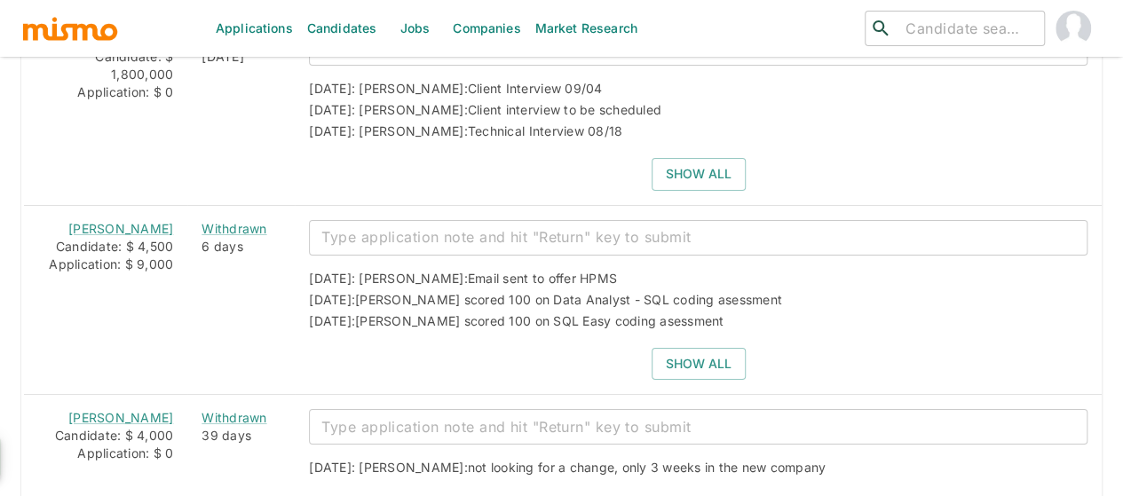
scroll to position [3373, 0]
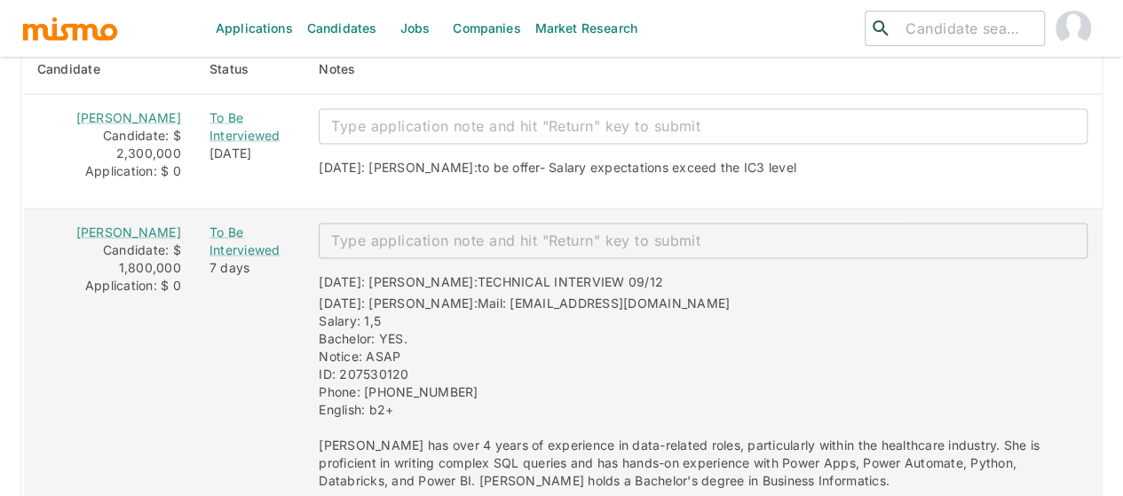
scroll to position [1686, 0]
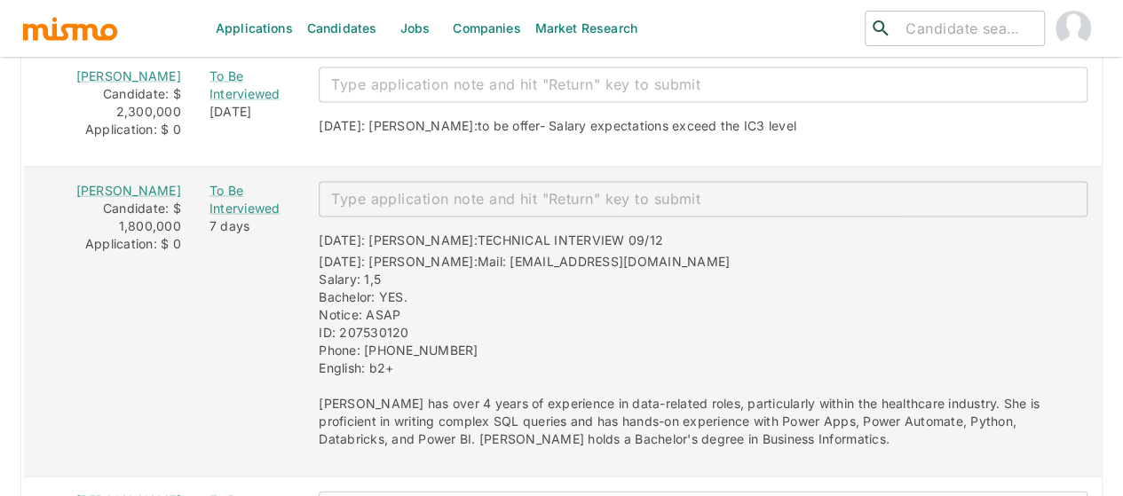
click at [453, 189] on textarea "enhanced table" at bounding box center [703, 199] width 744 height 20
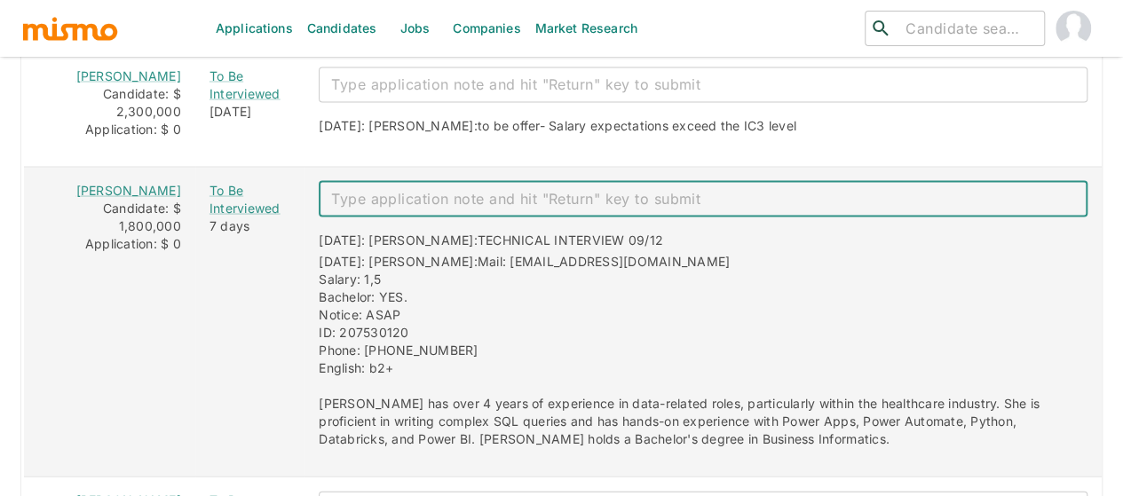
paste textarea "Technical Interview 09/17"
type textarea "Technical Interview 09/17"
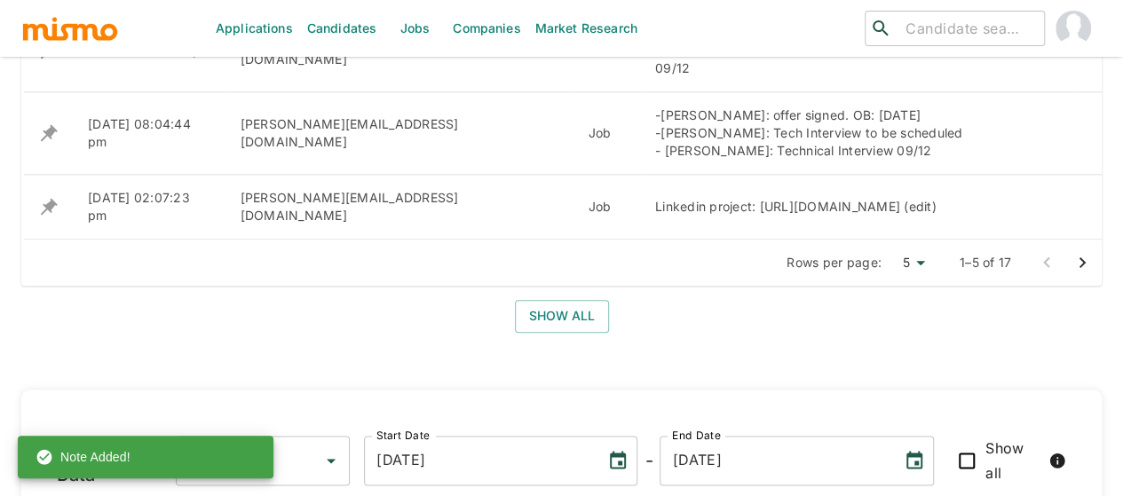
scroll to position [799, 0]
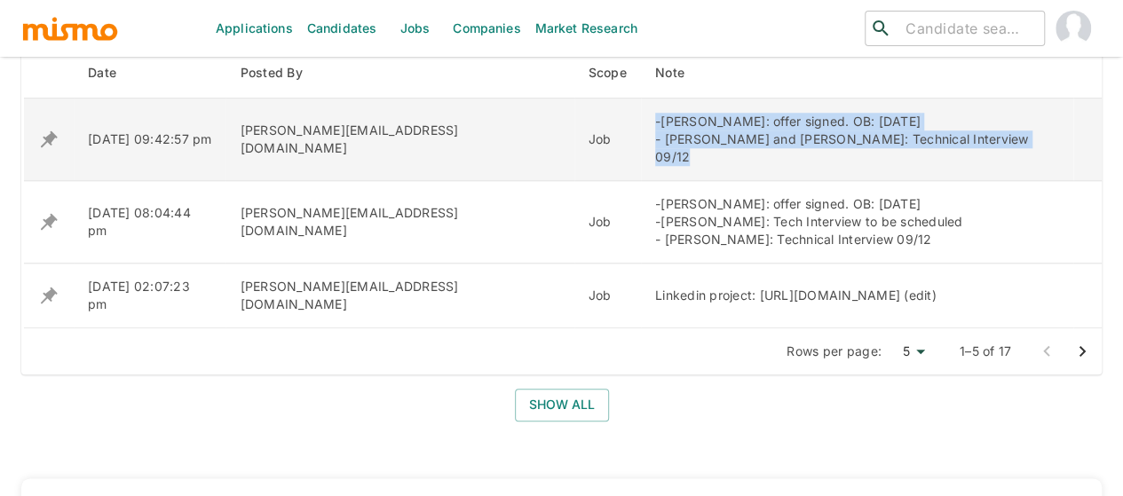
drag, startPoint x: 824, startPoint y: 141, endPoint x: 410, endPoint y: 123, distance: 414.0
click at [641, 123] on td "-Daniel Leon: offer signed. OB: 20 Oct. - Mariel Marin and Amanda Sanchez: Tech…" at bounding box center [857, 140] width 432 height 83
copy div "-Daniel Leon: offer signed. OB: 20 Oct. - Mariel Marin and Amanda Sanchez: Tech…"
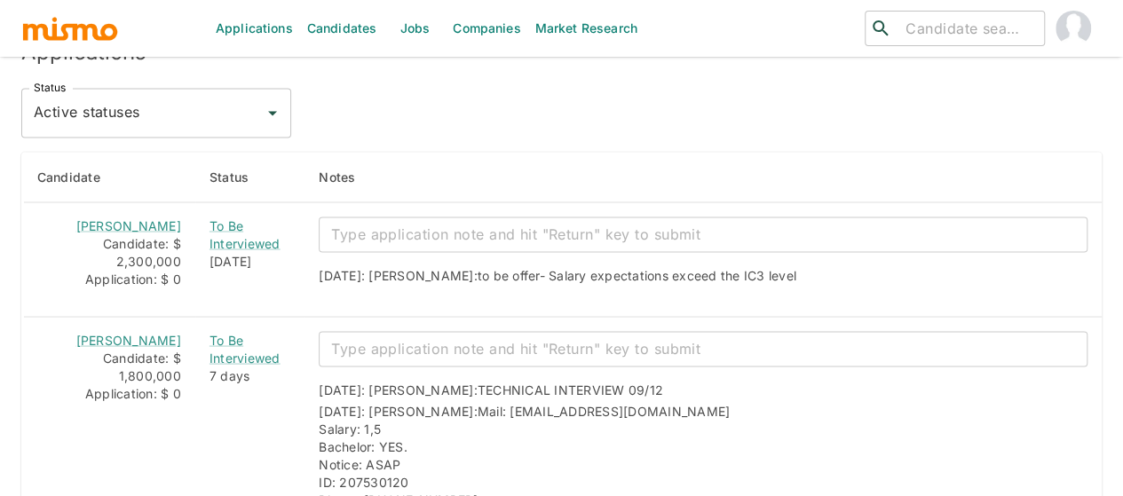
scroll to position [1598, 0]
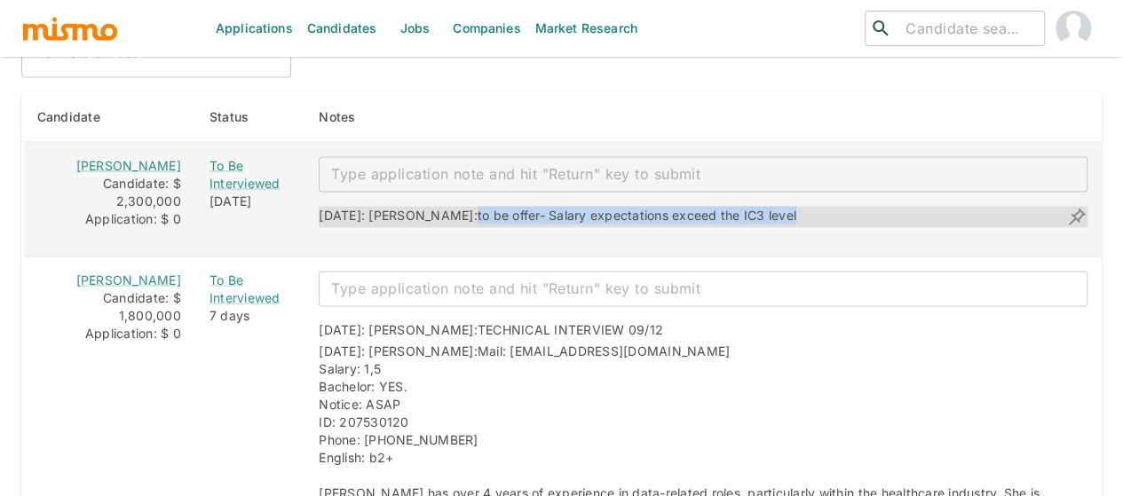
drag, startPoint x: 747, startPoint y: 184, endPoint x: 423, endPoint y: 187, distance: 324.0
click at [423, 206] on div "09/15/2025: Kaiser: to be offer- Salary expectations exceed the IC3 level" at bounding box center [703, 216] width 769 height 21
copy span "to be offer- Salary expectations exceed the IC3 level"
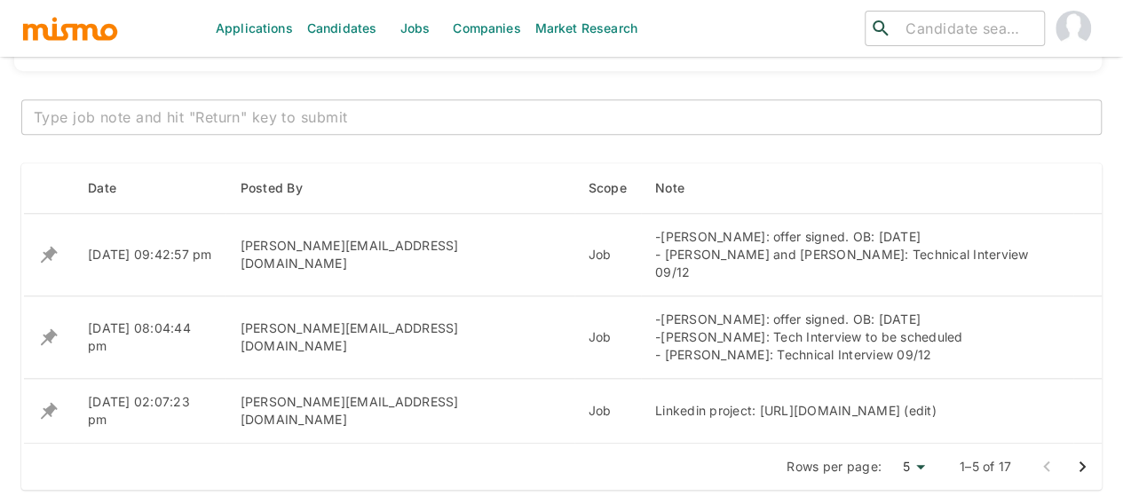
scroll to position [710, 0]
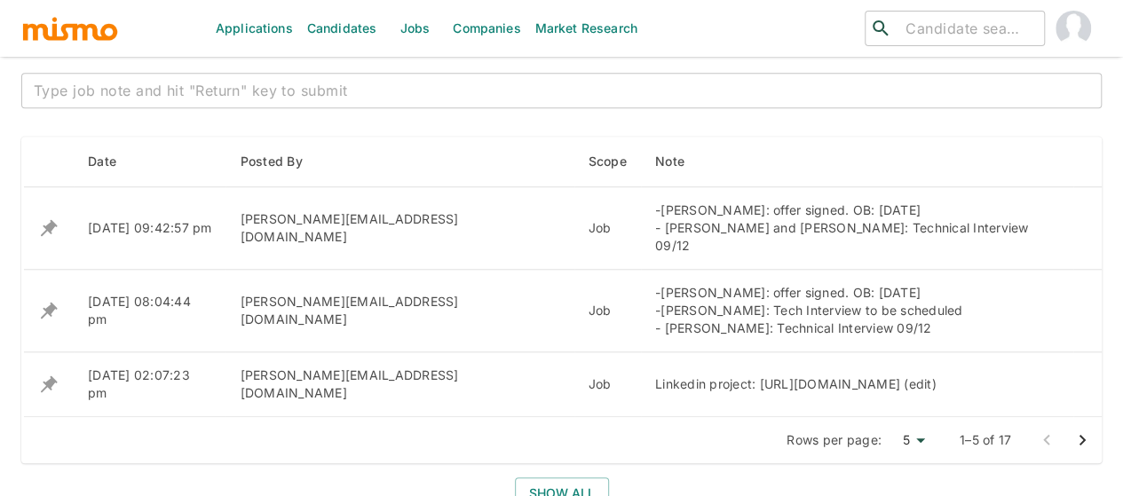
click at [315, 85] on textarea at bounding box center [561, 91] width 1055 height 20
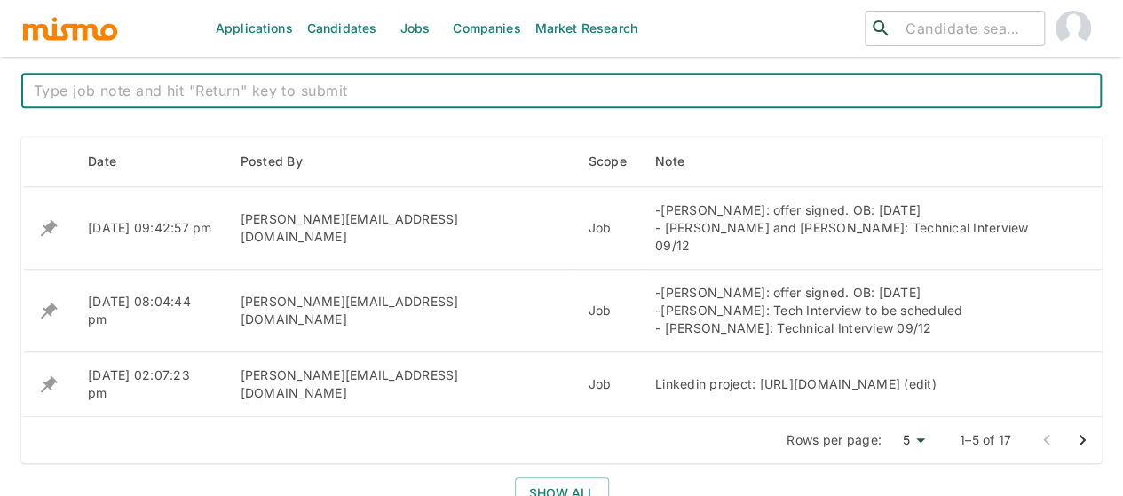
paste textarea "-Daniel Leon: offer signed. OB: 20 Oct. -Manuel Miranda: To be offered for this…"
type textarea "-Daniel Leon: offer signed. OB: 20 Oct. -Manuel Miranda: To be offered for this…"
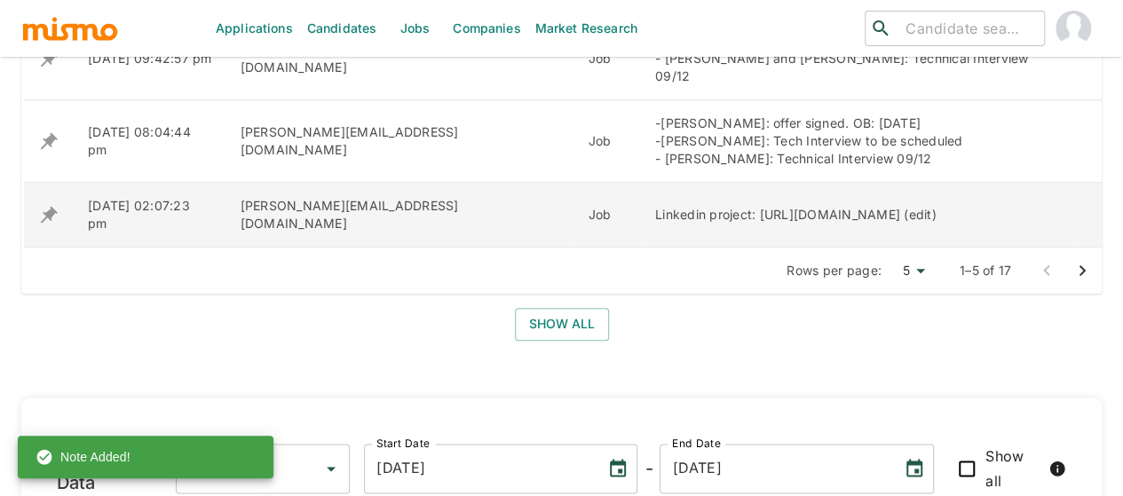
scroll to position [888, 0]
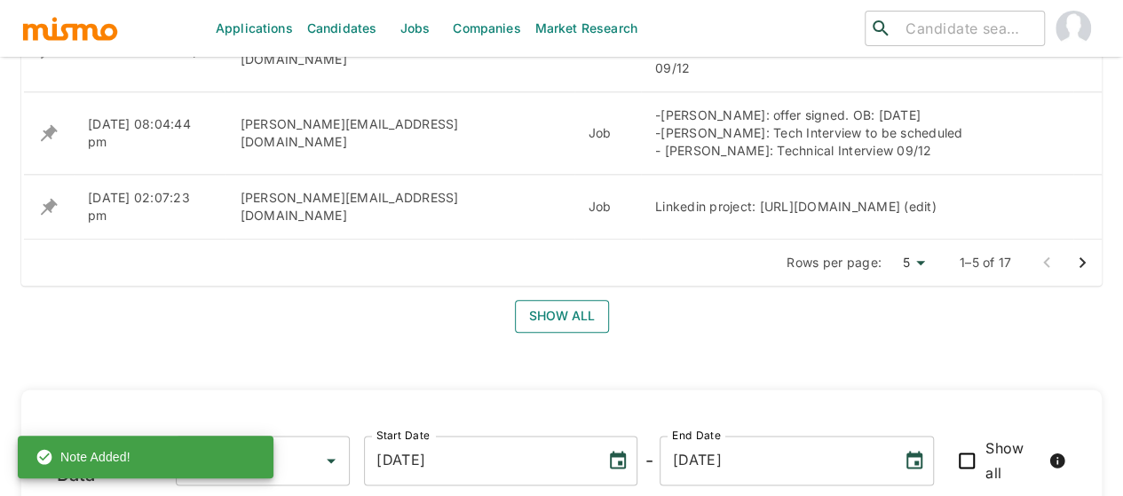
click at [557, 300] on button "Show all" at bounding box center [562, 316] width 94 height 33
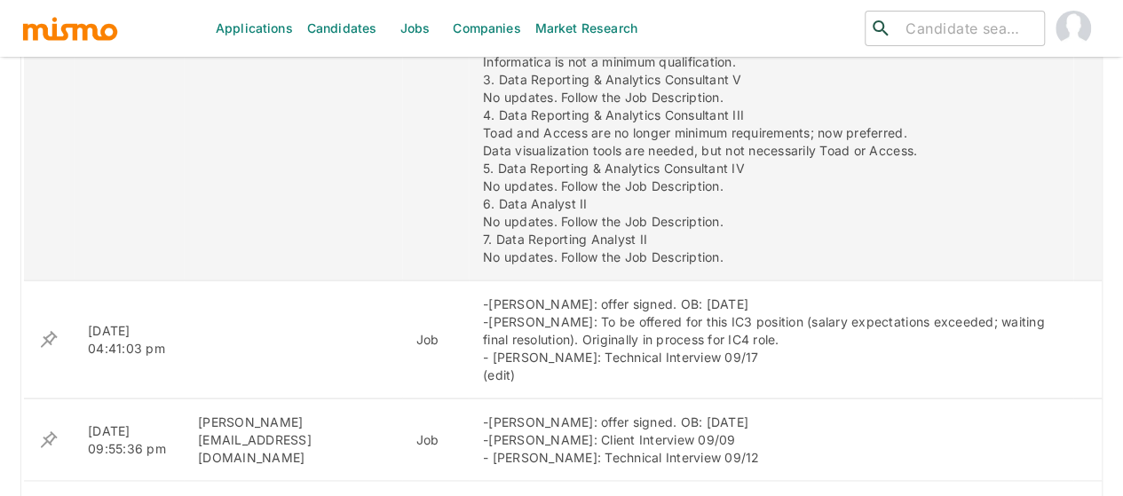
scroll to position [1775, 0]
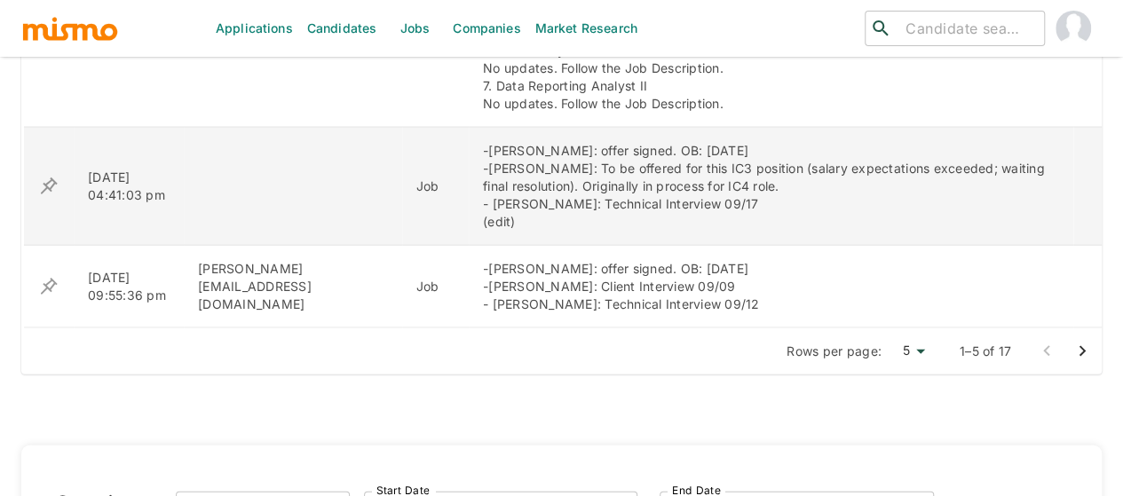
click at [44, 176] on icon "enhanced table" at bounding box center [48, 186] width 21 height 21
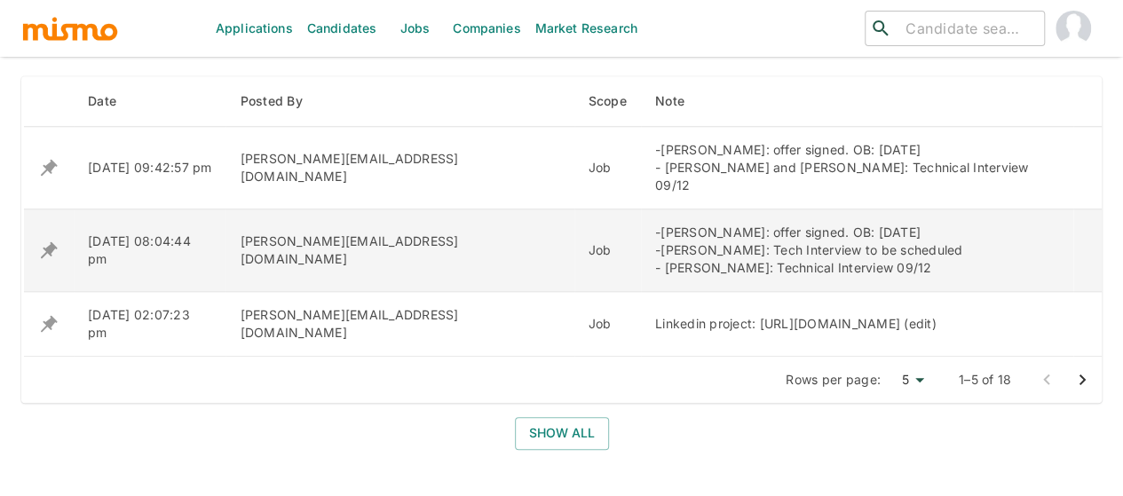
scroll to position [799, 0]
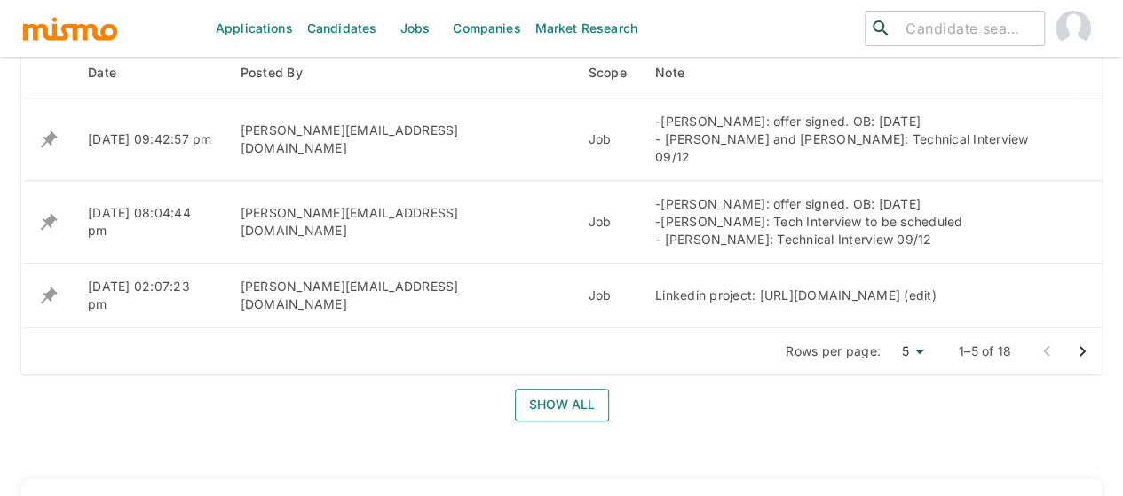
click at [549, 389] on button "Show all" at bounding box center [562, 405] width 94 height 33
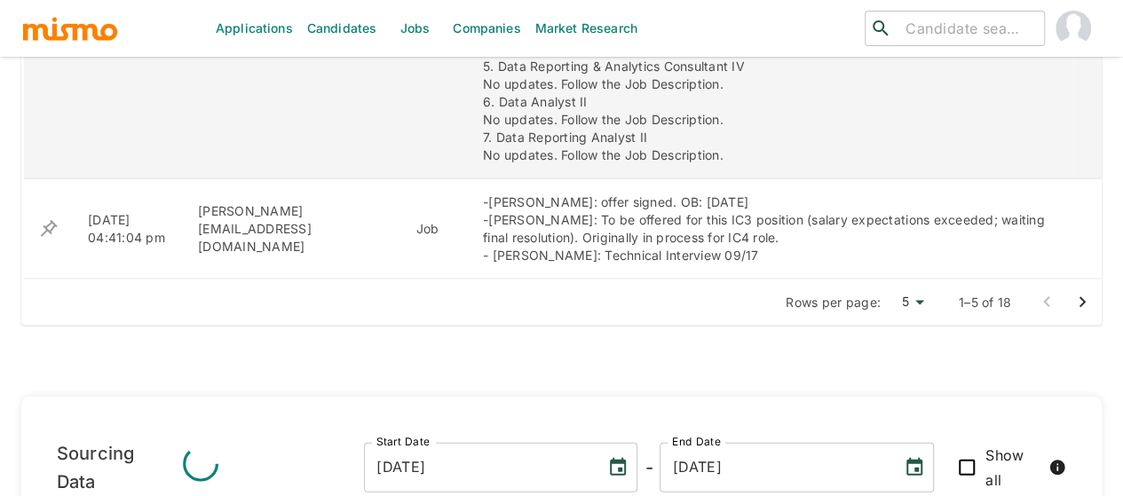
scroll to position [1598, 0]
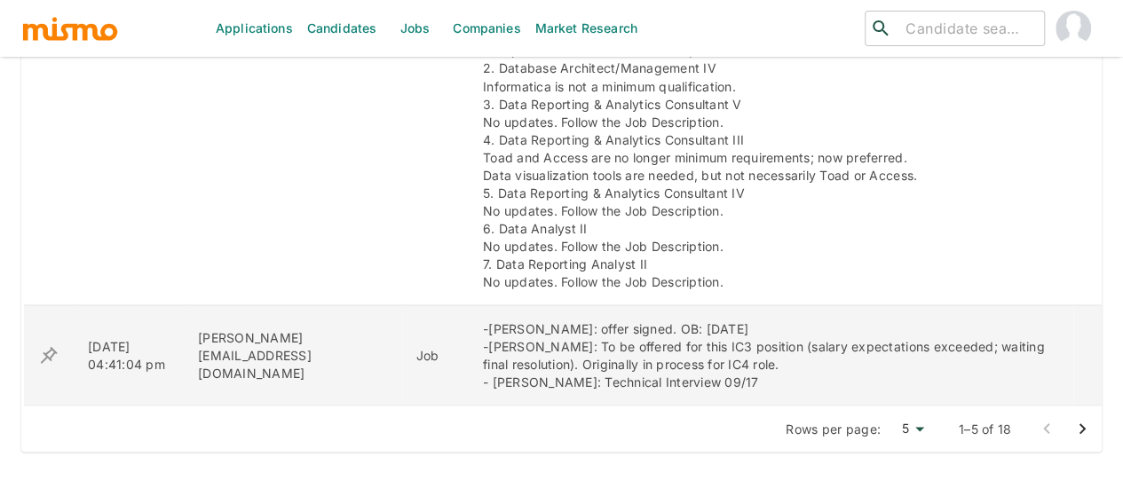
click at [43, 346] on icon "enhanced table" at bounding box center [49, 354] width 17 height 17
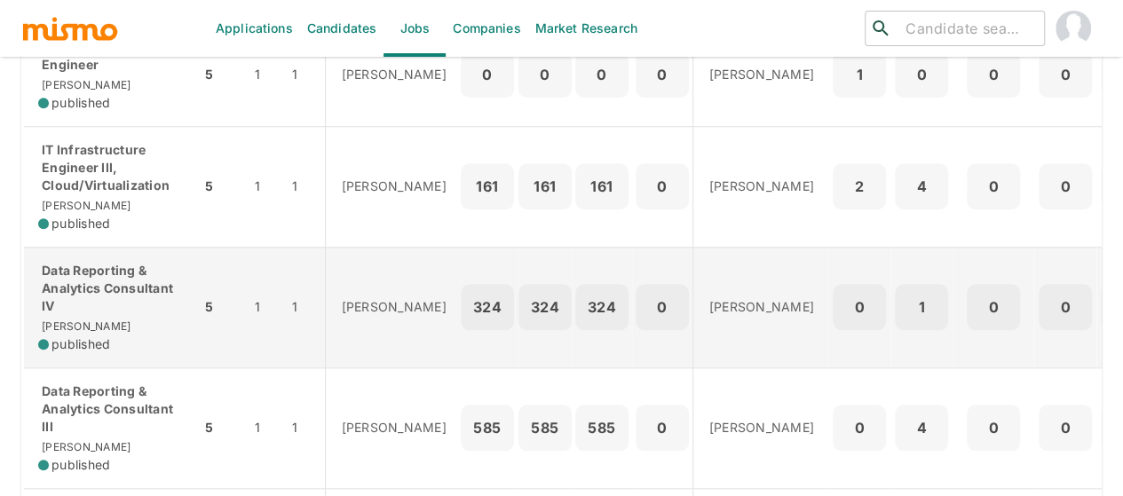
scroll to position [799, 0]
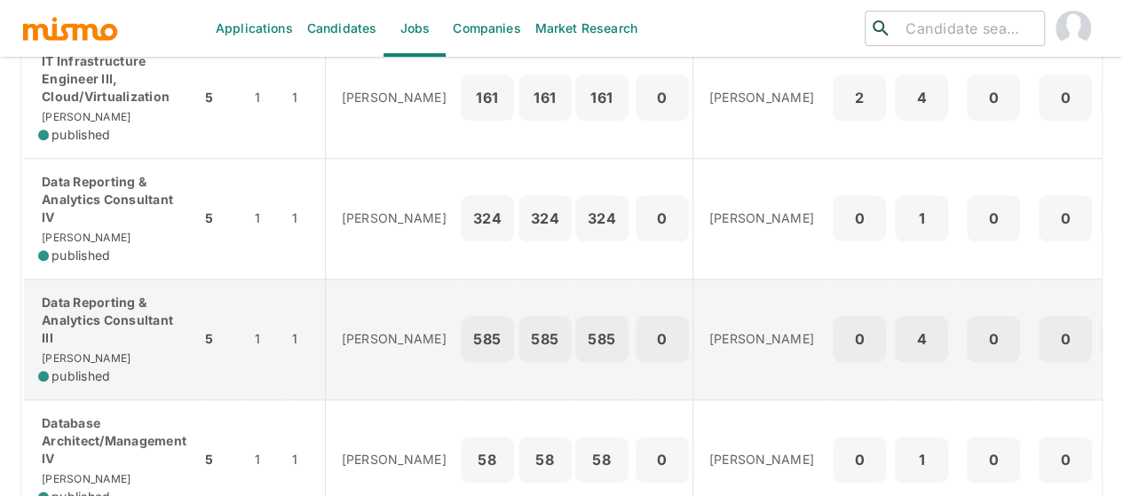
click at [94, 303] on p "Data Reporting & Analytics Consultant III" at bounding box center [112, 320] width 148 height 53
click at [72, 313] on p "Data Reporting & Analytics Consultant III" at bounding box center [112, 320] width 148 height 53
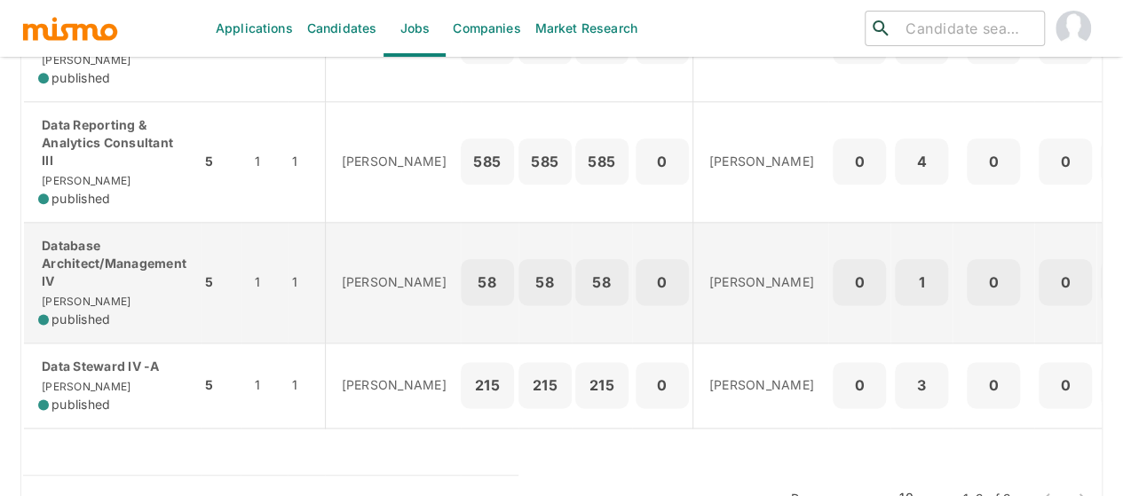
scroll to position [1023, 0]
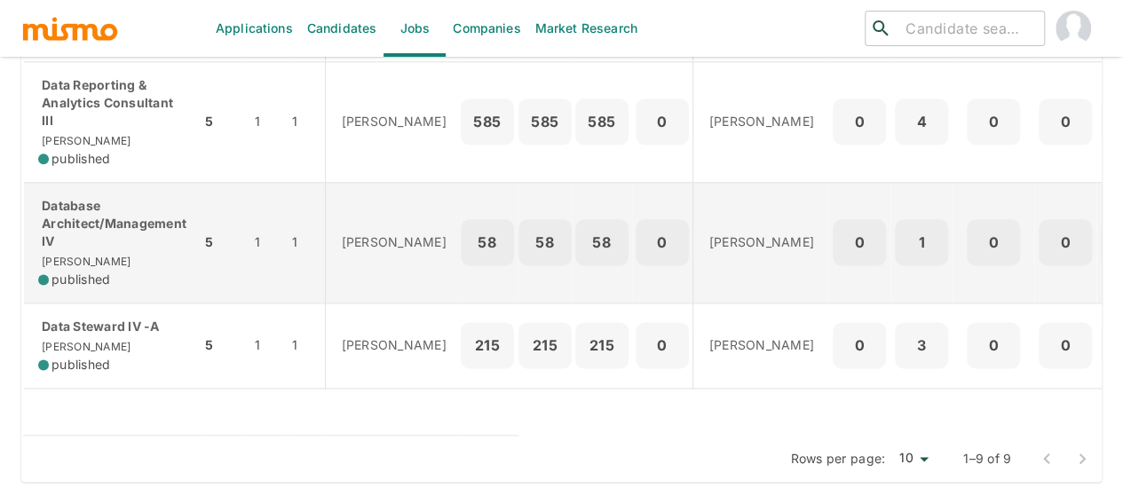
click at [110, 227] on p "Database Architect/Management IV" at bounding box center [112, 223] width 148 height 53
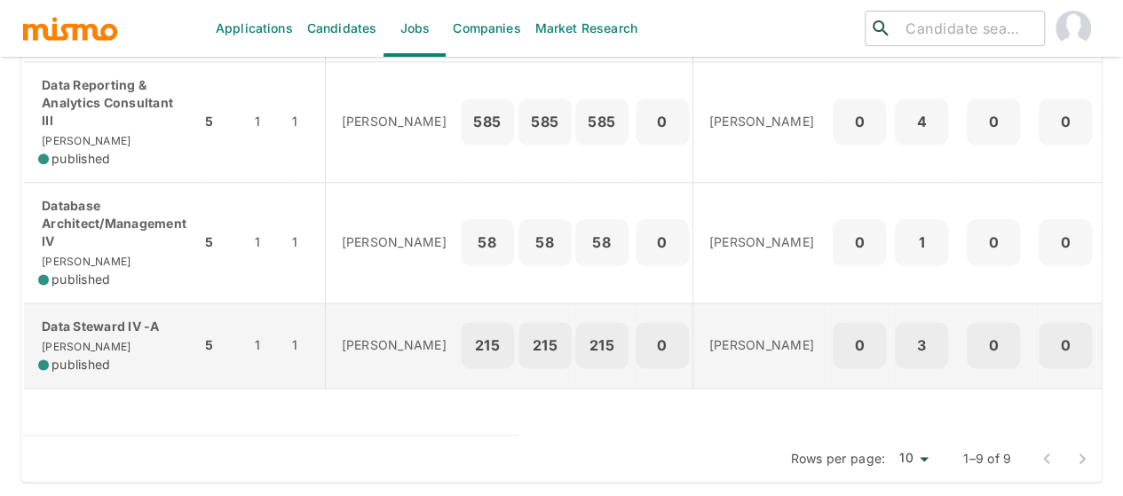
click at [114, 328] on div "Data Steward IV -A [PERSON_NAME] published" at bounding box center [112, 346] width 148 height 56
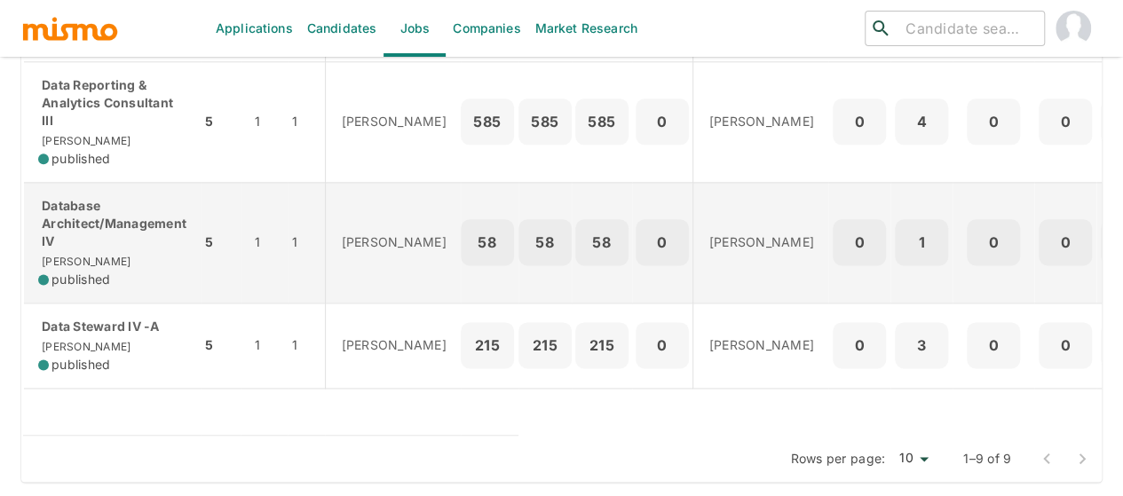
click at [69, 229] on p "Database Architect/Management IV" at bounding box center [112, 223] width 148 height 53
click at [107, 209] on p "Database Architect/Management IV" at bounding box center [112, 223] width 148 height 53
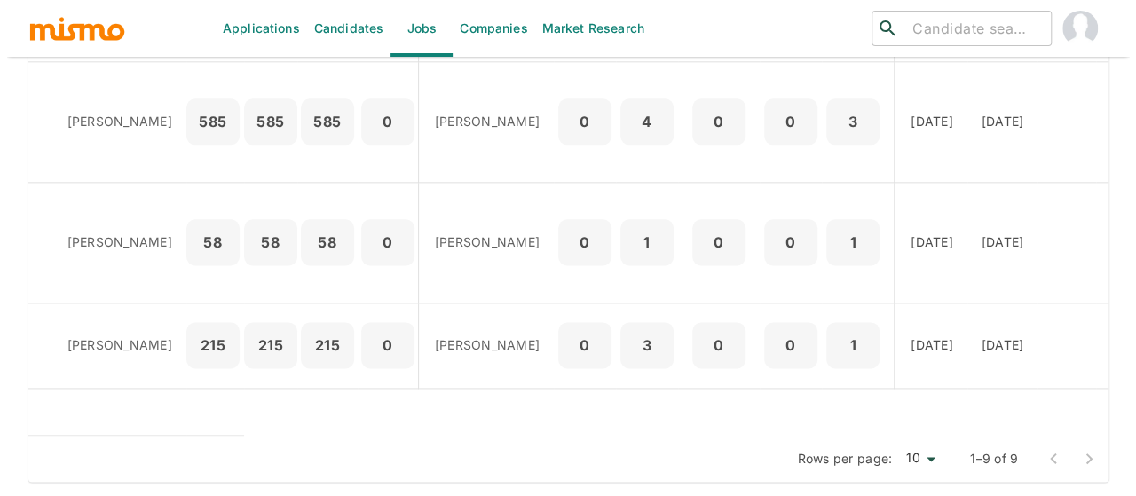
scroll to position [0, 348]
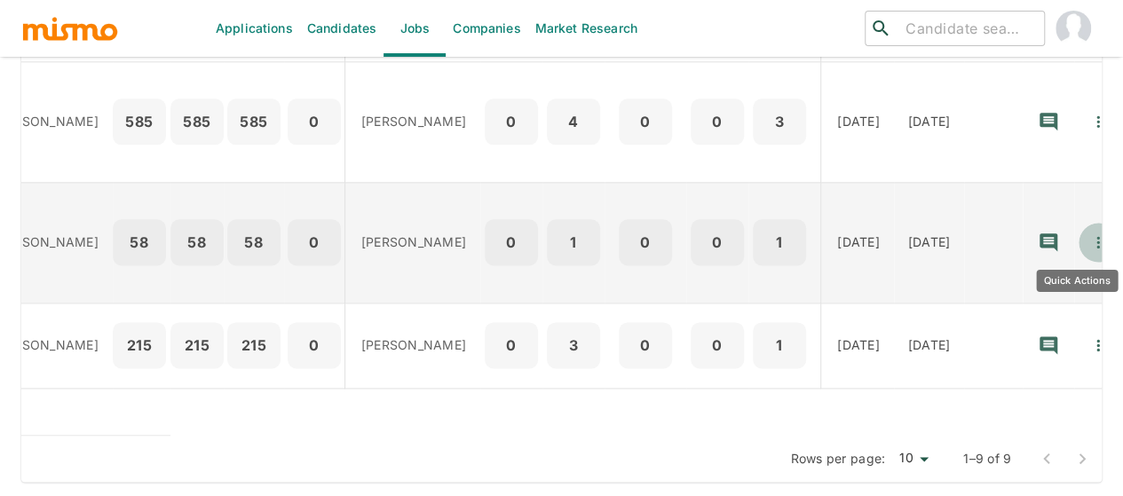
click at [1089, 233] on icon "Quick Actions" at bounding box center [1098, 242] width 18 height 18
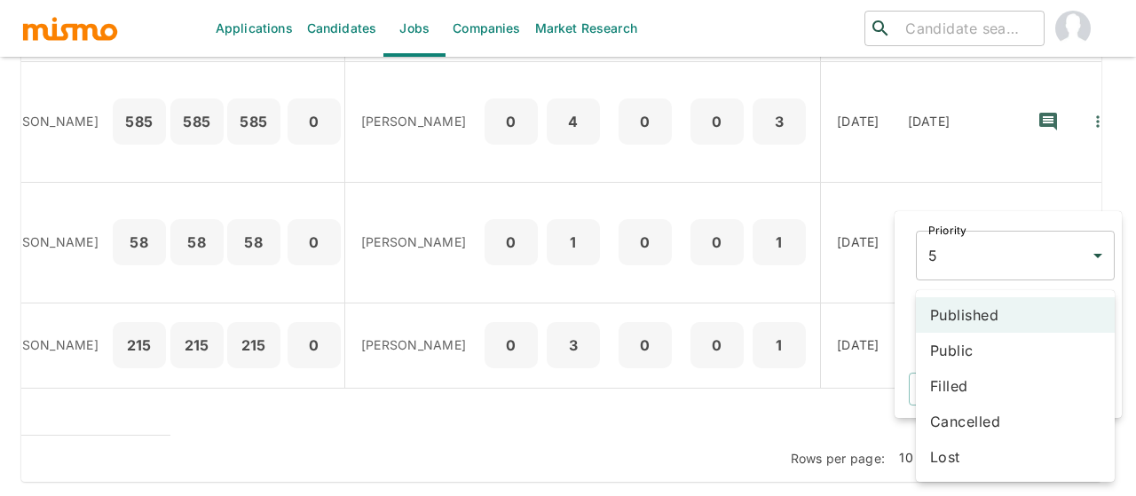
click at [972, 427] on li "Cancelled" at bounding box center [1015, 422] width 199 height 36
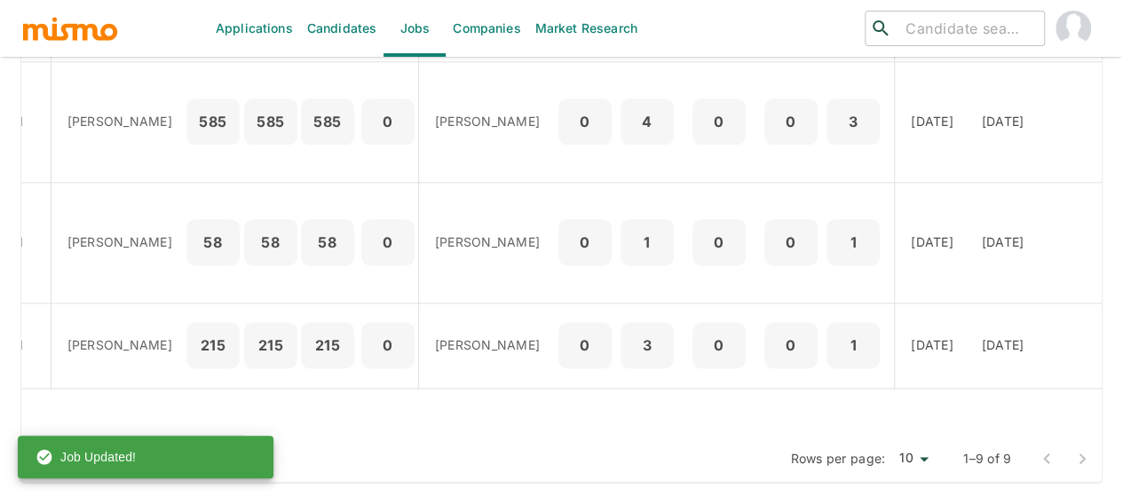
scroll to position [0, 0]
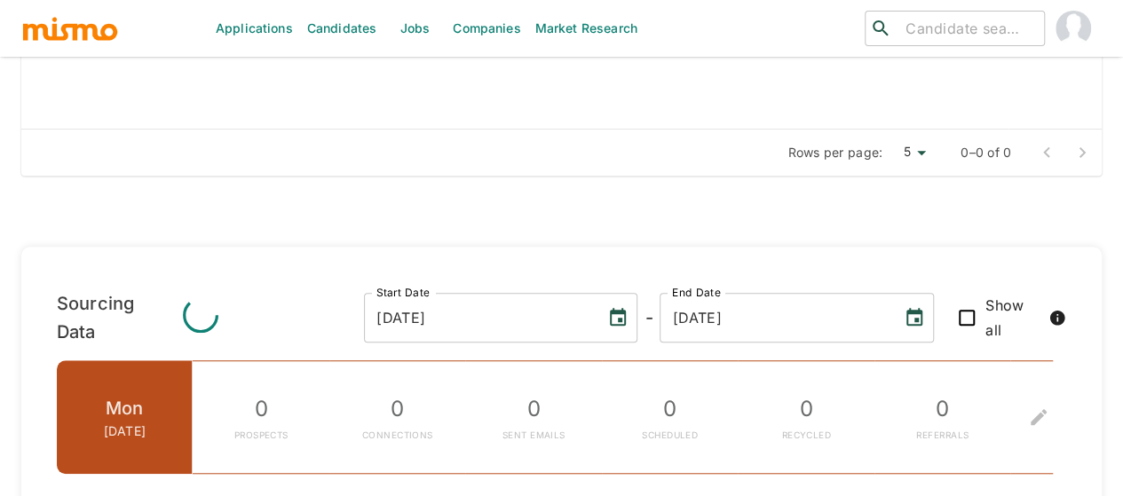
scroll to position [763, 0]
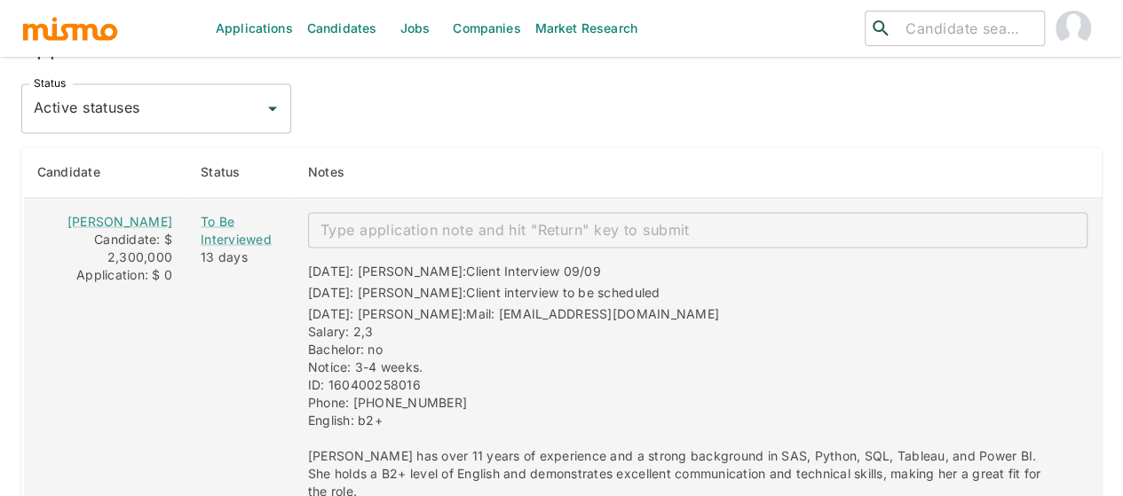
scroll to position [1438, 0]
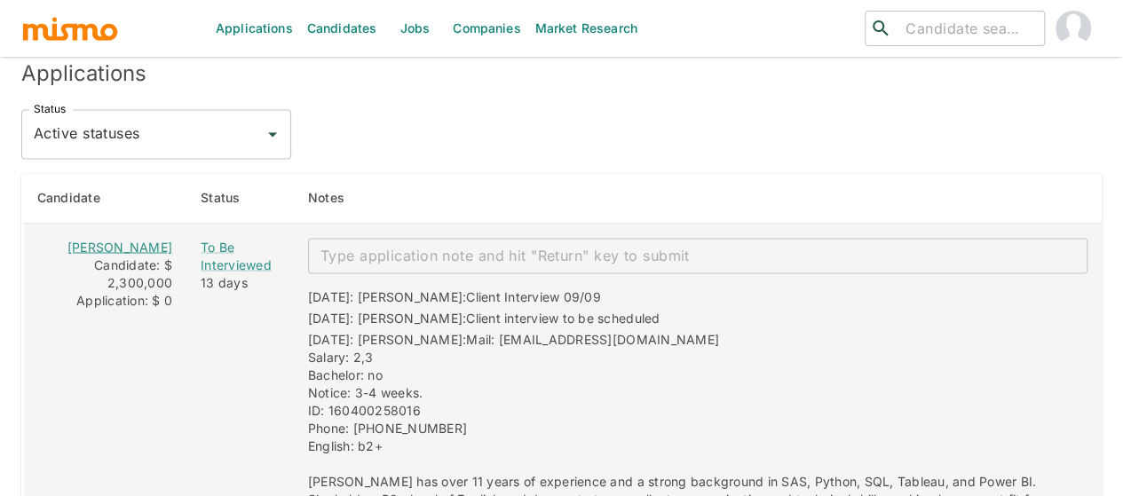
click at [137, 254] on link "[PERSON_NAME]" at bounding box center [119, 246] width 105 height 15
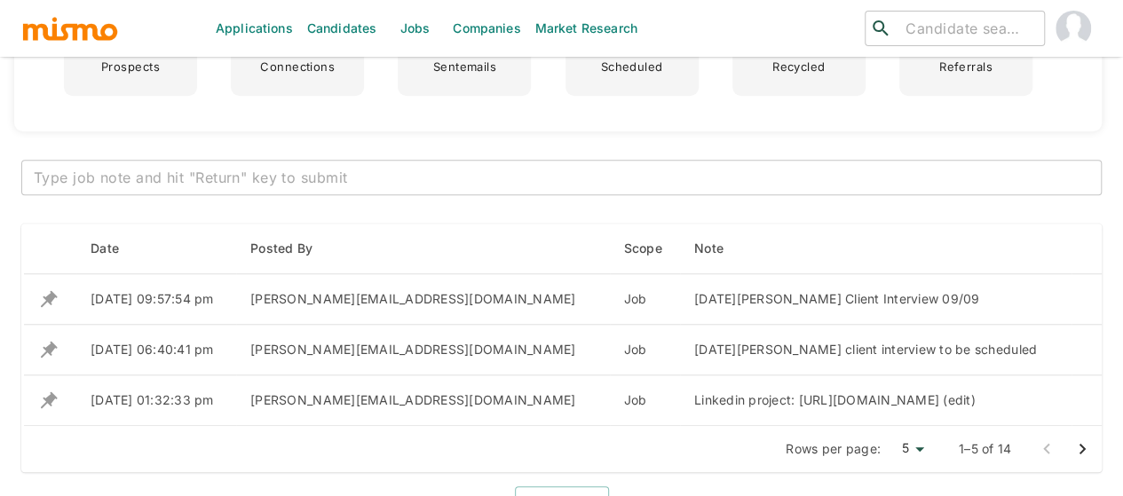
scroll to position [621, 0]
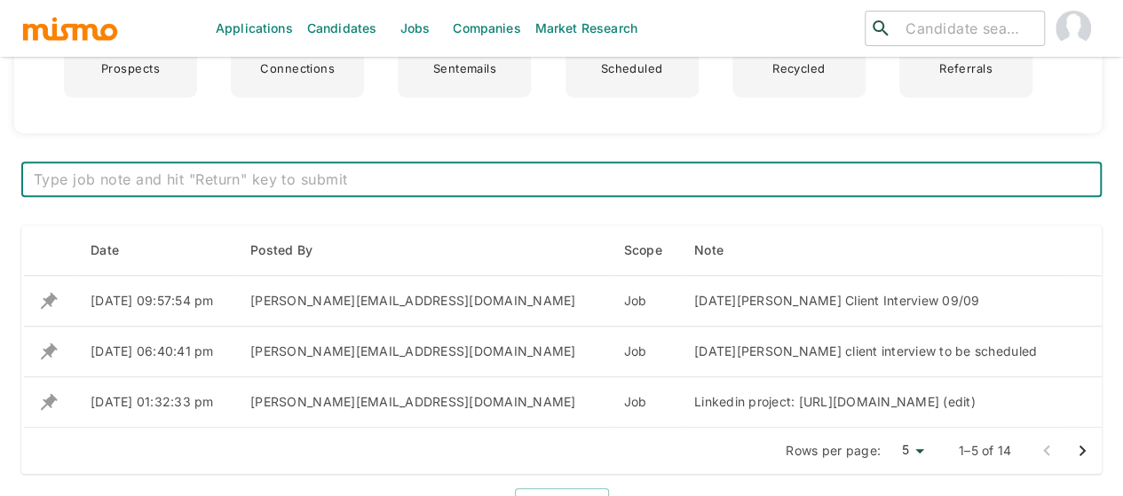
click at [301, 177] on textarea at bounding box center [561, 180] width 1055 height 20
paste textarea "filled by another vendor"
click at [36, 175] on textarea "filled by another vendor" at bounding box center [561, 180] width 1055 height 20
type textarea "position filled by another vendor"
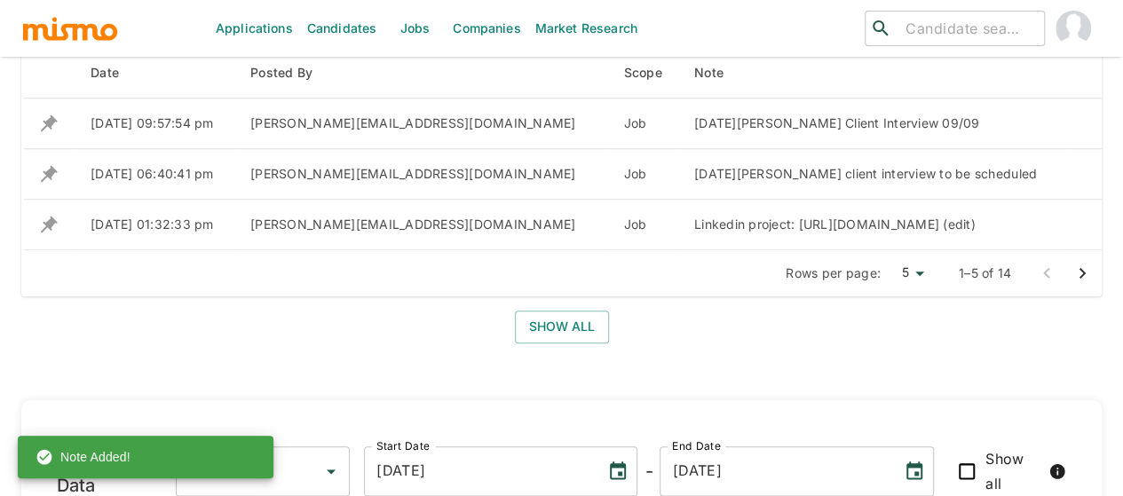
scroll to position [888, 0]
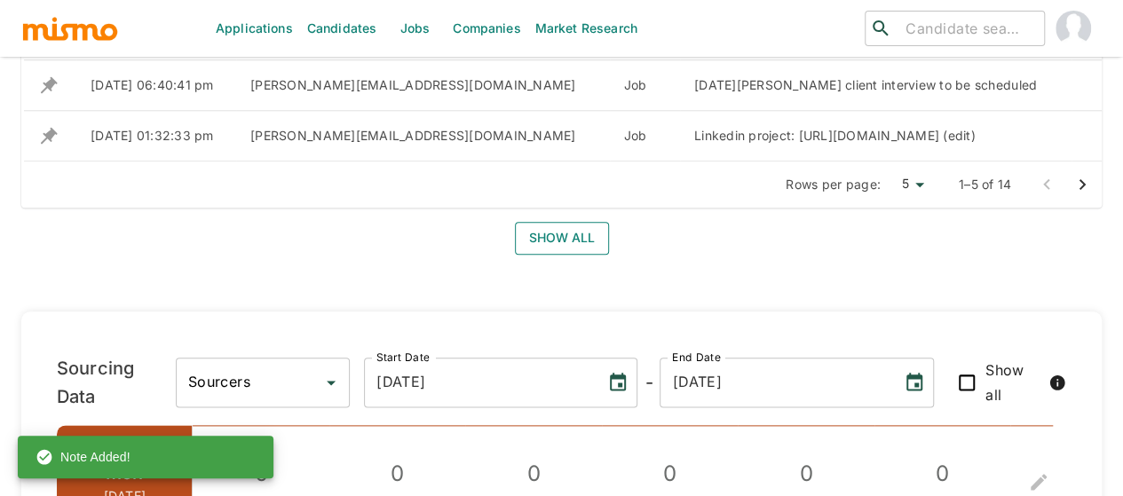
click at [544, 255] on button "Show all" at bounding box center [562, 238] width 94 height 33
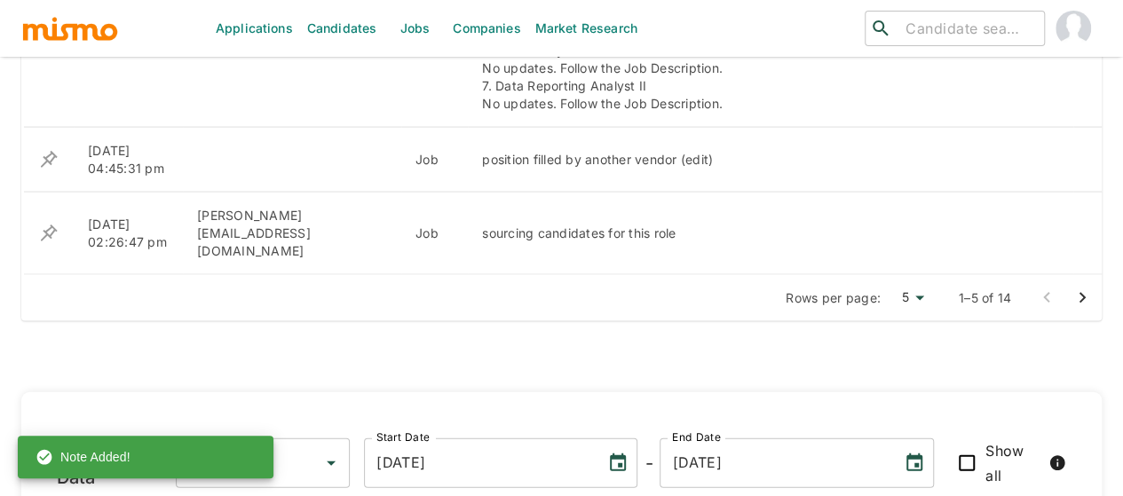
scroll to position [1686, 0]
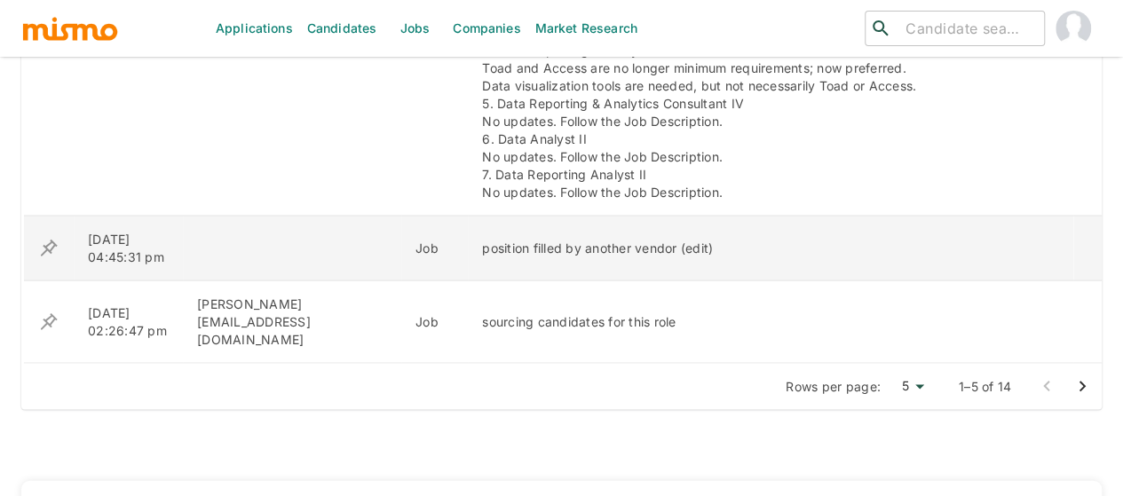
click at [47, 238] on icon "enhanced table" at bounding box center [48, 248] width 21 height 21
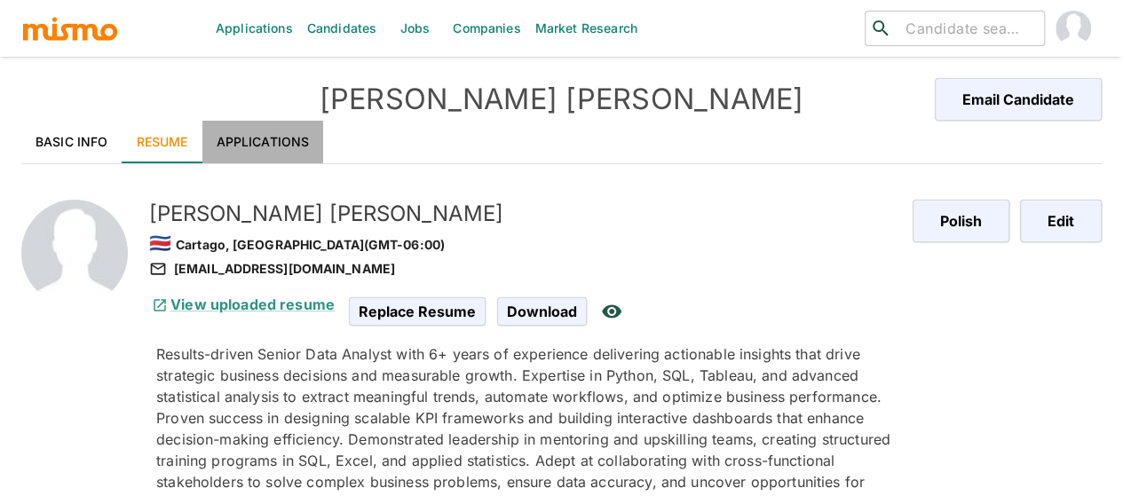
click at [259, 146] on link "Applications" at bounding box center [263, 142] width 122 height 43
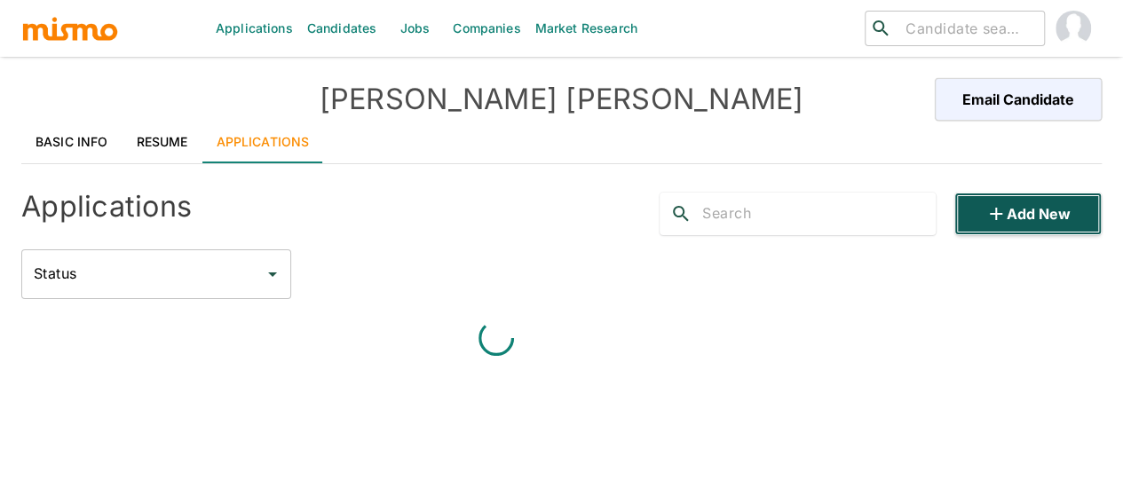
click at [1018, 213] on button "Add new" at bounding box center [1027, 214] width 147 height 43
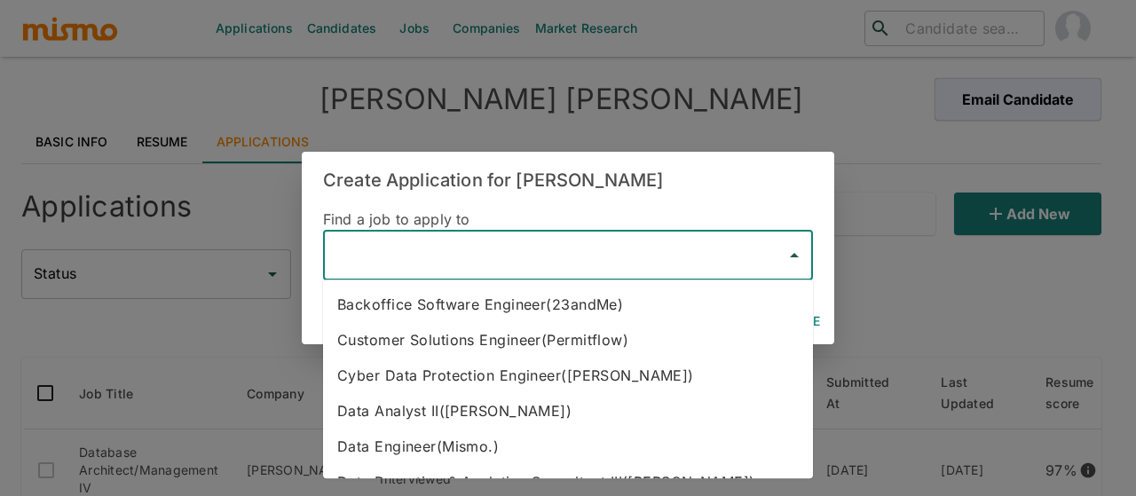
click at [441, 252] on input "text" at bounding box center [554, 256] width 447 height 34
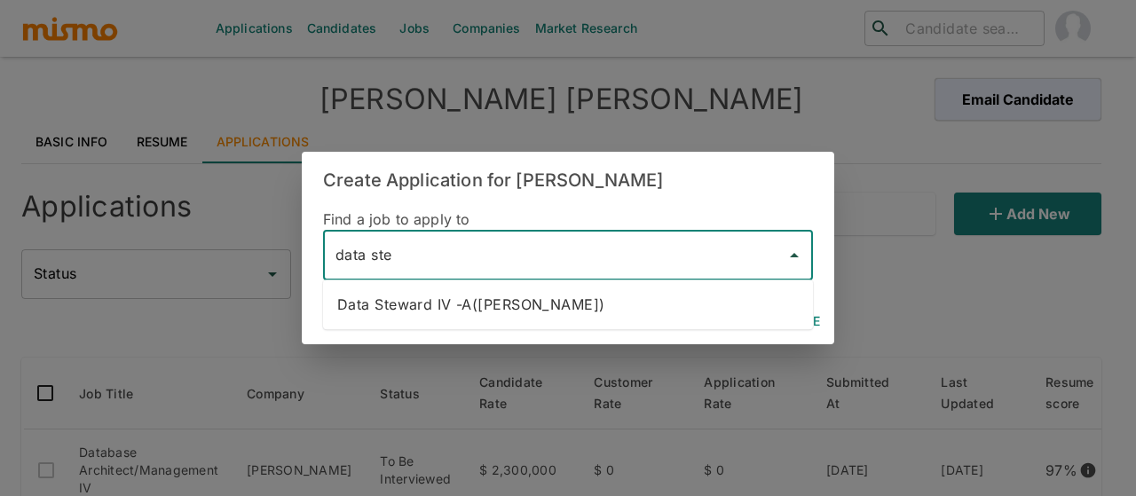
click at [443, 303] on li "Data Steward IV -A(Kaiser)" at bounding box center [568, 305] width 490 height 36
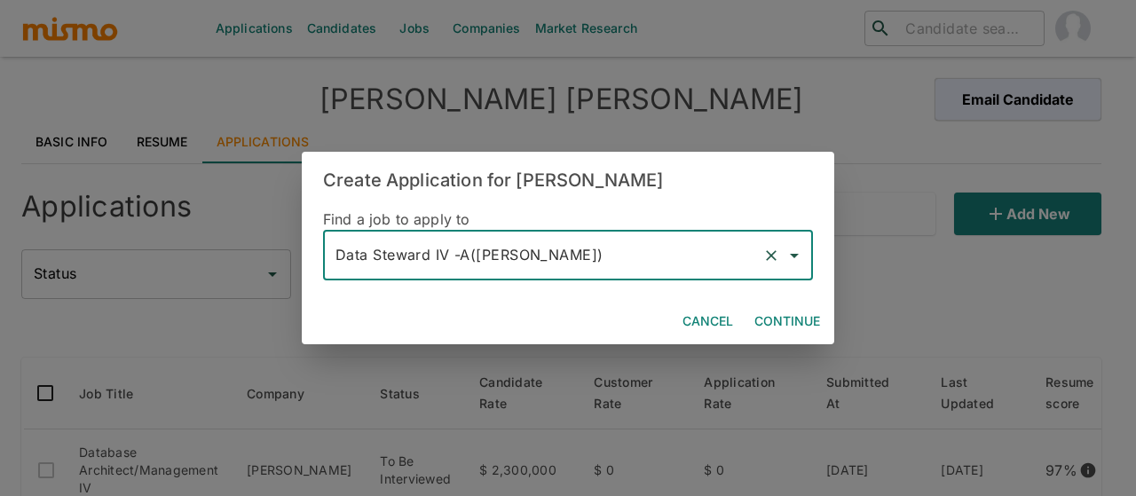
type input "Data Steward IV -A(Kaiser)"
click at [802, 314] on button "Continue" at bounding box center [787, 321] width 80 height 33
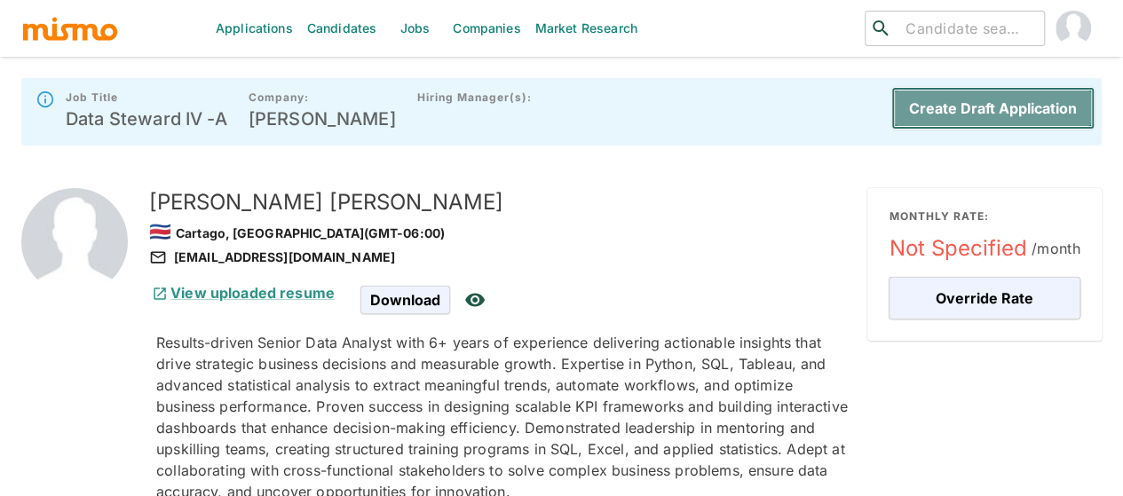
click at [1022, 107] on button "Create Draft Application" at bounding box center [992, 108] width 203 height 43
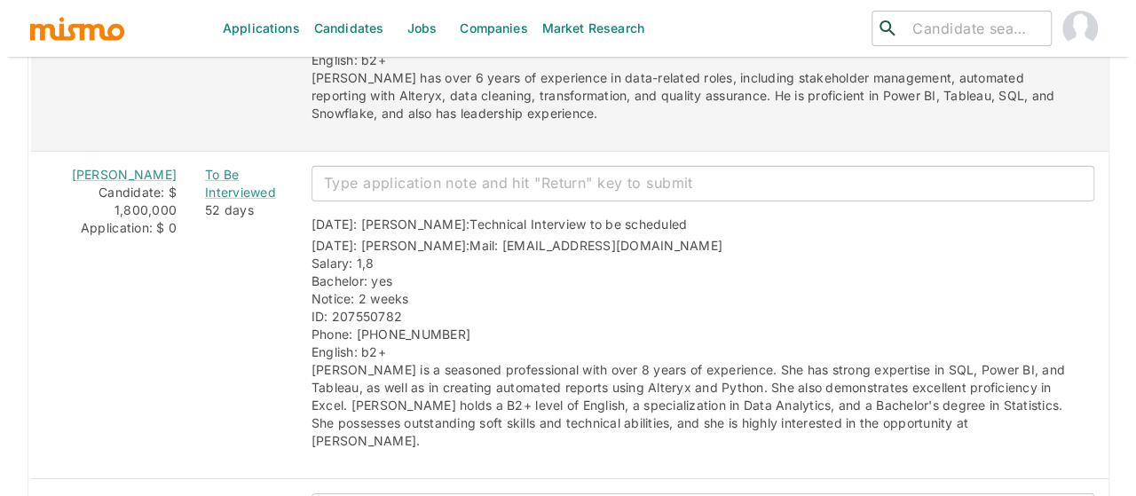
scroll to position [2769, 0]
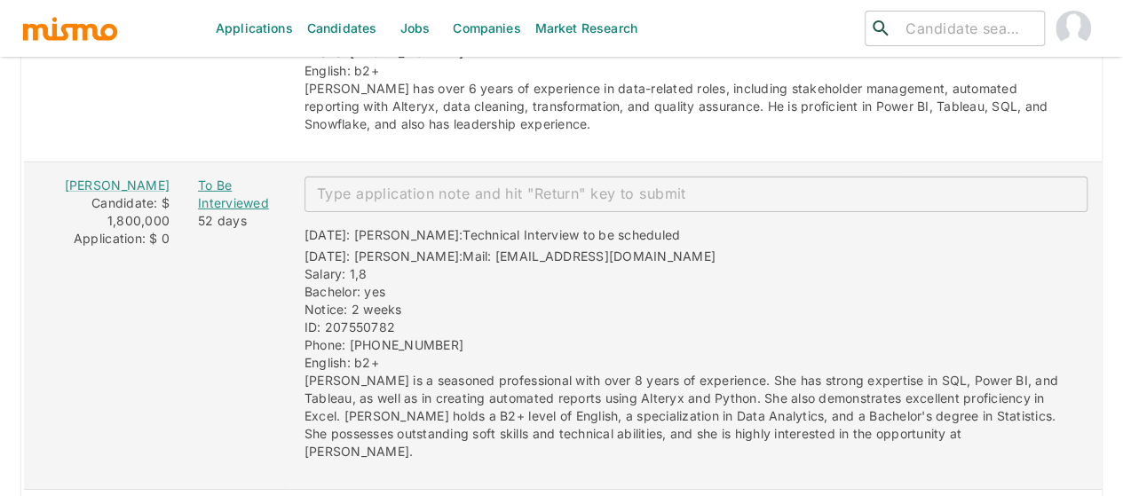
click at [202, 177] on div "To Be Interviewed" at bounding box center [237, 195] width 78 height 36
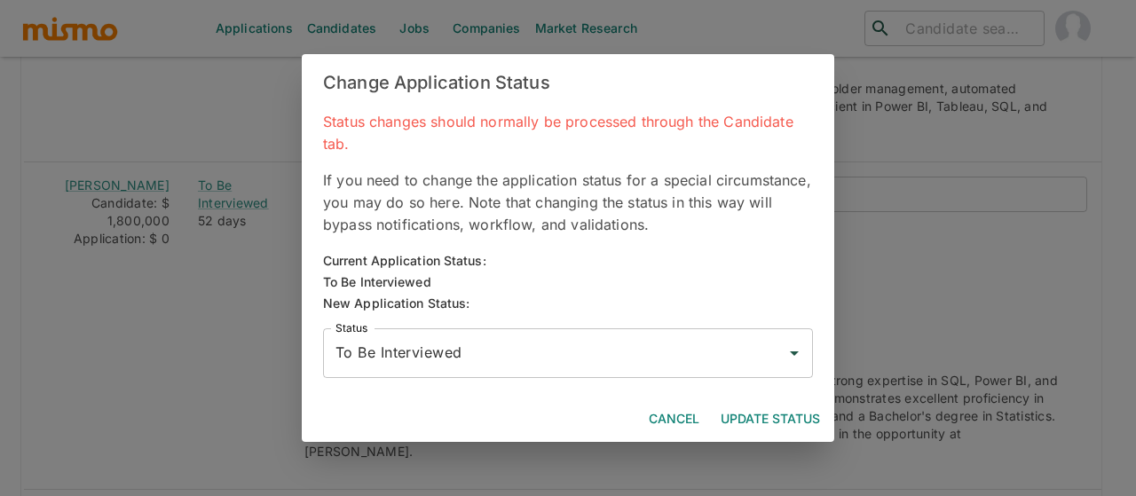
click at [392, 351] on input "To Be Interviewed" at bounding box center [554, 353] width 447 height 34
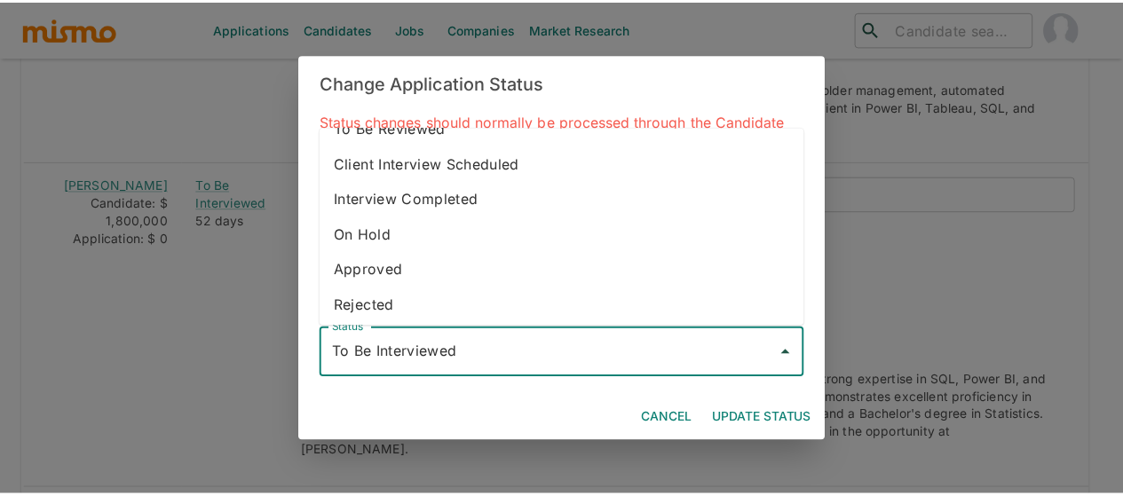
scroll to position [99, 0]
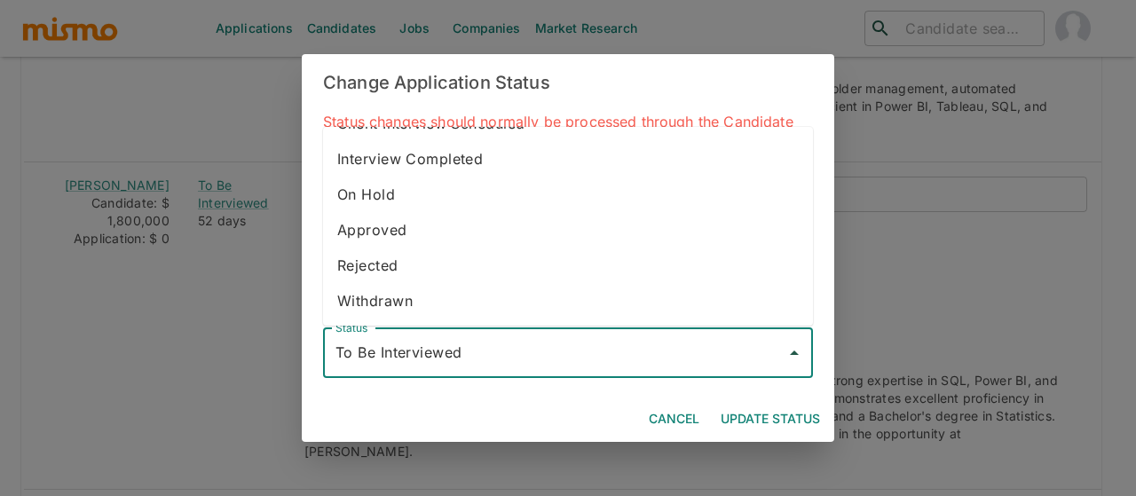
click at [403, 306] on li "Withdrawn" at bounding box center [568, 301] width 490 height 36
type input "Withdrawn"
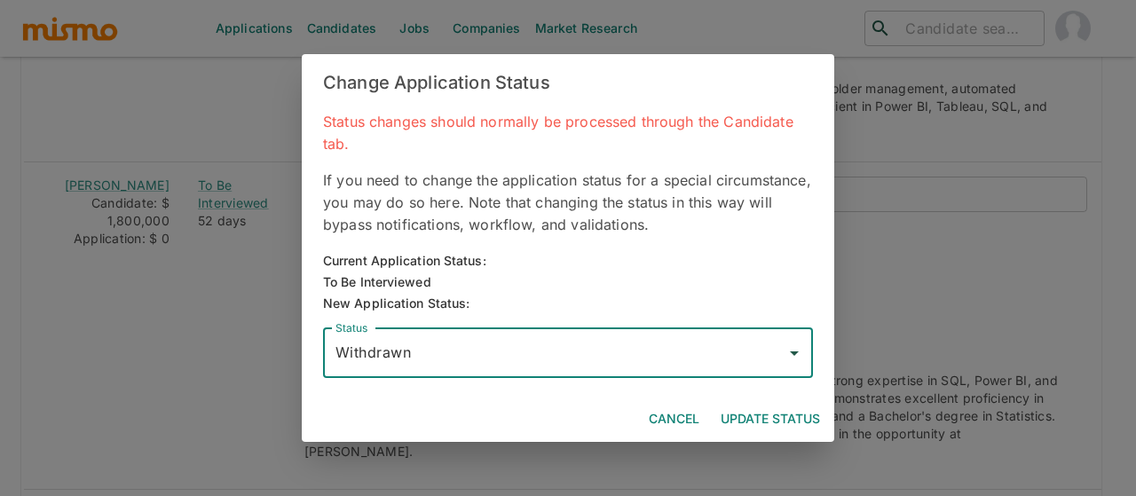
click at [799, 414] on button "Update Status" at bounding box center [771, 419] width 114 height 33
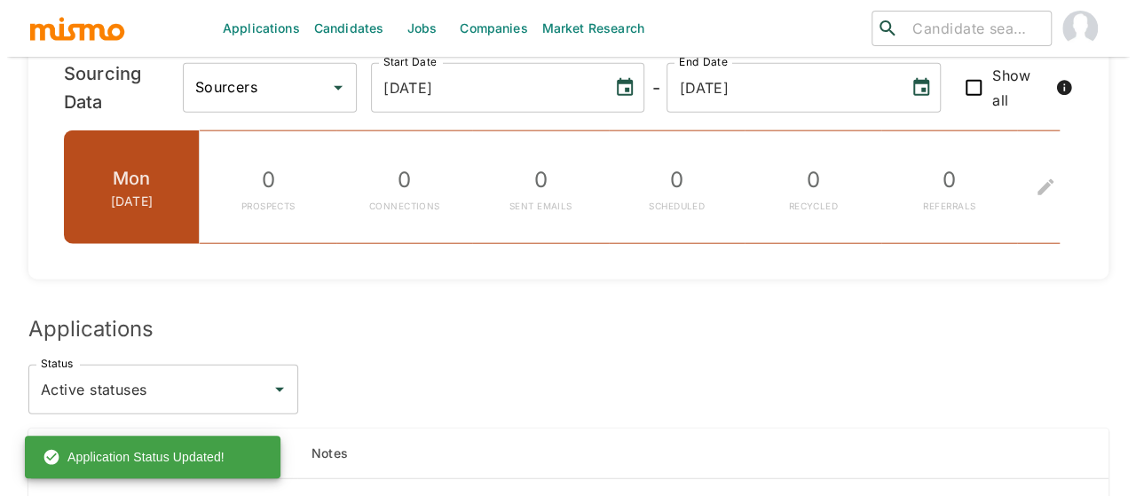
scroll to position [2326, 0]
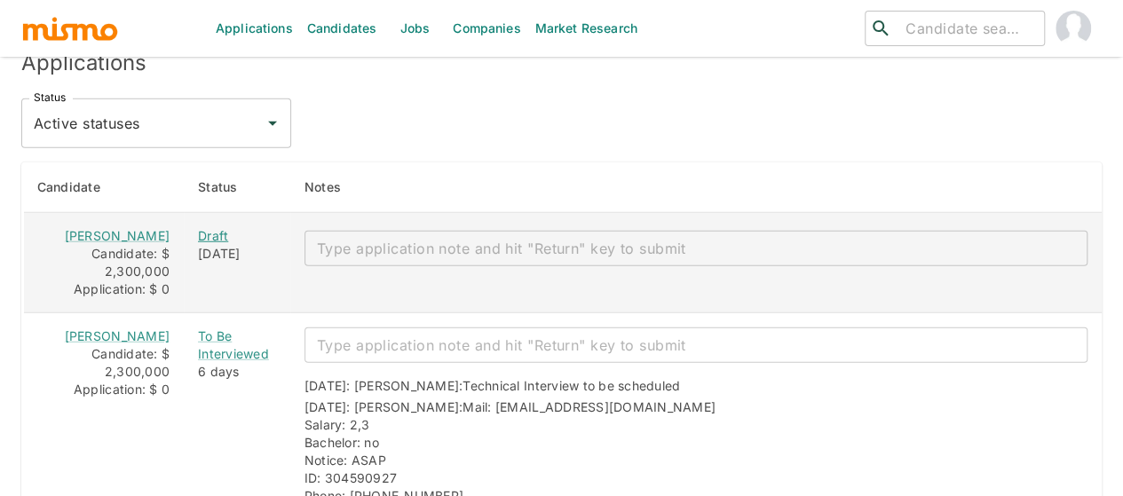
click at [198, 227] on div "Draft" at bounding box center [237, 236] width 78 height 18
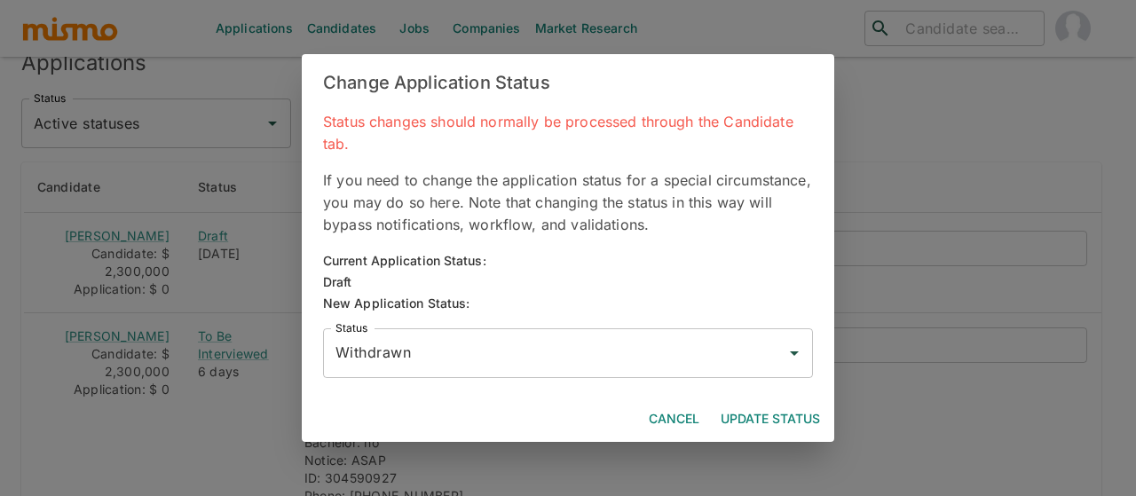
click at [410, 352] on input "Withdrawn" at bounding box center [554, 353] width 447 height 34
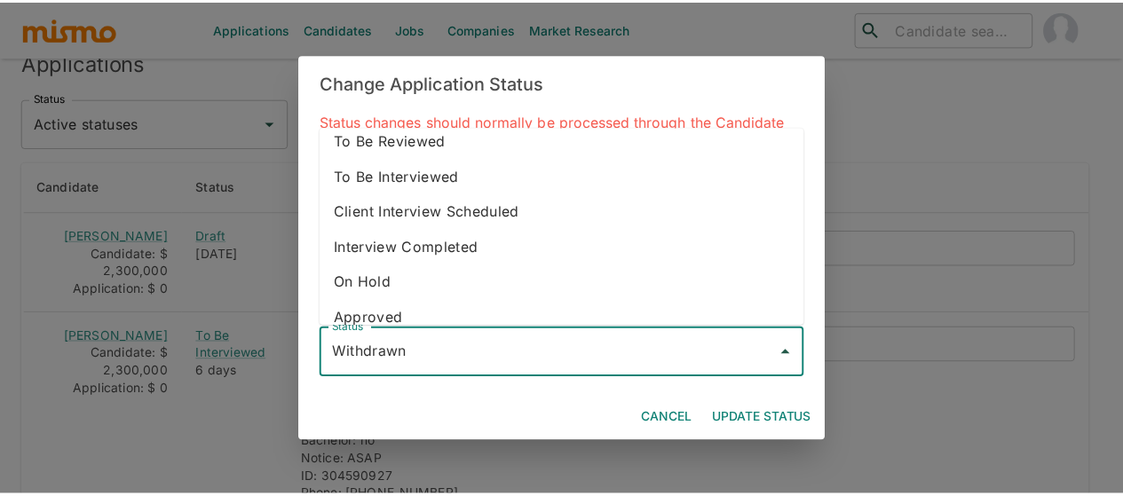
scroll to position [11, 0]
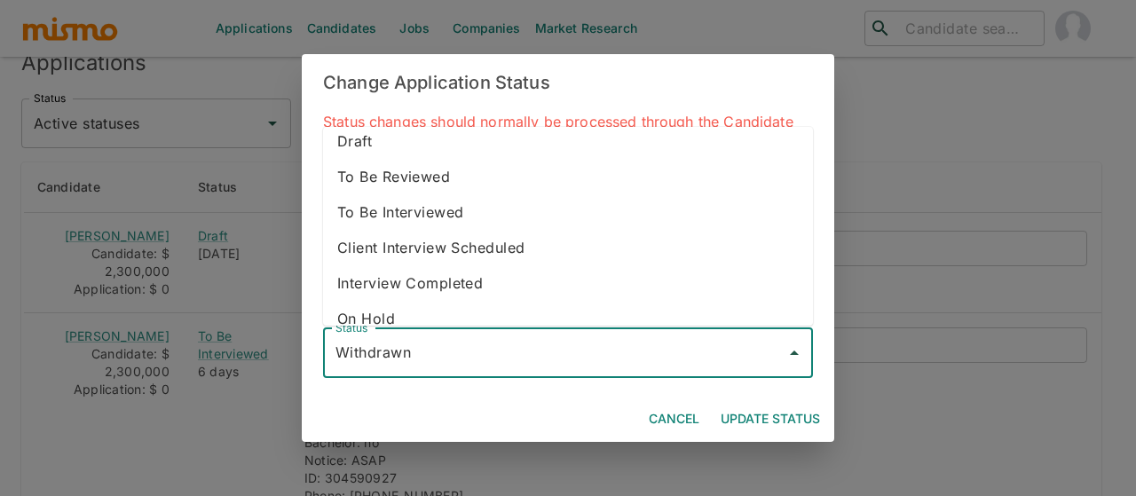
click at [443, 200] on li "To Be Interviewed" at bounding box center [568, 212] width 490 height 36
type input "To Be Interviewed"
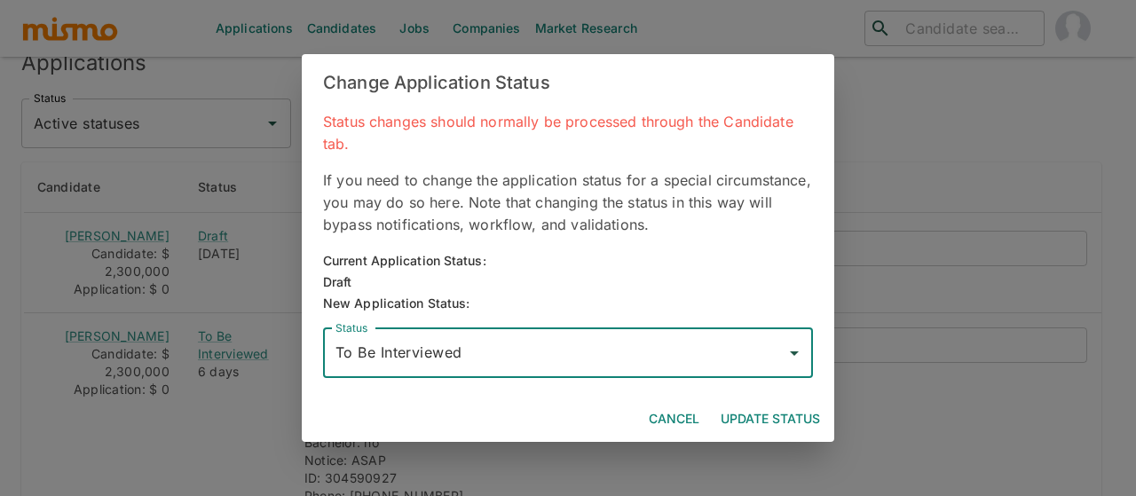
click at [771, 414] on button "Update Status" at bounding box center [771, 419] width 114 height 33
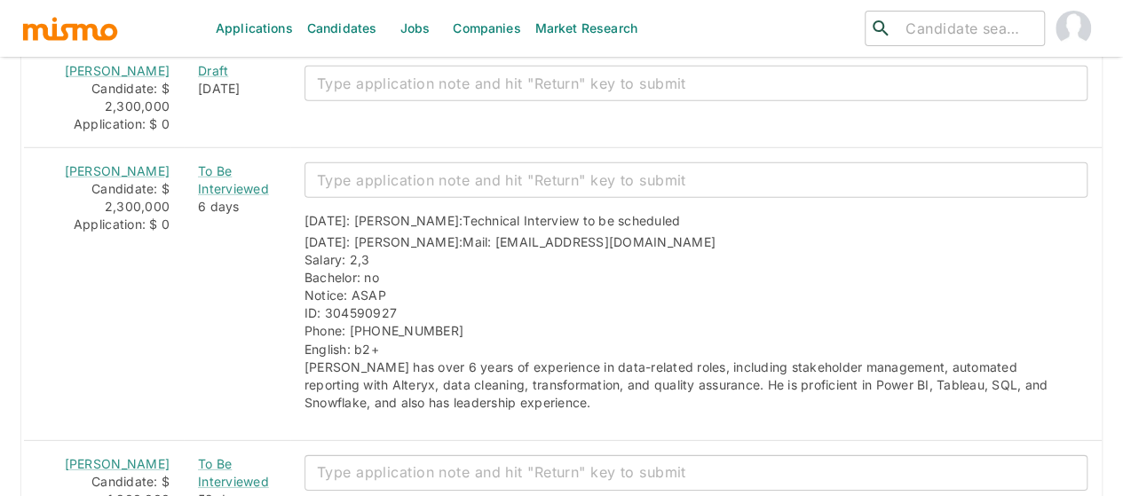
scroll to position [2402, 0]
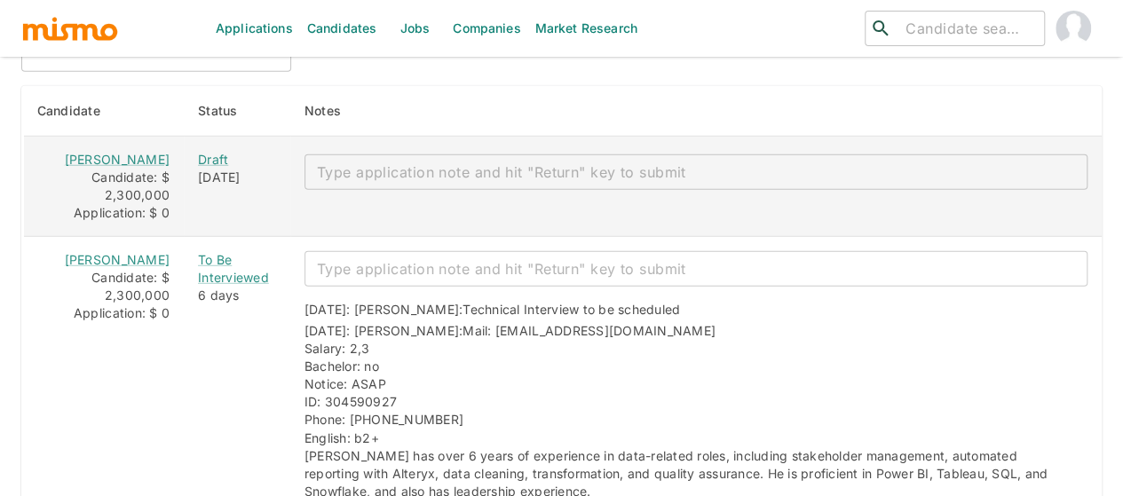
click at [364, 162] on textarea "enhanced table" at bounding box center [696, 172] width 758 height 20
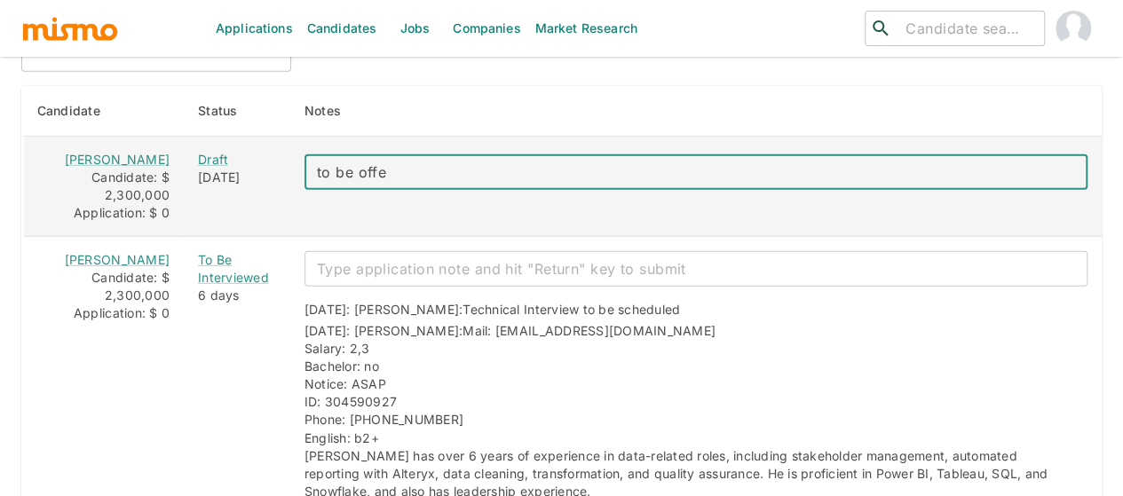
type textarea "to be offer"
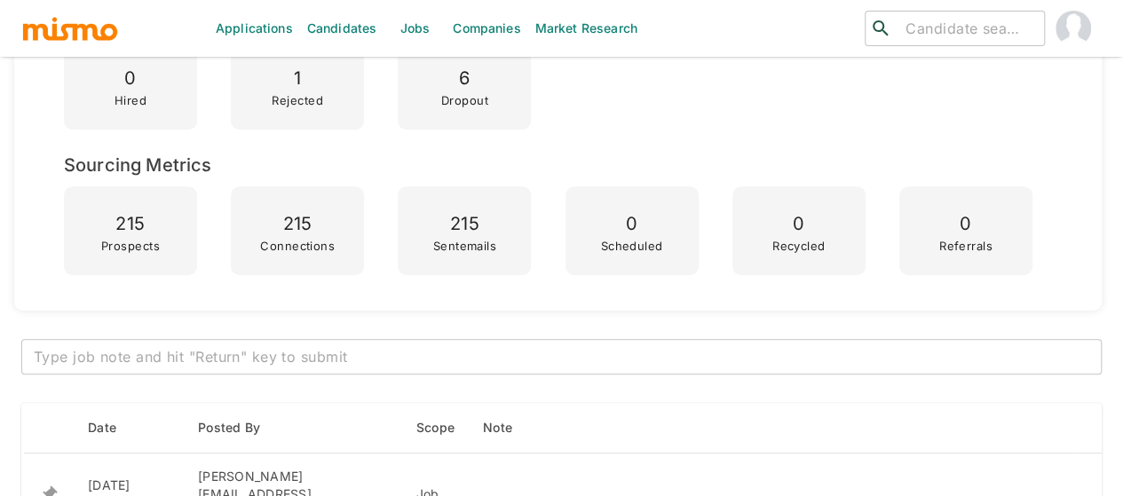
scroll to position [621, 0]
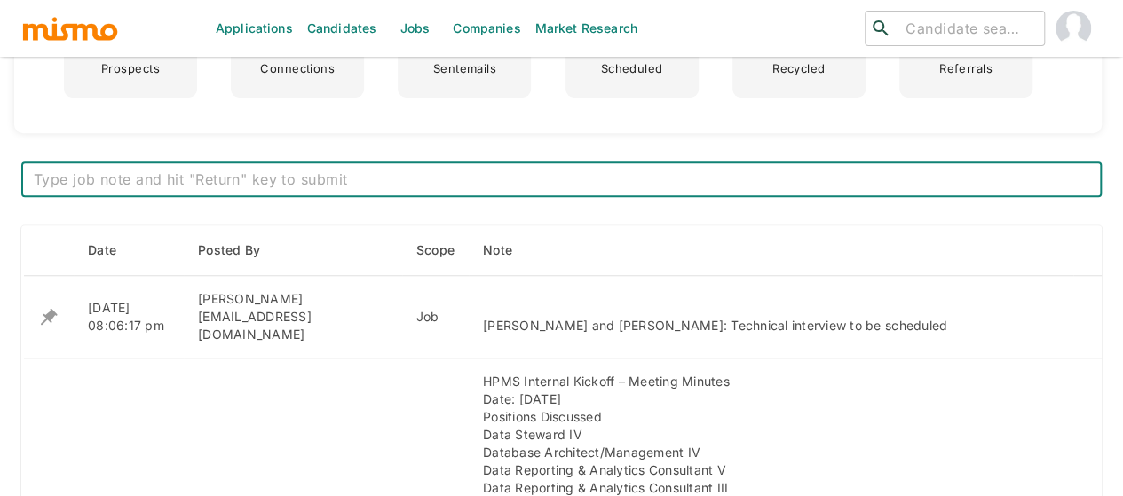
click at [280, 186] on textarea at bounding box center [561, 180] width 1055 height 20
paste textarea "-Lucia Alexandra Florez Jara: To be offered -Michael Maroto: Technical Intervie…"
type textarea "-Lucia Alexandra Florez Jara: To be offered -Michael Maroto: Technical Intervie…"
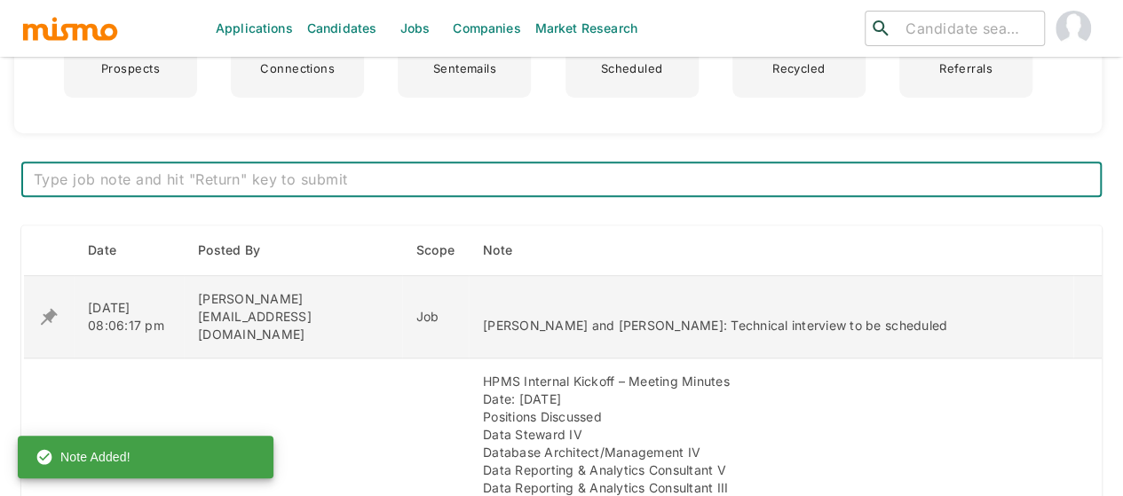
scroll to position [710, 0]
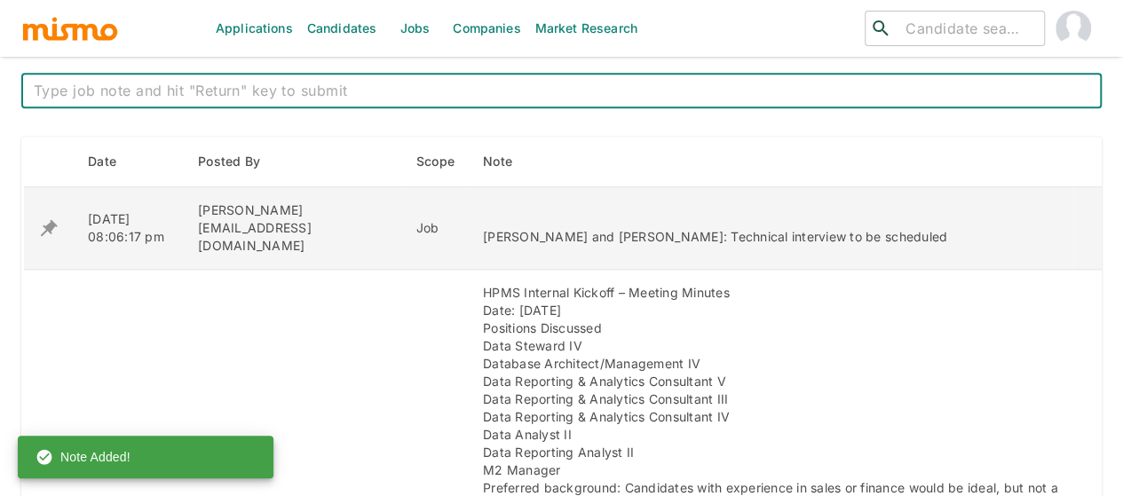
click at [46, 220] on icon "enhanced table" at bounding box center [49, 228] width 17 height 17
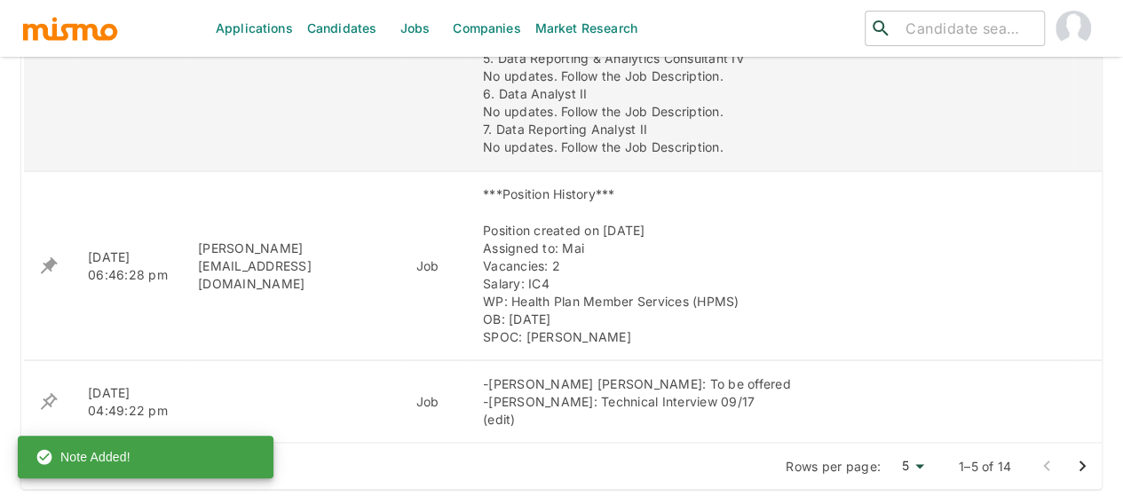
scroll to position [1598, 0]
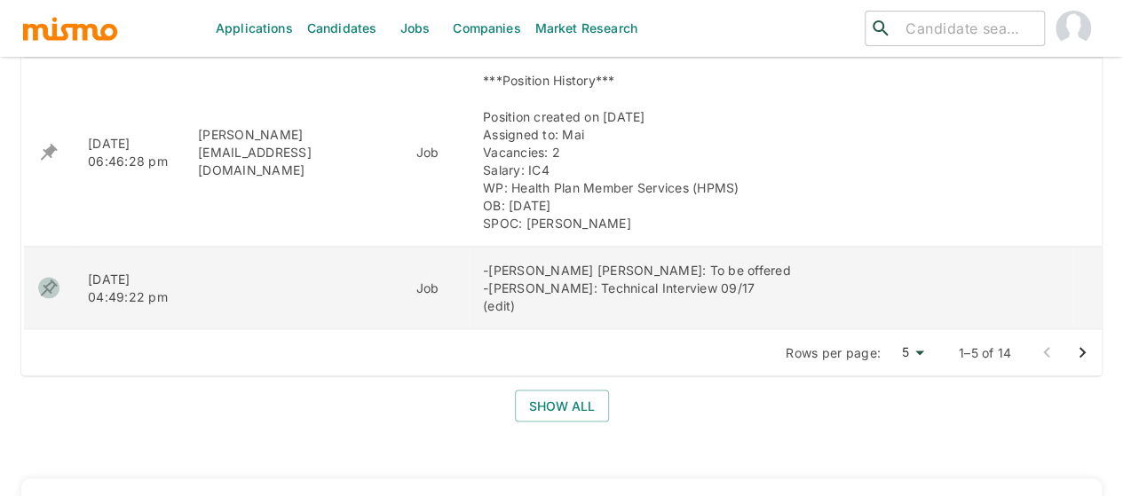
click at [52, 277] on icon "enhanced table" at bounding box center [48, 287] width 21 height 21
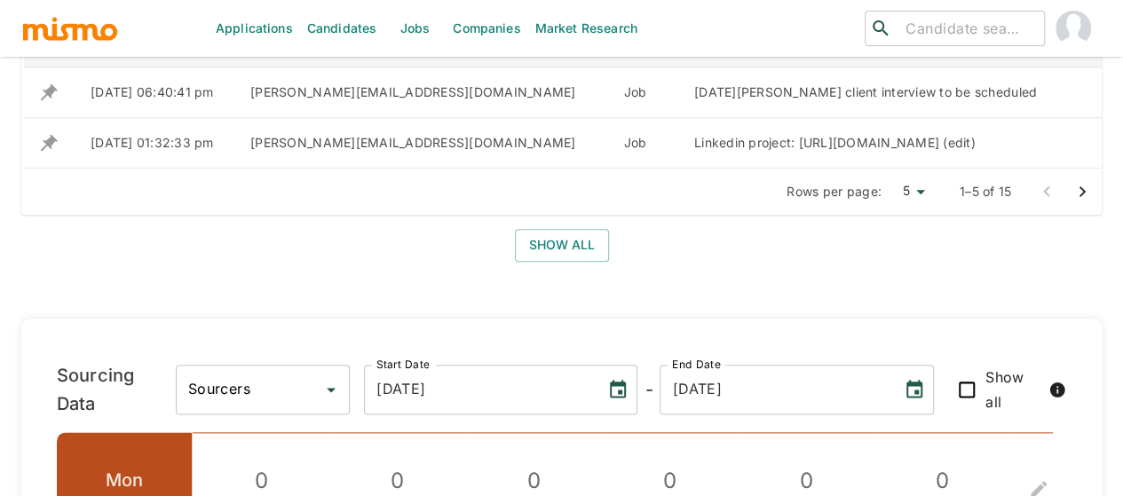
scroll to position [888, 0]
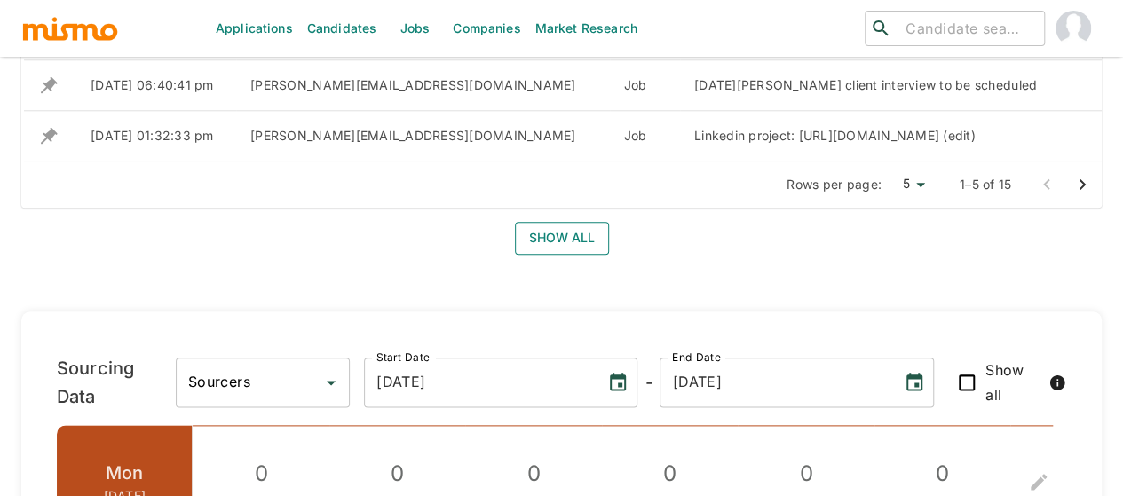
click at [561, 255] on button "Show all" at bounding box center [562, 238] width 94 height 33
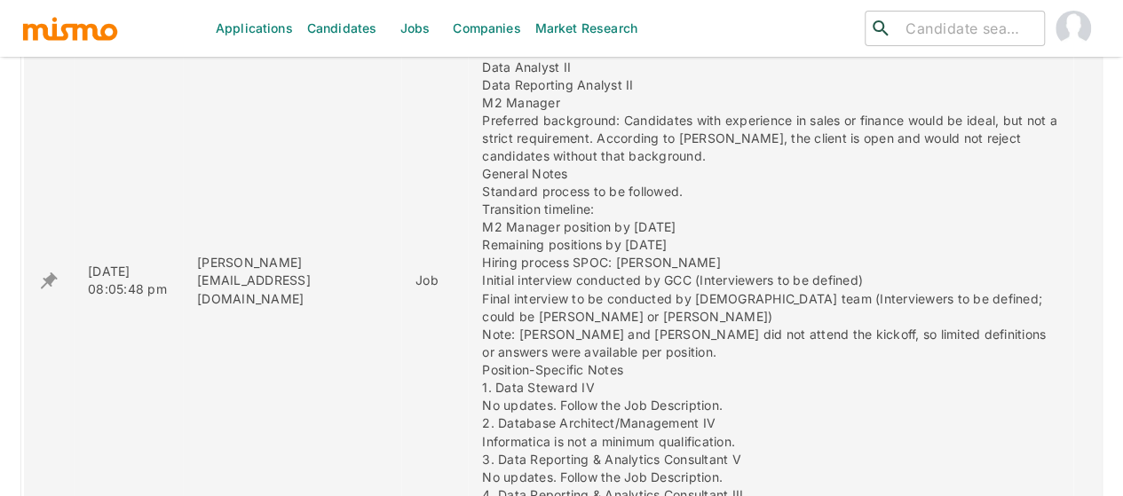
scroll to position [1598, 0]
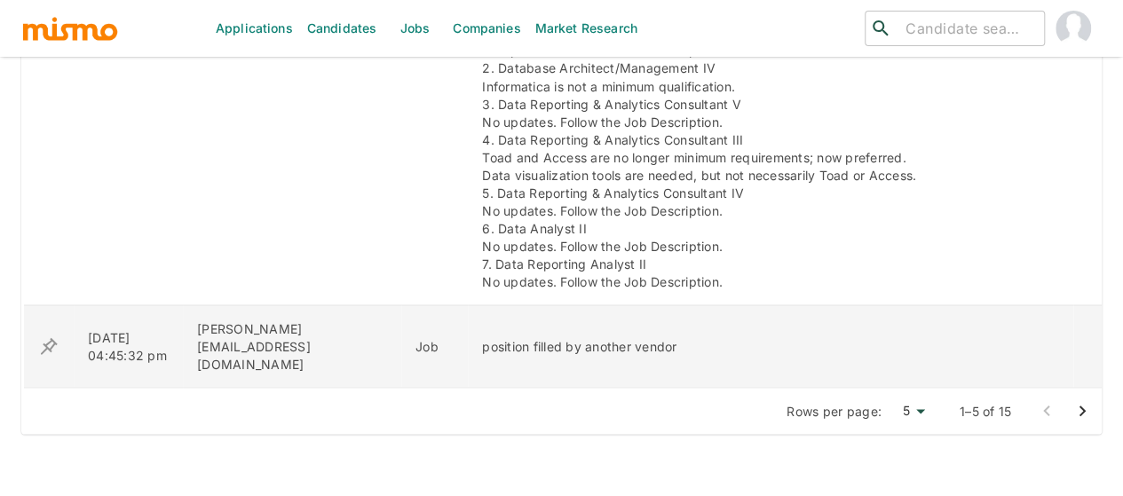
click at [45, 337] on icon "enhanced table" at bounding box center [49, 345] width 17 height 17
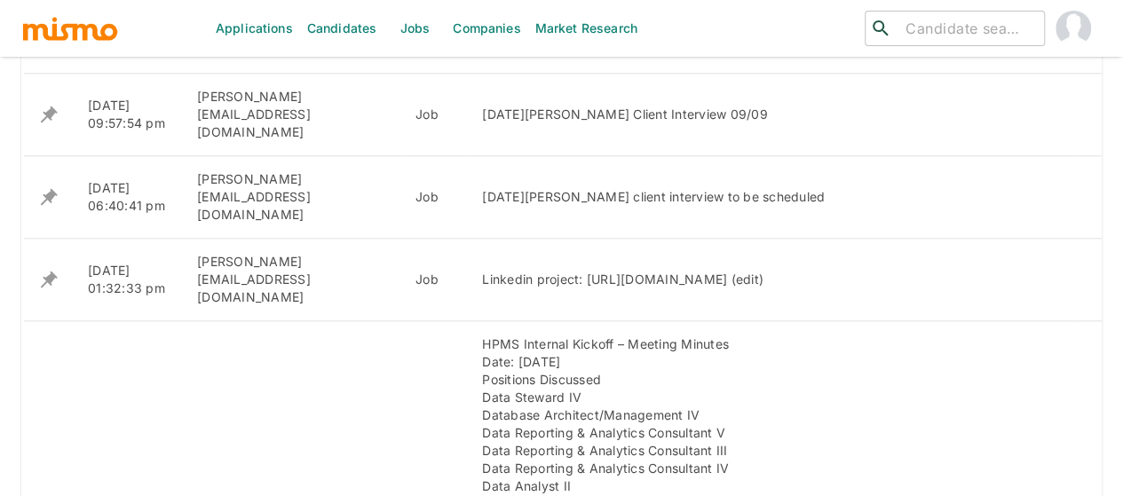
scroll to position [799, 0]
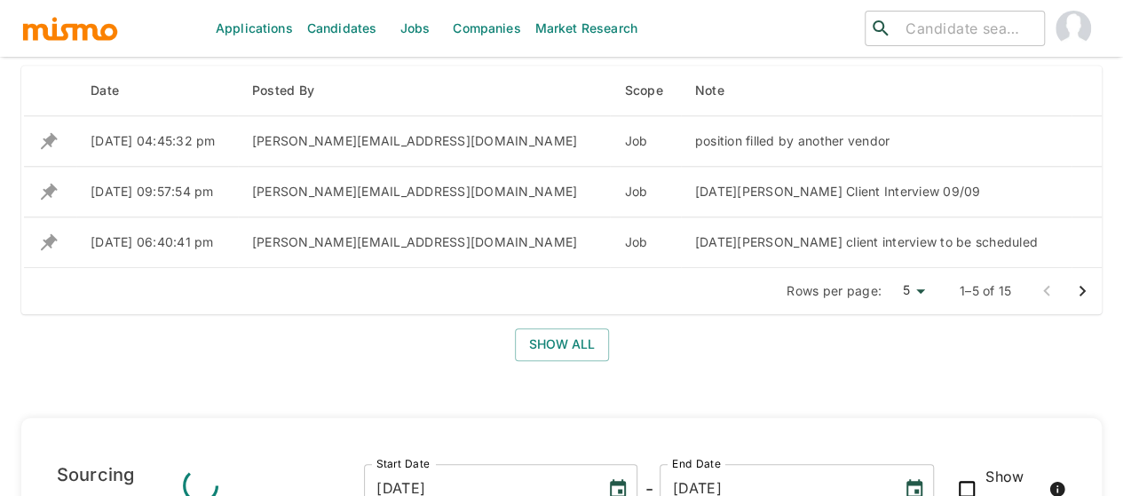
scroll to position [692, 0]
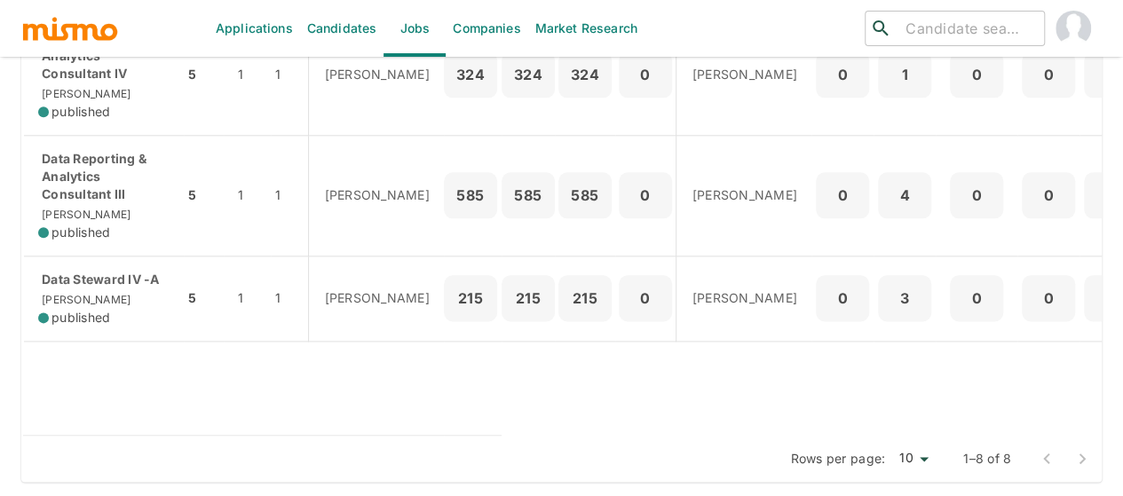
scroll to position [879, 0]
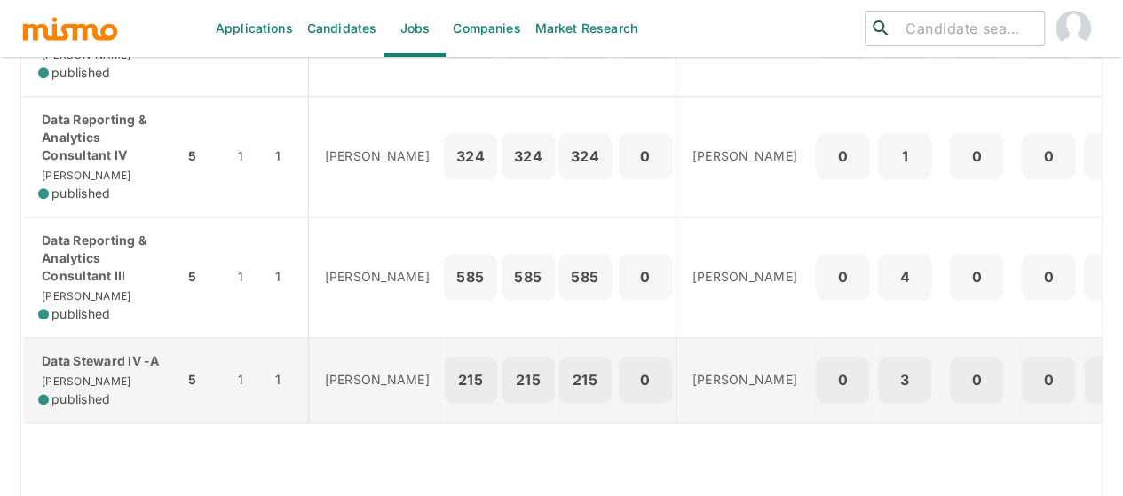
click at [130, 365] on div "Data Steward IV -A Kaiser published" at bounding box center [103, 380] width 131 height 56
click at [66, 391] on span "published" at bounding box center [80, 400] width 59 height 18
click at [92, 373] on div "Data Steward IV -A Kaiser published" at bounding box center [103, 380] width 131 height 56
click at [75, 362] on p "Data Steward IV -A" at bounding box center [103, 361] width 131 height 18
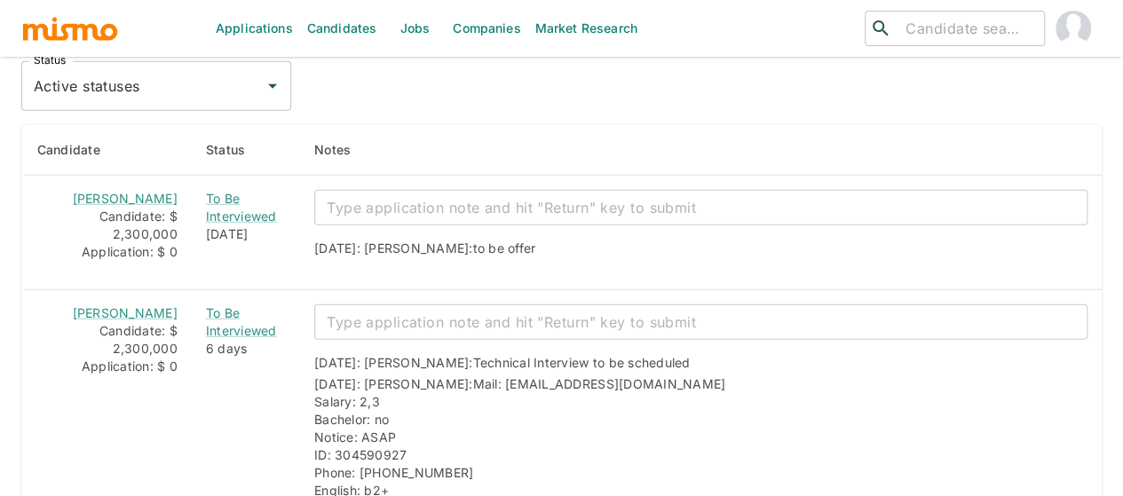
scroll to position [2370, 0]
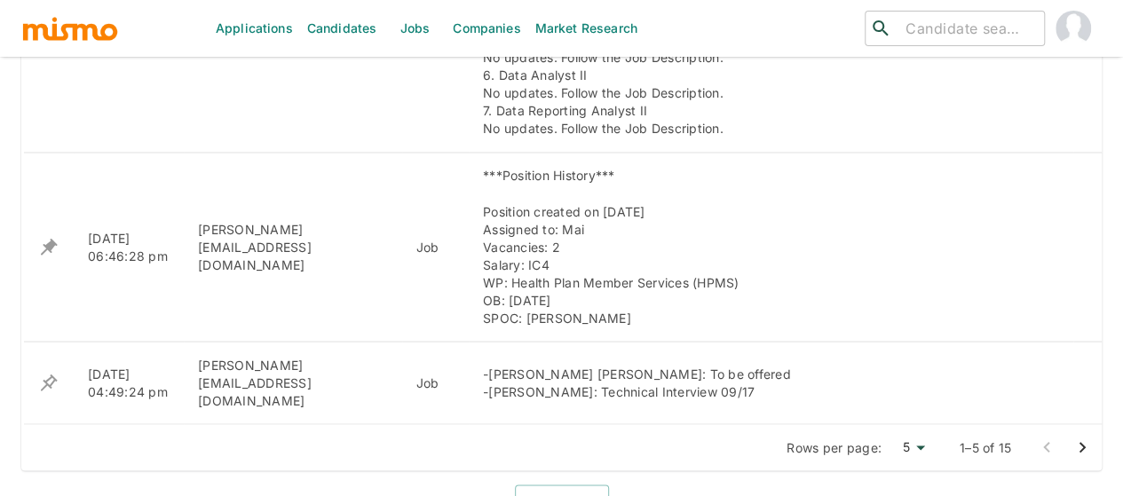
scroll to position [1598, 0]
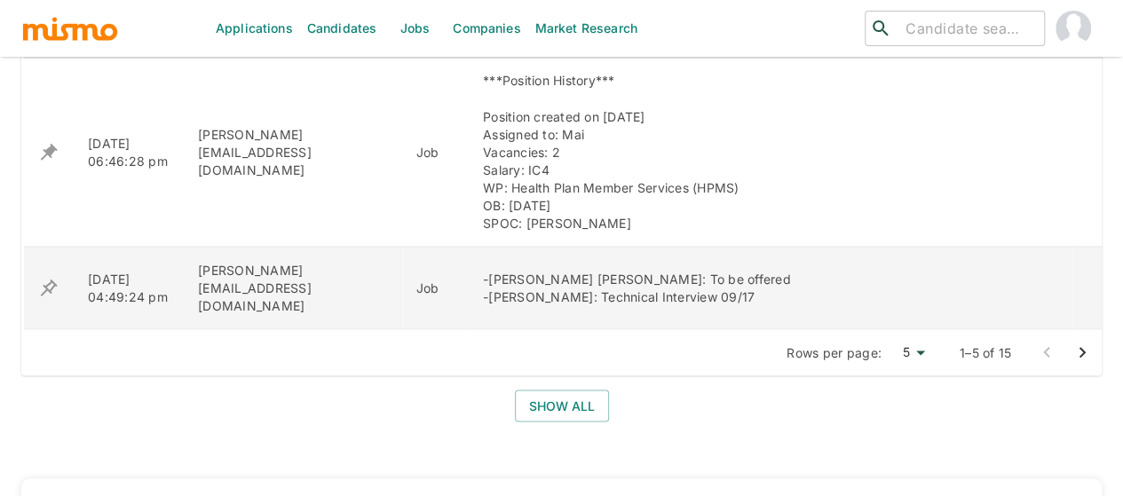
click at [43, 277] on icon "enhanced table" at bounding box center [48, 287] width 21 height 21
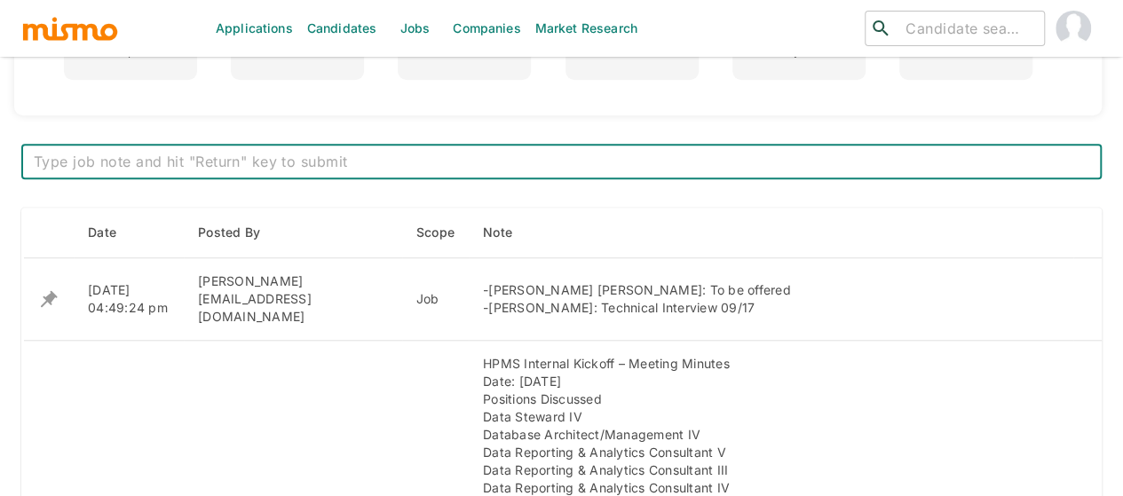
scroll to position [615, 0]
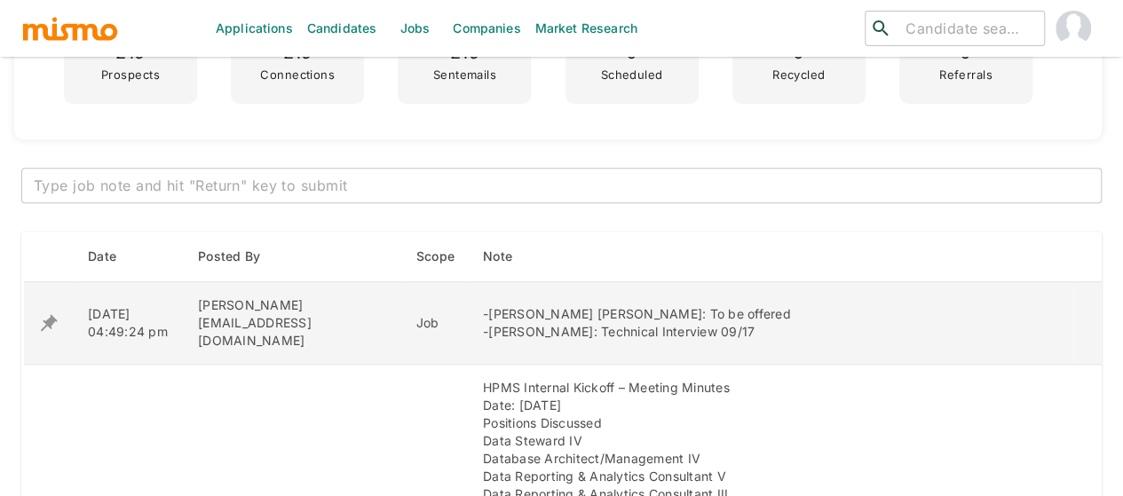
drag, startPoint x: 712, startPoint y: 321, endPoint x: 541, endPoint y: 319, distance: 171.3
click at [541, 319] on div "-Lucia Alexandra Florez Jara: To be offered -Michael Maroto: Technical Intervie…" at bounding box center [771, 323] width 576 height 36
copy div "Technical Interview 09/17"
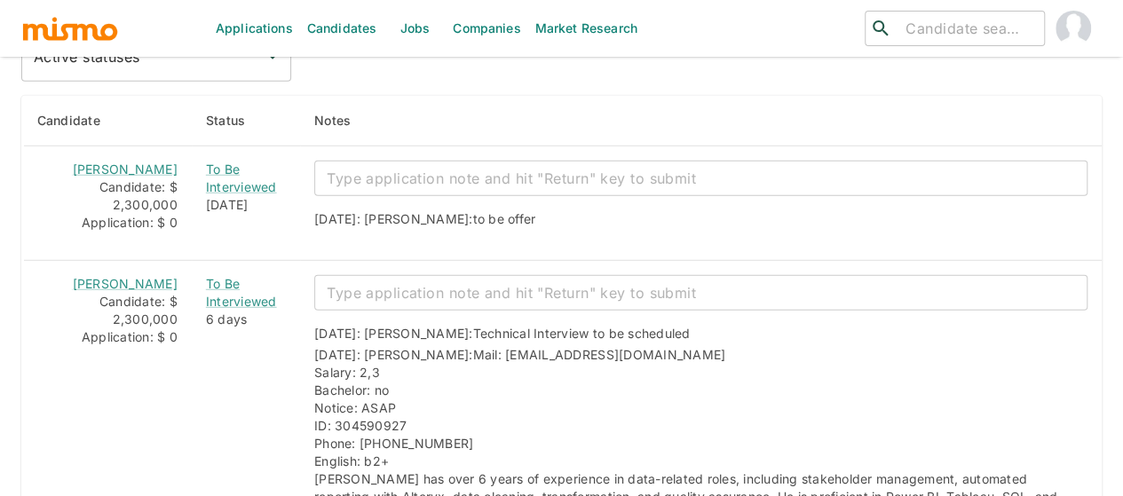
scroll to position [2390, 0]
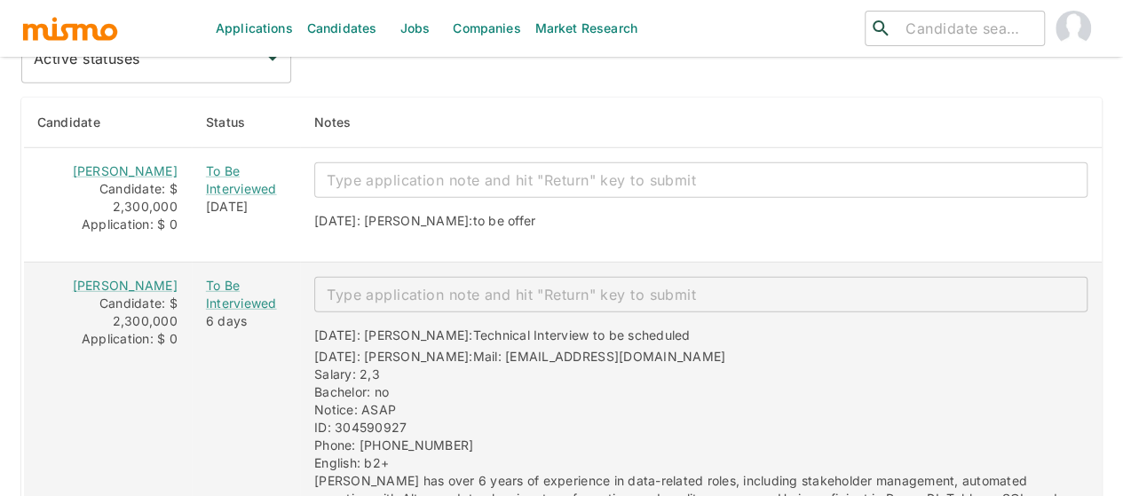
click at [374, 277] on div "x ​" at bounding box center [700, 295] width 773 height 36
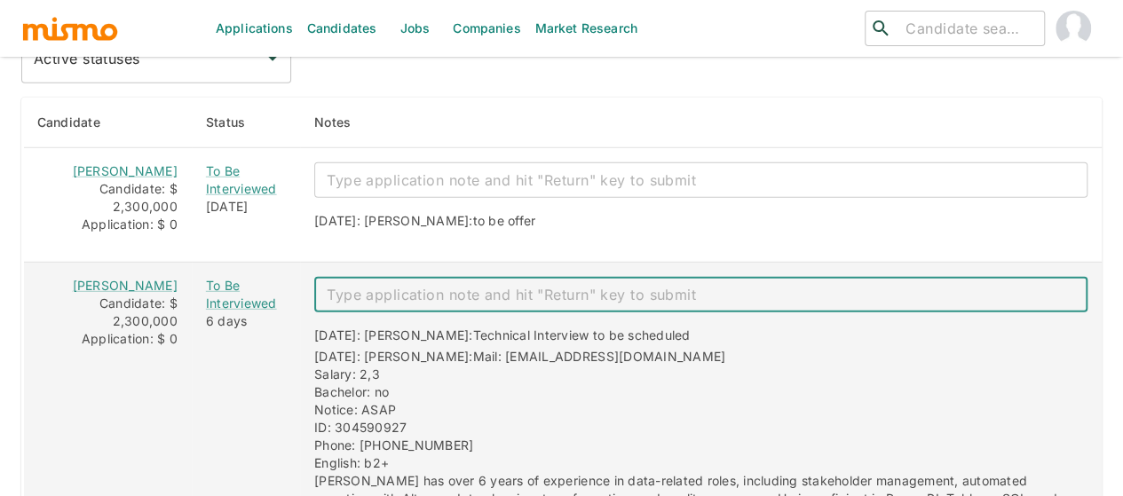
paste textarea "Technical Interview 09/17"
type textarea "Technical Interview 09/17"
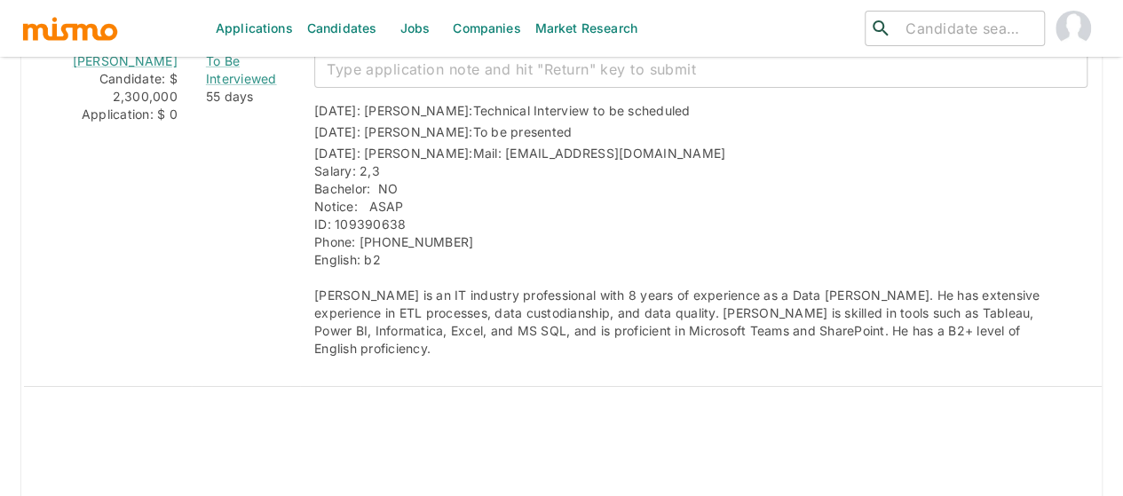
scroll to position [3151, 0]
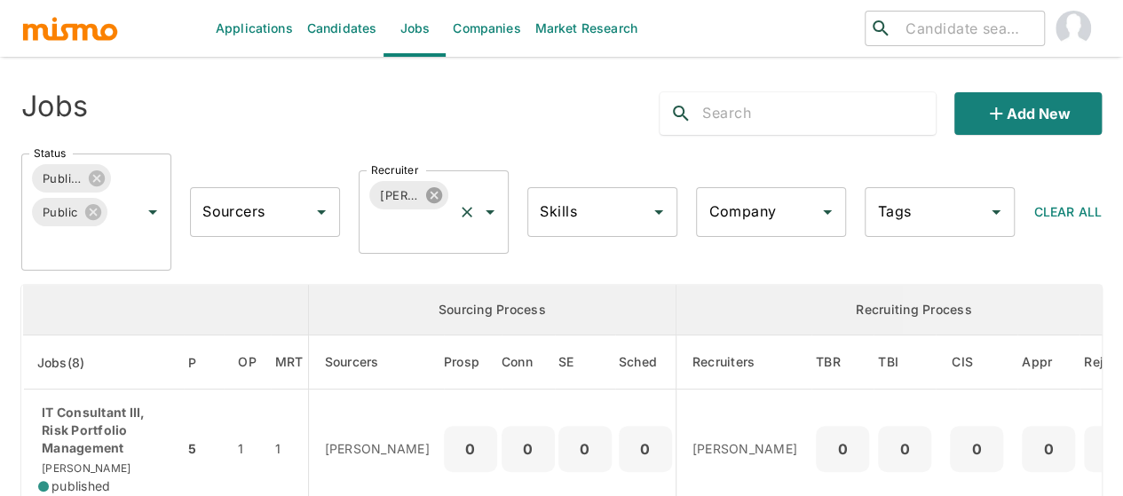
click at [435, 192] on icon at bounding box center [434, 195] width 16 height 16
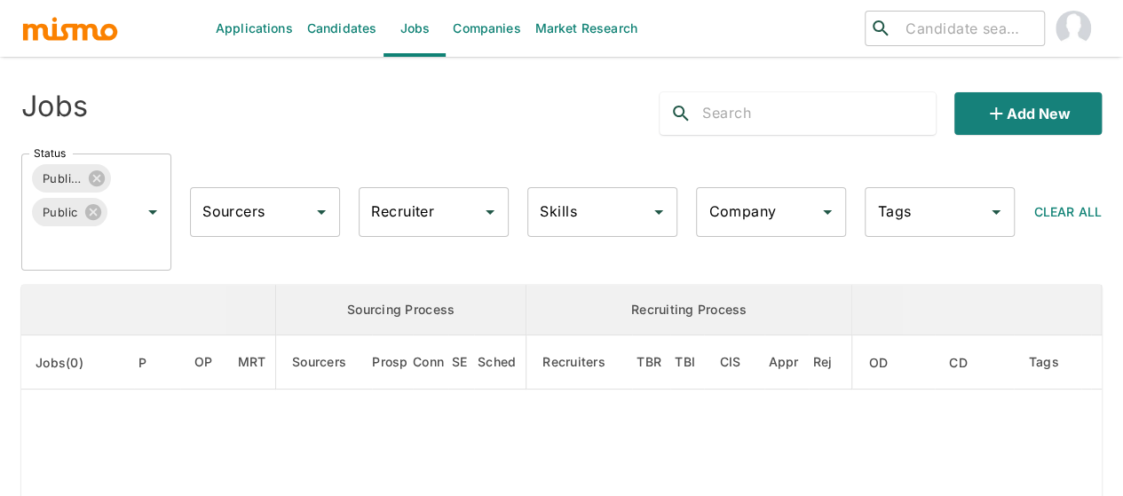
click at [426, 209] on div "Recruiter Recruiter" at bounding box center [434, 212] width 150 height 50
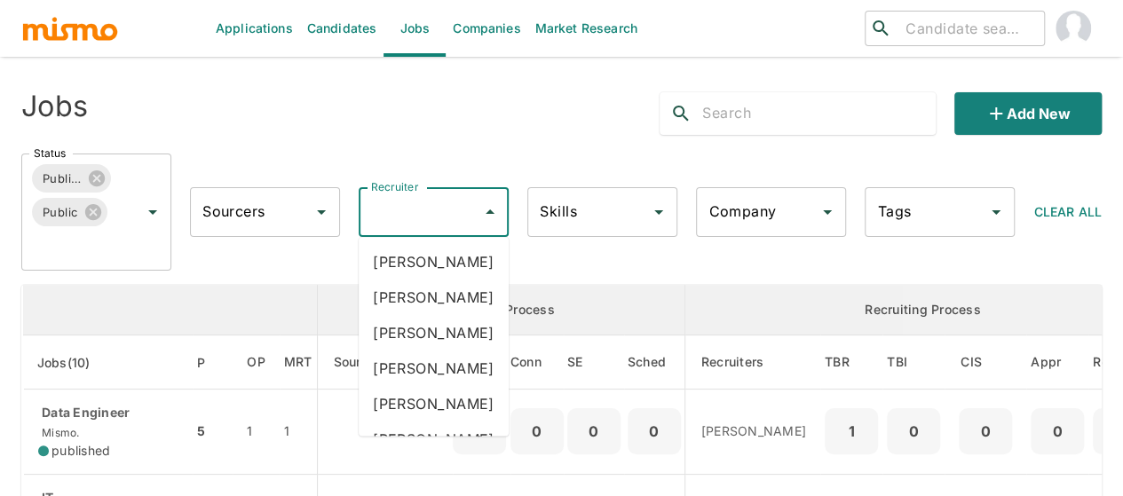
click at [426, 209] on input "Recruiter" at bounding box center [420, 212] width 107 height 34
type input "pao"
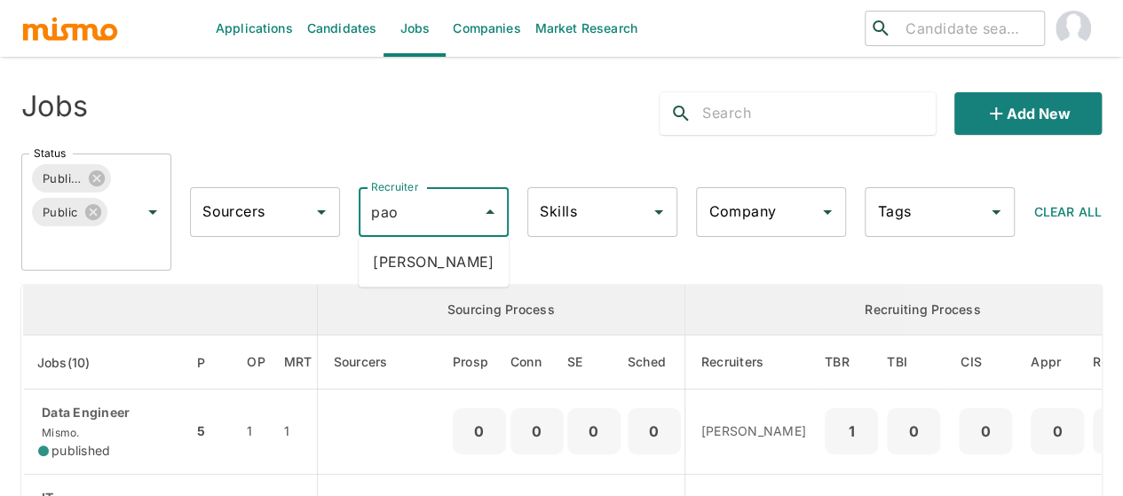
click at [427, 265] on li "Paola Pacheco" at bounding box center [434, 262] width 150 height 36
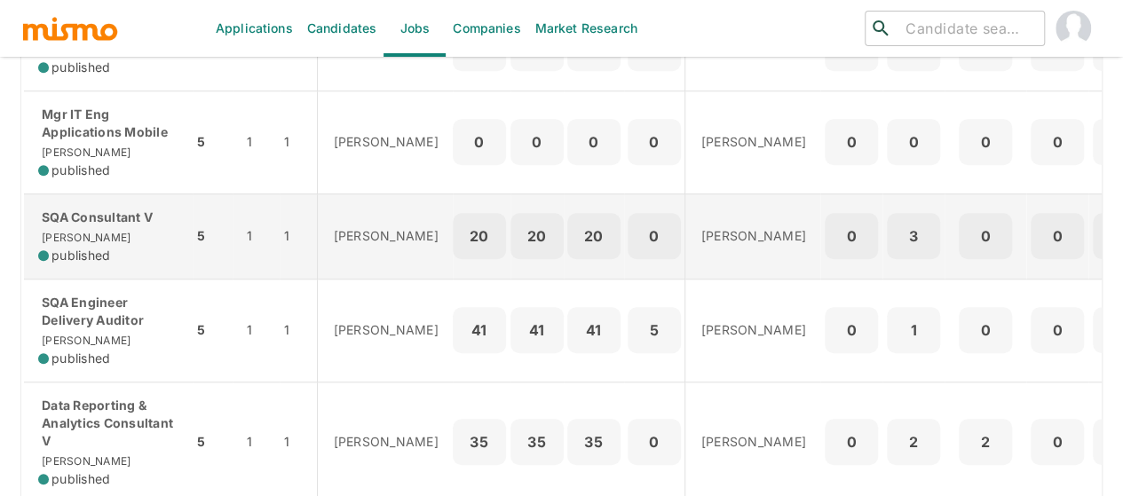
scroll to position [533, 0]
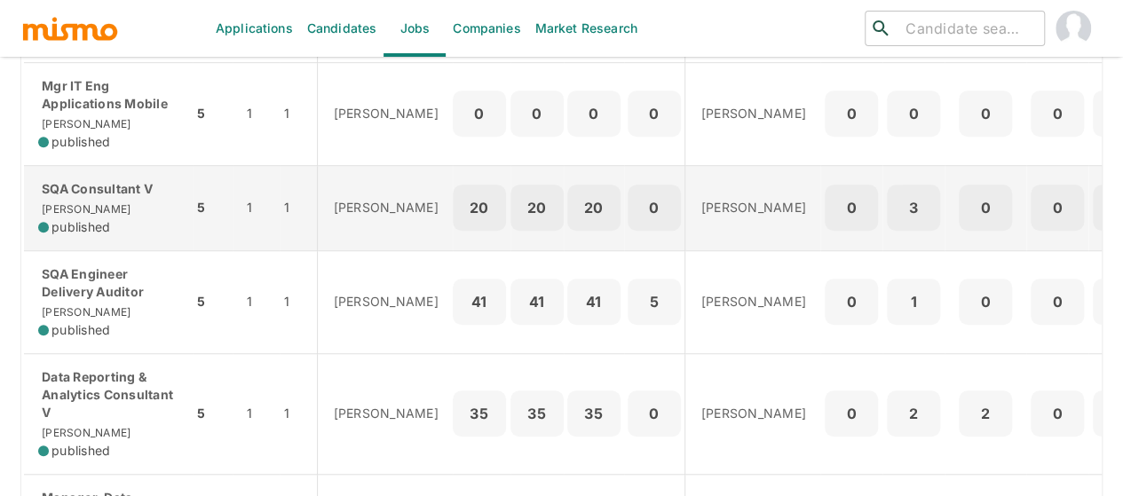
click at [114, 200] on div "SQA Consultant V Kaiser published" at bounding box center [108, 208] width 140 height 56
click at [85, 203] on div "SQA Consultant V Kaiser published" at bounding box center [108, 208] width 140 height 56
click at [96, 209] on div "SQA Consultant V Kaiser published" at bounding box center [108, 208] width 140 height 56
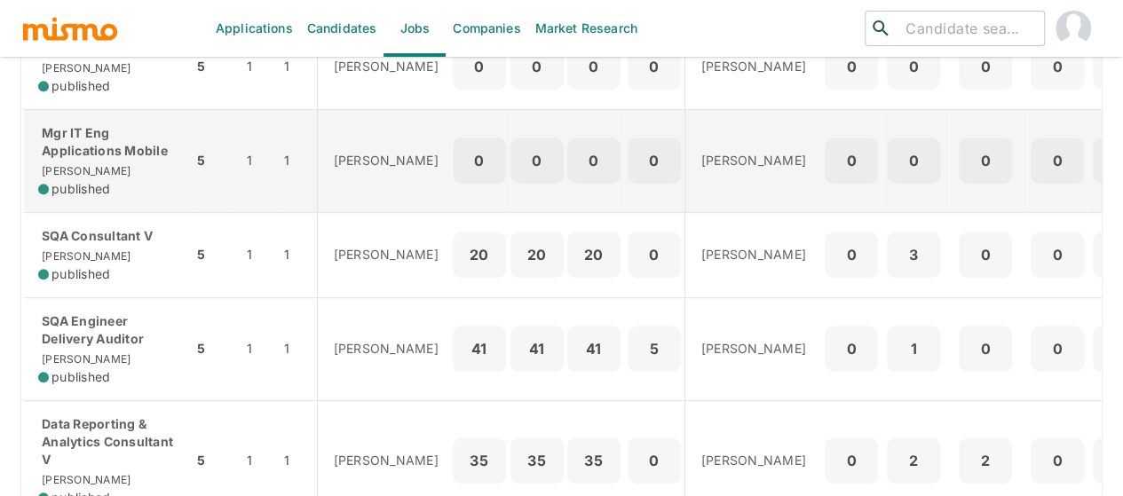
scroll to position [444, 0]
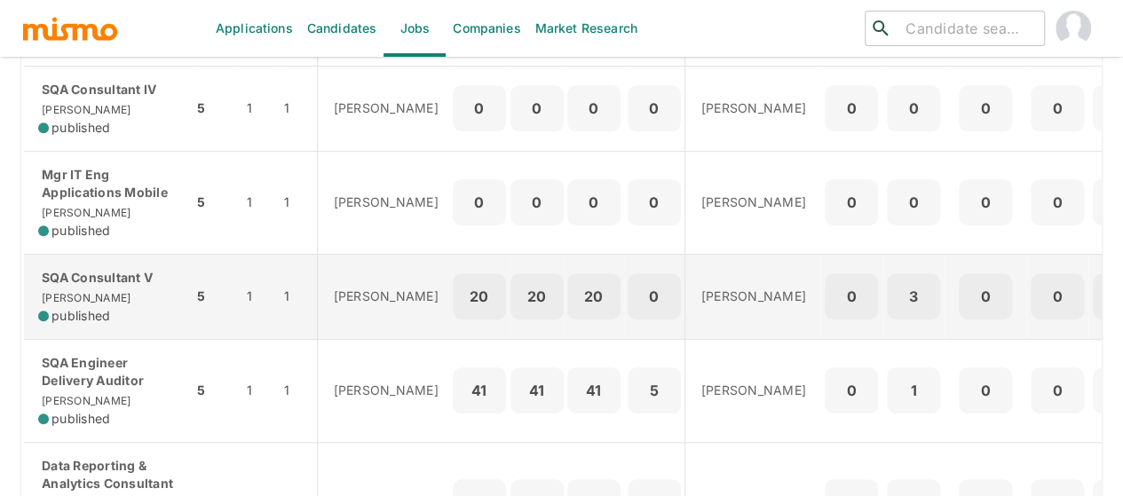
click at [98, 298] on div "SQA Consultant V Kaiser published" at bounding box center [108, 297] width 140 height 56
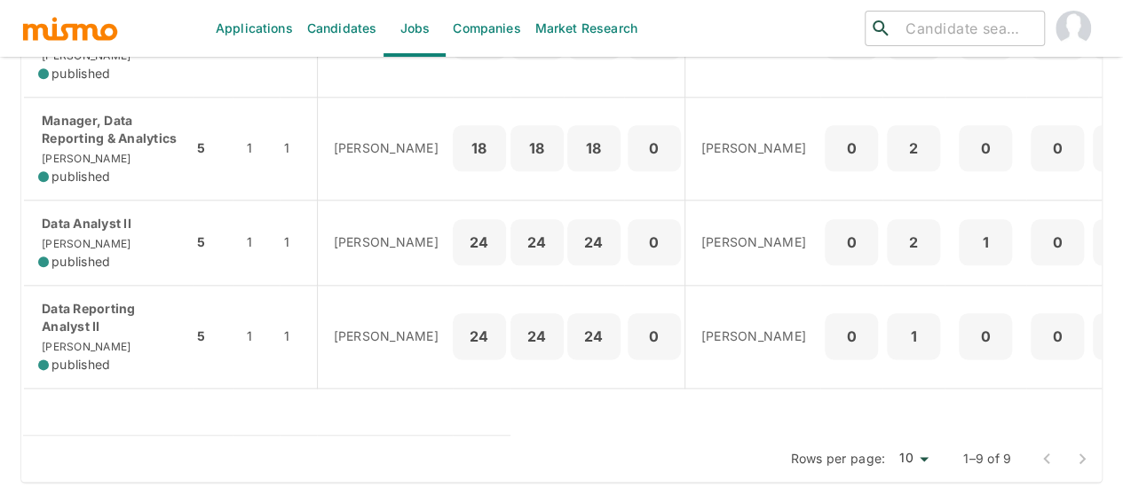
scroll to position [934, 0]
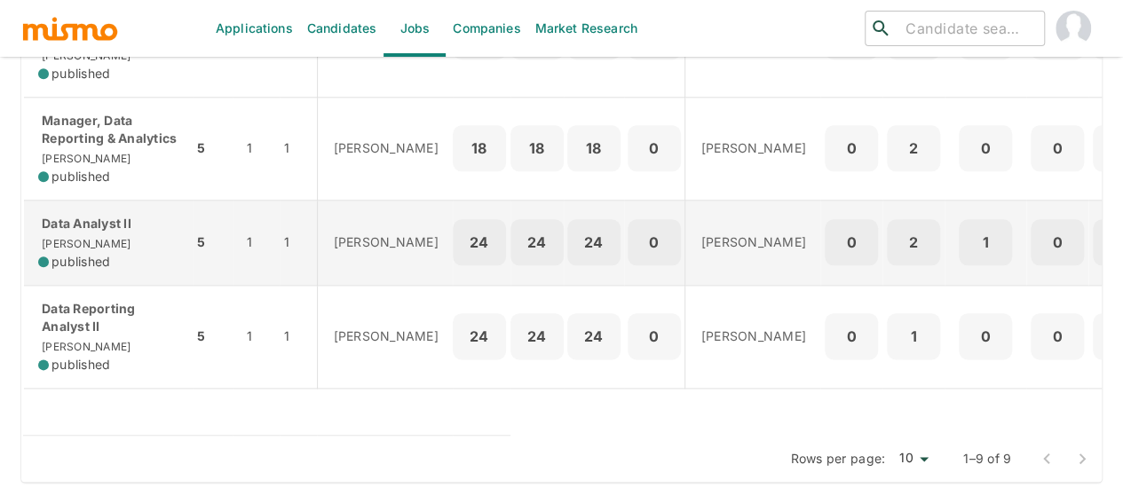
click at [57, 237] on span "[PERSON_NAME]" at bounding box center [84, 243] width 92 height 13
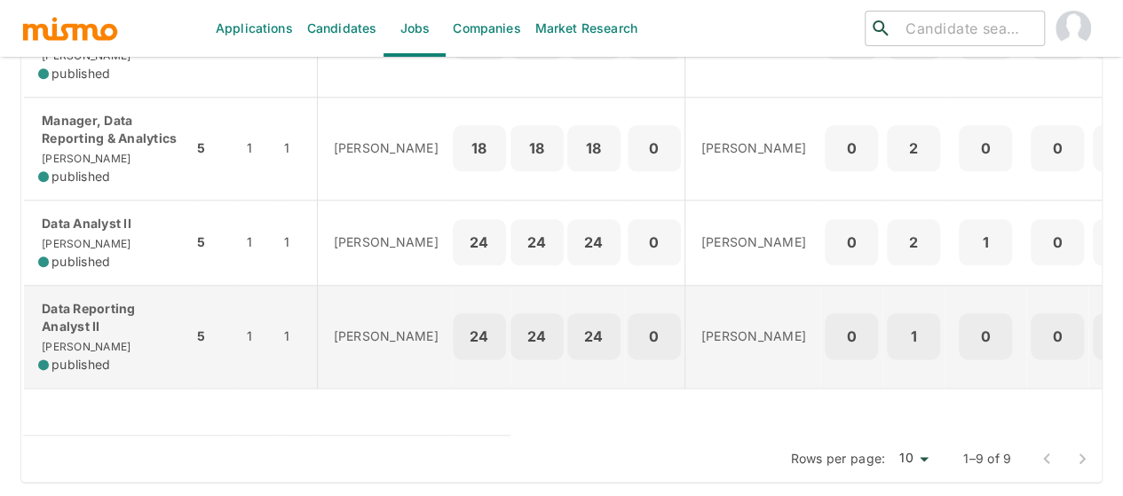
click at [65, 316] on p "Data Reporting Analyst II" at bounding box center [108, 318] width 140 height 36
click at [79, 300] on p "Data Reporting Analyst II" at bounding box center [108, 318] width 140 height 36
click at [71, 300] on p "Data Reporting Analyst II" at bounding box center [108, 318] width 140 height 36
click at [81, 313] on p "Data Reporting Analyst II" at bounding box center [108, 318] width 140 height 36
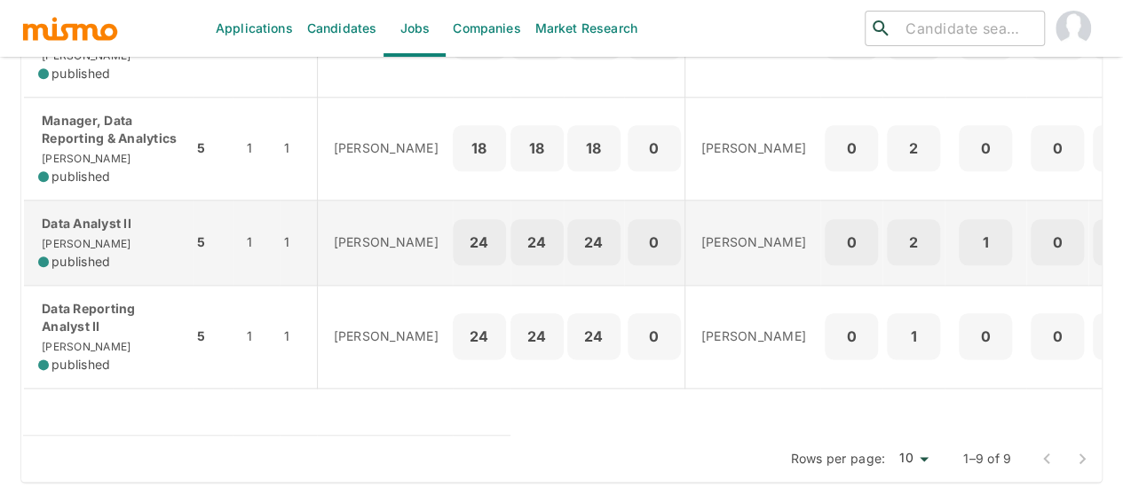
click at [38, 237] on span "[PERSON_NAME]" at bounding box center [84, 243] width 92 height 13
click at [95, 225] on div "Data Analyst II Kaiser published" at bounding box center [108, 243] width 140 height 56
click at [75, 237] on div "Data Analyst II Kaiser published" at bounding box center [108, 243] width 140 height 56
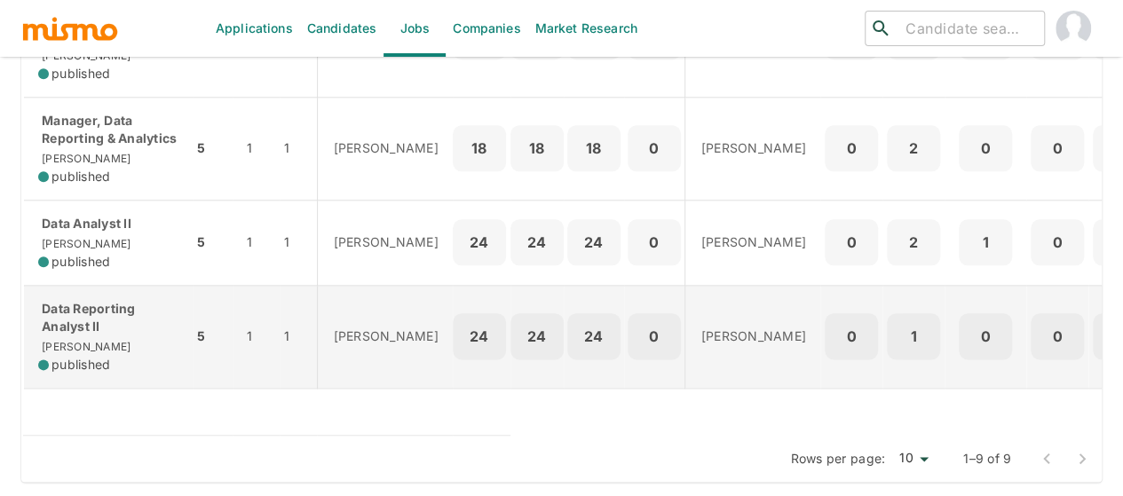
click at [92, 310] on p "Data Reporting Analyst II" at bounding box center [108, 318] width 140 height 36
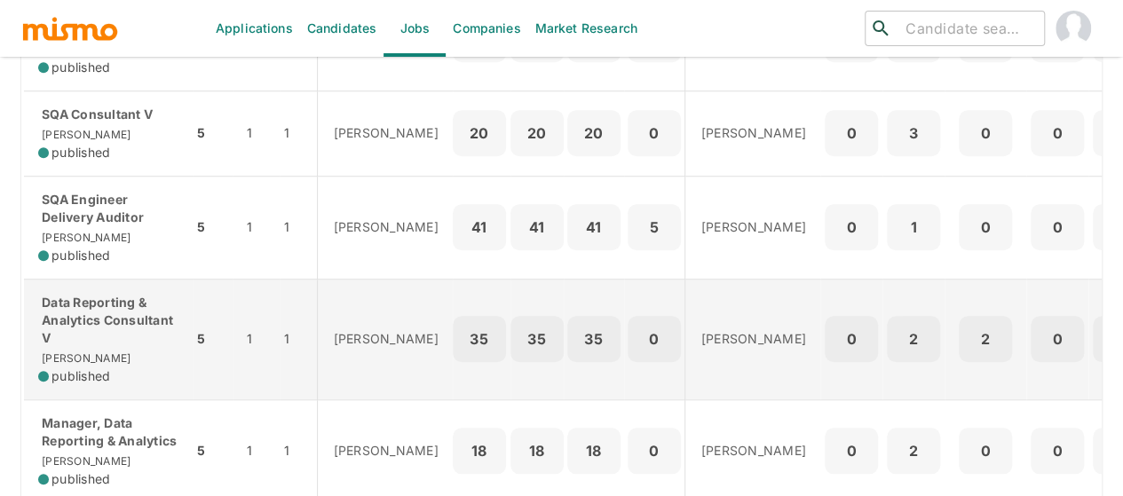
scroll to position [579, 0]
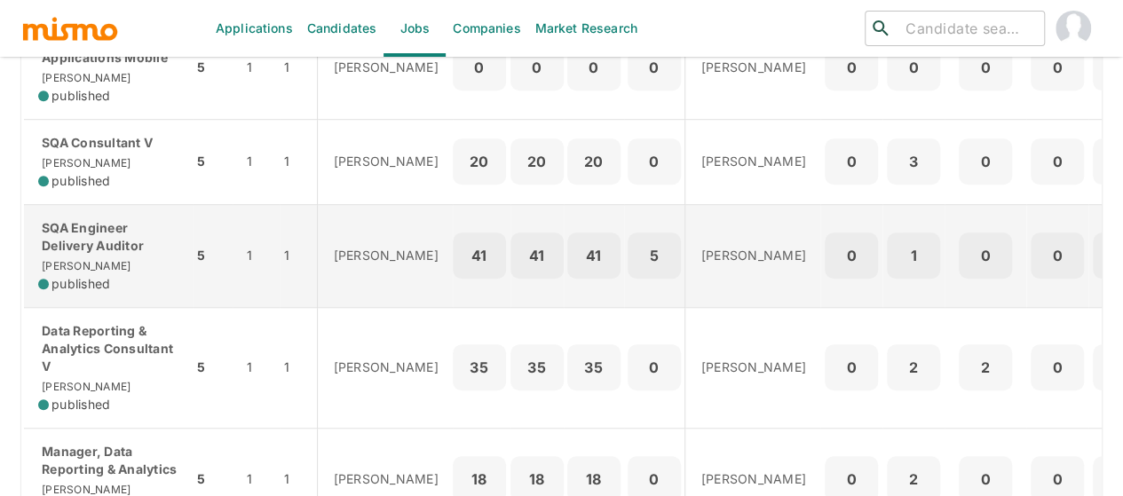
click at [137, 235] on p "SQA Engineer Delivery Auditor" at bounding box center [108, 237] width 140 height 36
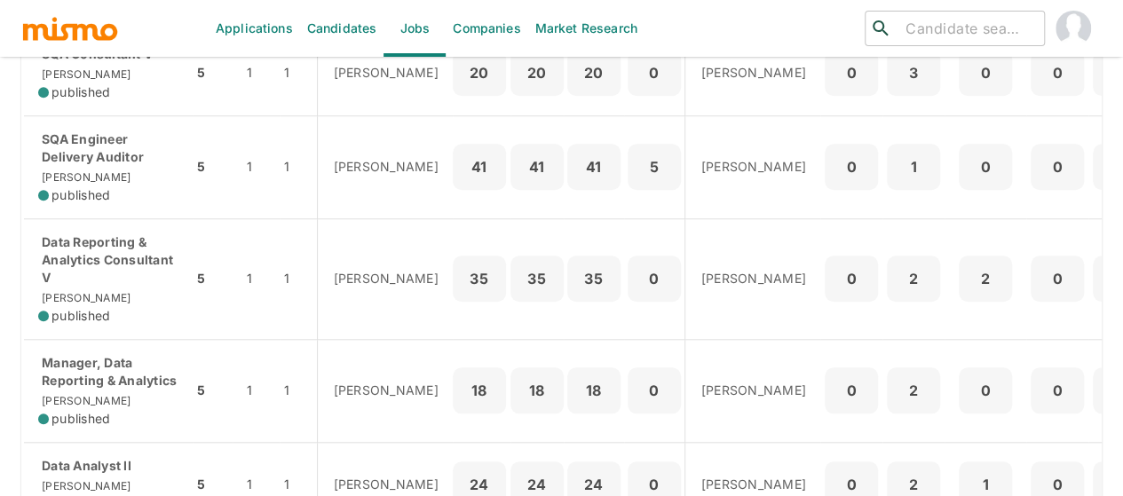
scroll to position [756, 0]
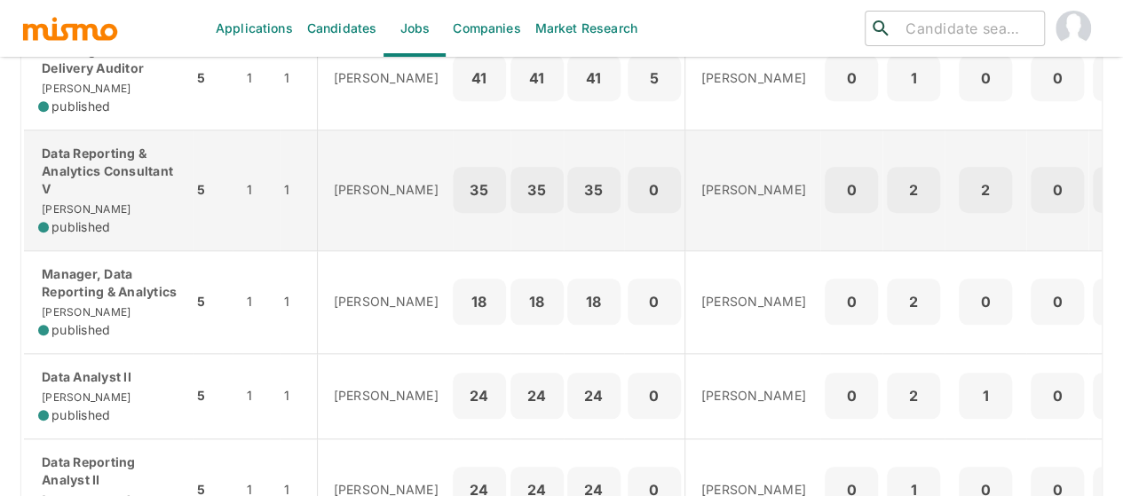
click at [102, 191] on p "Data Reporting & Analytics Consultant V" at bounding box center [108, 171] width 140 height 53
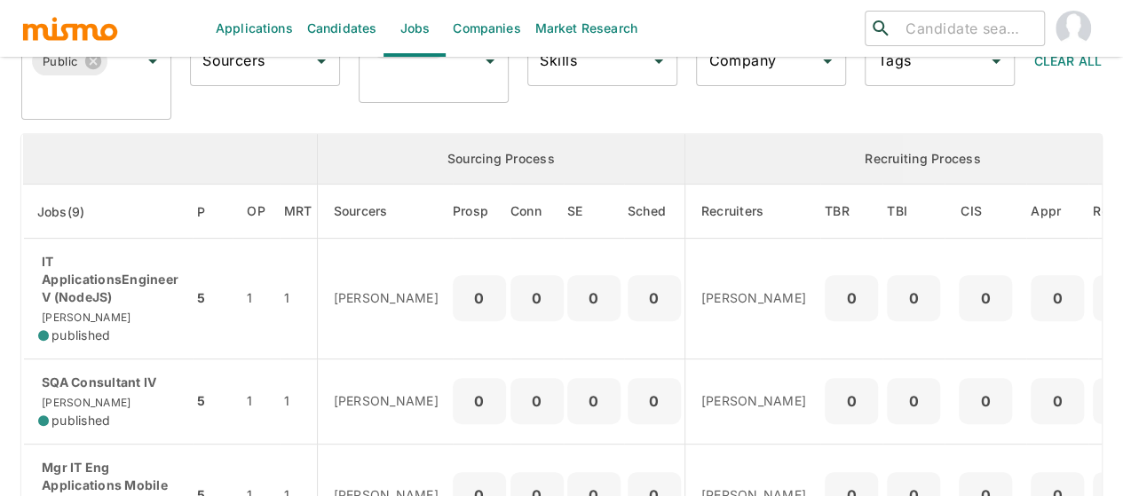
scroll to position [0, 0]
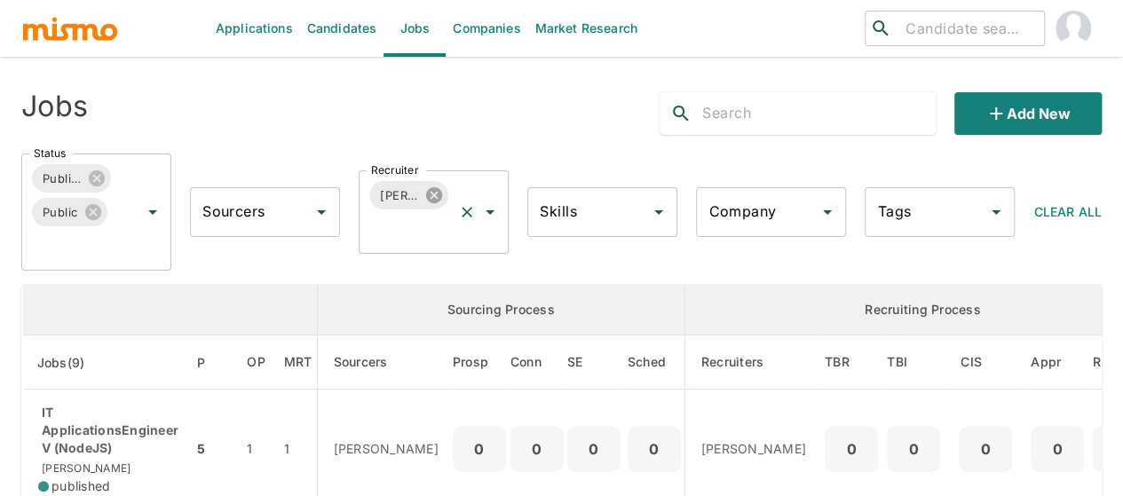
click at [430, 195] on icon at bounding box center [434, 195] width 16 height 16
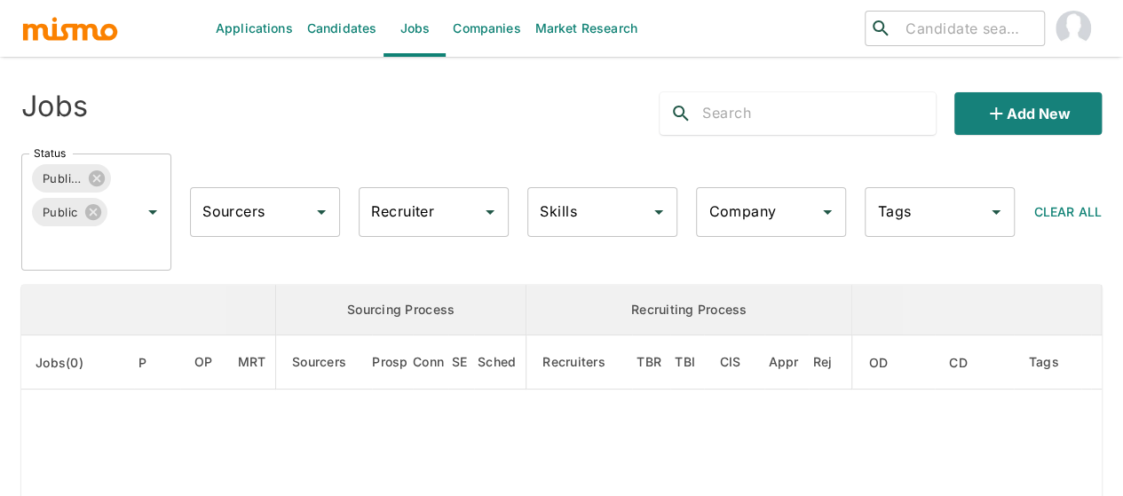
click at [412, 215] on input "Recruiter" at bounding box center [420, 212] width 107 height 34
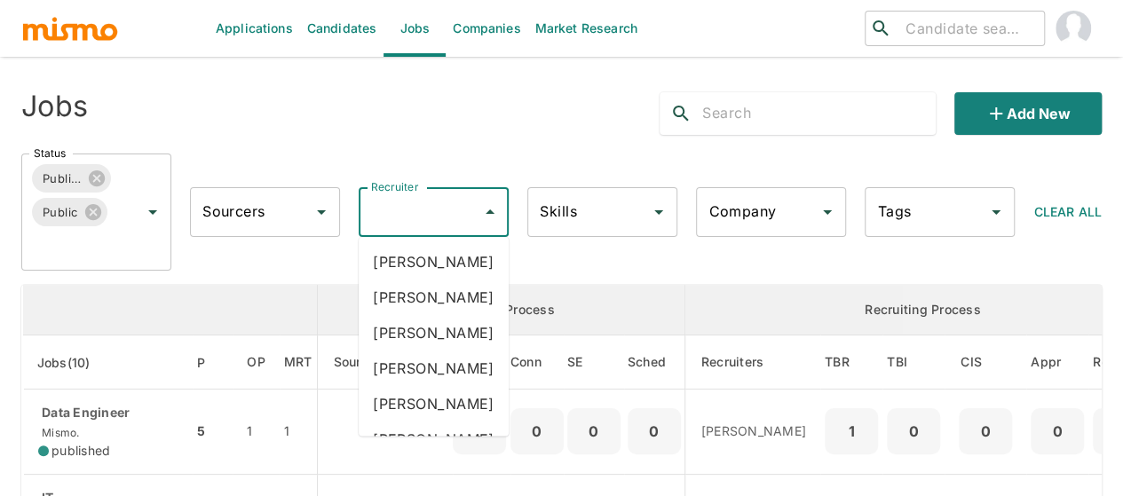
click at [412, 215] on input "Recruiter" at bounding box center [420, 212] width 107 height 34
type input "mai"
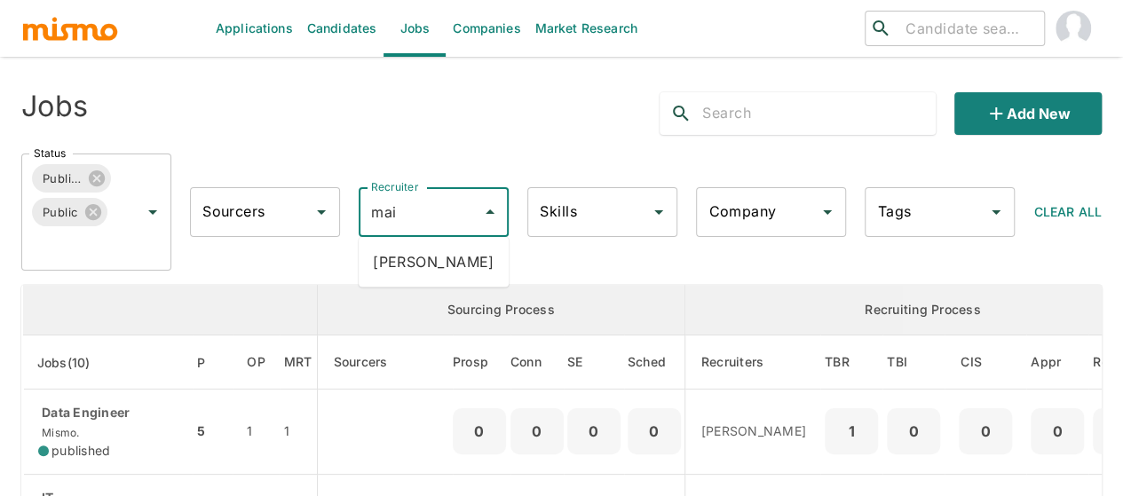
click at [435, 265] on li "Maia Reyes" at bounding box center [434, 262] width 150 height 36
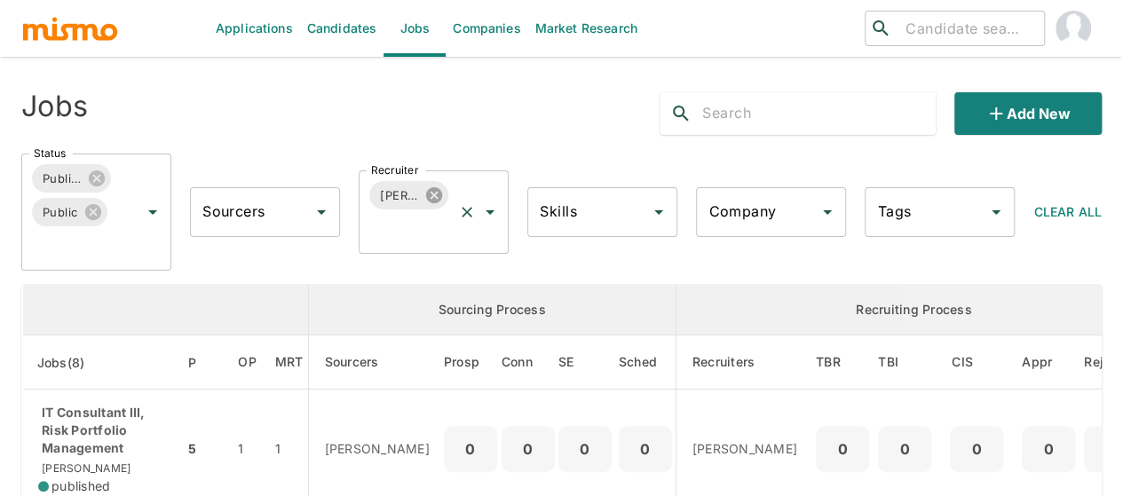
click at [436, 199] on icon at bounding box center [434, 195] width 16 height 16
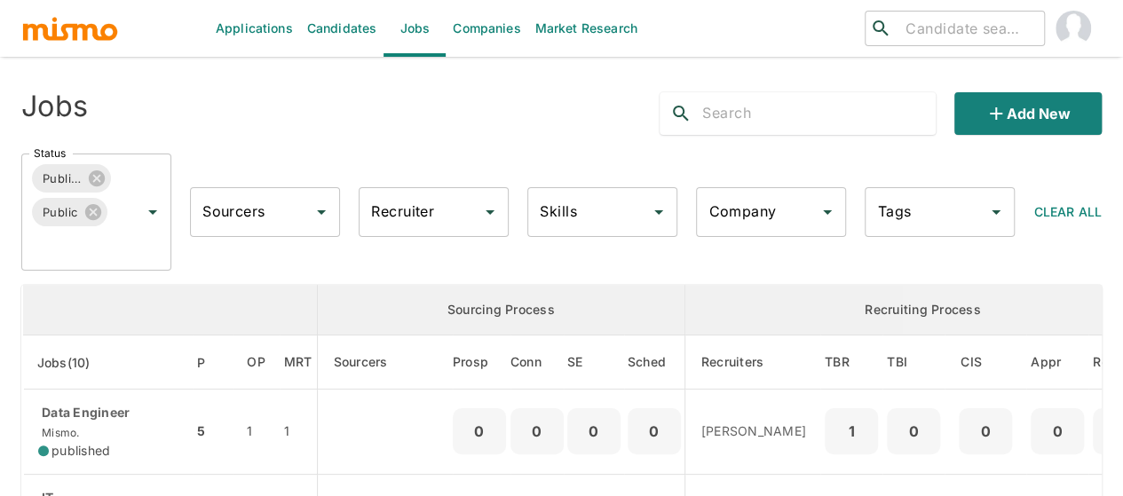
click at [403, 218] on input "Recruiter" at bounding box center [420, 212] width 107 height 34
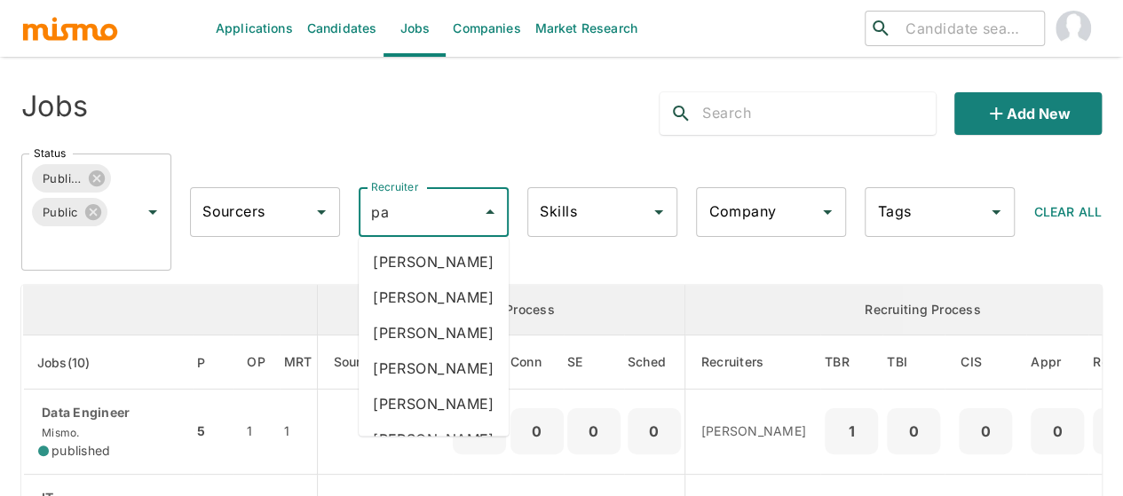
type input "pao"
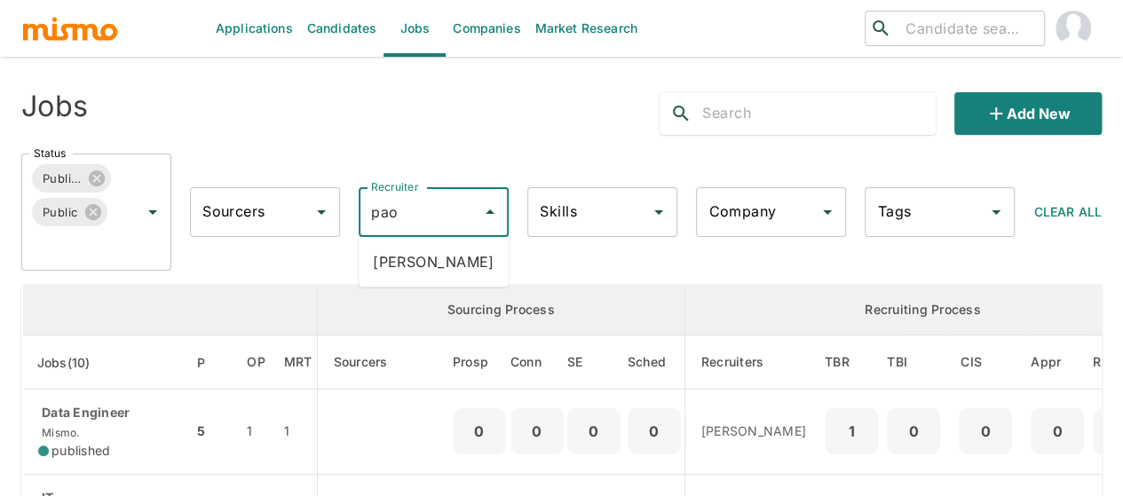
click at [458, 263] on li "Paola Pacheco" at bounding box center [434, 262] width 150 height 36
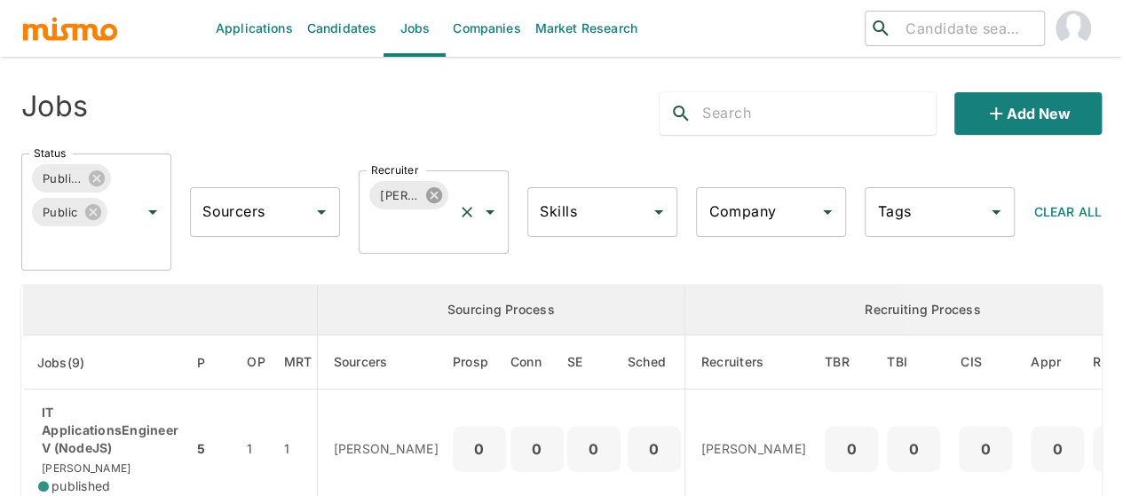
click at [435, 189] on icon at bounding box center [434, 195] width 16 height 16
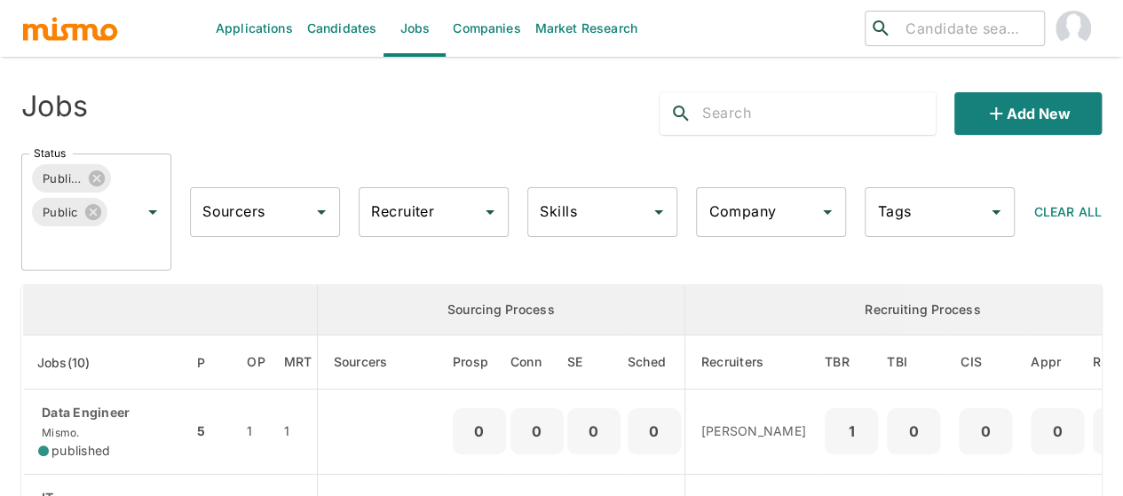
click at [383, 213] on div "Recruiter Recruiter" at bounding box center [434, 212] width 150 height 50
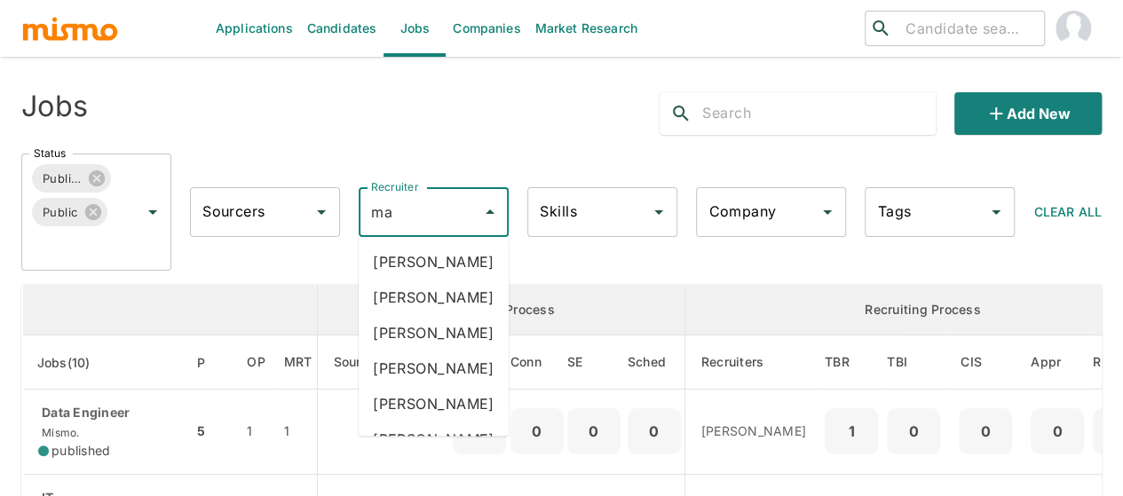
type input "mai"
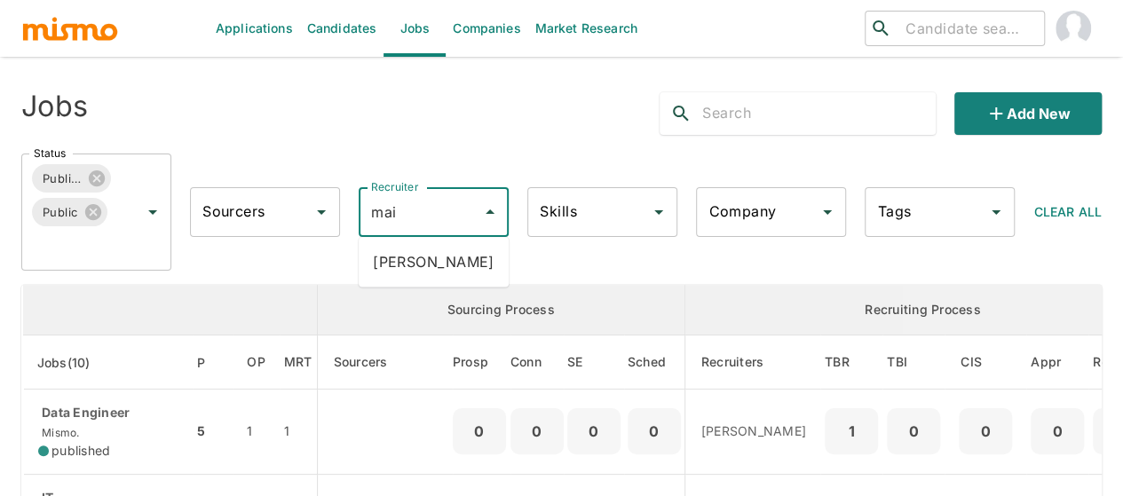
click at [419, 268] on li "Maia Reyes" at bounding box center [434, 262] width 150 height 36
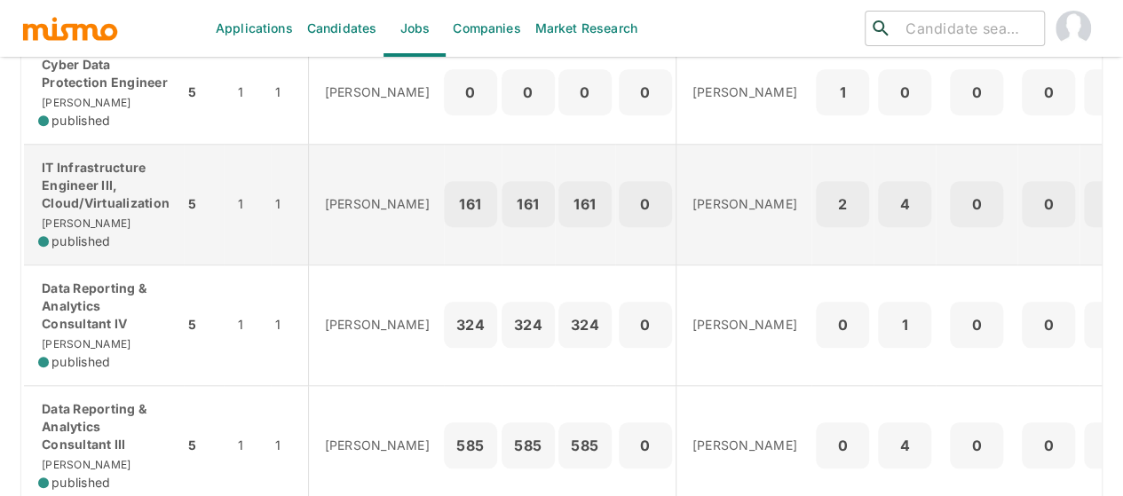
scroll to position [710, 0]
click at [84, 185] on p "IT Infrastructure Engineer III, Cloud/Virtualization" at bounding box center [103, 185] width 131 height 53
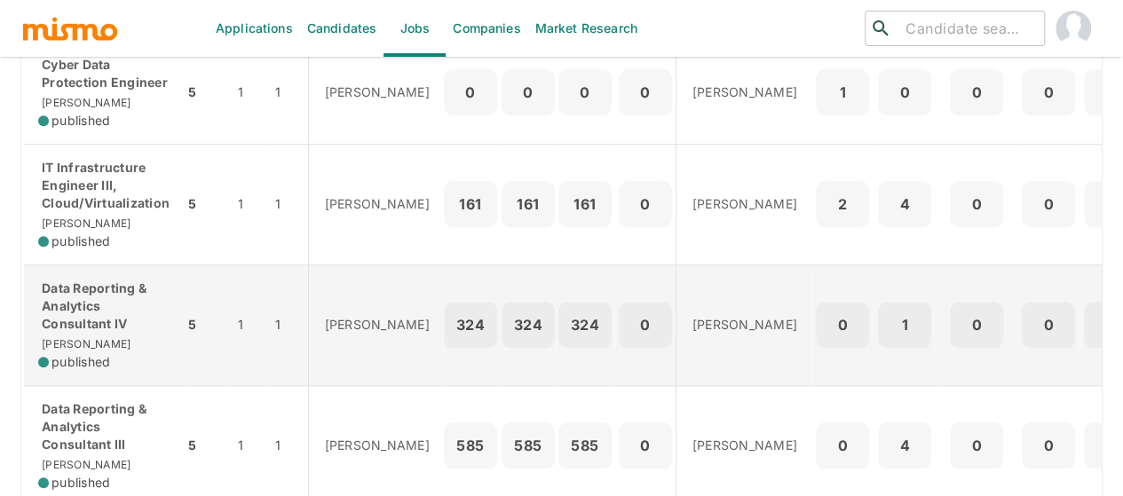
click at [66, 304] on p "Data Reporting & Analytics Consultant IV" at bounding box center [103, 306] width 131 height 53
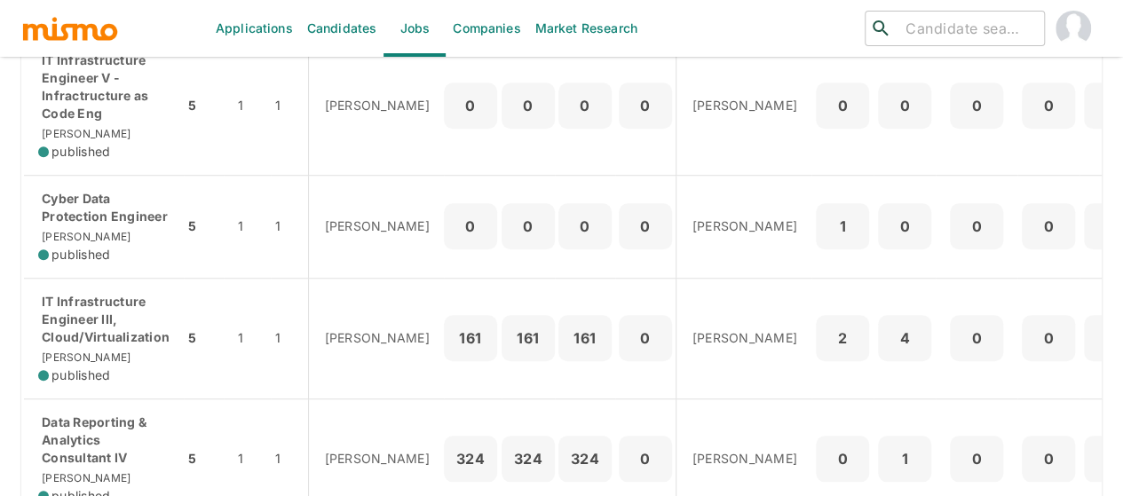
scroll to position [524, 0]
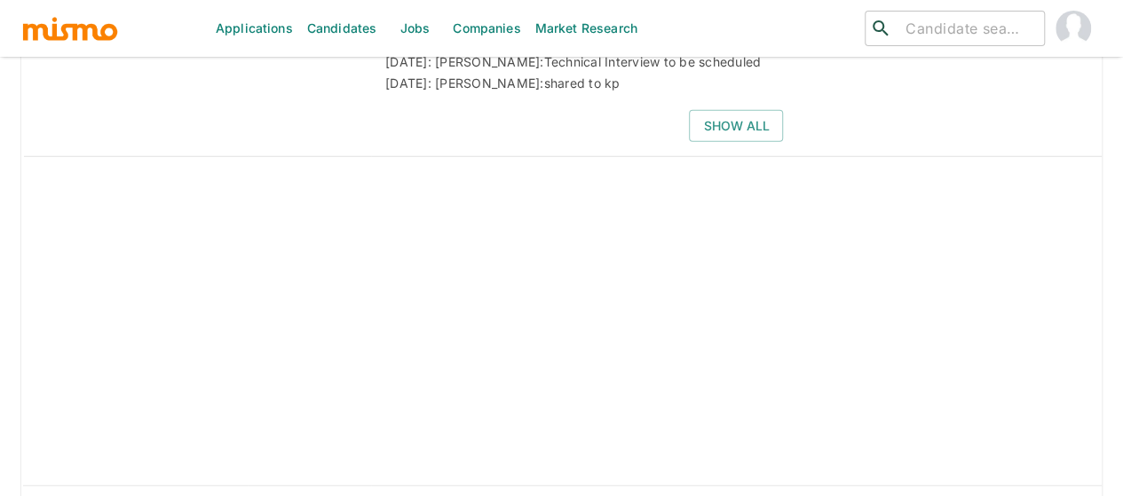
scroll to position [2029, 0]
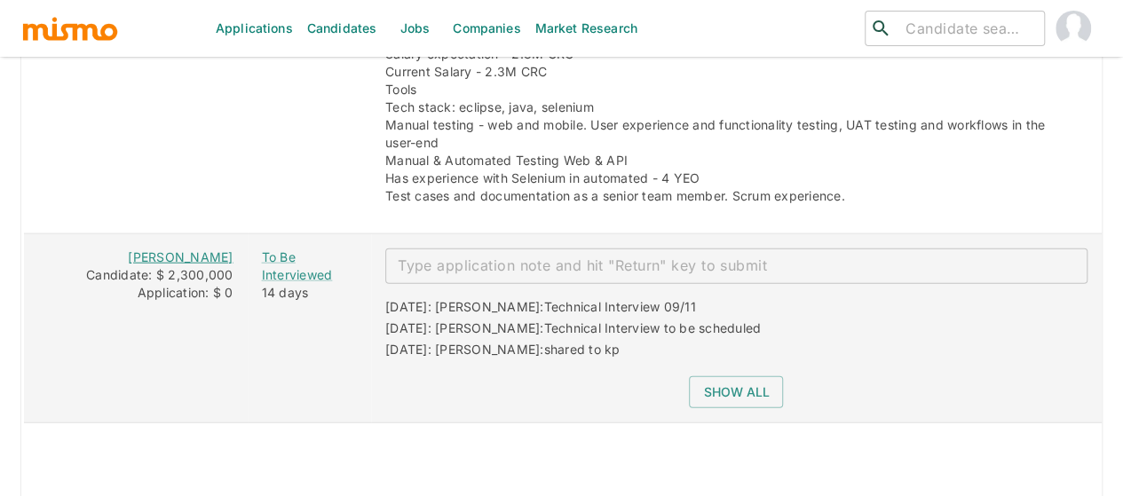
click at [190, 249] on link "[PERSON_NAME]" at bounding box center [180, 256] width 105 height 15
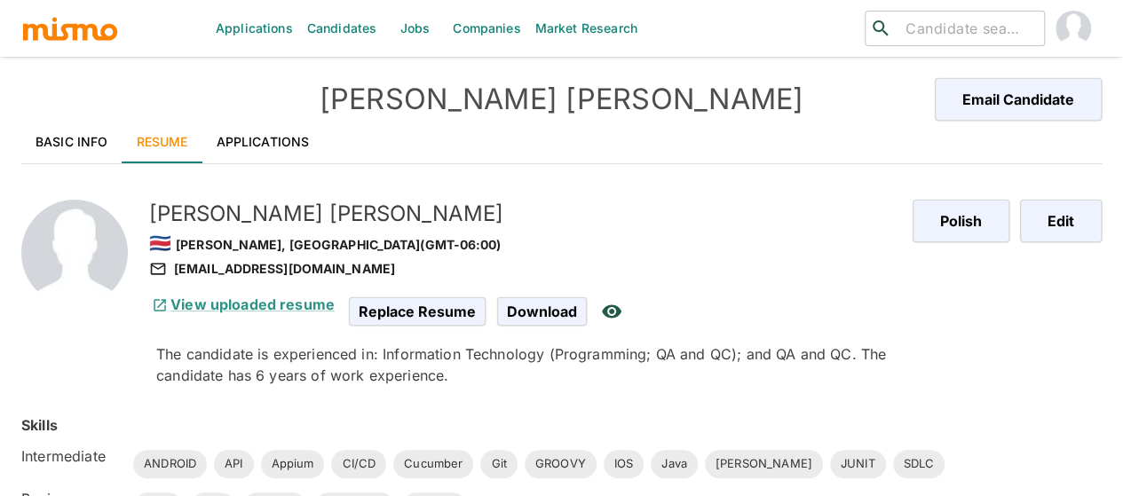
click at [98, 137] on link "Basic Info" at bounding box center [71, 142] width 101 height 43
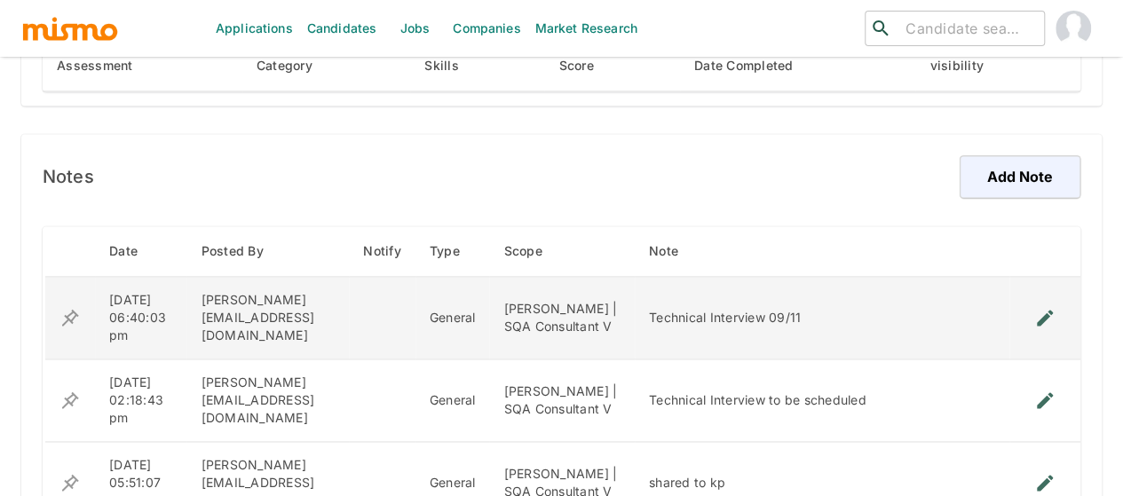
scroll to position [1243, 0]
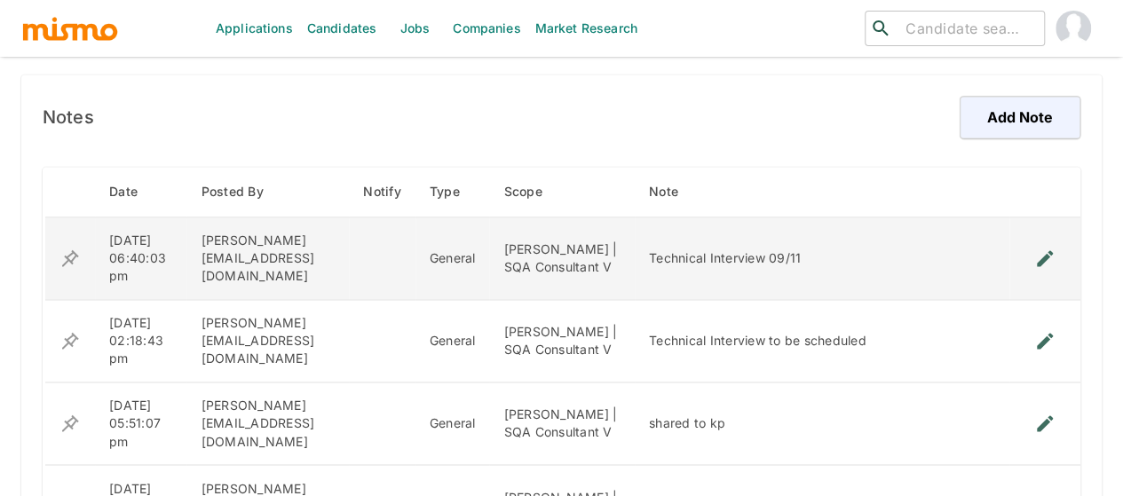
click at [1046, 265] on icon "enhanced table" at bounding box center [1045, 258] width 16 height 16
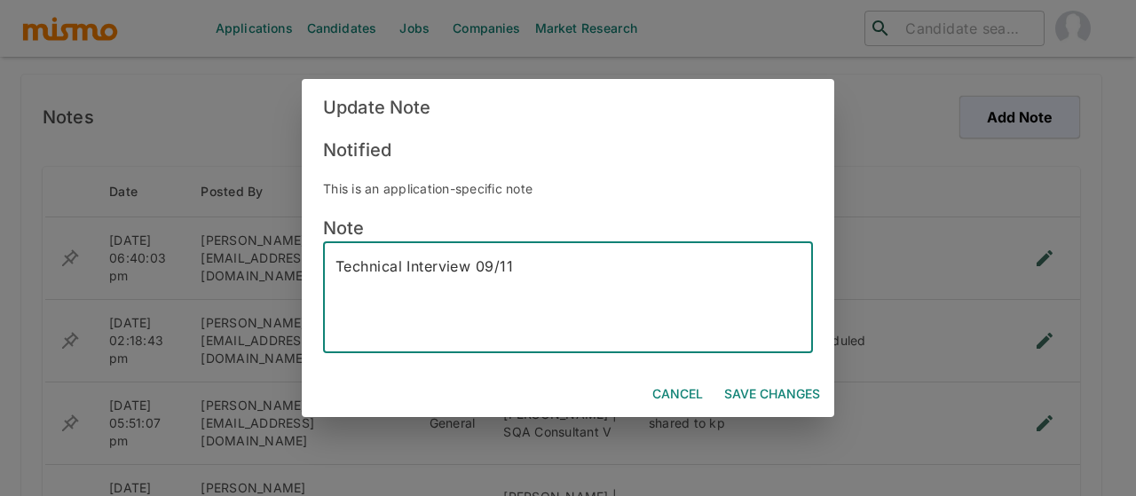
click at [513, 269] on textarea "Technical Interview 09/11" at bounding box center [568, 298] width 465 height 82
click at [535, 276] on textarea "Technical Interview 09/11" at bounding box center [568, 298] width 465 height 82
type textarea "Technical Interview 09/17"
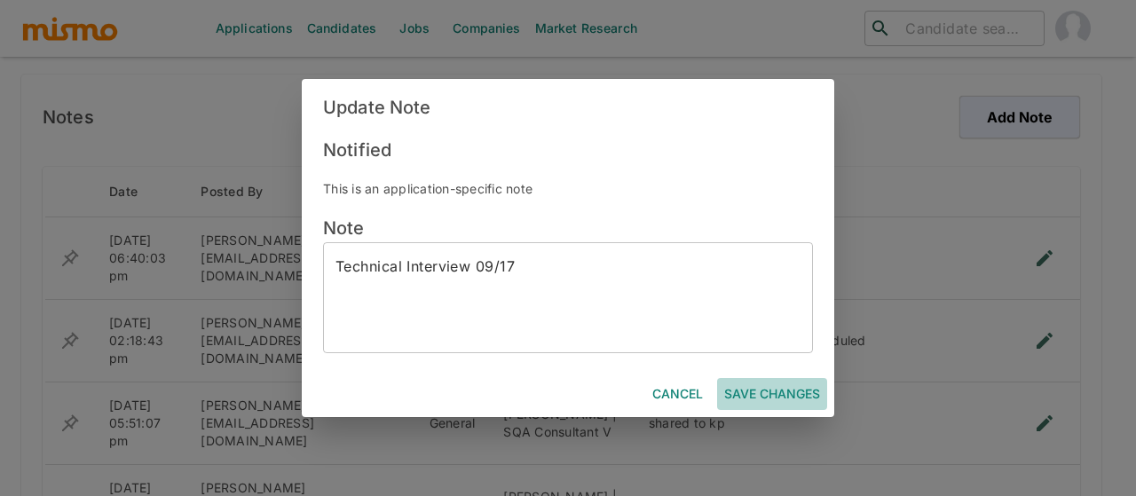
click at [763, 397] on button "Save Changes" at bounding box center [772, 394] width 110 height 33
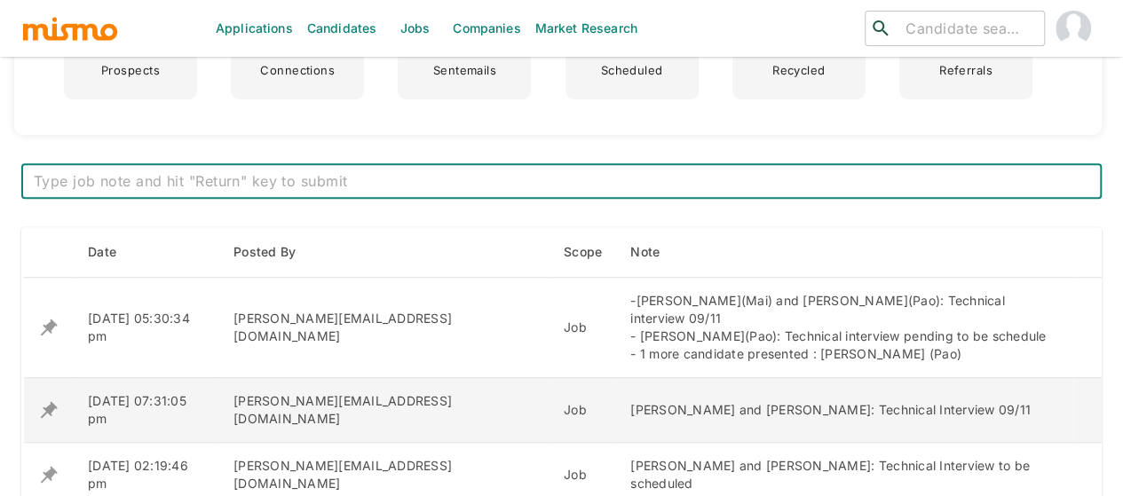
scroll to position [621, 0]
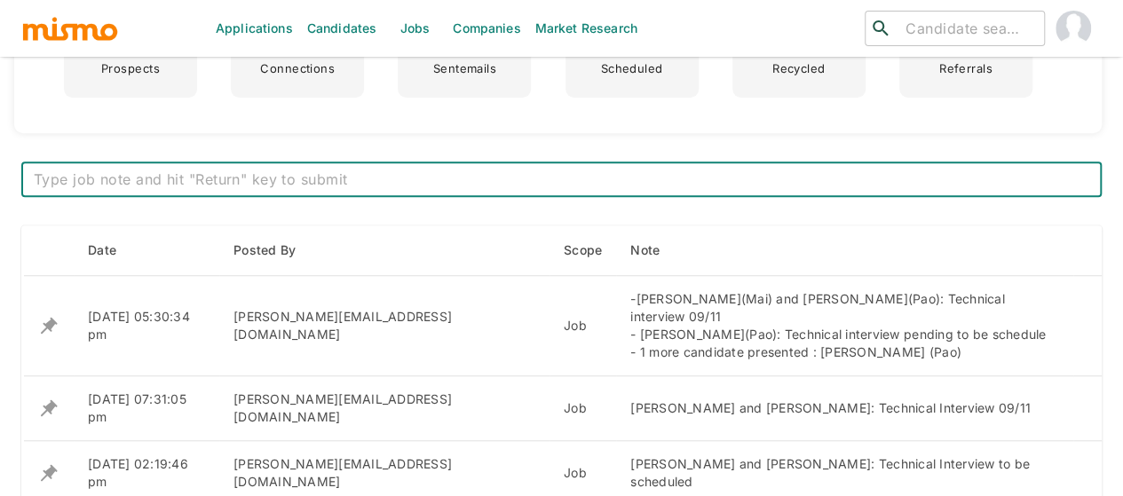
click at [309, 184] on textarea at bounding box center [561, 180] width 1055 height 20
paste textarea "-[PERSON_NAME] Technical interview 09/11 - Pending feedback ([PERSON_NAME]) -[P…"
type textarea "-[PERSON_NAME] Technical interview 09/11 - Pending feedback ([PERSON_NAME]) -[P…"
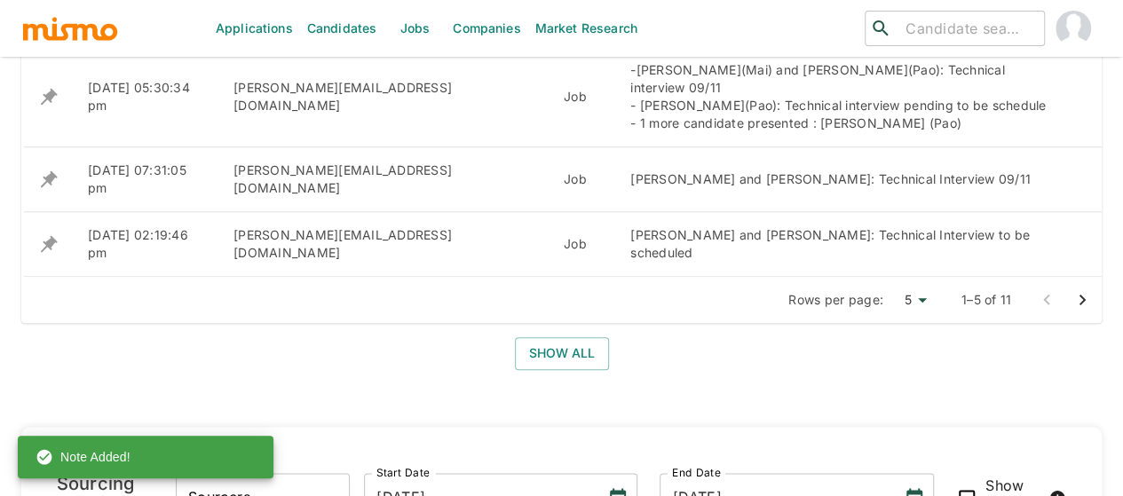
scroll to position [888, 0]
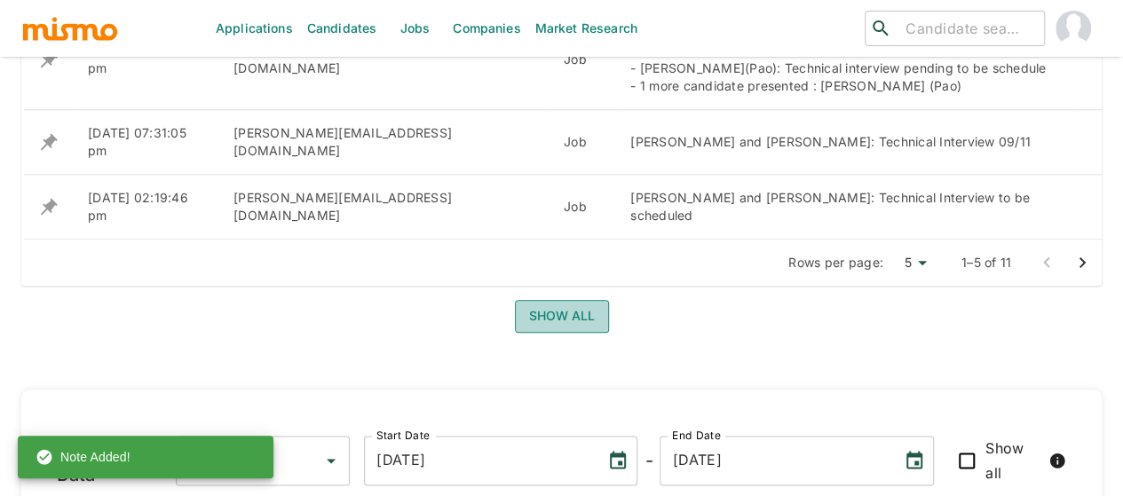
click at [556, 300] on button "Show all" at bounding box center [562, 316] width 94 height 33
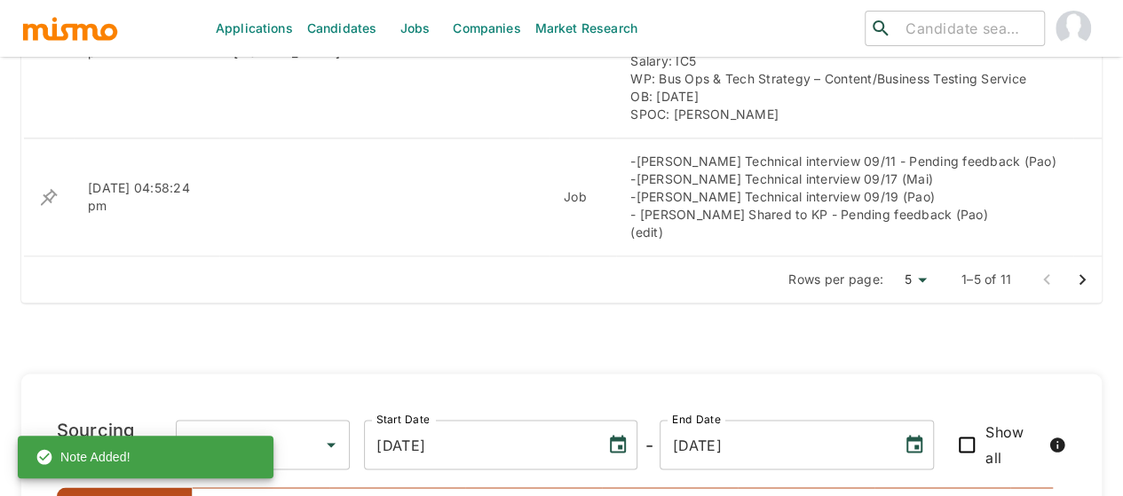
scroll to position [1331, 0]
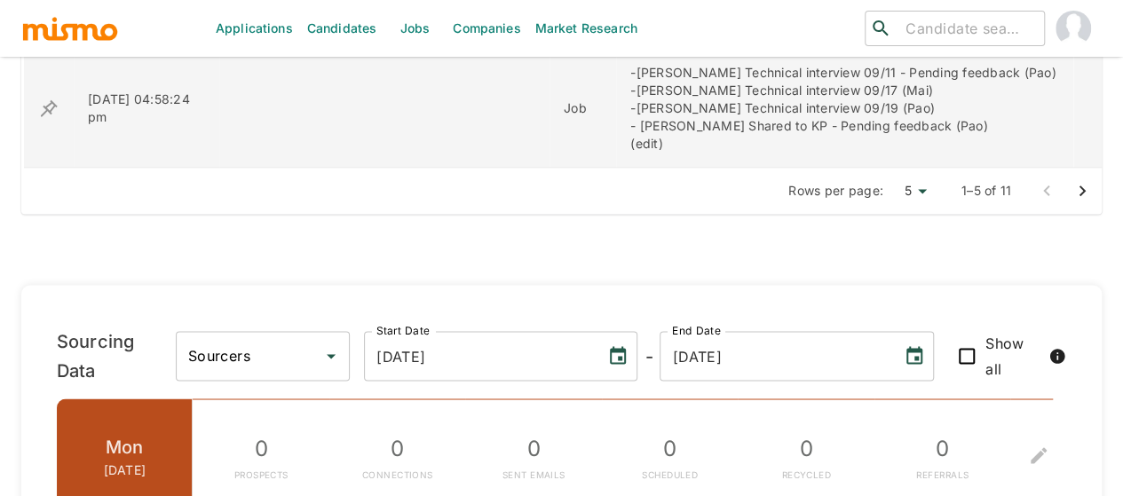
click at [48, 98] on icon "enhanced table" at bounding box center [48, 108] width 21 height 21
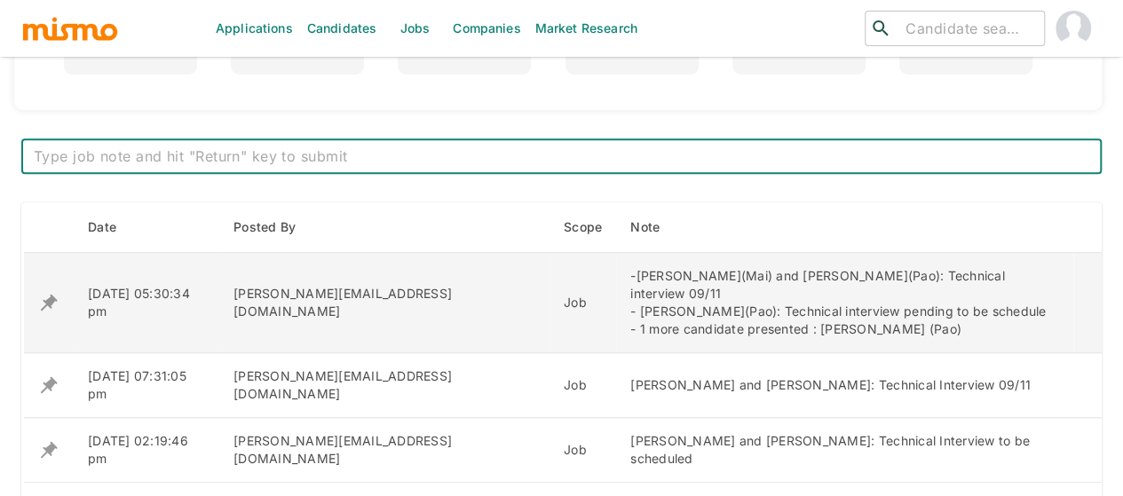
scroll to position [905, 0]
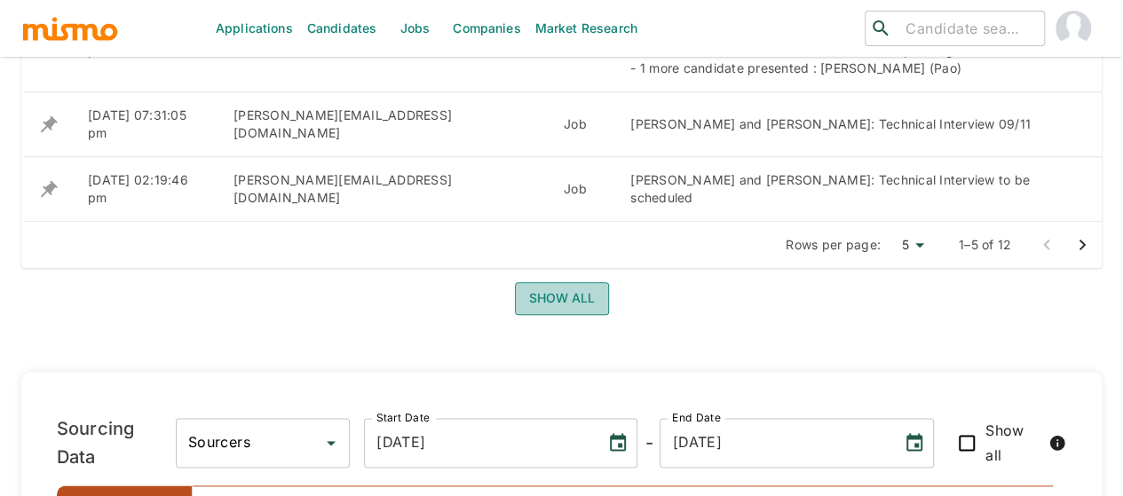
click at [540, 282] on button "Show all" at bounding box center [562, 298] width 94 height 33
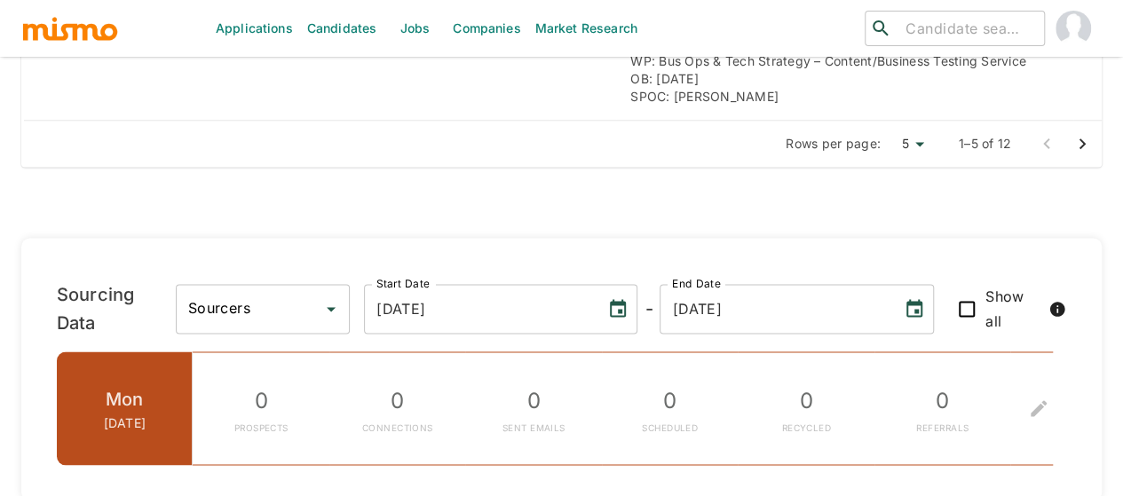
scroll to position [1260, 0]
click at [1075, 133] on icon "Go to next page" at bounding box center [1081, 143] width 21 height 21
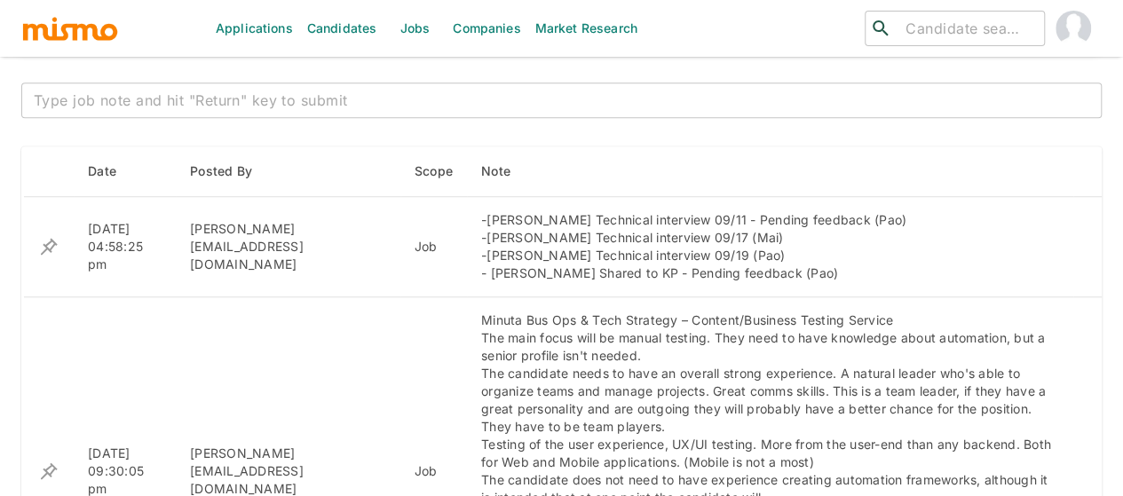
scroll to position [728, 0]
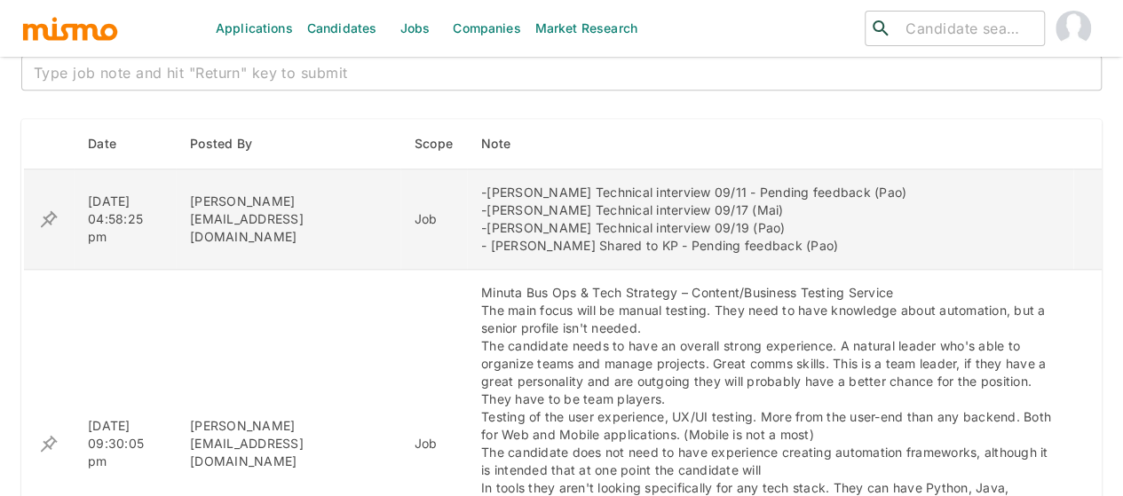
click at [49, 209] on icon "enhanced table" at bounding box center [48, 219] width 21 height 21
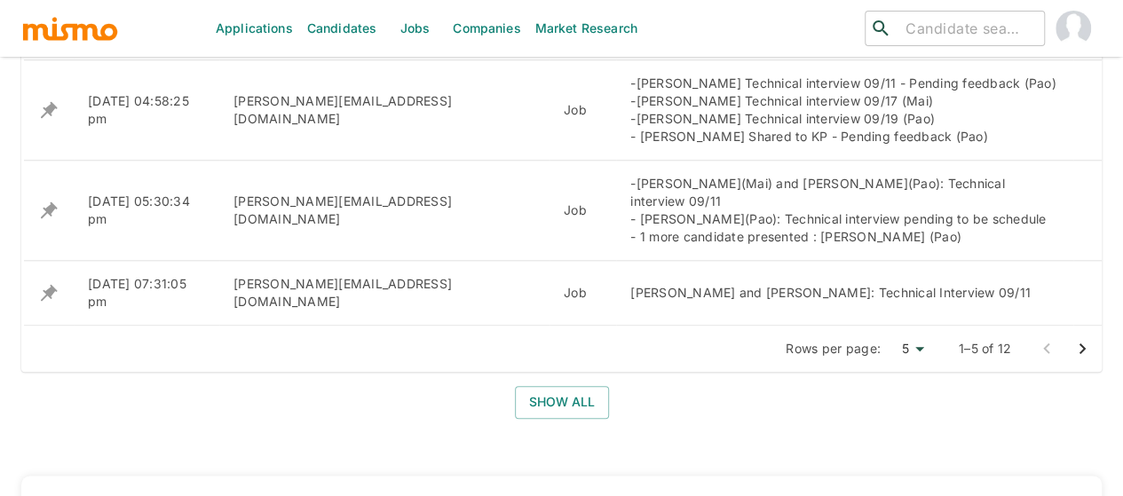
scroll to position [728, 0]
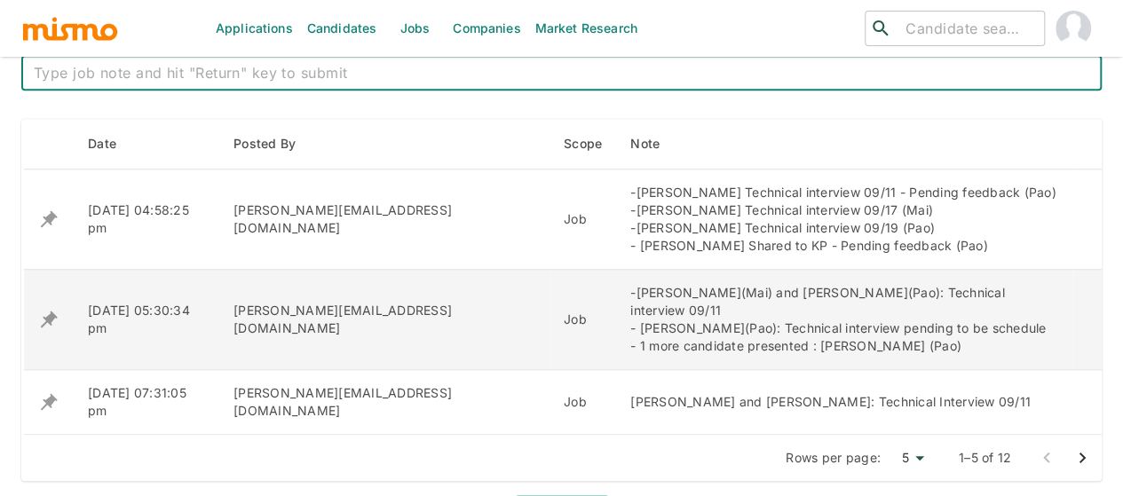
click at [48, 312] on icon "enhanced table" at bounding box center [49, 320] width 17 height 17
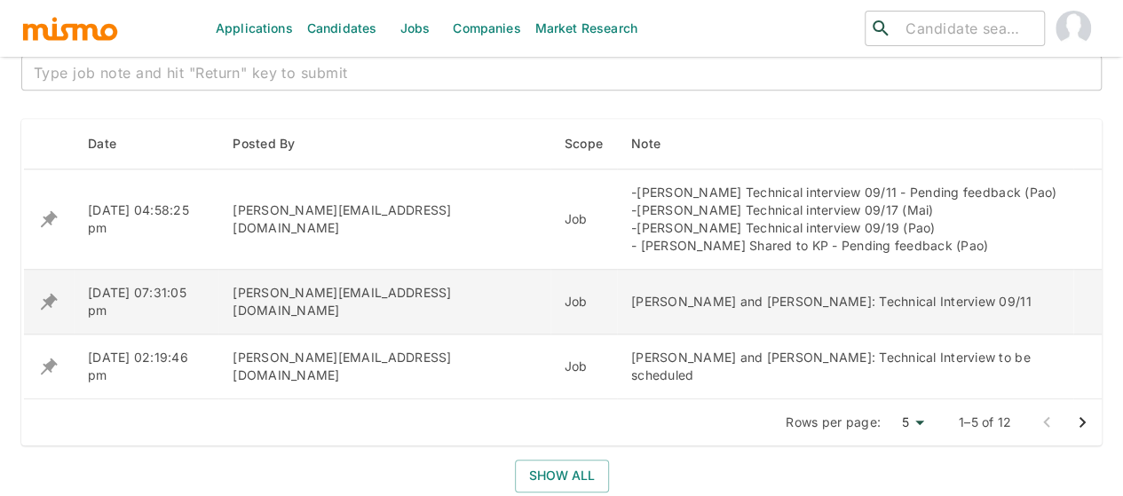
click at [43, 297] on icon "enhanced table" at bounding box center [49, 302] width 17 height 17
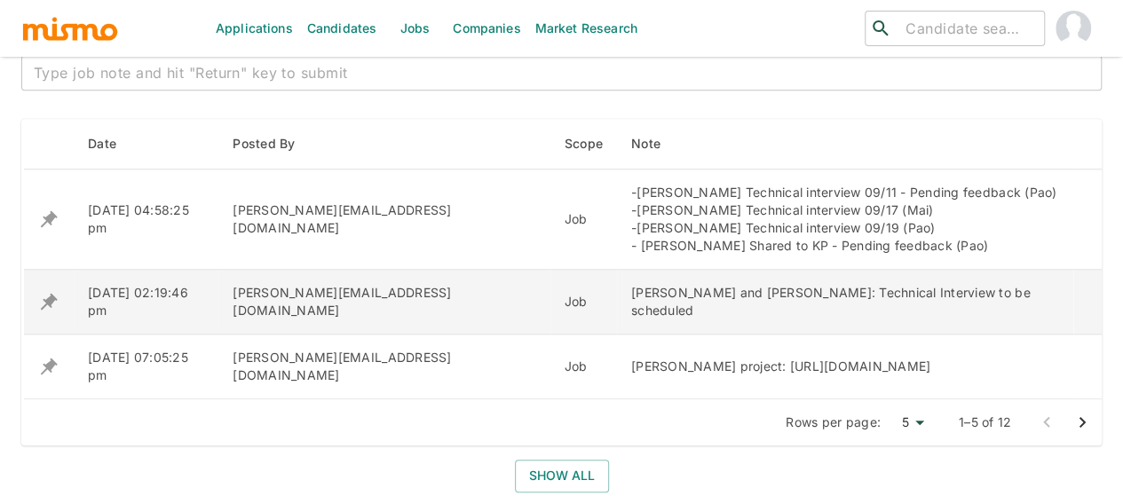
click at [53, 301] on icon "enhanced table" at bounding box center [48, 301] width 21 height 21
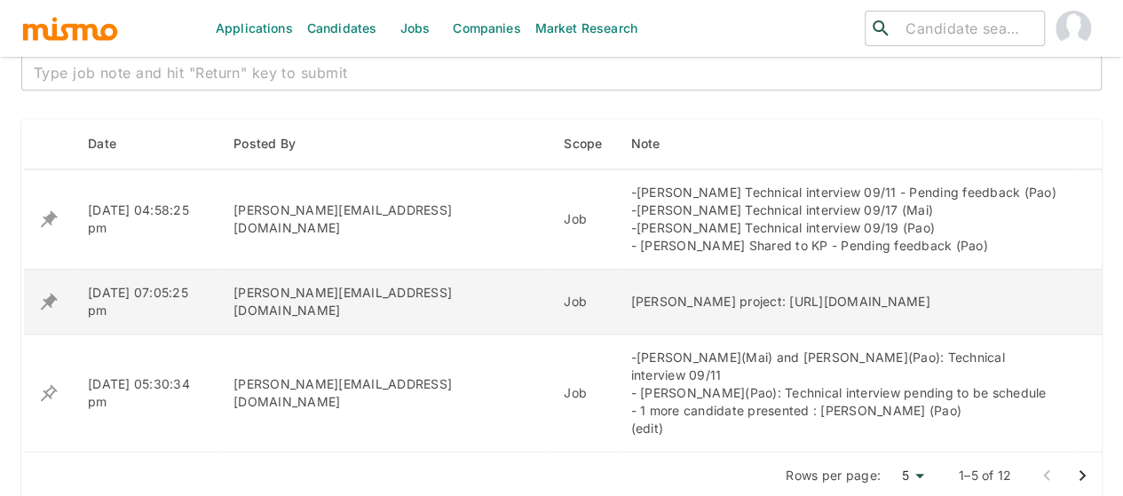
click at [57, 296] on icon "enhanced table" at bounding box center [48, 301] width 21 height 21
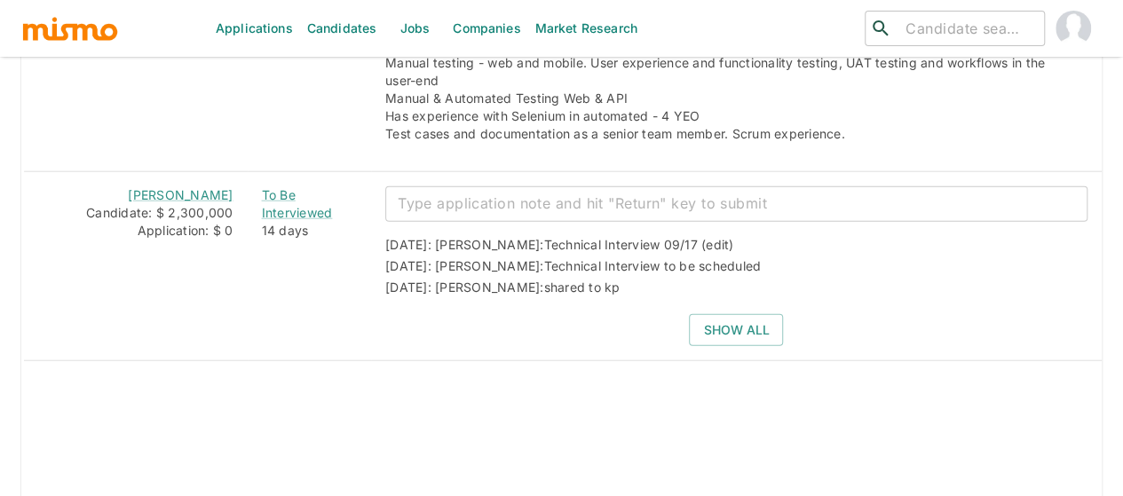
scroll to position [2219, 0]
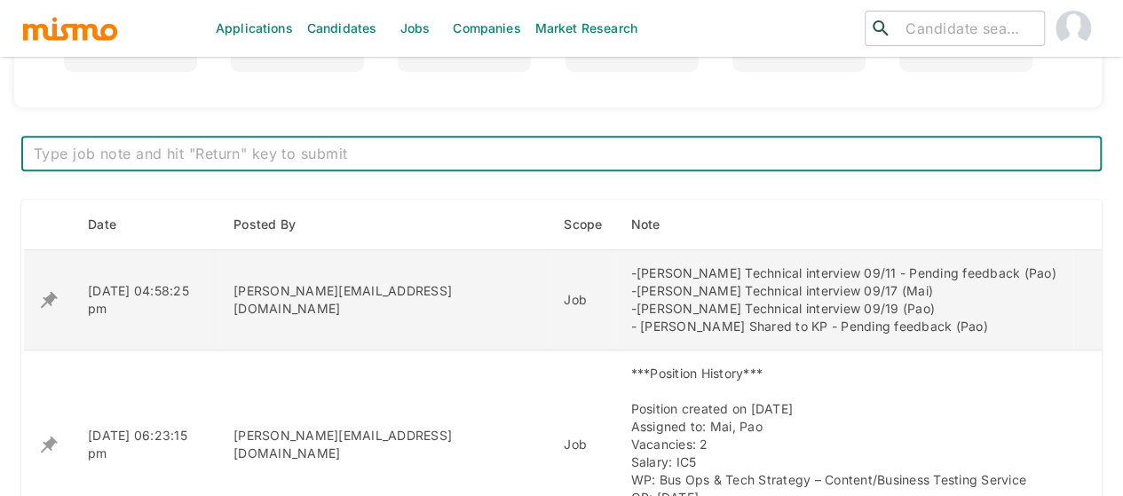
scroll to position [675, 0]
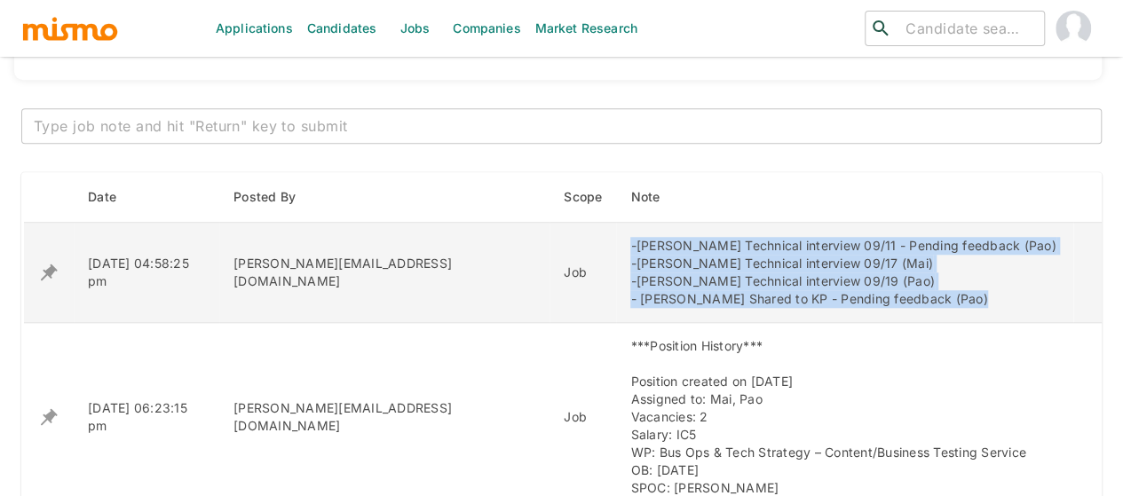
drag, startPoint x: 921, startPoint y: 294, endPoint x: 559, endPoint y: 242, distance: 365.8
click at [616, 242] on td "-[PERSON_NAME] Technical interview 09/11 - Pending feedback ([PERSON_NAME]) -[P…" at bounding box center [844, 273] width 457 height 100
copy div "-Marco Mora Technical interview 09/11 - Pending feedback (Pao) -Elvin Gomez Tec…"
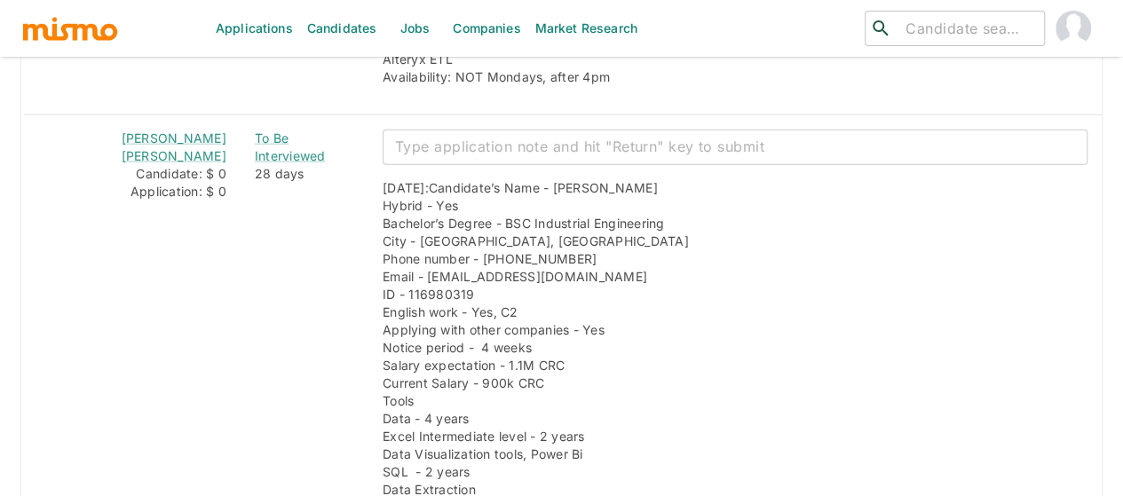
scroll to position [2245, 0]
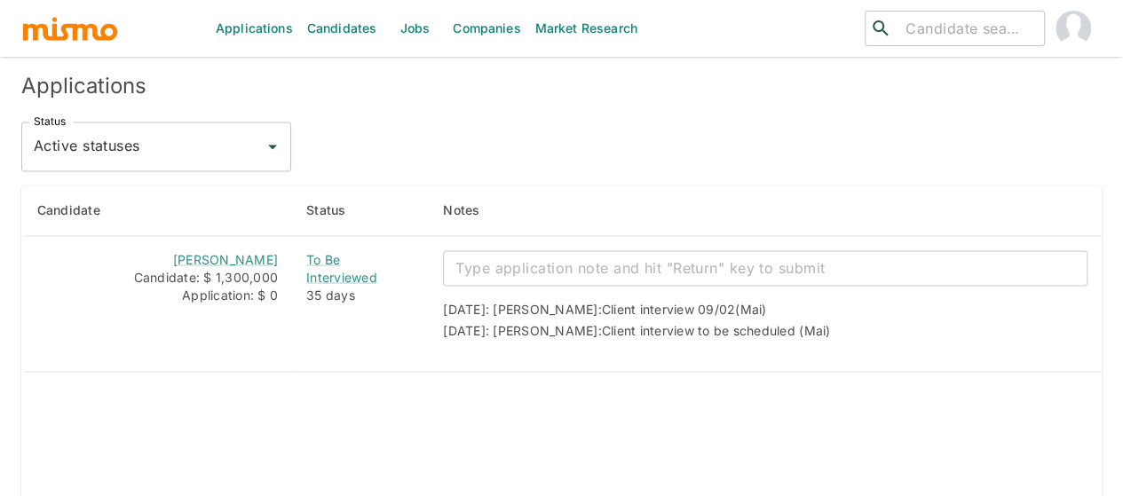
scroll to position [1454, 0]
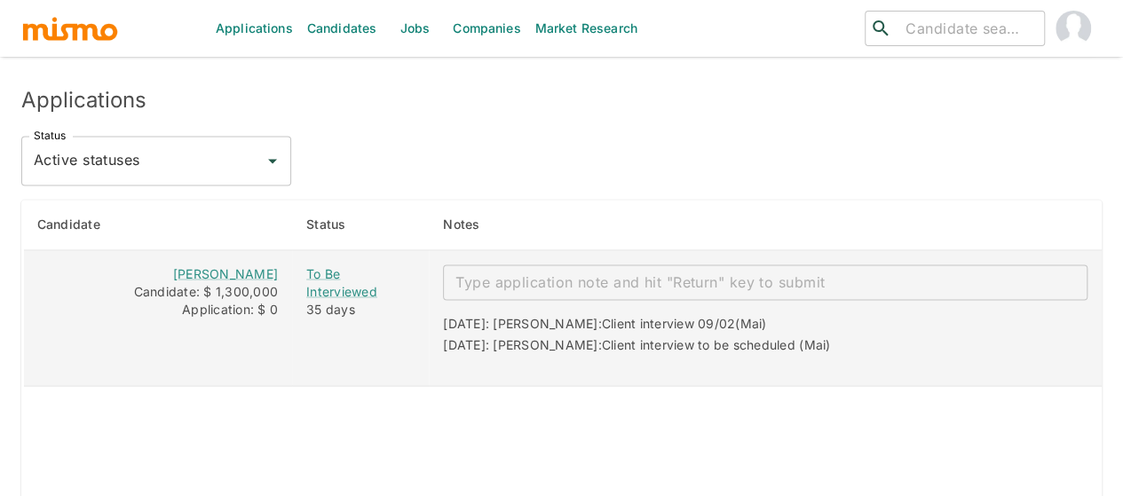
click at [573, 272] on textarea "enhanced table" at bounding box center [765, 282] width 620 height 20
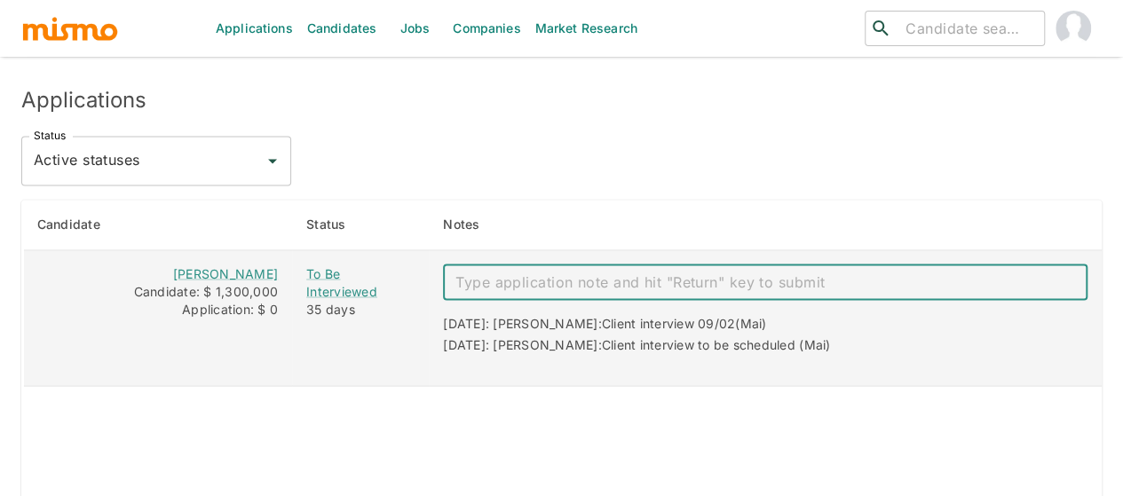
paste textarea "Final interview (in person) 09/15. Final resolution likely [DATE]."
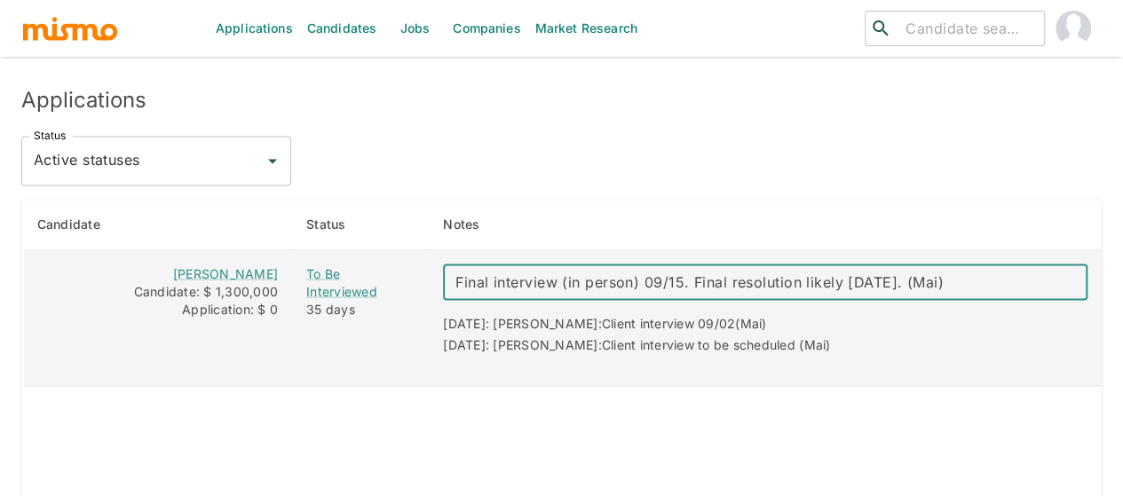
click at [981, 272] on textarea "Final interview (in person) 09/15. Final resolution likely [DATE]. (Mai)" at bounding box center [765, 282] width 620 height 20
type textarea "Final interview (in person) 09/15. Final resolution likely [DATE](Mai)"
drag, startPoint x: 1019, startPoint y: 254, endPoint x: 470, endPoint y: 256, distance: 548.5
click at [470, 265] on div "Final interview (in person) 09/15. Final resolution likely on Wednesday(Mai) x ​" at bounding box center [765, 283] width 644 height 36
click at [1011, 272] on textarea "Final interview (in person) 09/15. Final resolution likely [DATE](Mai)" at bounding box center [765, 282] width 620 height 20
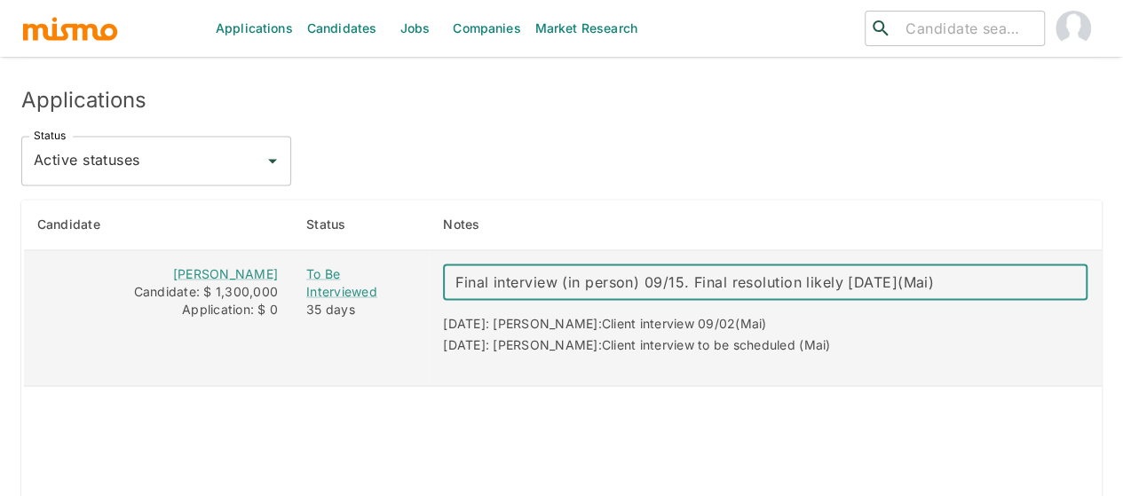
click at [1012, 272] on textarea "Final interview (in person) 09/15. Final resolution likely [DATE](Mai)" at bounding box center [765, 282] width 620 height 20
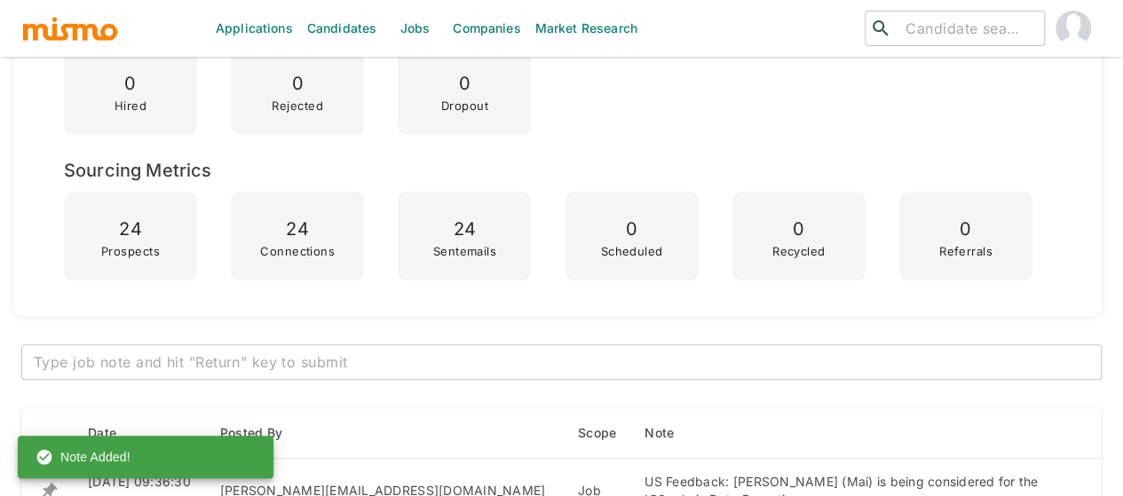
scroll to position [655, 0]
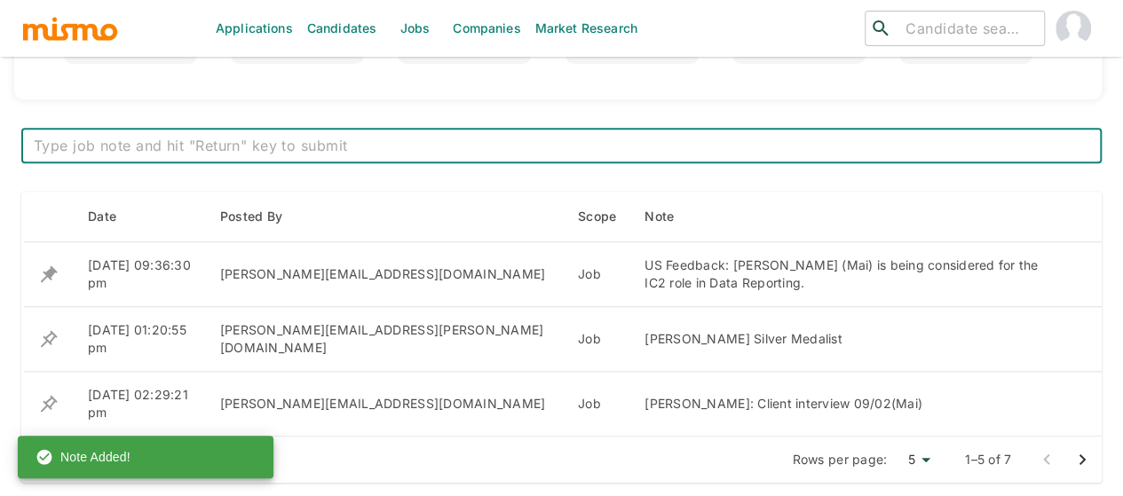
click at [197, 153] on textarea at bounding box center [561, 146] width 1055 height 20
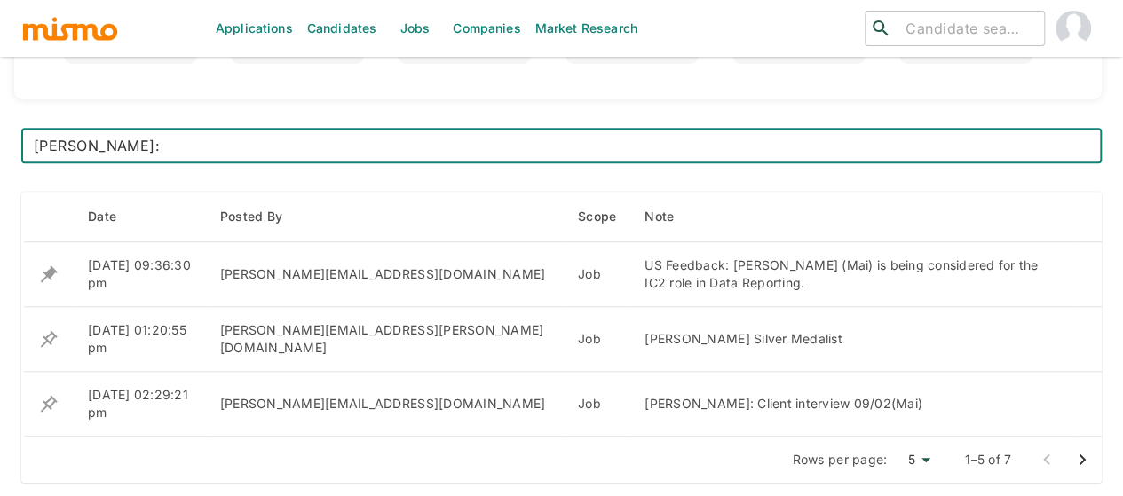
paste textarea "Final interview (in person) 09/15. Final resolution likely [DATE](Mai)"
type textarea "[PERSON_NAME]: Final interview (in person) 09/15. Final resolution likely [DATE…"
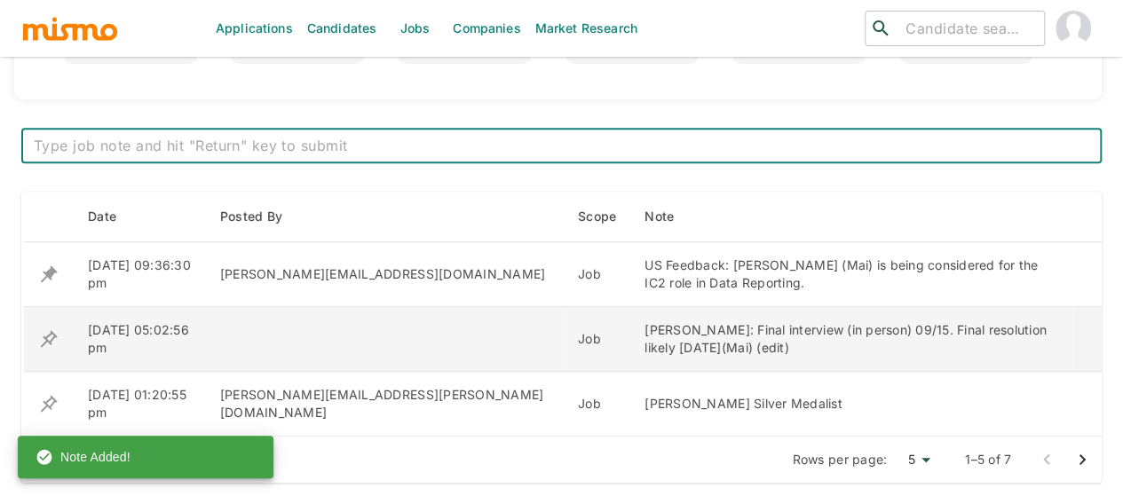
click at [51, 332] on icon "enhanced table" at bounding box center [49, 338] width 17 height 17
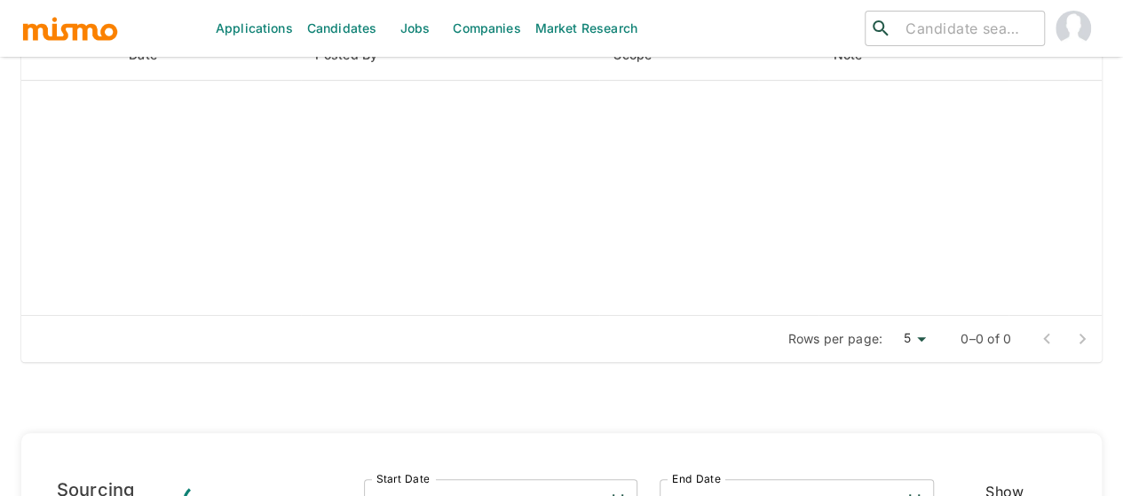
scroll to position [817, 0]
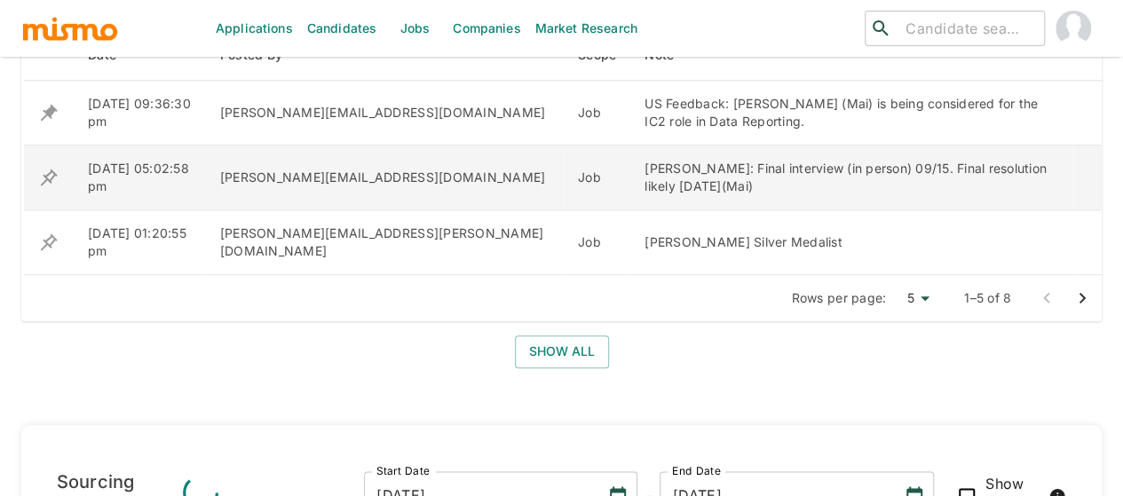
click at [54, 170] on icon "enhanced table" at bounding box center [49, 177] width 17 height 17
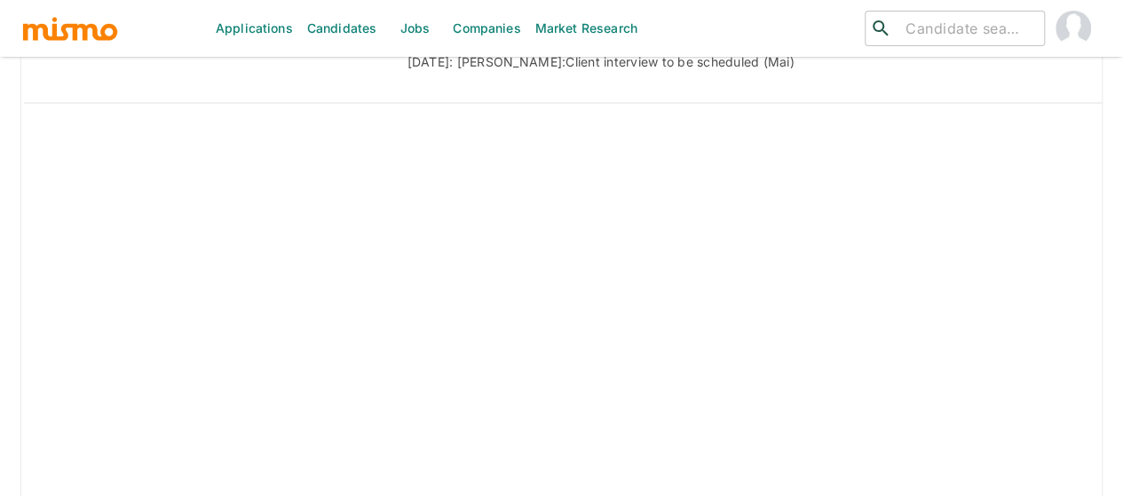
scroll to position [1578, 0]
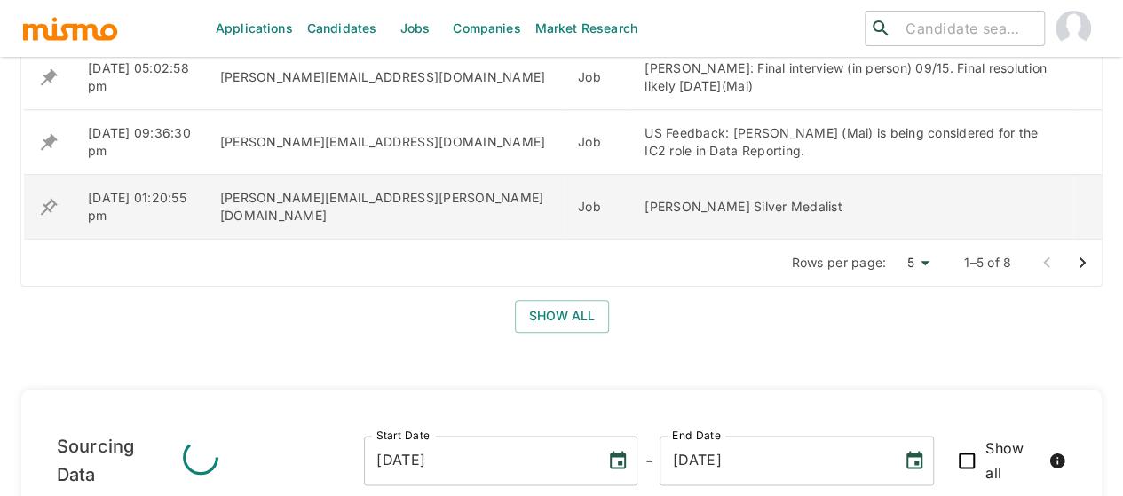
scroll to position [905, 0]
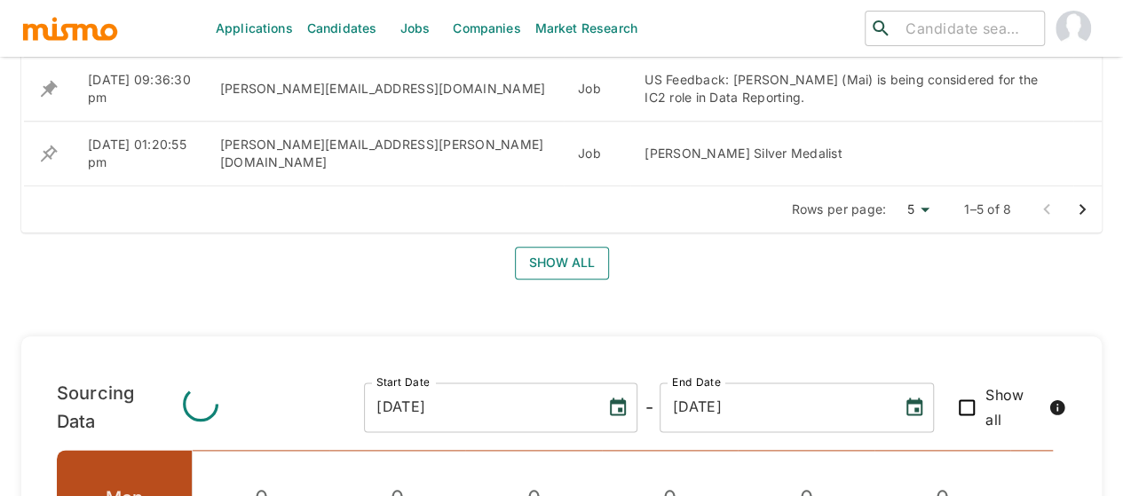
click at [554, 268] on button "Show all" at bounding box center [562, 263] width 94 height 33
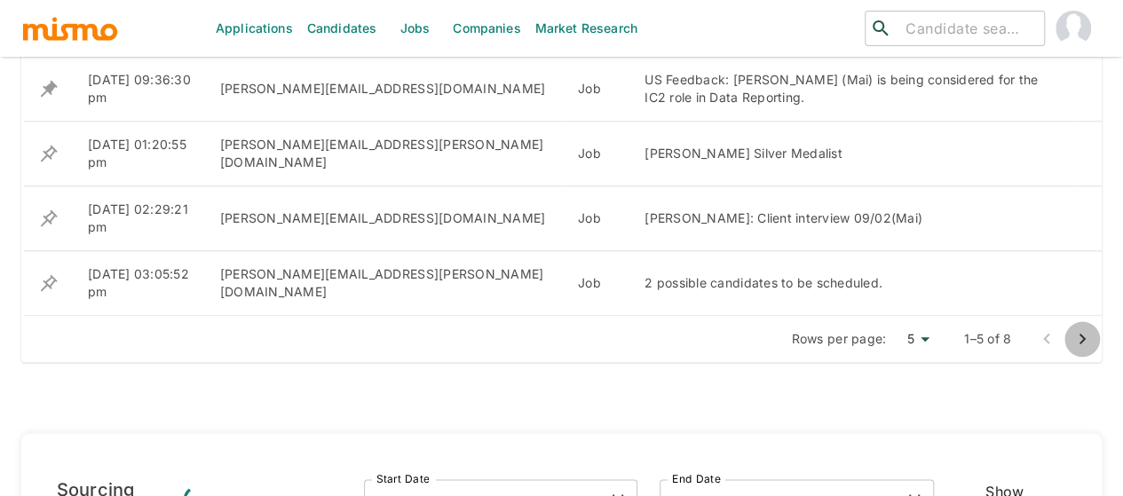
click at [1078, 328] on icon "Go to next page" at bounding box center [1081, 338] width 21 height 21
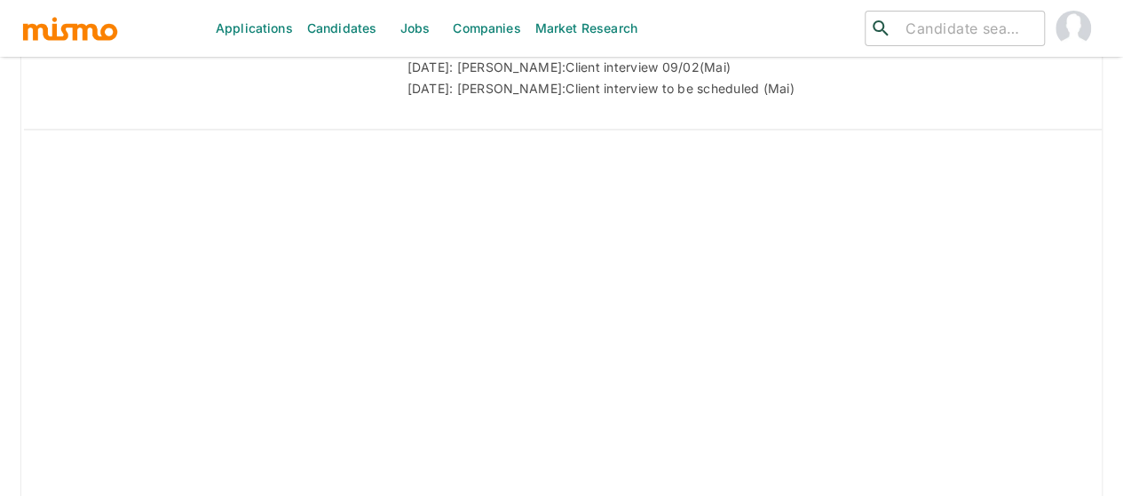
scroll to position [1860, 0]
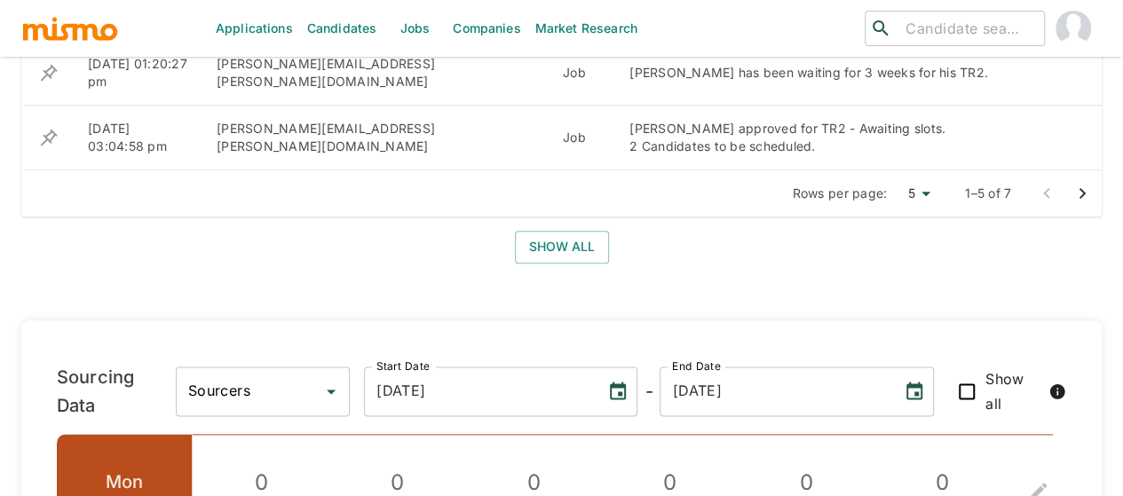
scroll to position [784, 0]
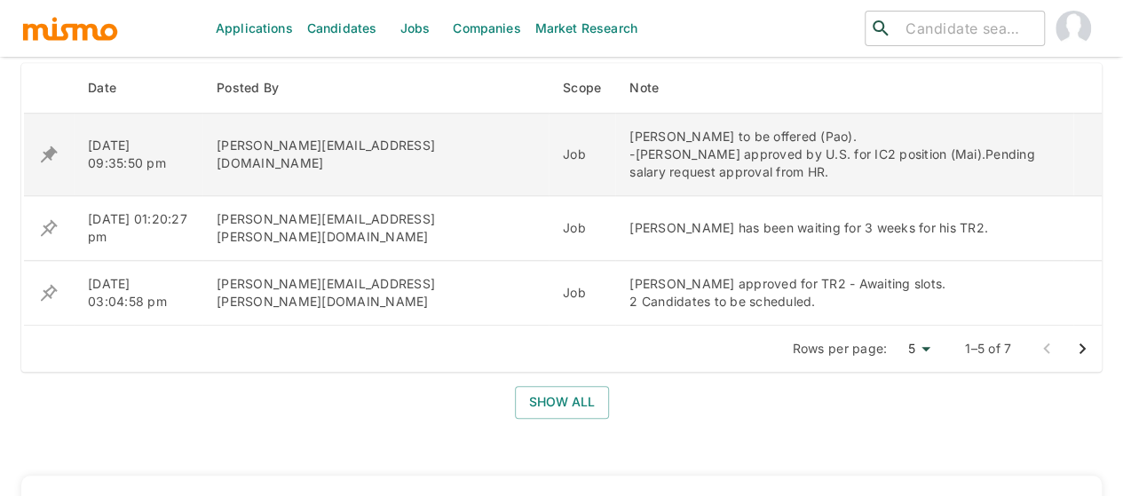
drag, startPoint x: 744, startPoint y: 133, endPoint x: 532, endPoint y: 135, distance: 212.1
click at [629, 135] on div "[PERSON_NAME] to be offered (Pao). -[PERSON_NAME] approved by U.S. for IC2 posi…" at bounding box center [844, 154] width 430 height 53
copy div "[PERSON_NAME] to be offered (Pao)."
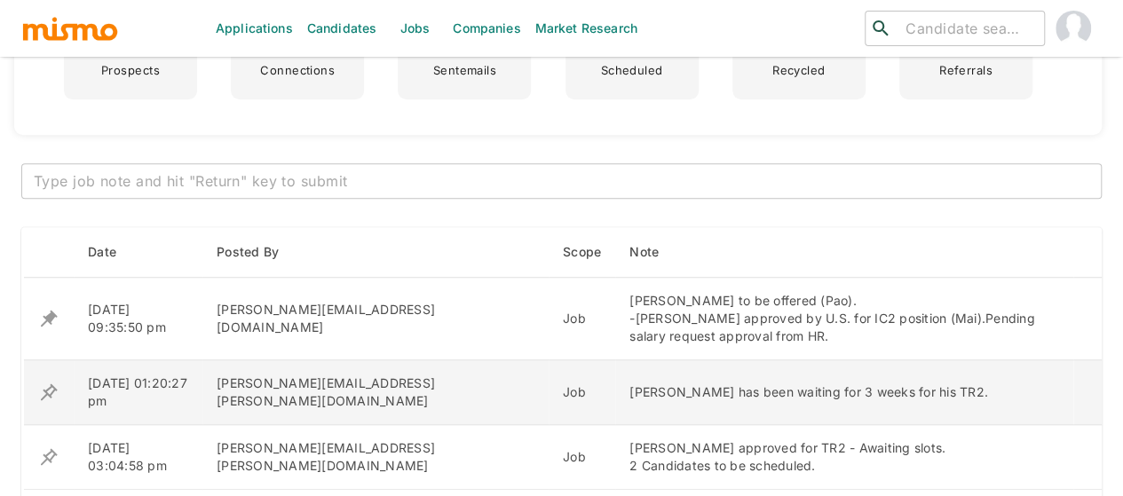
scroll to position [621, 0]
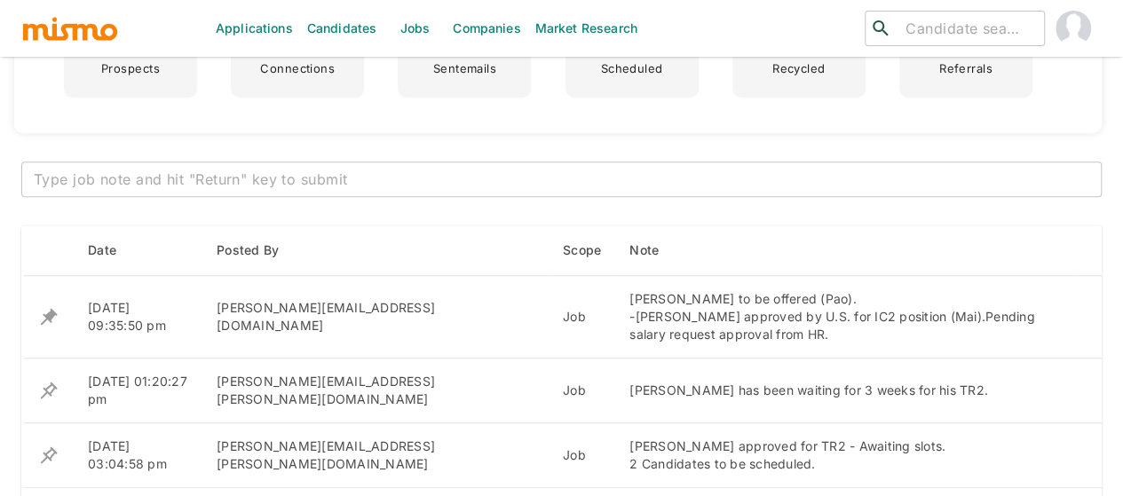
click at [142, 170] on textarea at bounding box center [561, 180] width 1055 height 20
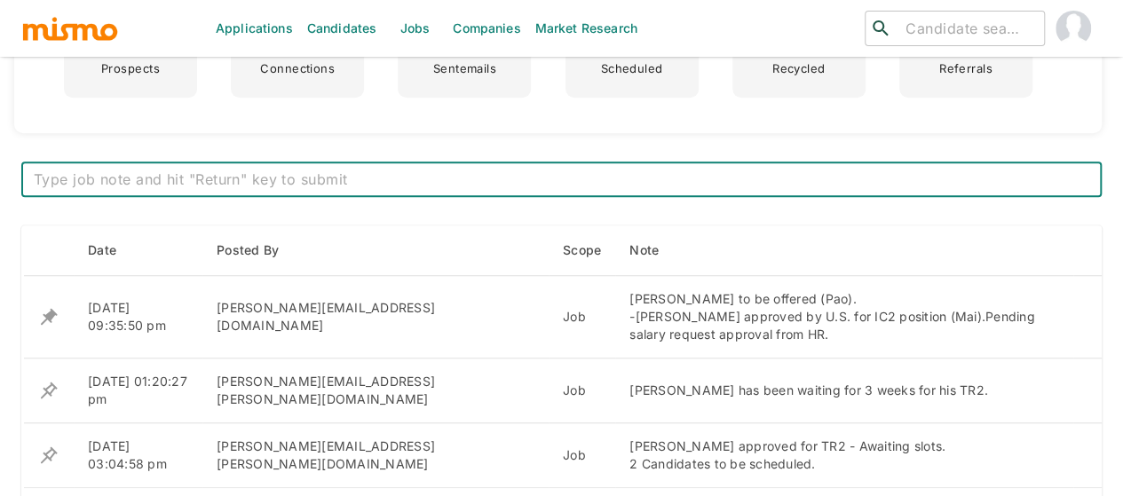
paste textarea "[PERSON_NAME] to be offered (Pao)."
click at [275, 174] on textarea "[PERSON_NAME] to be offered (Pao)." at bounding box center [561, 180] width 1055 height 20
drag, startPoint x: 242, startPoint y: 175, endPoint x: 149, endPoint y: 173, distance: 93.2
click at [149, 173] on textarea "[PERSON_NAME] to be offered (Pao)." at bounding box center [561, 180] width 1055 height 20
paste textarea "Offer signed. OB [DATE]"
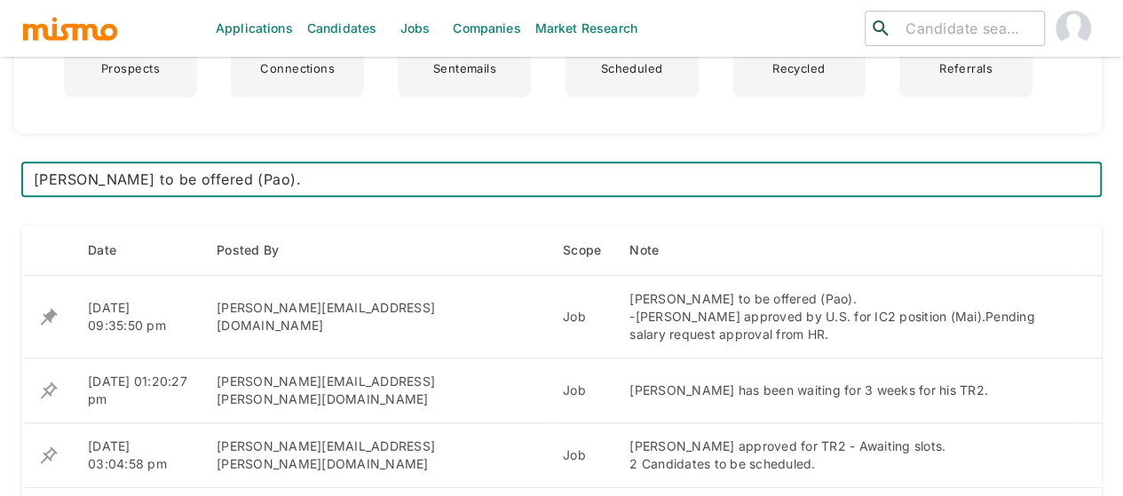
type textarea "[PERSON_NAME] Offer signed. OB [DATE] (Pao)."
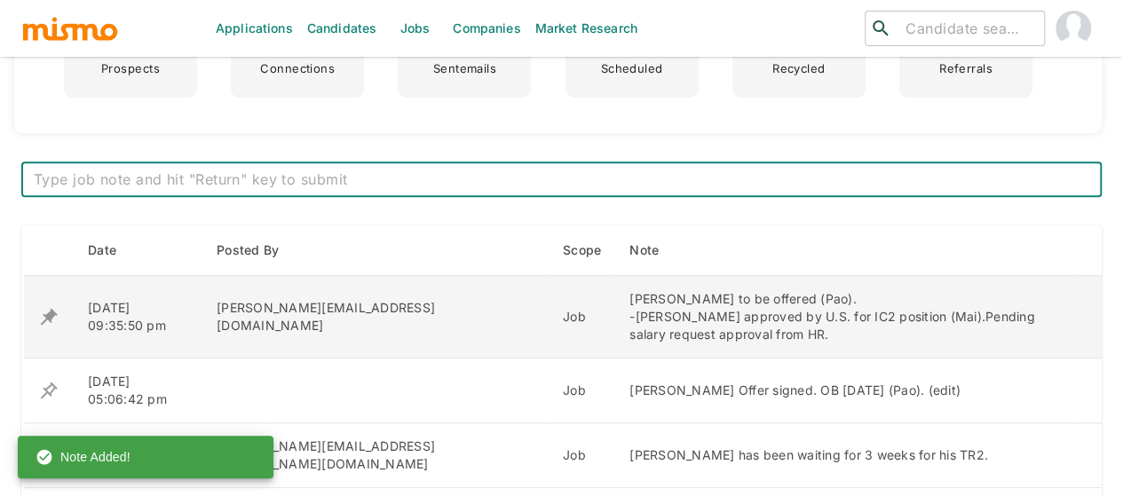
click at [48, 310] on icon "enhanced table" at bounding box center [48, 316] width 21 height 21
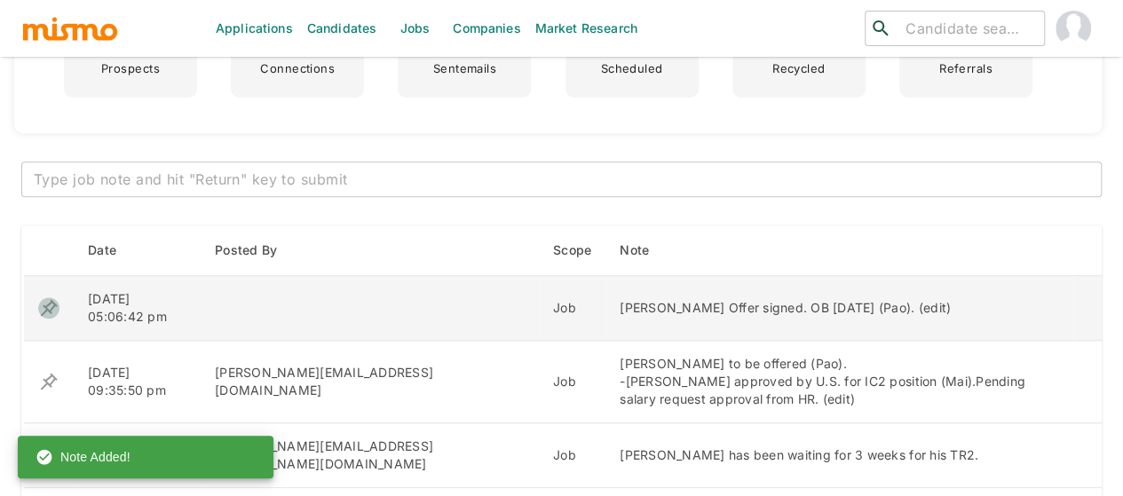
click at [44, 306] on icon "enhanced table" at bounding box center [49, 307] width 17 height 17
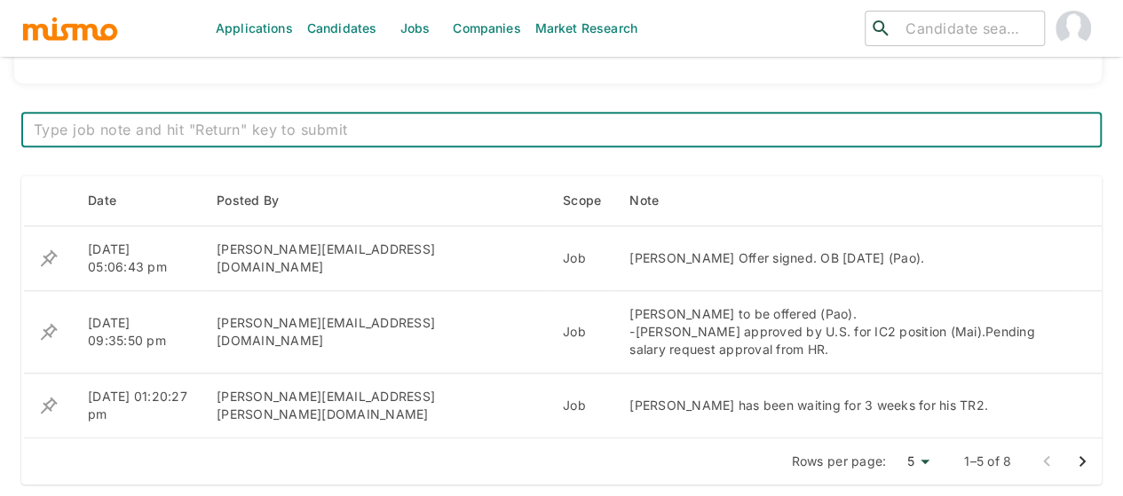
scroll to position [799, 0]
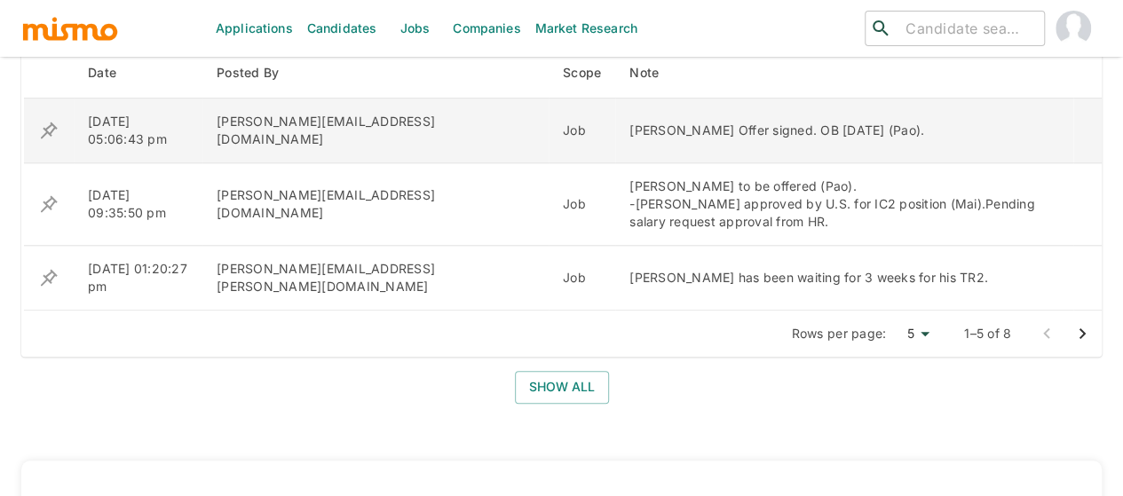
click at [45, 130] on icon "enhanced table" at bounding box center [48, 130] width 21 height 21
click at [533, 375] on button "Show all" at bounding box center [562, 387] width 94 height 33
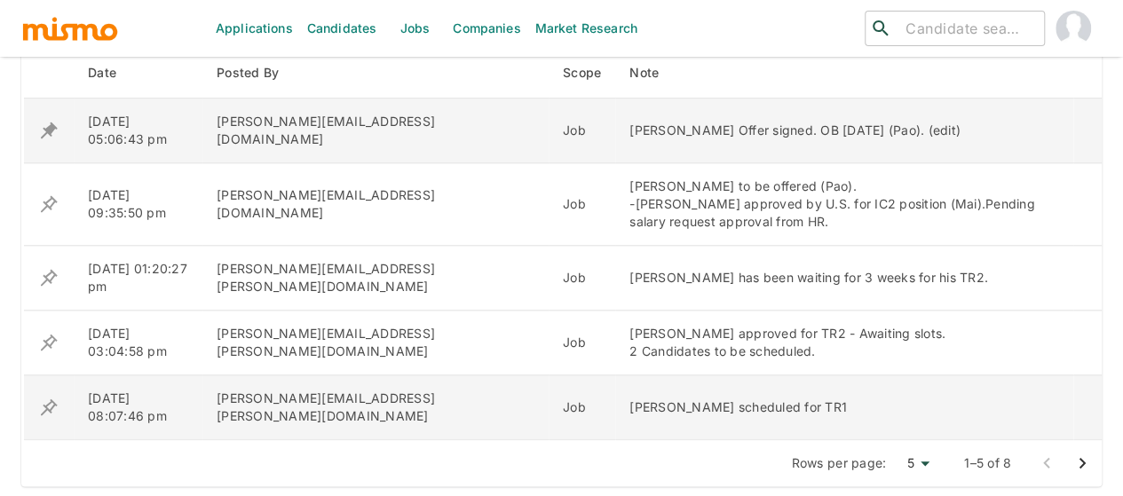
click at [43, 411] on icon "enhanced table" at bounding box center [49, 407] width 17 height 17
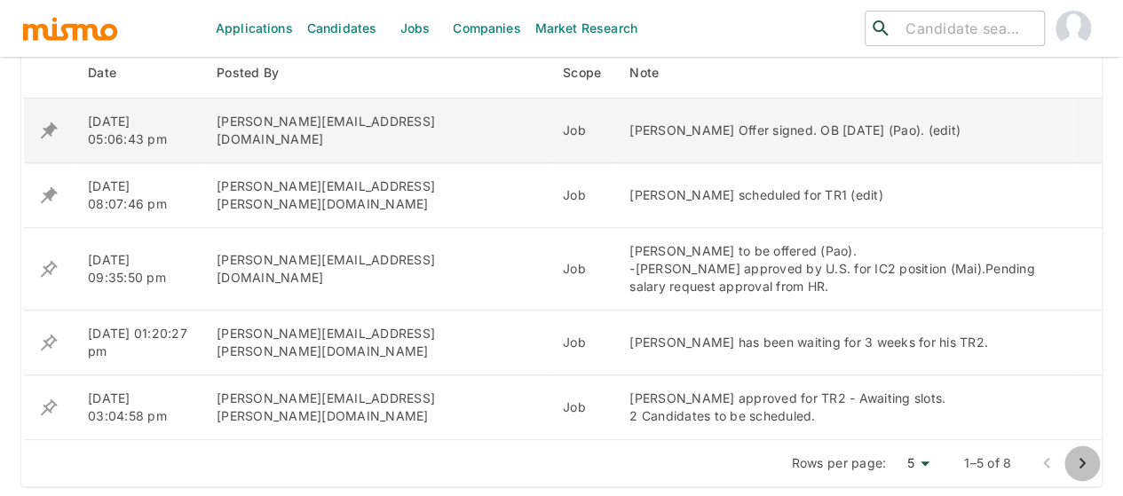
click at [1077, 461] on icon "Go to next page" at bounding box center [1081, 463] width 21 height 21
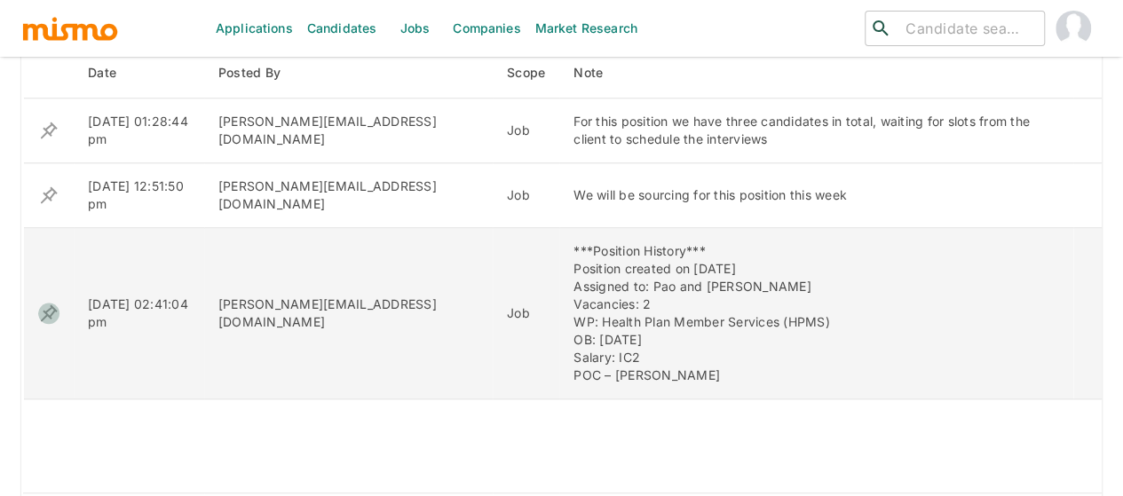
click at [55, 312] on icon "enhanced table" at bounding box center [48, 313] width 21 height 21
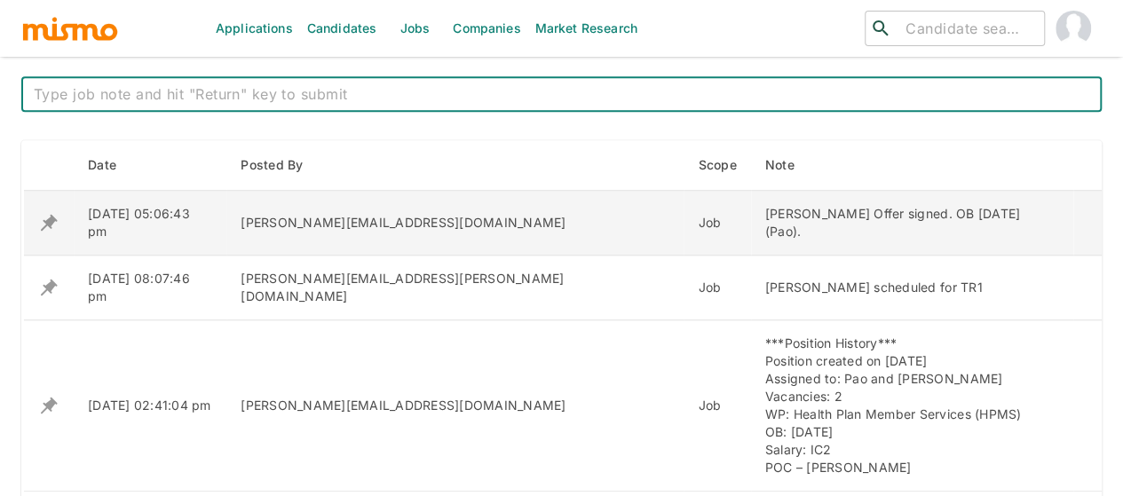
scroll to position [710, 0]
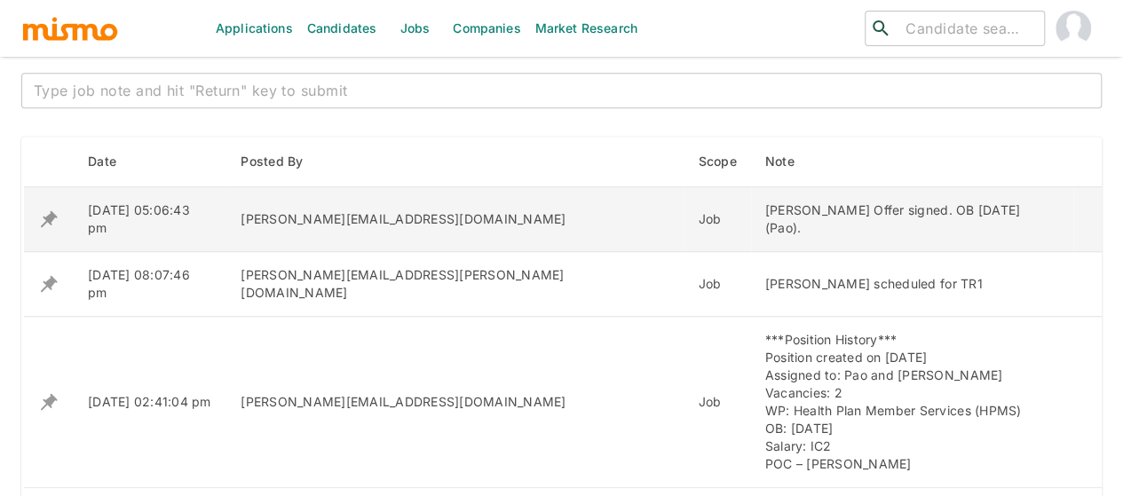
drag, startPoint x: 975, startPoint y: 214, endPoint x: 641, endPoint y: 209, distance: 333.8
click at [751, 209] on td "[PERSON_NAME] Offer signed. OB [DATE] (Pao)." at bounding box center [912, 219] width 322 height 65
copy div "Pedro Paniagua Offer signed. OB October 20th (Pao)."
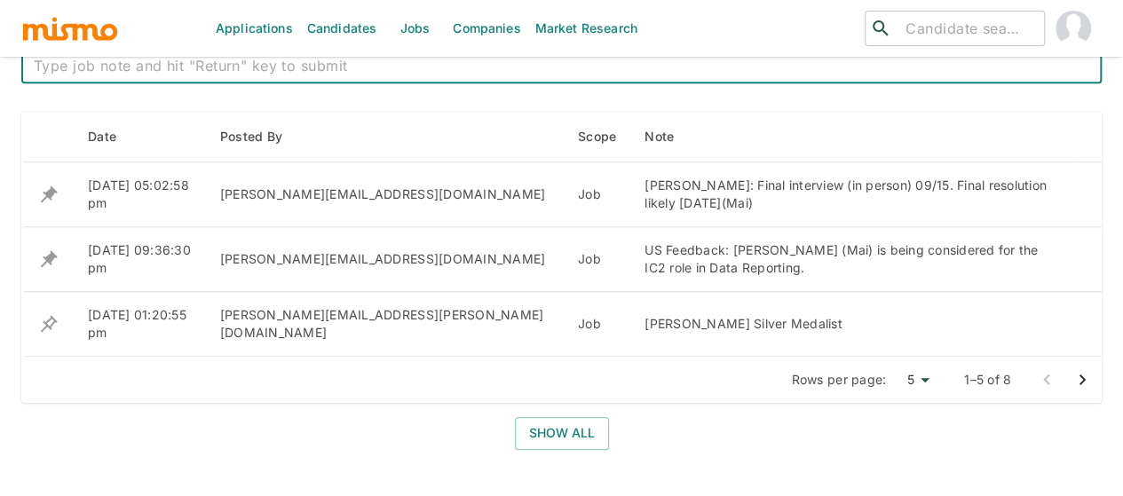
scroll to position [728, 0]
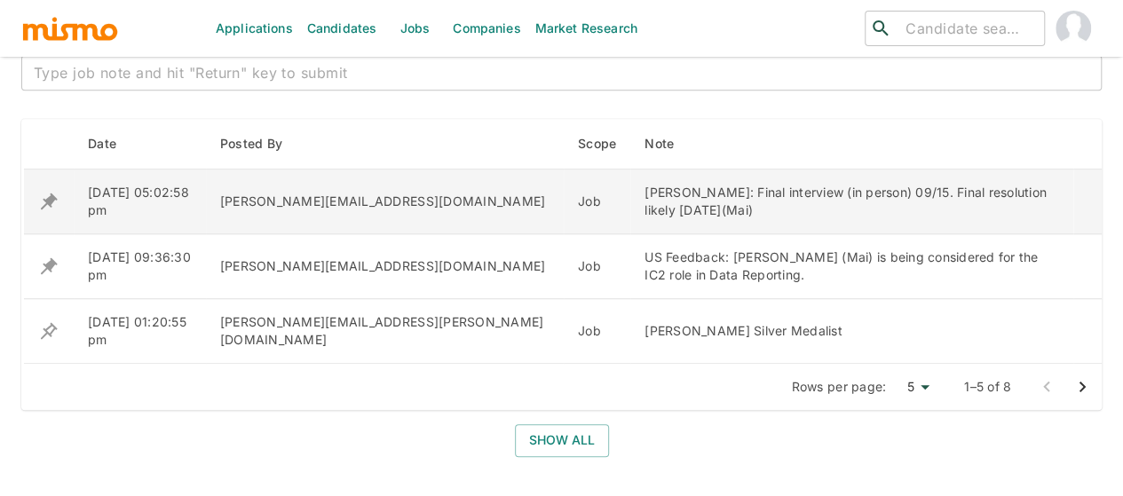
drag, startPoint x: 652, startPoint y: 207, endPoint x: 539, endPoint y: 196, distance: 113.2
click at [644, 196] on div "[PERSON_NAME]: Final interview (in person) 09/15. Final resolution likely [DATE…" at bounding box center [851, 202] width 415 height 36
copy div "[PERSON_NAME]: Final interview (in person) 09/15. Final resolution likely [DATE…"
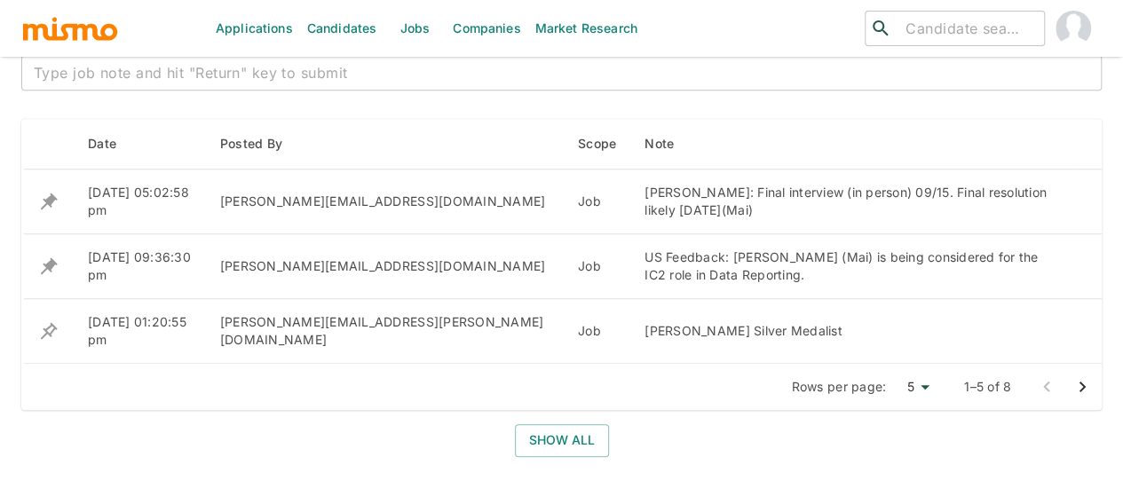
scroll to position [462, 0]
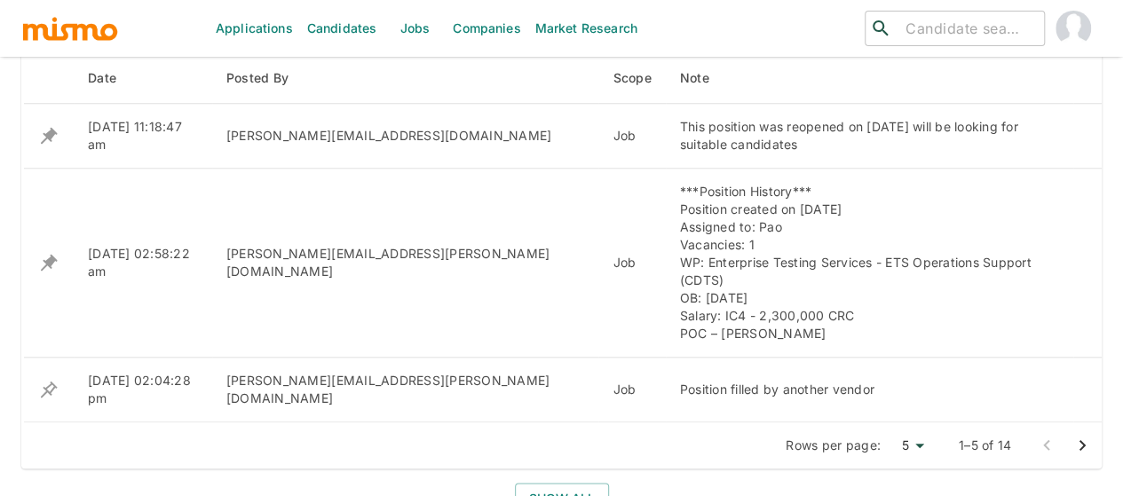
scroll to position [591, 0]
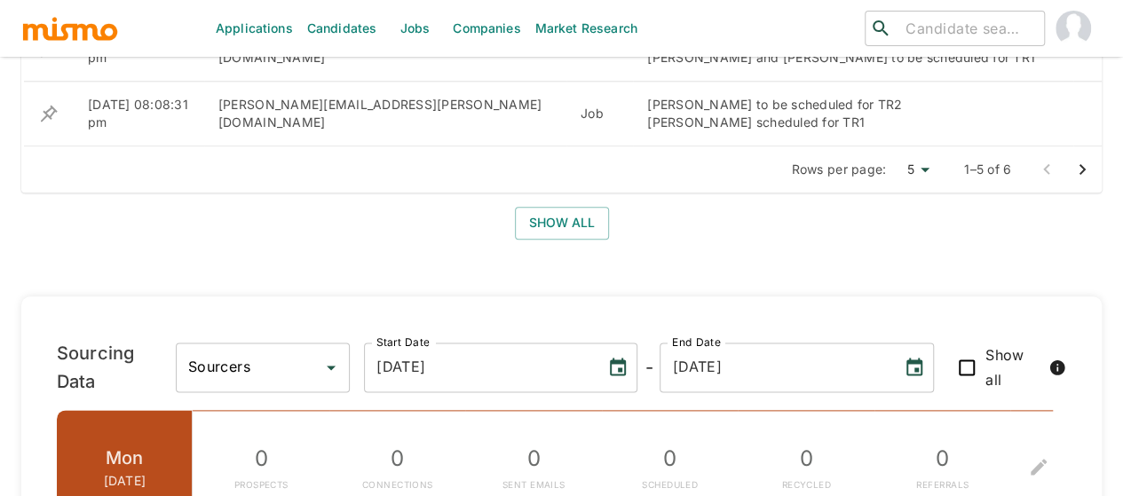
scroll to position [799, 0]
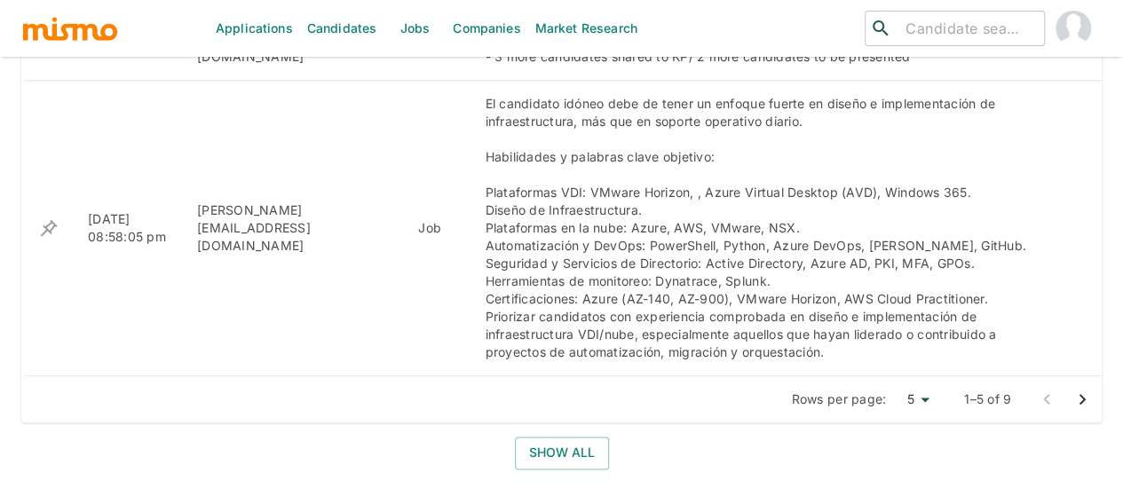
scroll to position [1065, 0]
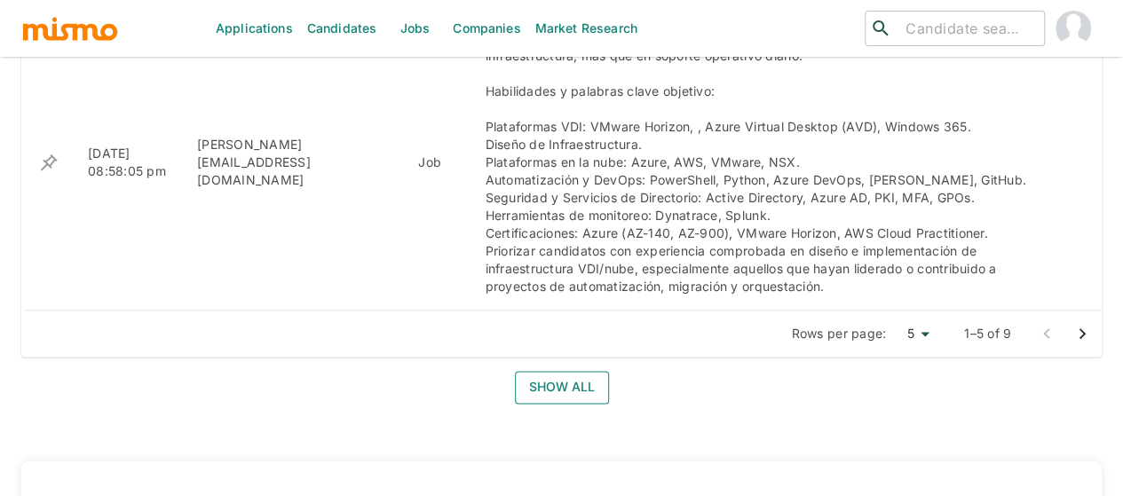
click at [589, 376] on button "Show all" at bounding box center [562, 387] width 94 height 33
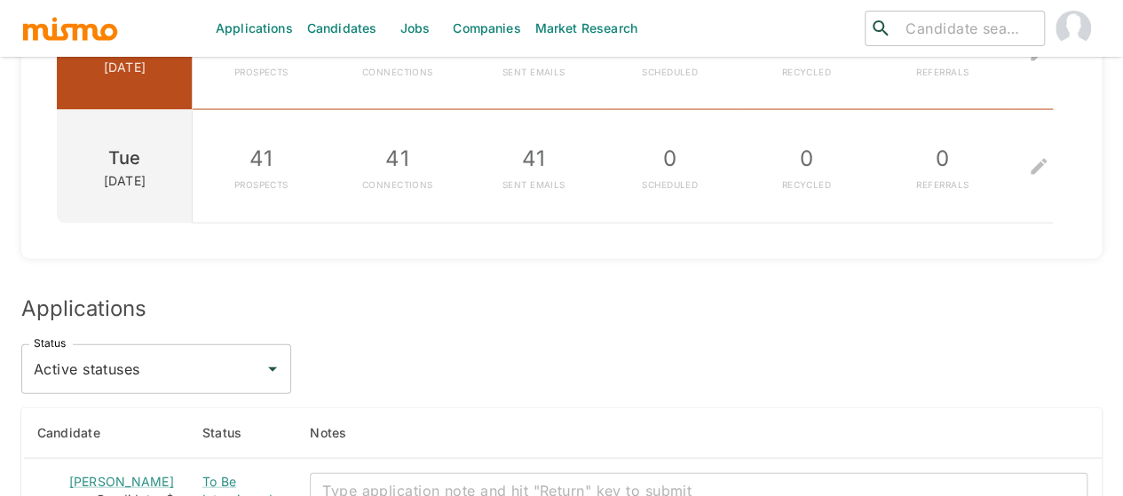
scroll to position [2130, 0]
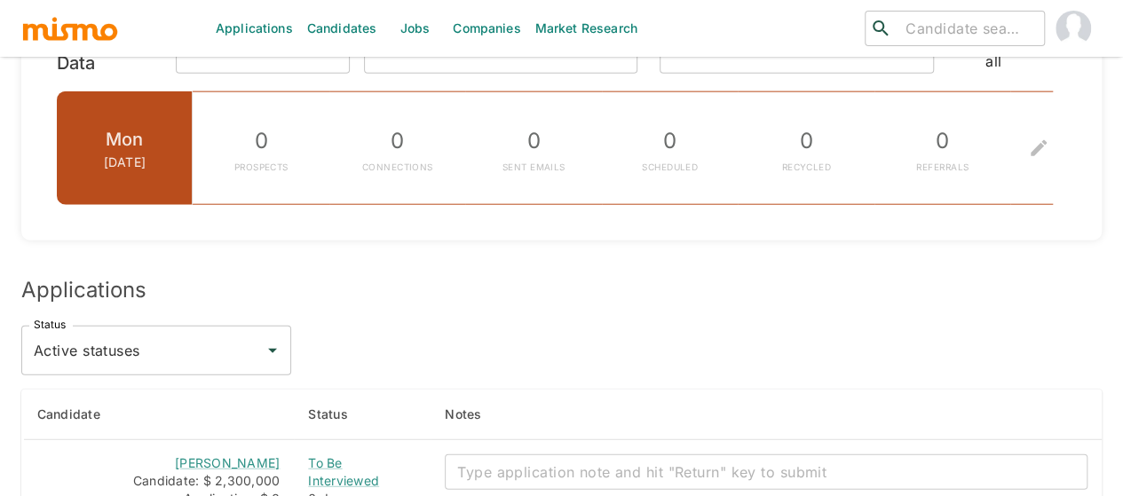
scroll to position [2018, 0]
